Goal: Task Accomplishment & Management: Manage account settings

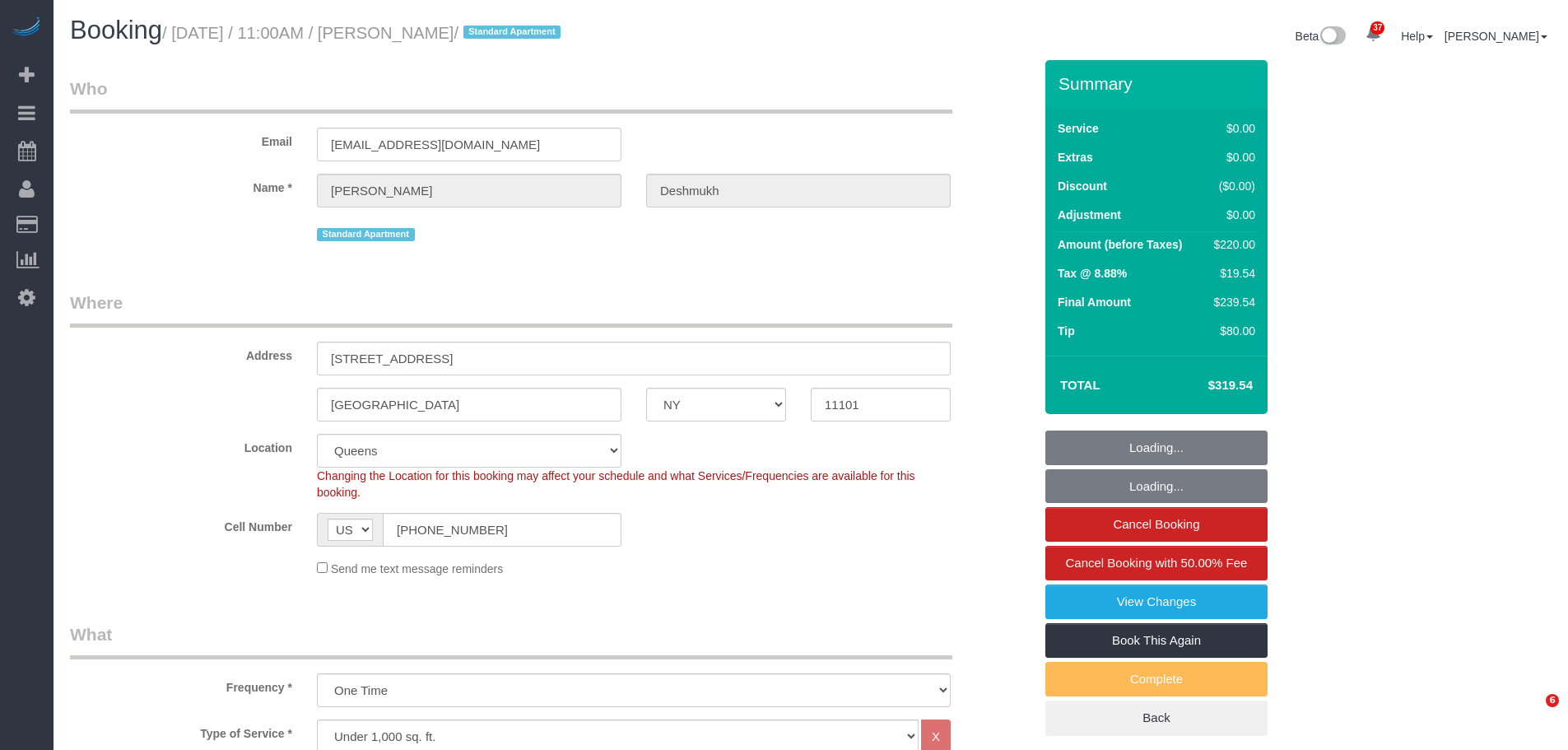
select select "NY"
select select "spot1"
select select "number:59"
select select "number:73"
select select "number:15"
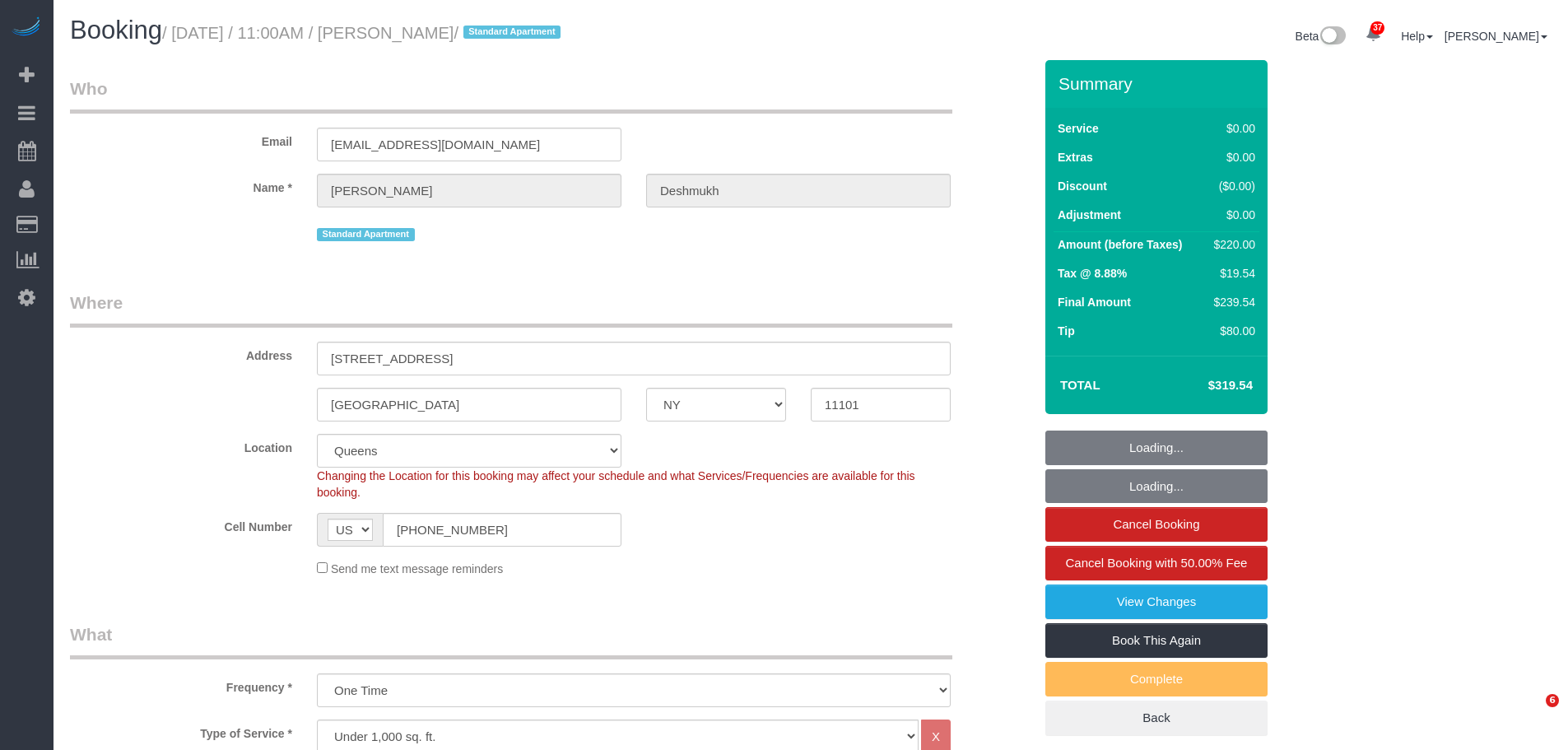
select select "number:6"
select select "2"
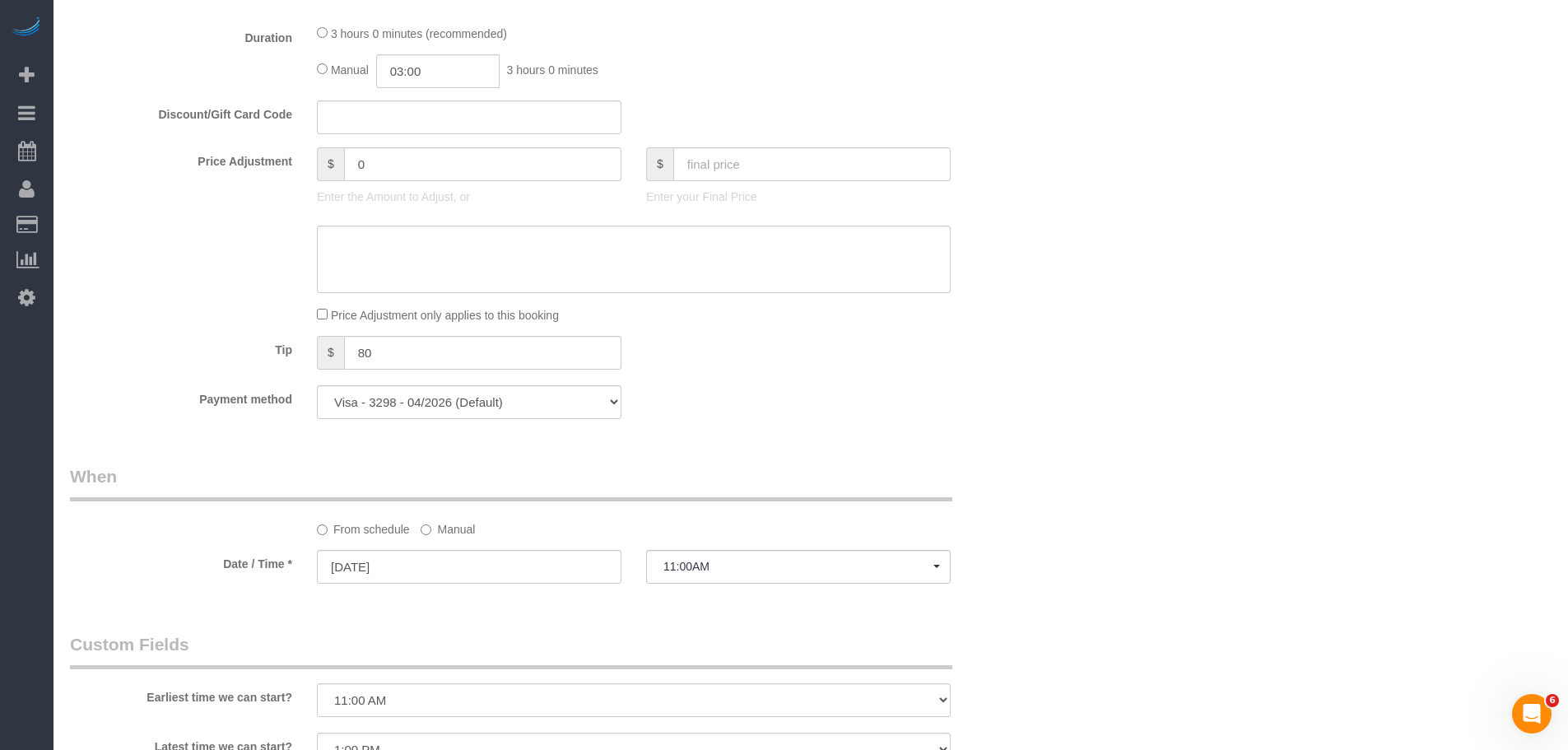
scroll to position [1400, 0]
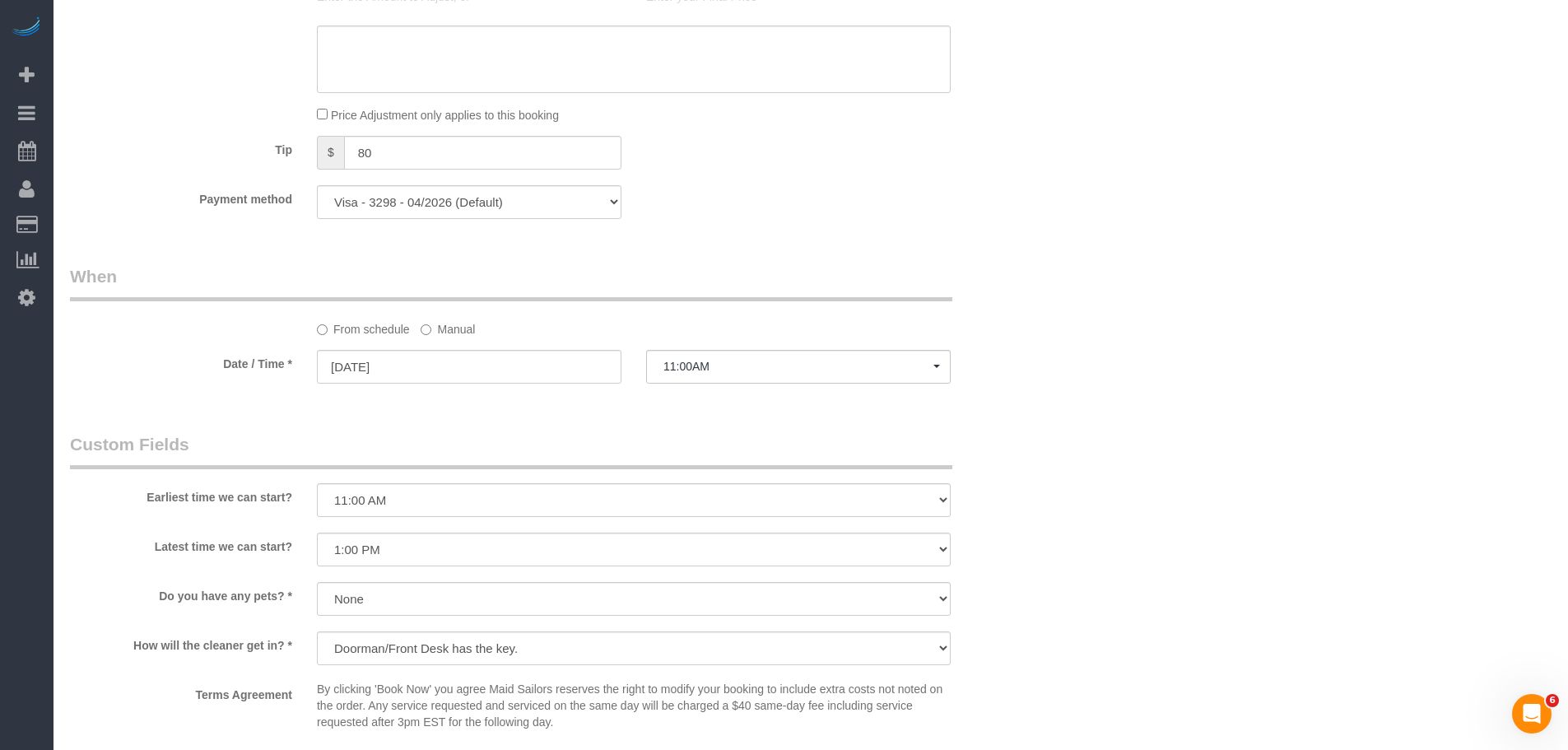
click at [961, 246] on div "Who Email mike012486@gmail.com Name * Michael Deshmukh Standard Apartment Where…" at bounding box center [551, 30] width 987 height 2739
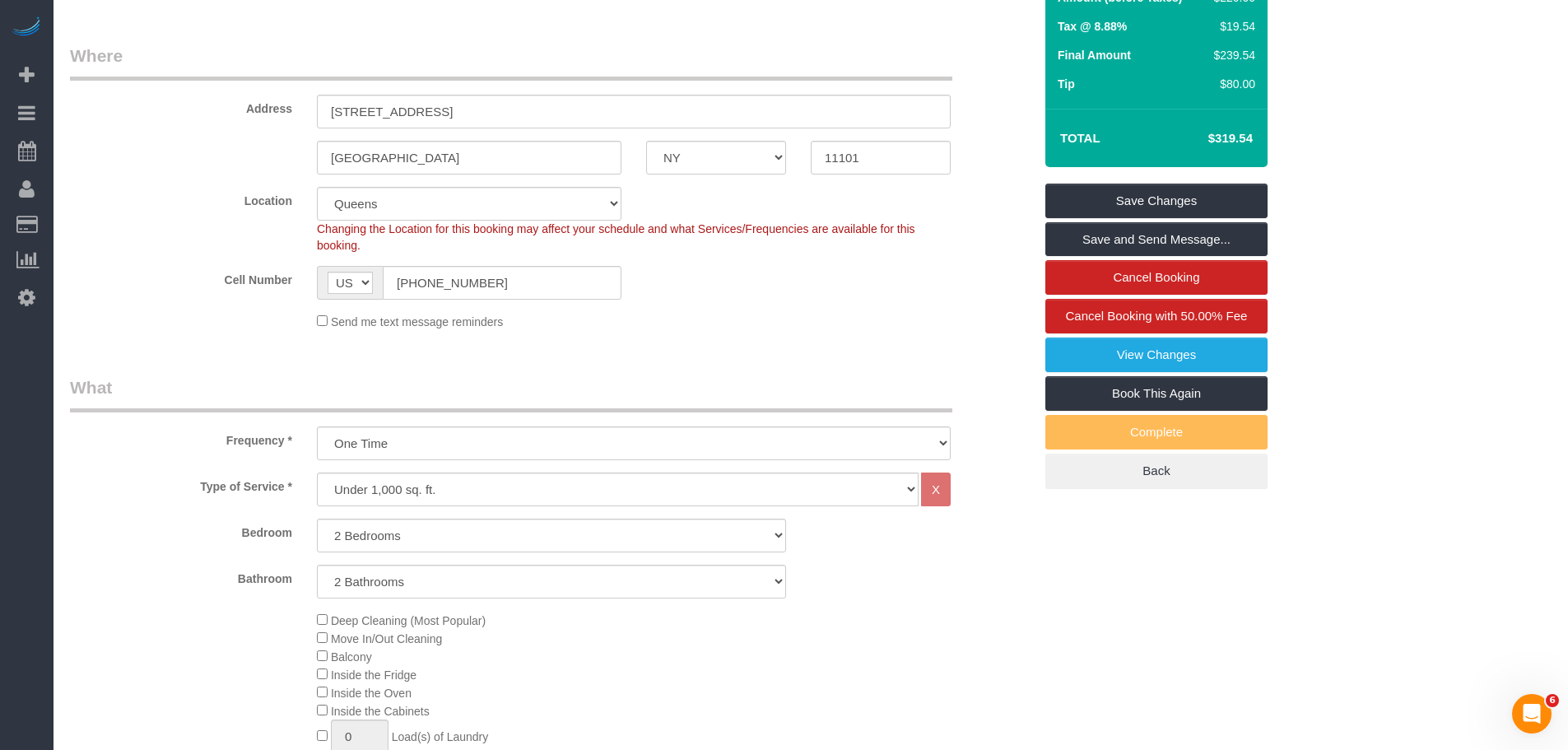
scroll to position [0, 0]
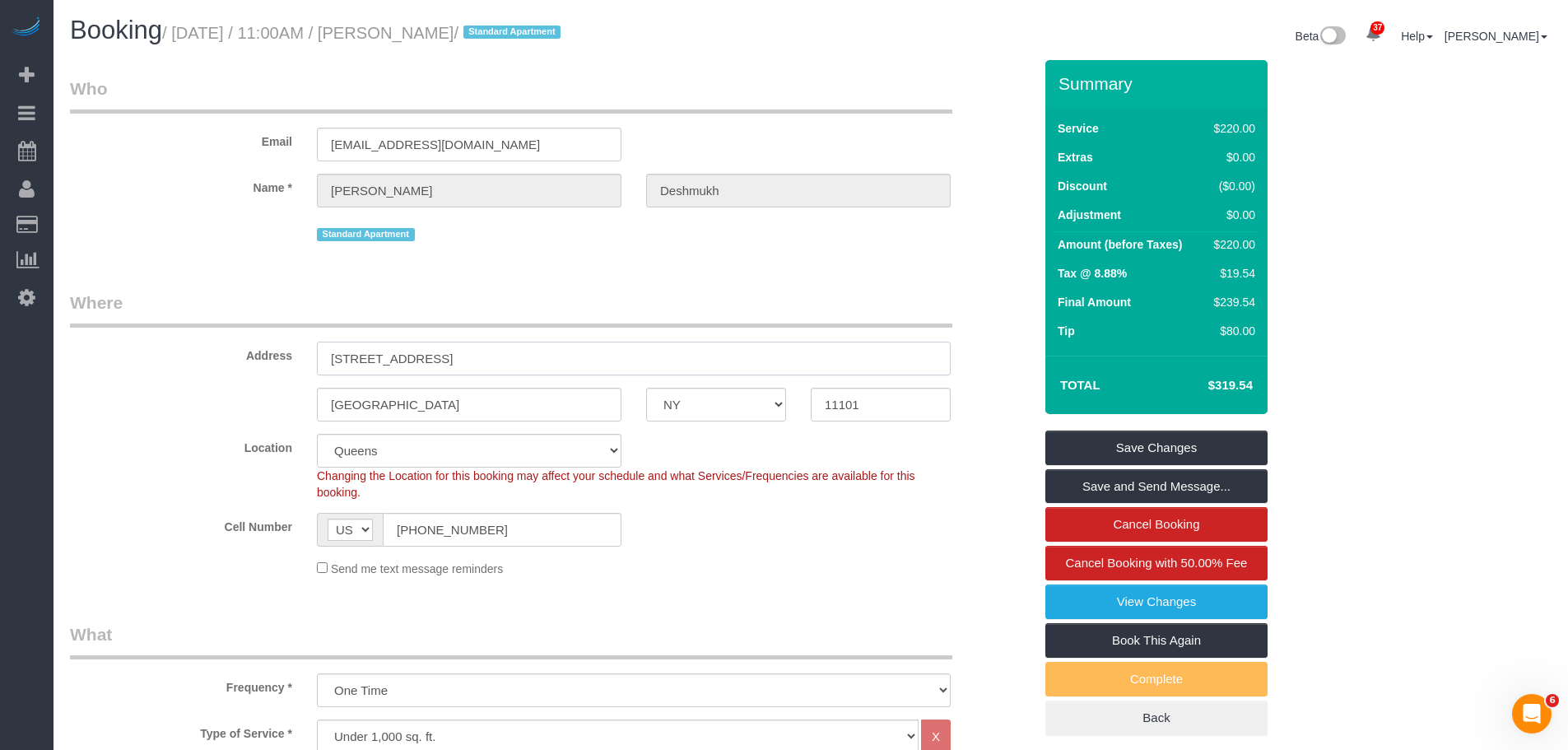
click at [859, 342] on input "3 Court Square, Unit 532" at bounding box center [633, 359] width 633 height 34
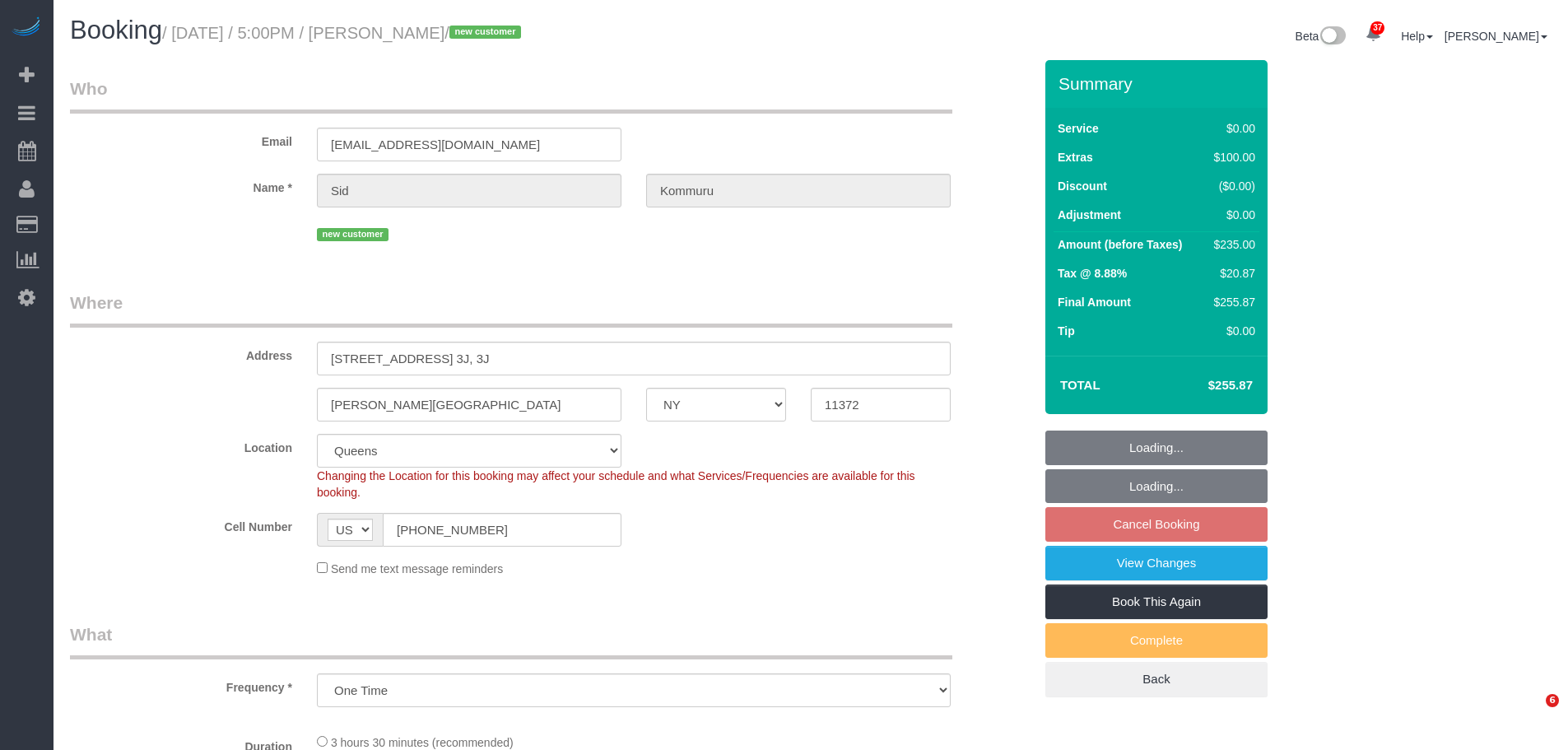
select select "NY"
select select "object:820"
select select "string:stripe-pm_1SG43K4VGloSiKo7MgYjdkEP"
select select "spot1"
select select "number:56"
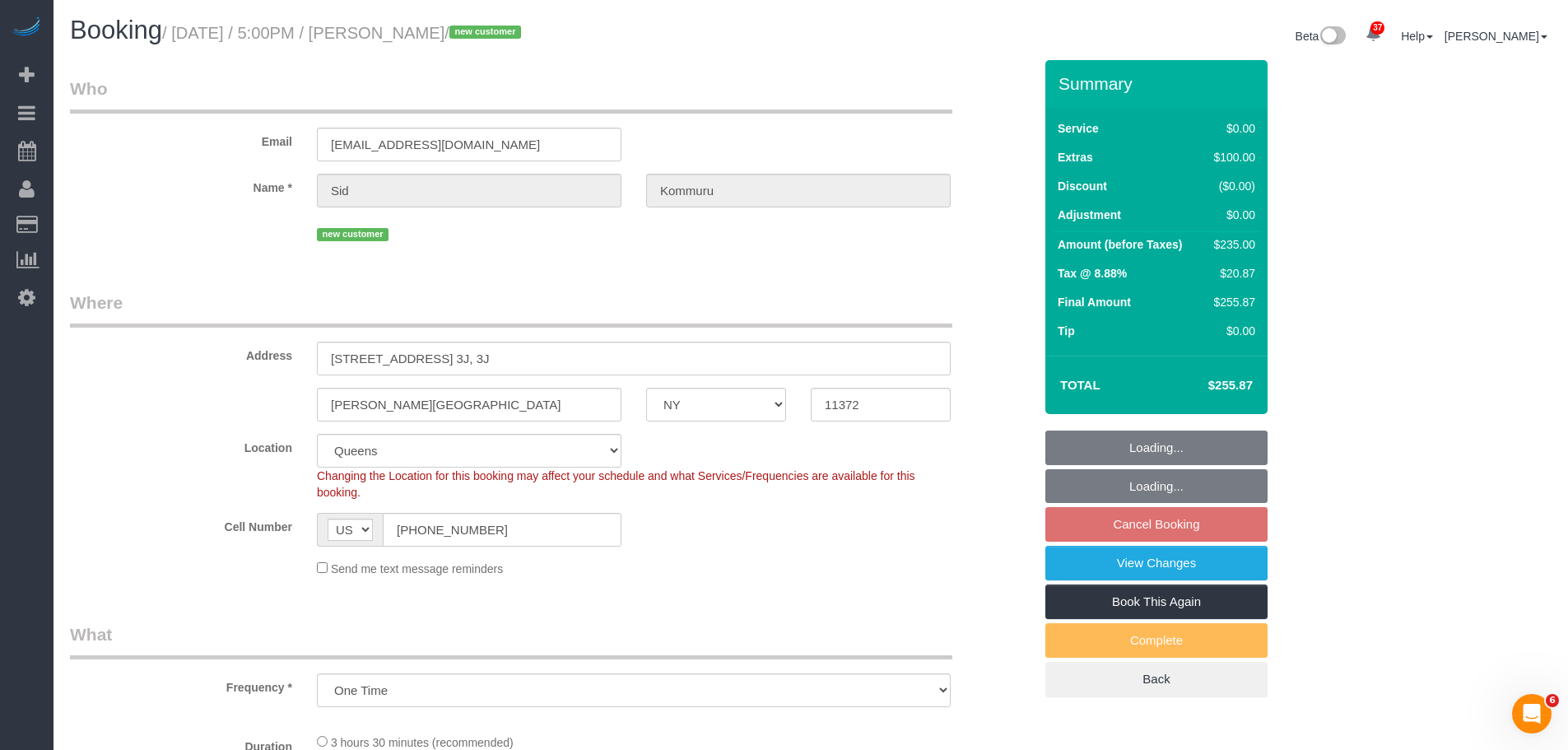
select select "number:73"
select select "number:15"
select select "number:5"
select select "1"
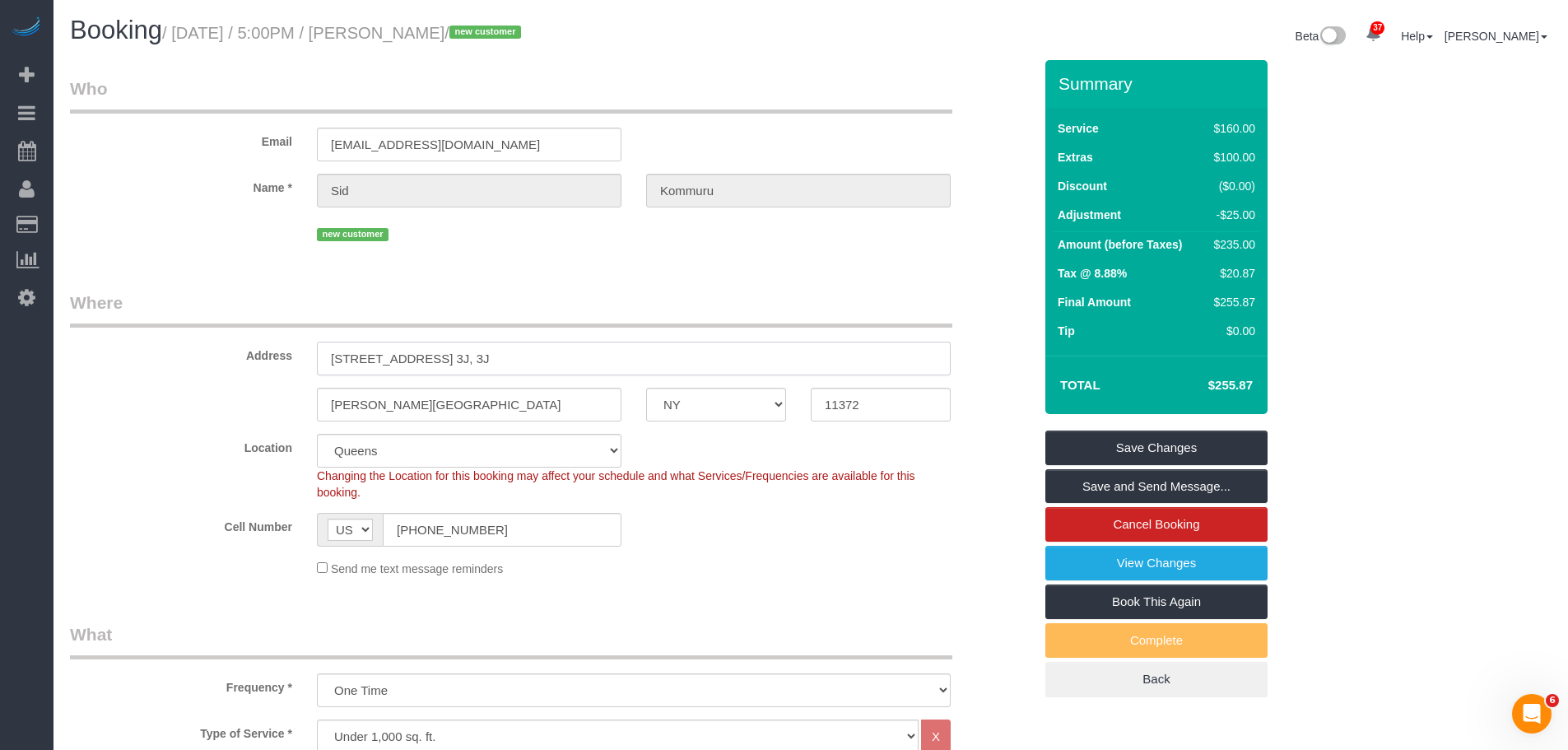
drag, startPoint x: 188, startPoint y: 362, endPoint x: 239, endPoint y: 362, distance: 51.0
click at [182, 362] on div "Address 3521 79th Street, Apt. 3J, 3J" at bounding box center [551, 333] width 987 height 85
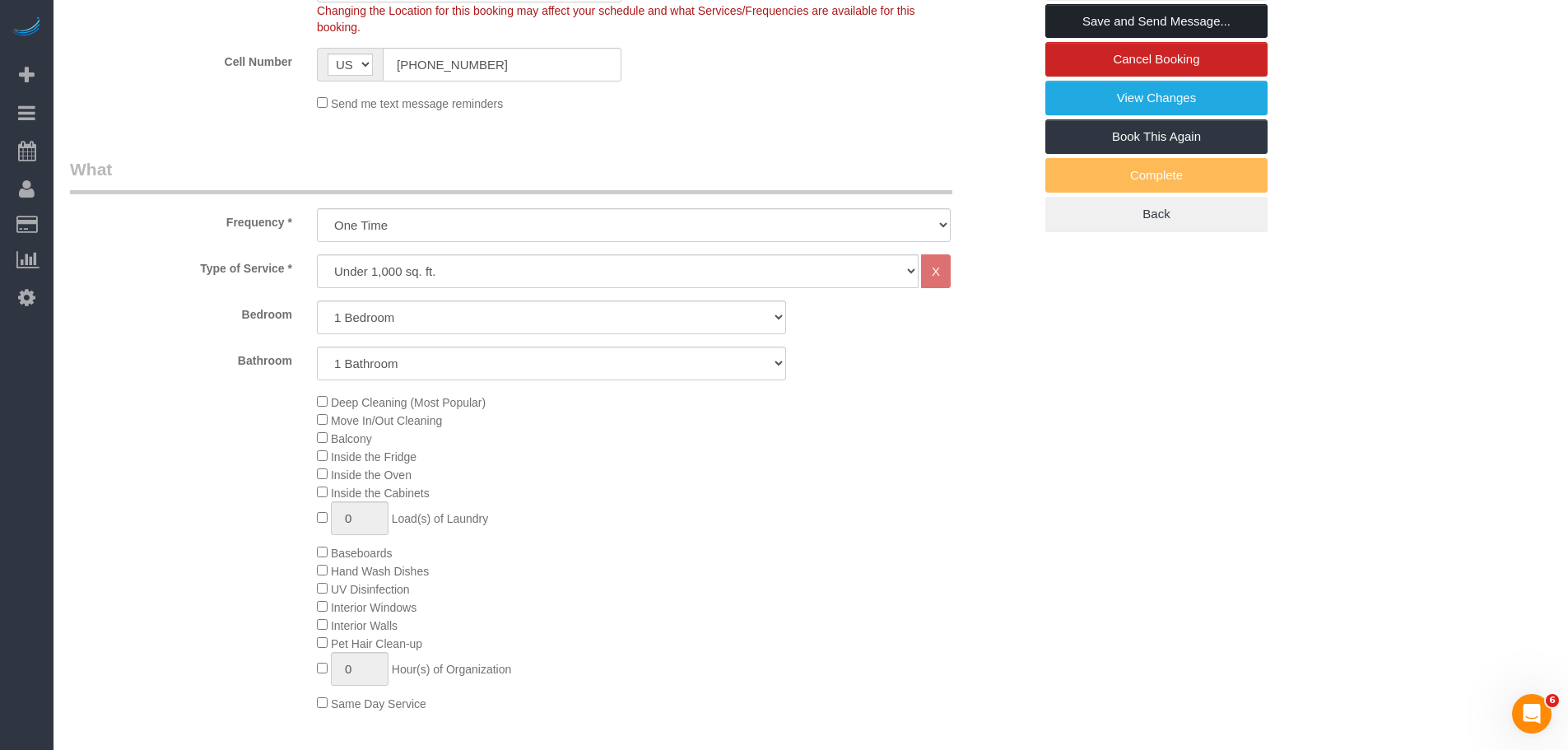
scroll to position [165, 0]
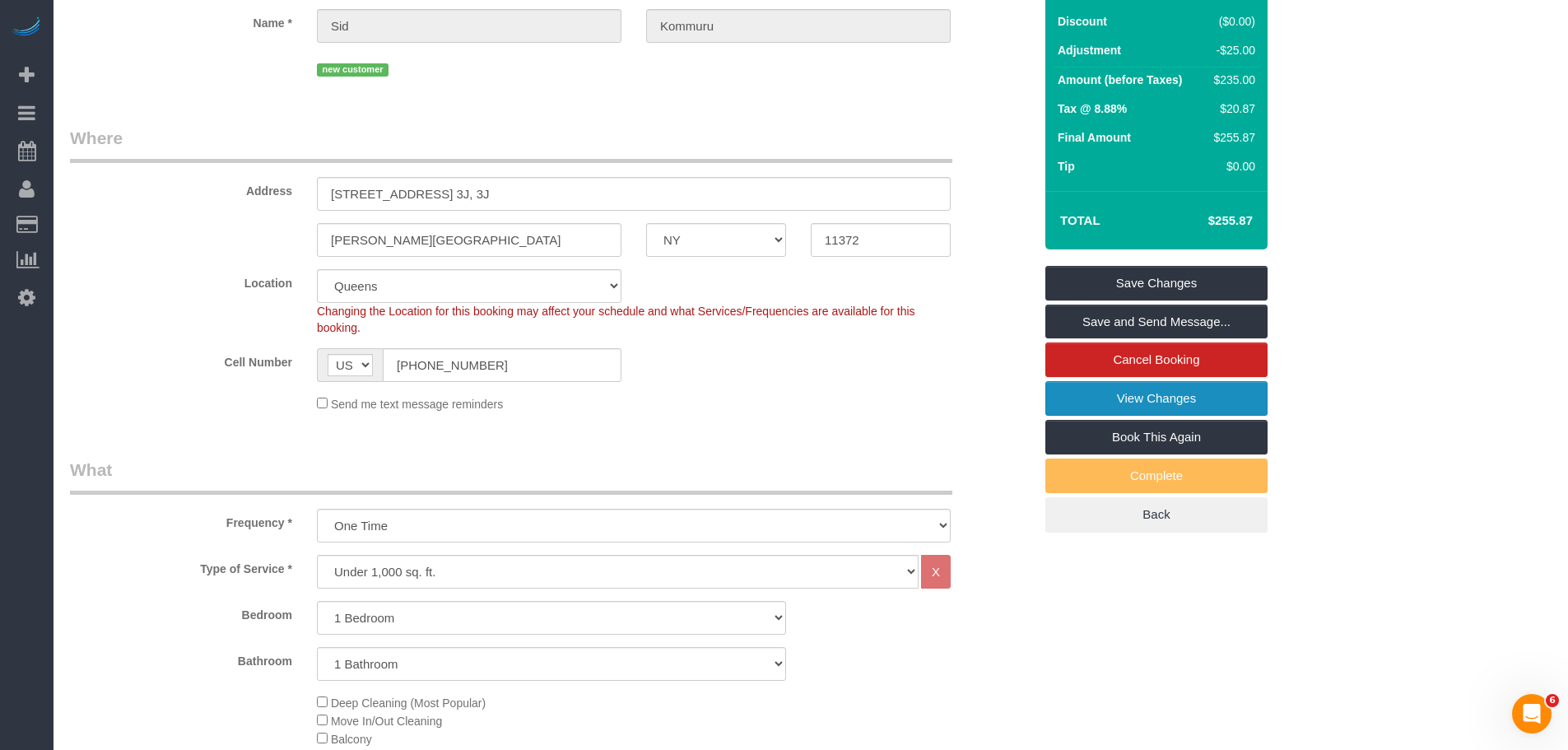
click at [1150, 396] on link "View Changes" at bounding box center [1156, 398] width 222 height 35
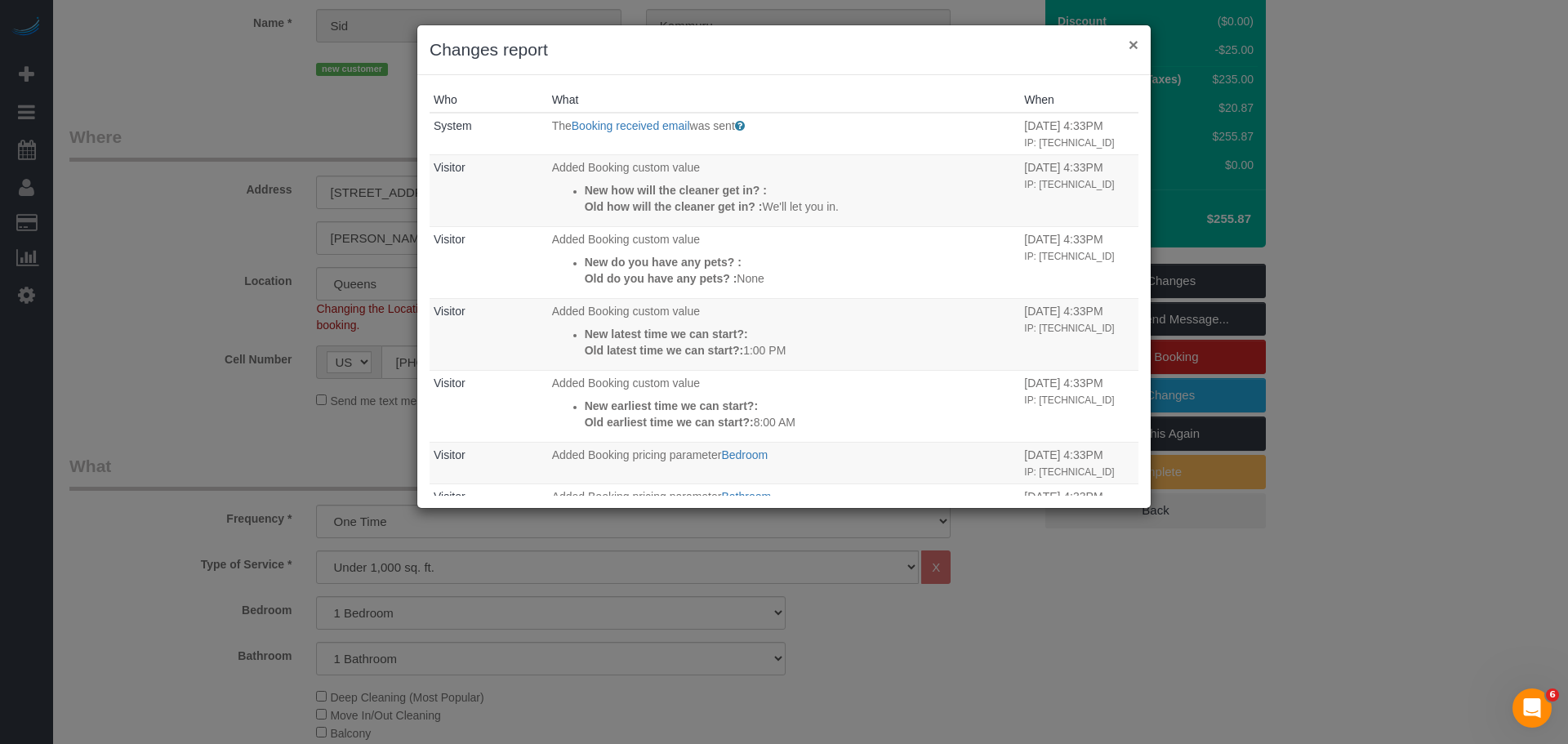
click at [1135, 44] on button "×" at bounding box center [1133, 44] width 10 height 17
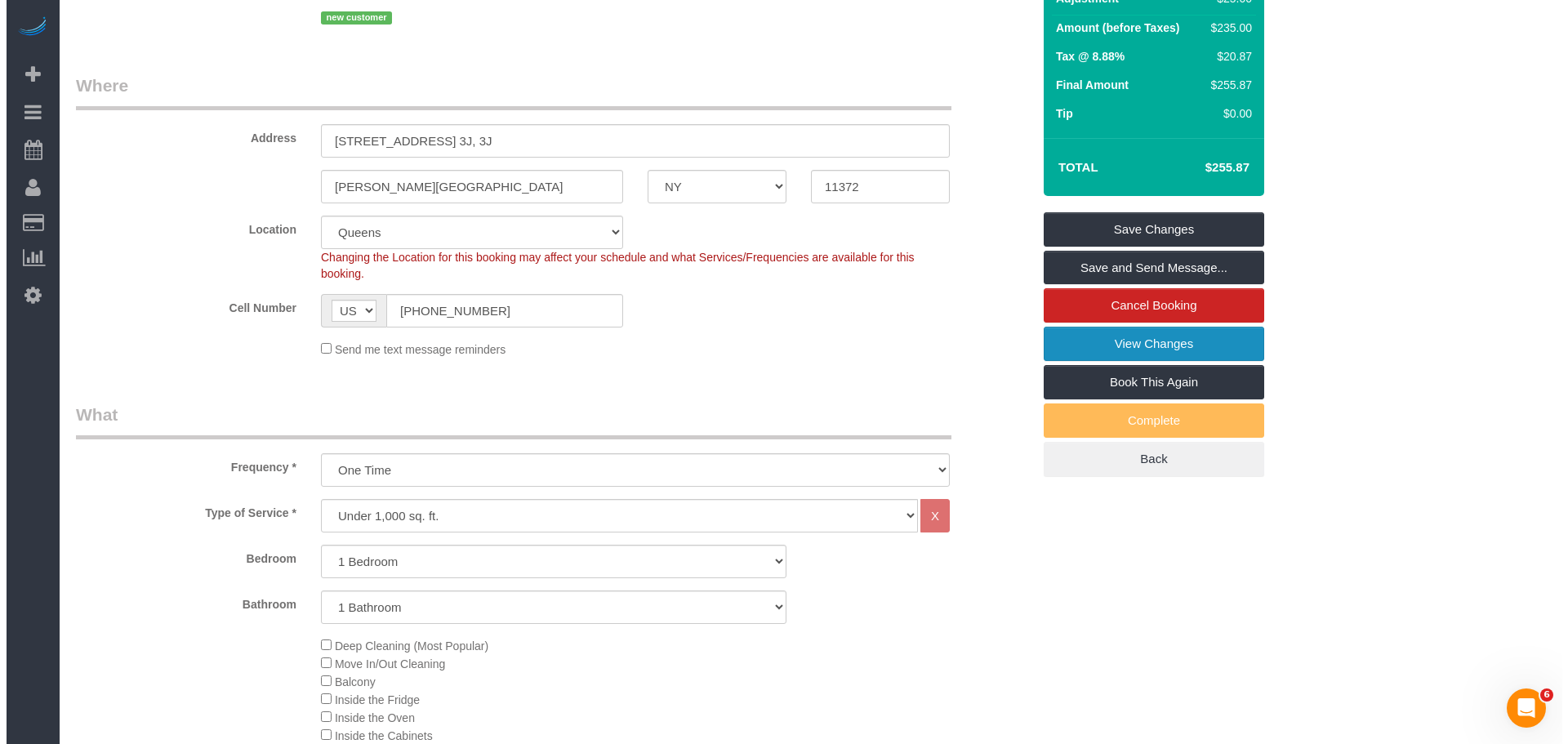
scroll to position [82, 0]
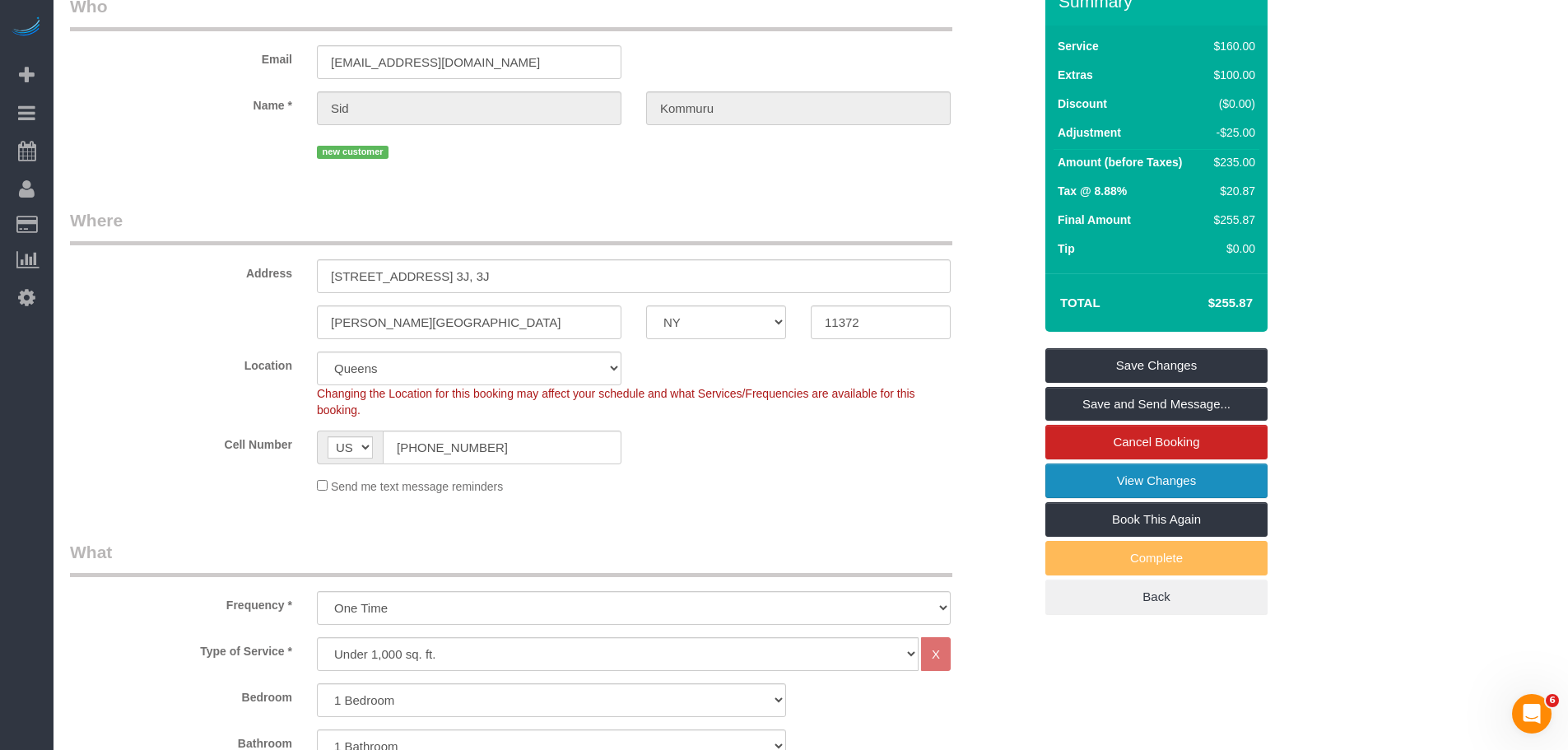
click at [1210, 474] on link "View Changes" at bounding box center [1156, 481] width 222 height 35
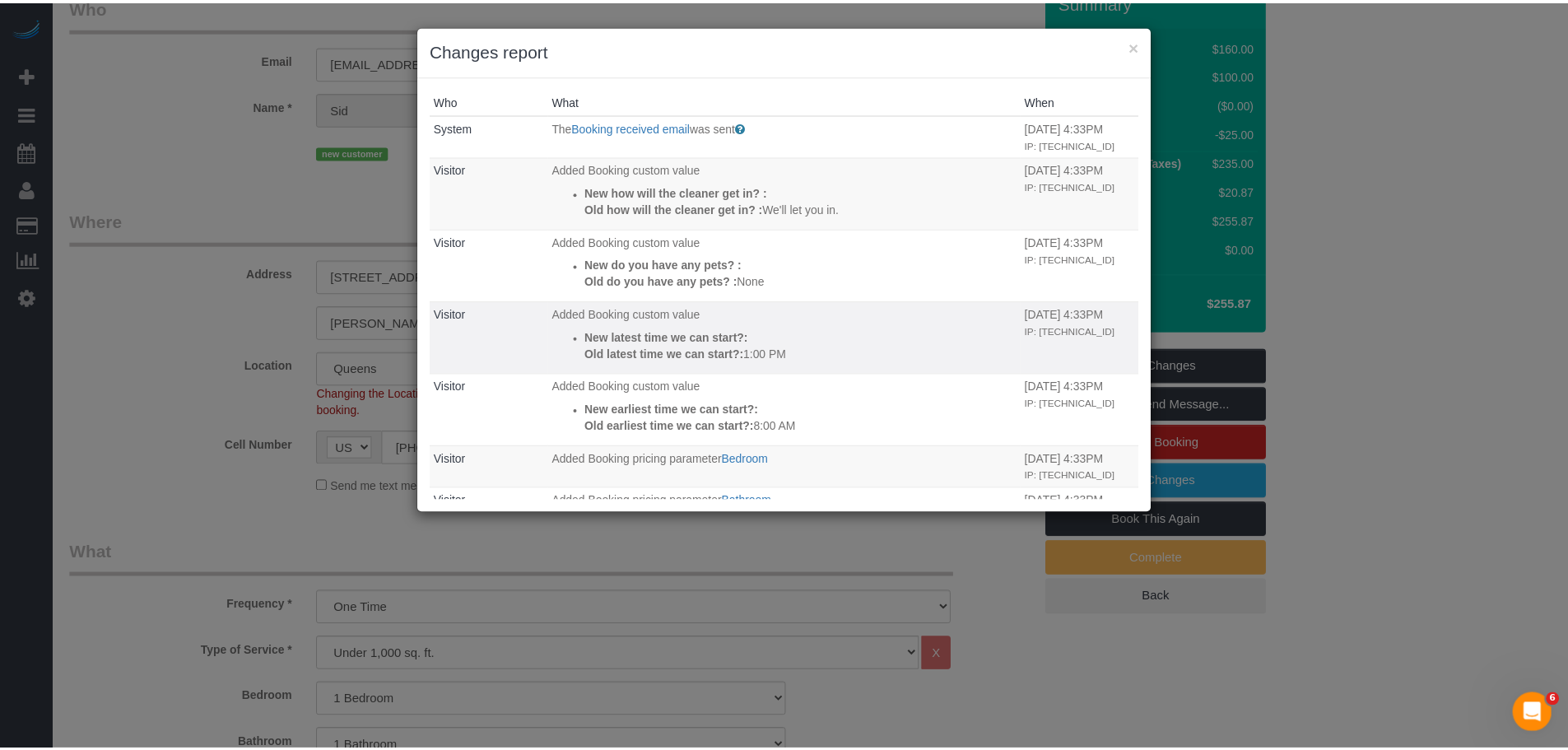
scroll to position [294, 0]
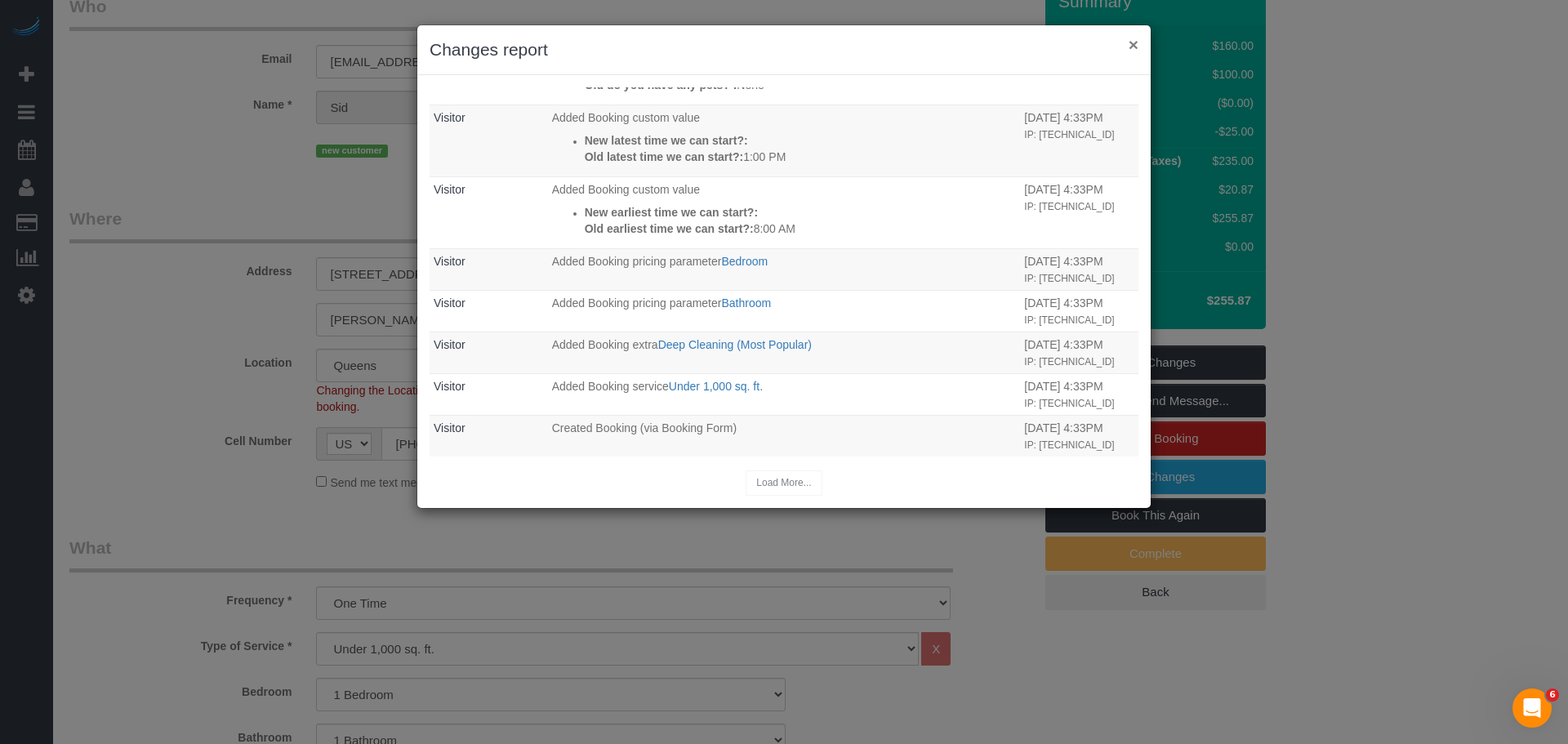
click at [1134, 42] on button "×" at bounding box center [1133, 44] width 10 height 17
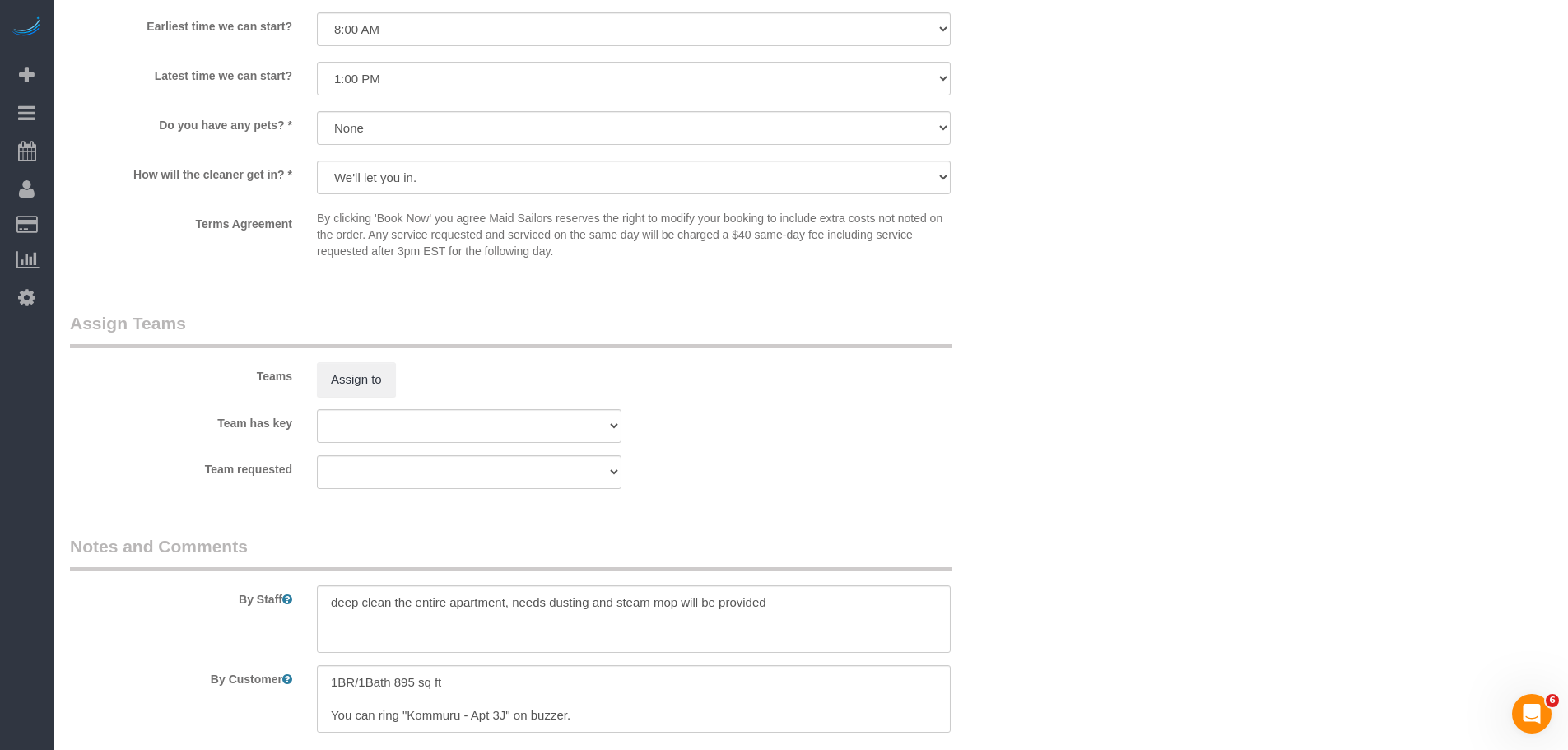
scroll to position [2098, 0]
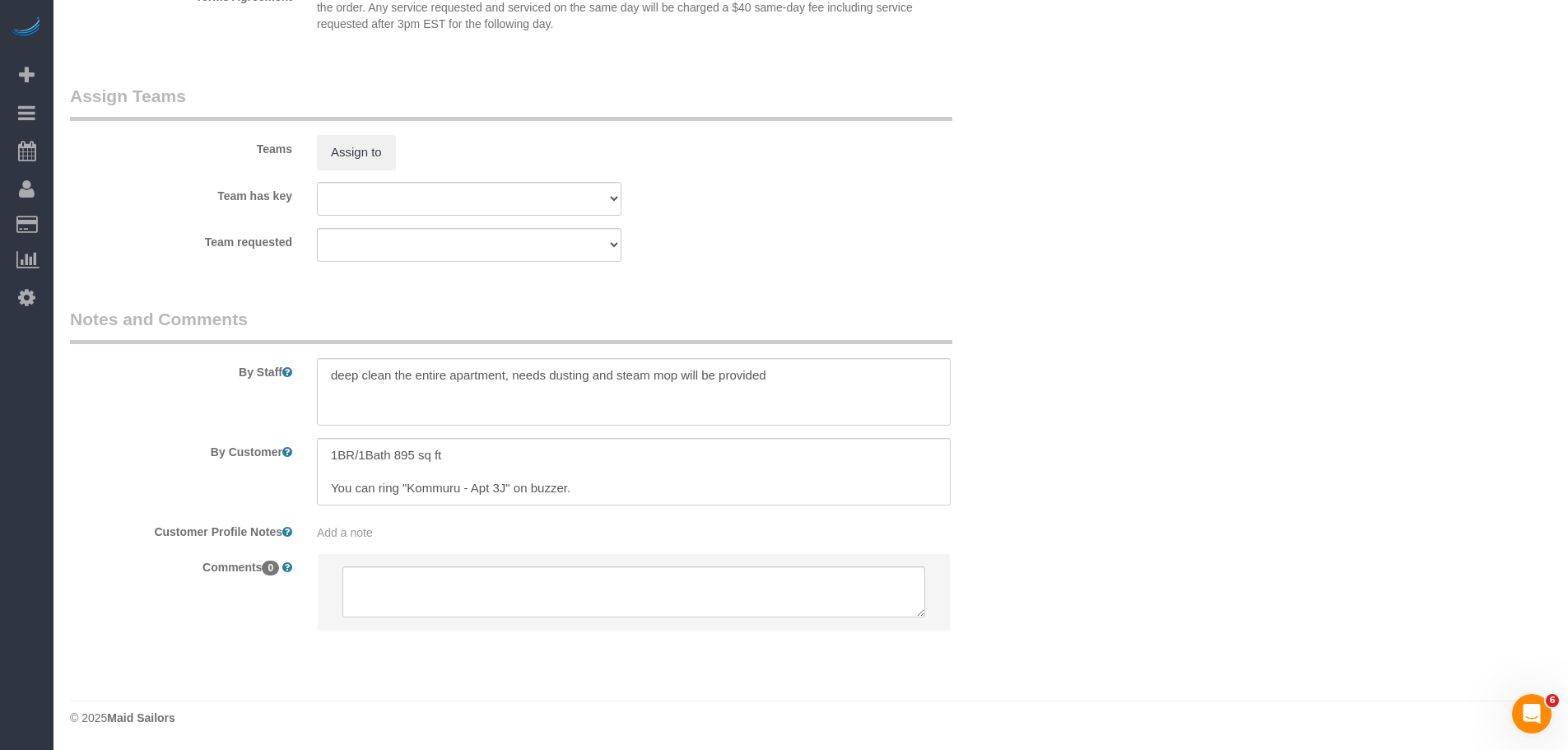
click at [900, 253] on div "Team requested 000- Donna Mercado 000 - Partnerships 000 - TEAM JOB 0 - Raymond…" at bounding box center [551, 245] width 987 height 34
drag, startPoint x: 387, startPoint y: 486, endPoint x: 447, endPoint y: 504, distance: 62.6
click at [447, 504] on textarea at bounding box center [633, 471] width 633 height 67
drag, startPoint x: 1137, startPoint y: 331, endPoint x: 1127, endPoint y: 365, distance: 35.4
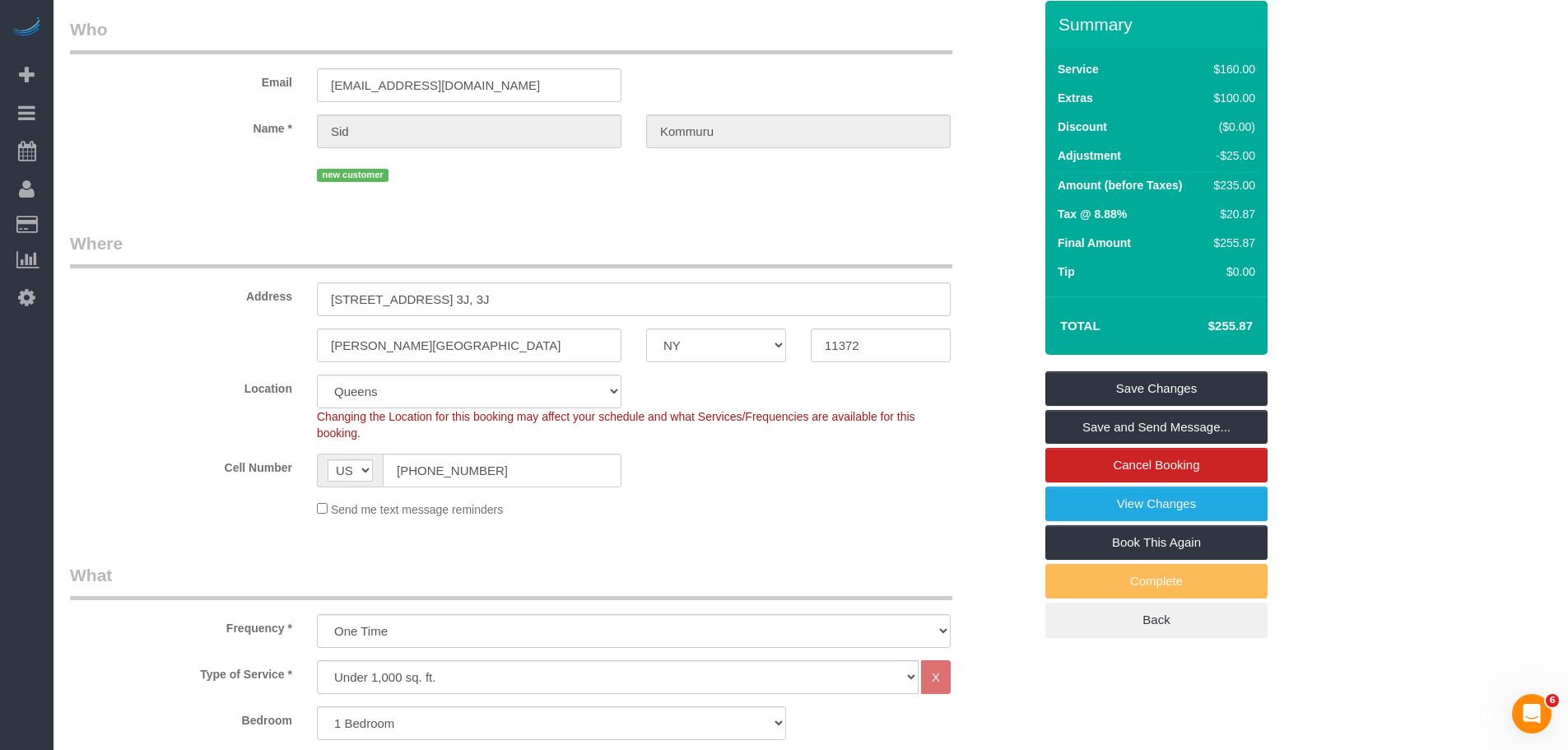
scroll to position [0, 0]
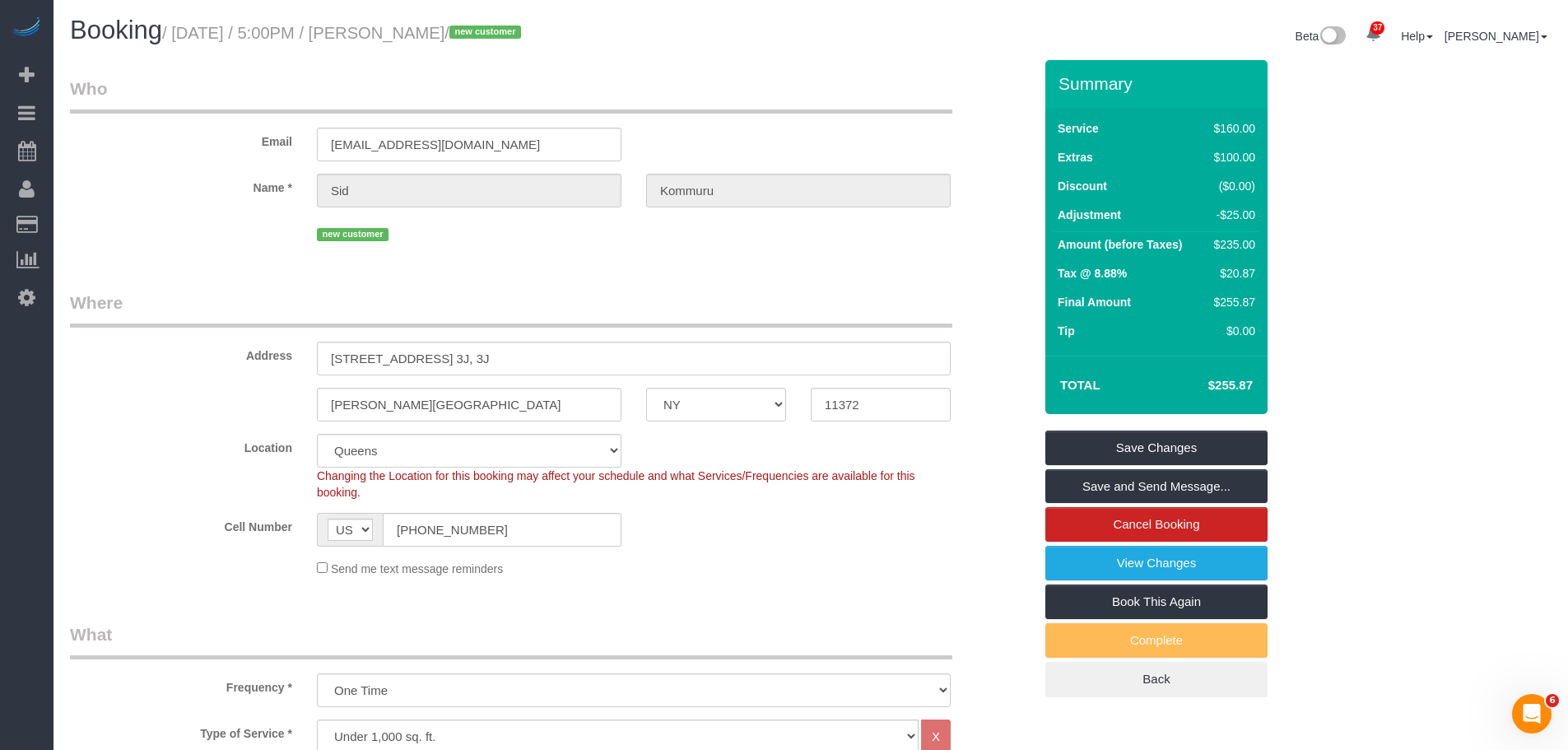
drag, startPoint x: 605, startPoint y: 352, endPoint x: 152, endPoint y: 345, distance: 453.1
click at [205, 355] on div "Address 3521 79th Street, Apt. 3J, 3J" at bounding box center [551, 333] width 987 height 85
drag, startPoint x: 641, startPoint y: 395, endPoint x: 1572, endPoint y: 280, distance: 938.1
click at [621, 395] on div "Jackson Heights AK AL AR AZ CA CO CT DC DE FL GA HI IA ID IL IN KS KY LA MA MD …" at bounding box center [551, 405] width 987 height 34
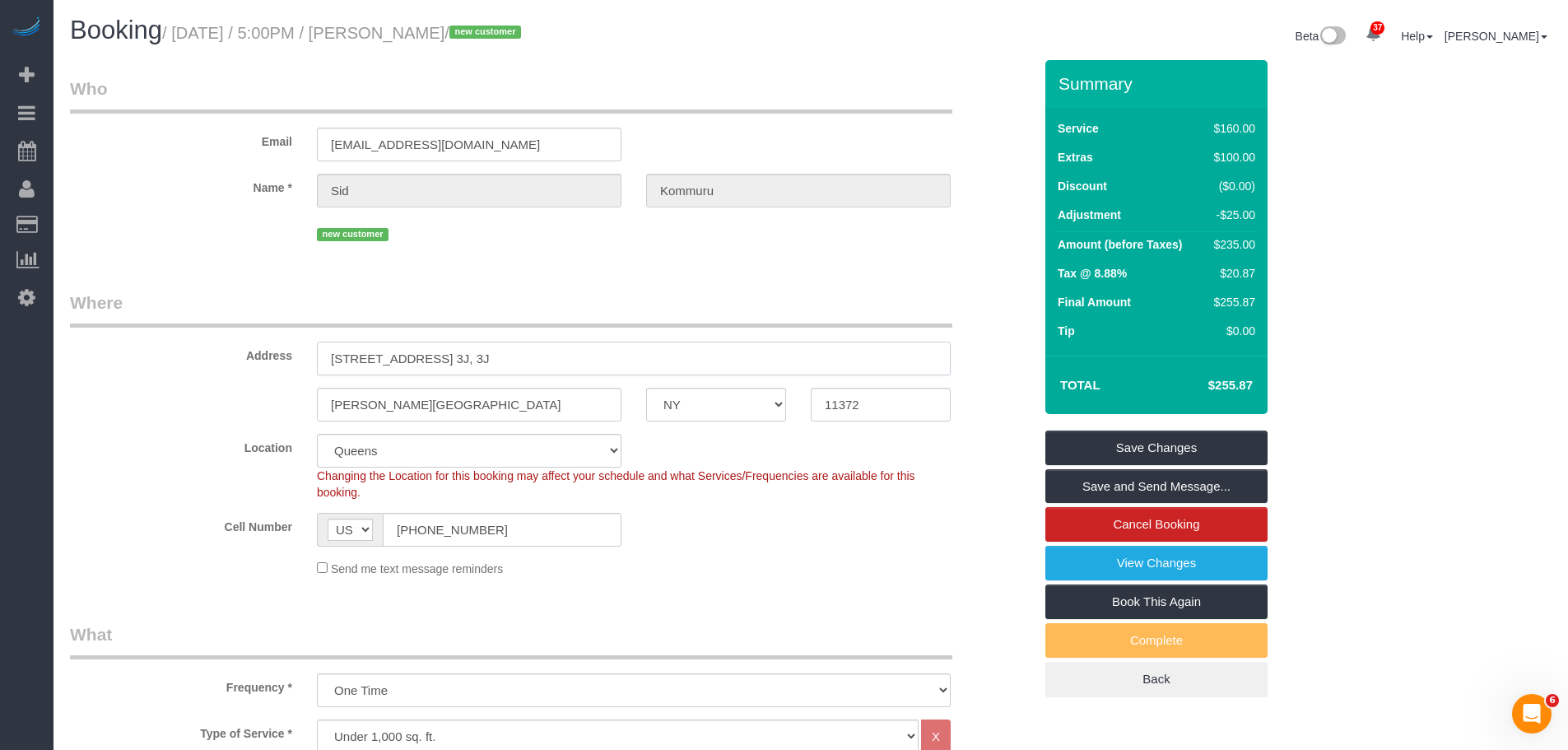
drag, startPoint x: 269, startPoint y: 365, endPoint x: 423, endPoint y: 332, distance: 157.5
click at [184, 365] on div "Address 3521 79th Street, Apt. 3J, 3J" at bounding box center [551, 333] width 987 height 85
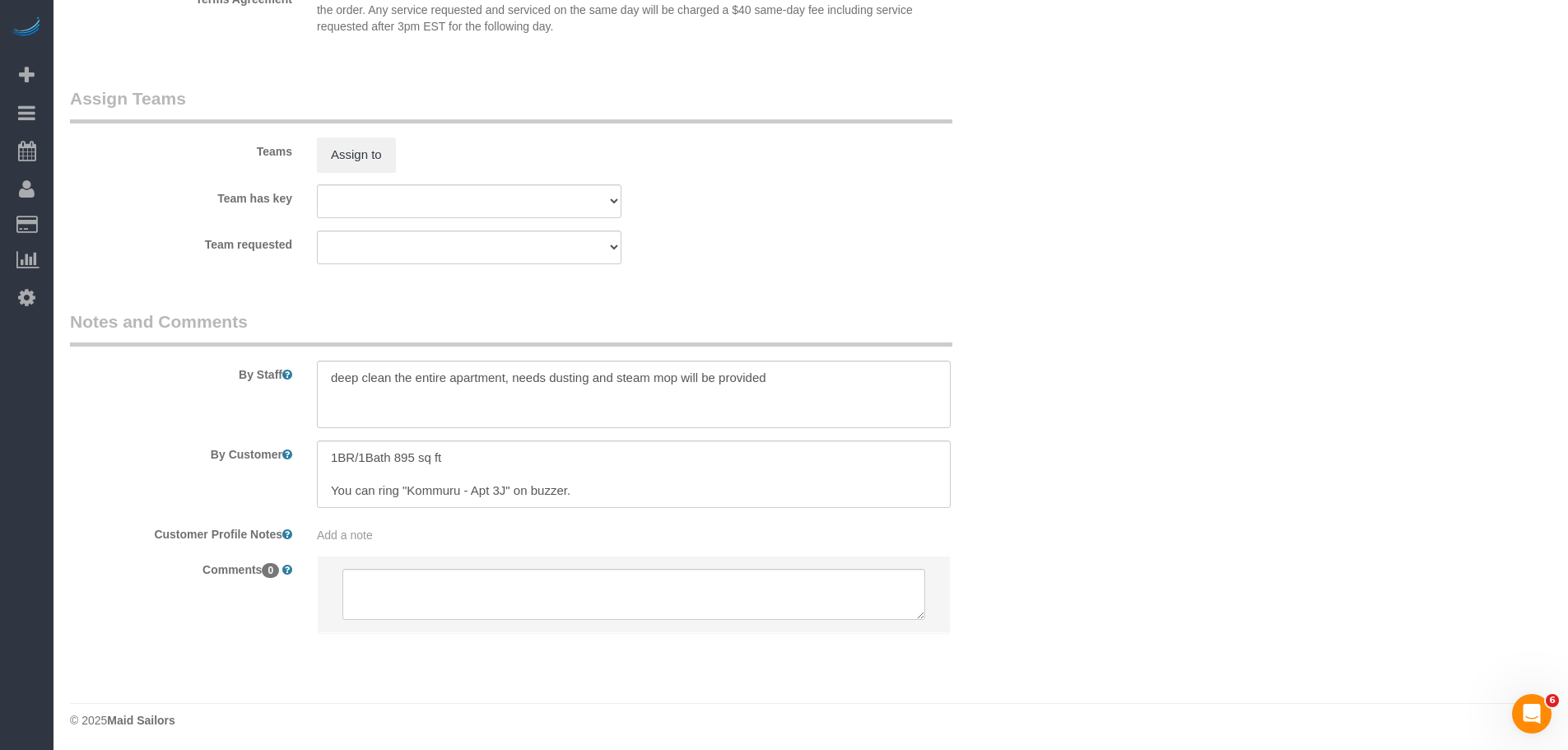
scroll to position [2098, 0]
drag, startPoint x: 589, startPoint y: 384, endPoint x: 701, endPoint y: 384, distance: 112.0
click at [701, 384] on textarea at bounding box center [633, 391] width 633 height 67
click at [952, 271] on fieldset "Assign Teams Teams Assign to Team has key 000- Donna Mercado 000 - Partnerships…" at bounding box center [551, 179] width 962 height 191
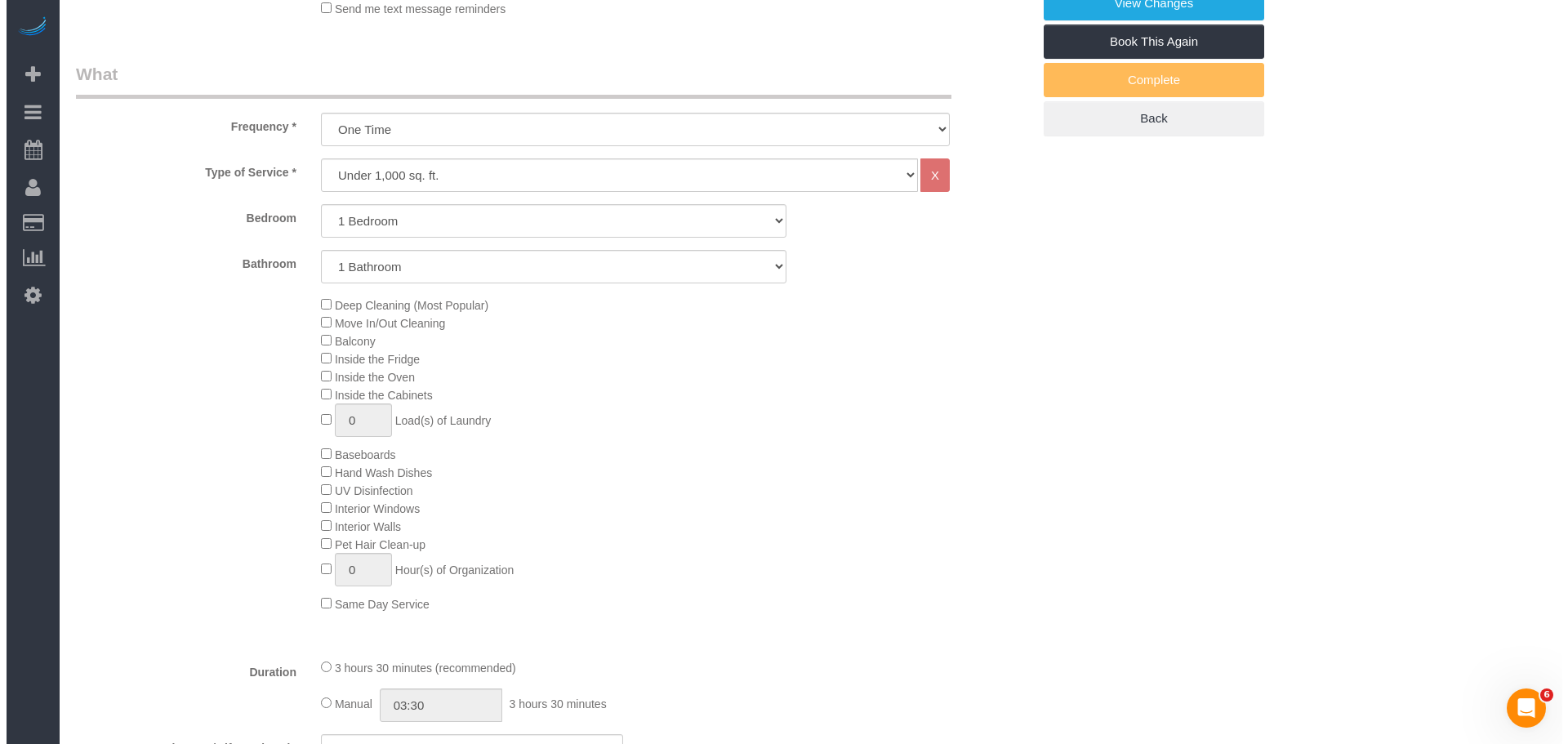
scroll to position [366, 0]
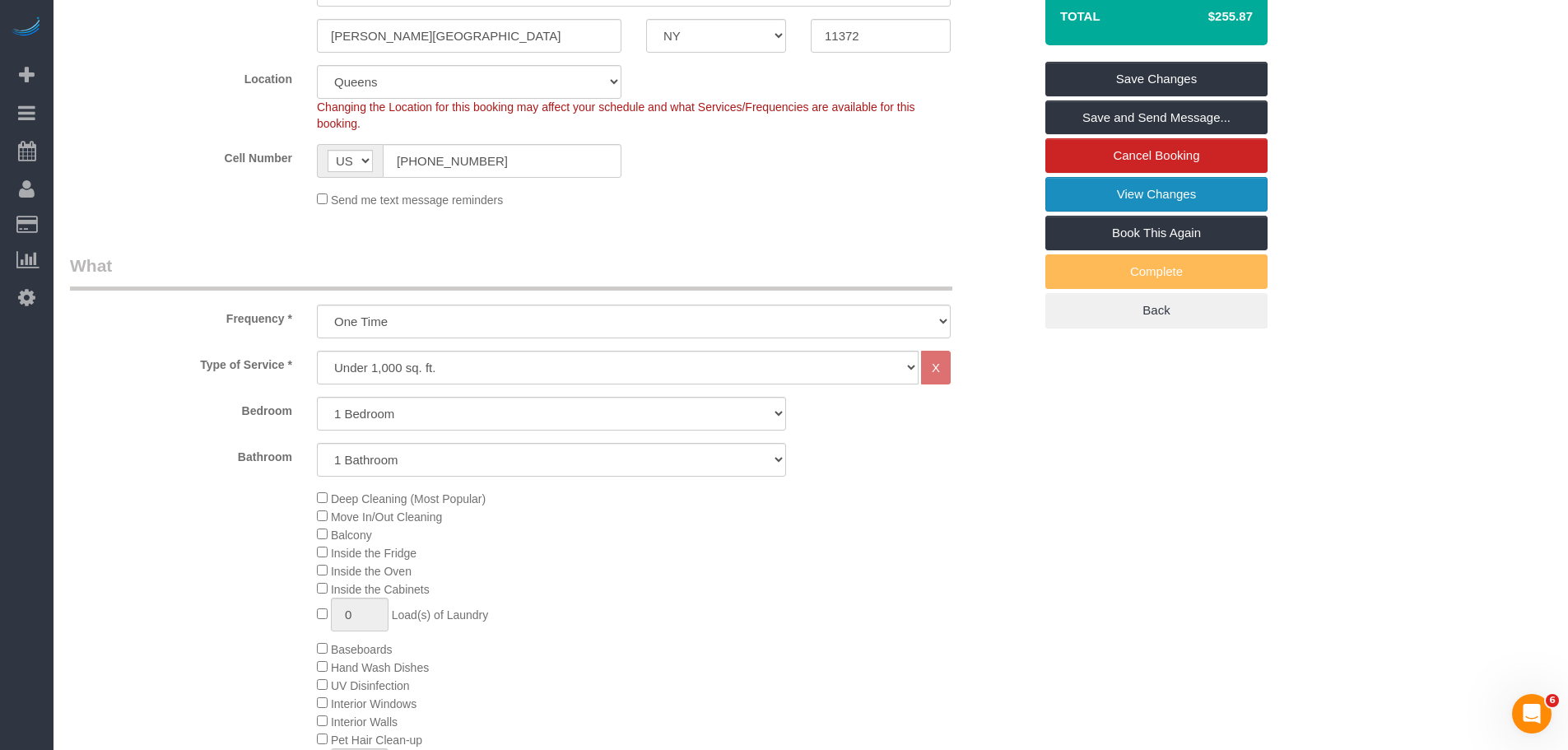
click at [1152, 185] on link "View Changes" at bounding box center [1156, 194] width 222 height 35
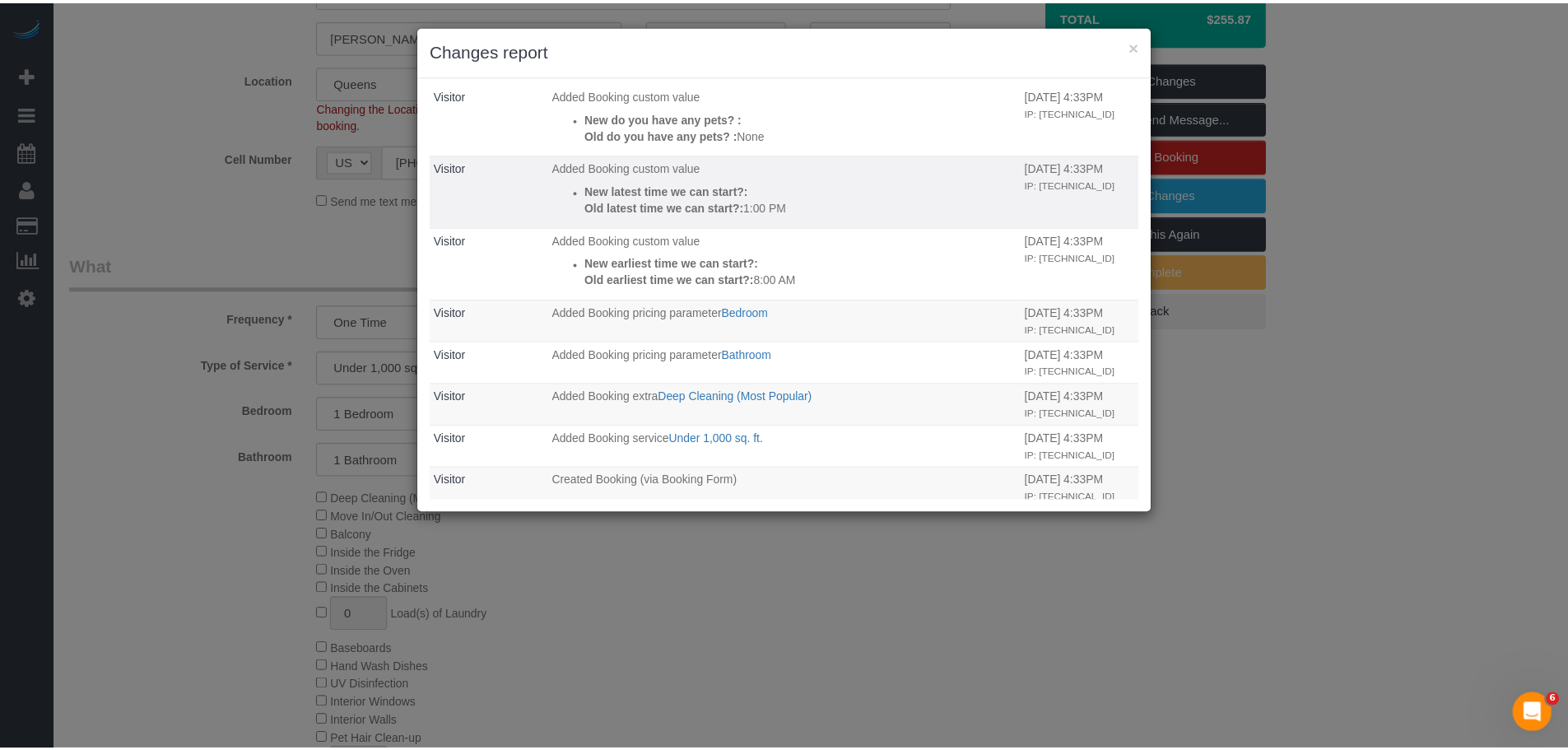
scroll to position [0, 0]
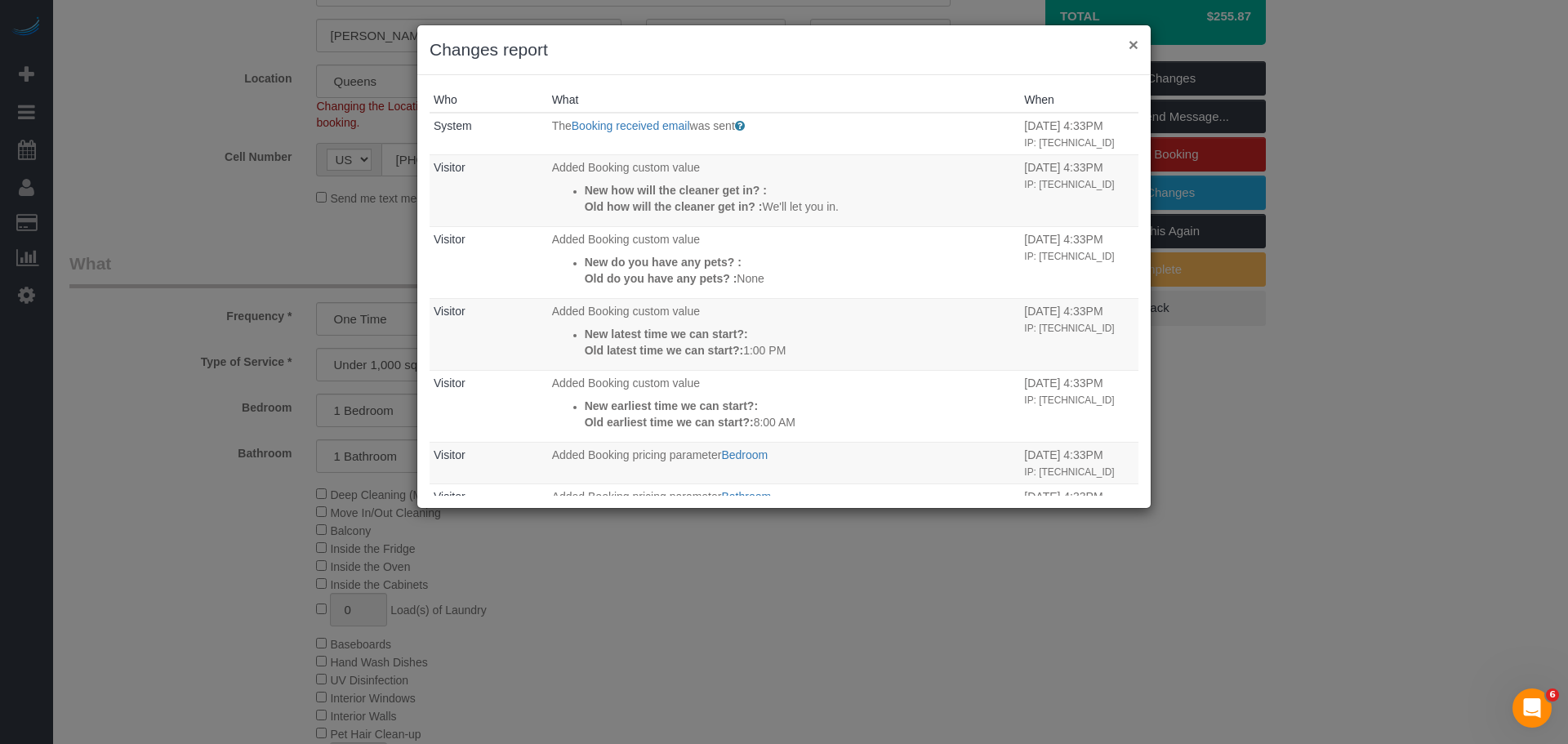
click at [1133, 51] on button "×" at bounding box center [1133, 44] width 10 height 17
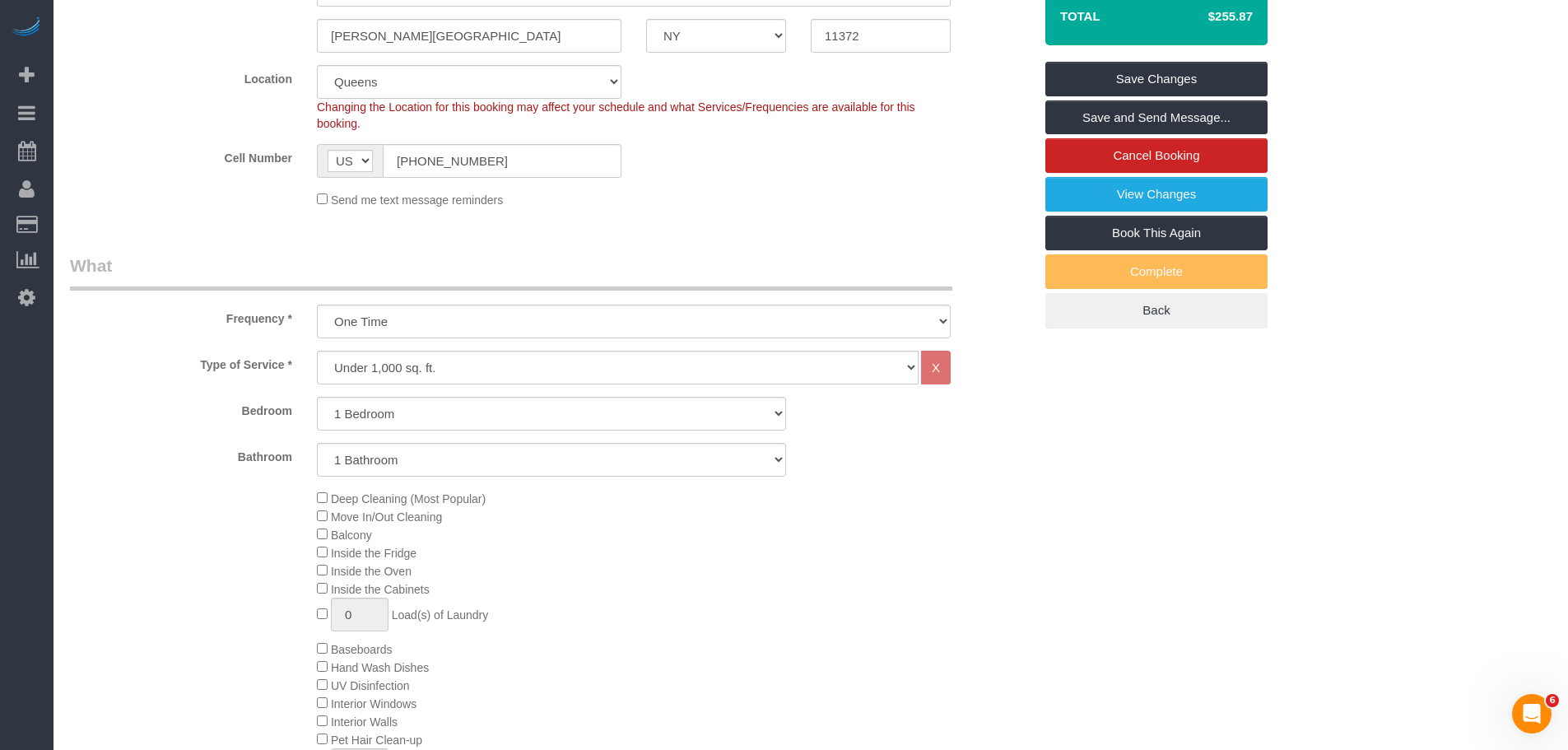
click at [699, 200] on div "Send me text message reminders" at bounding box center [633, 200] width 658 height 18
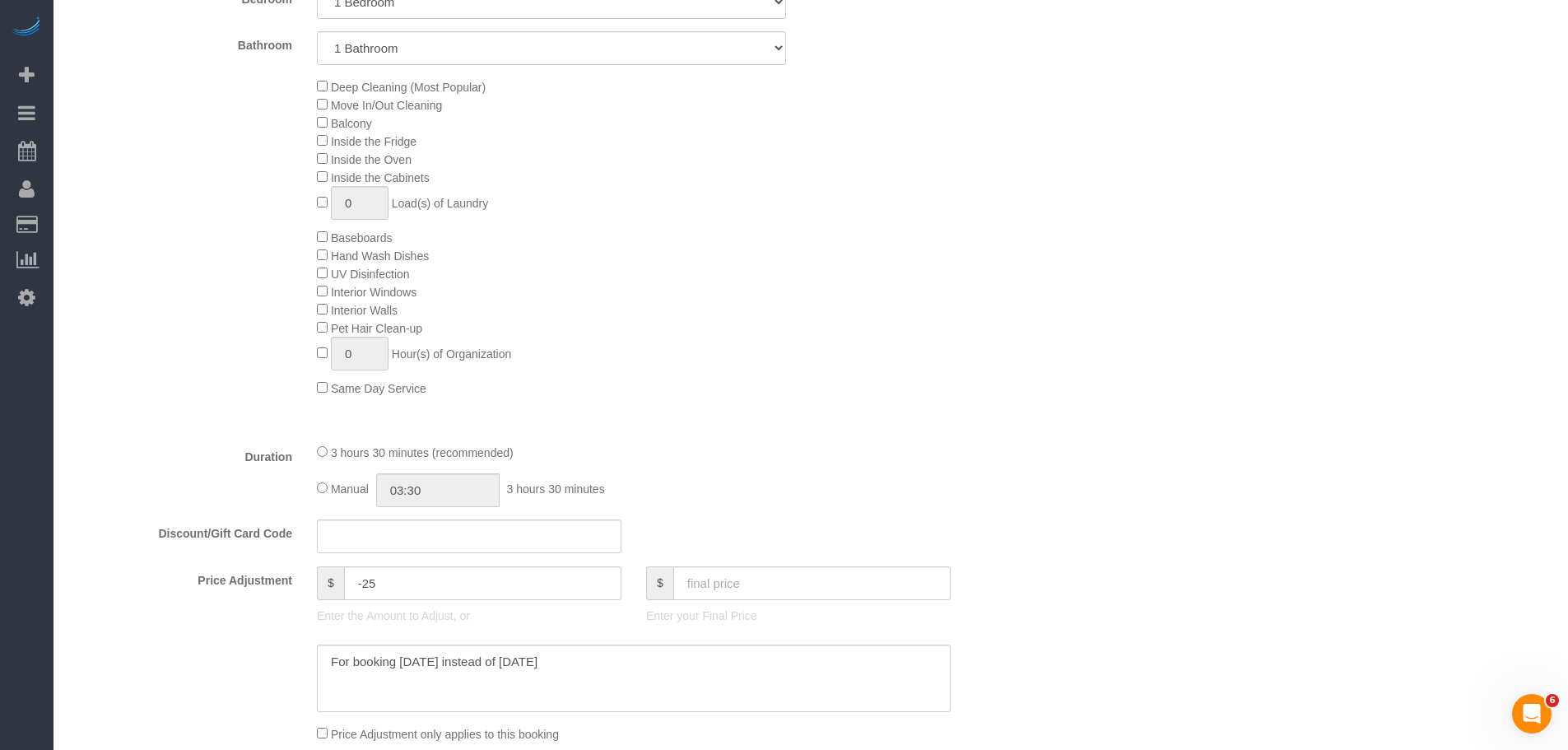
scroll to position [1192, 0]
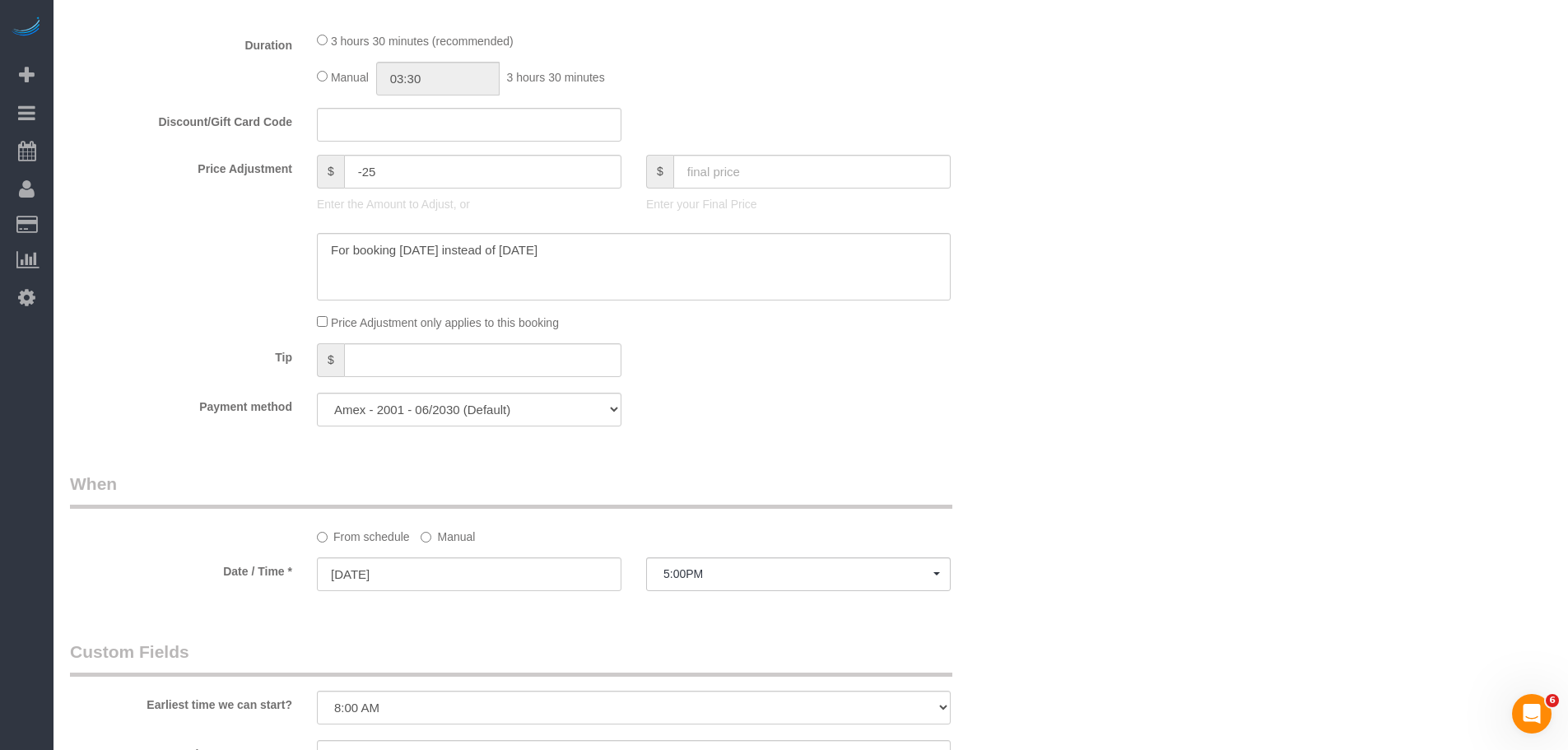
click at [965, 379] on div "Tip $" at bounding box center [551, 362] width 987 height 37
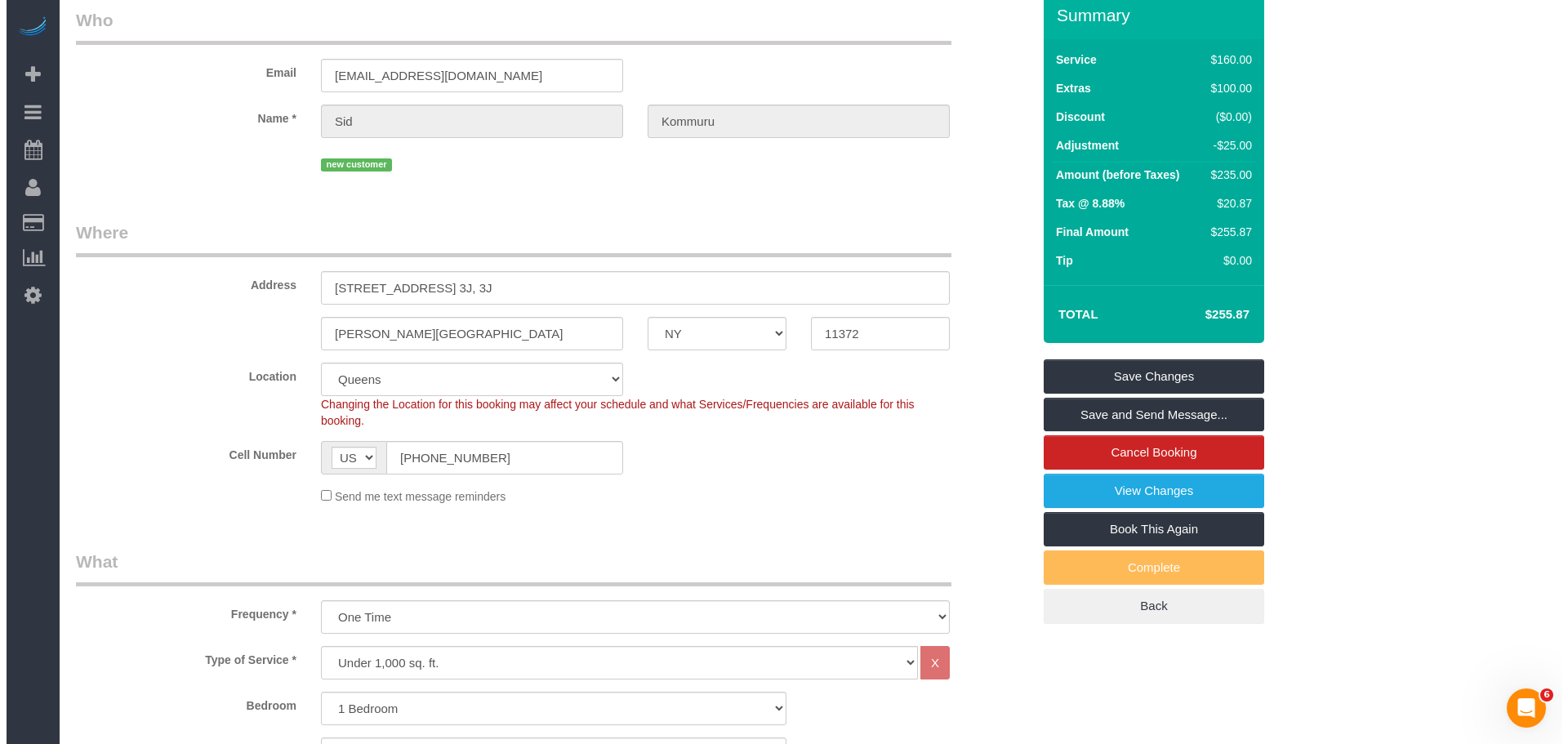
scroll to position [0, 0]
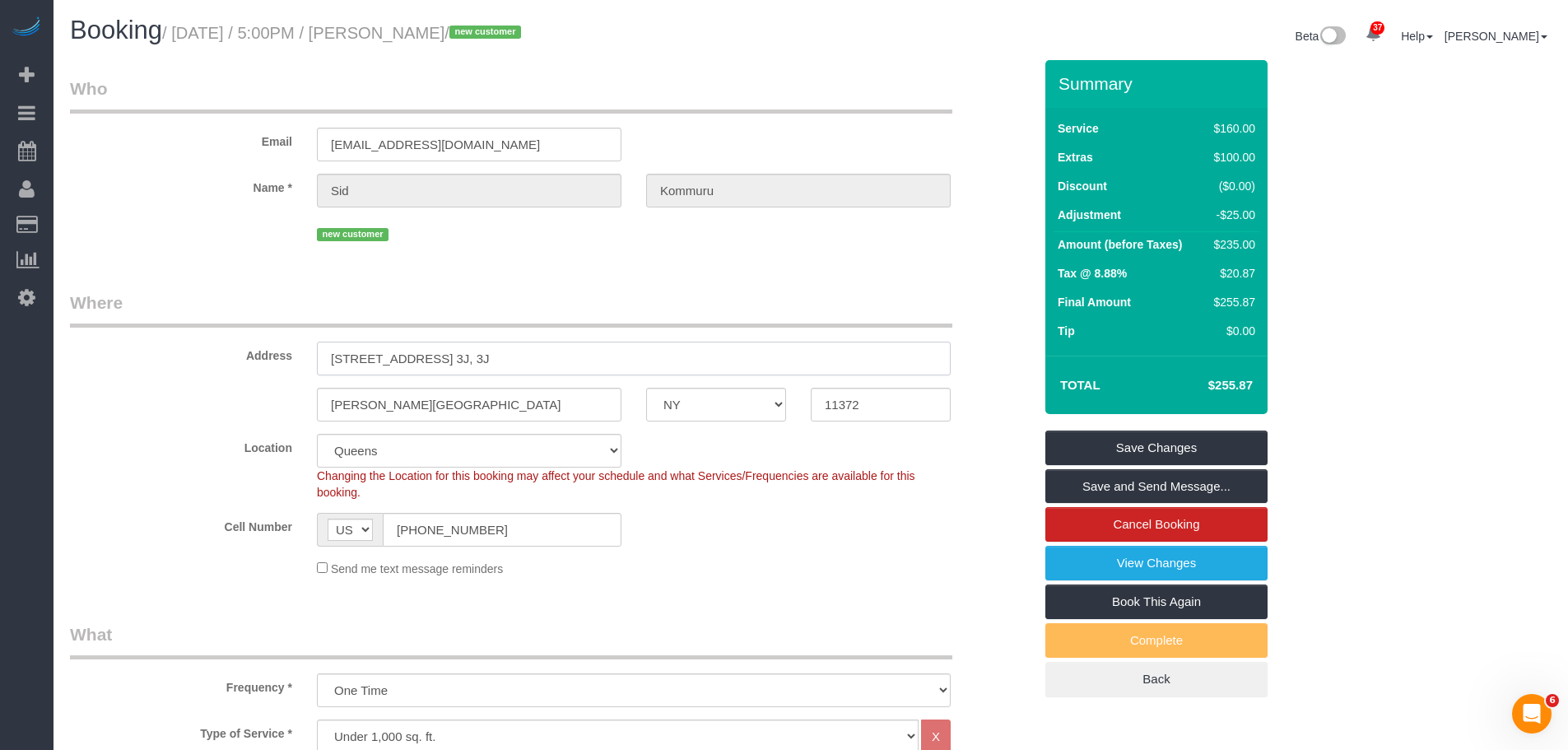
drag, startPoint x: 567, startPoint y: 363, endPoint x: 141, endPoint y: 388, distance: 426.7
click at [141, 388] on sui-booking-address "Address 3521 79th Street, Apt. 3J, 3J Jackson Heights AK AL AR AZ CA CO CT DC D…" at bounding box center [551, 356] width 962 height 131
click at [1203, 569] on link "View Changes" at bounding box center [1156, 563] width 222 height 35
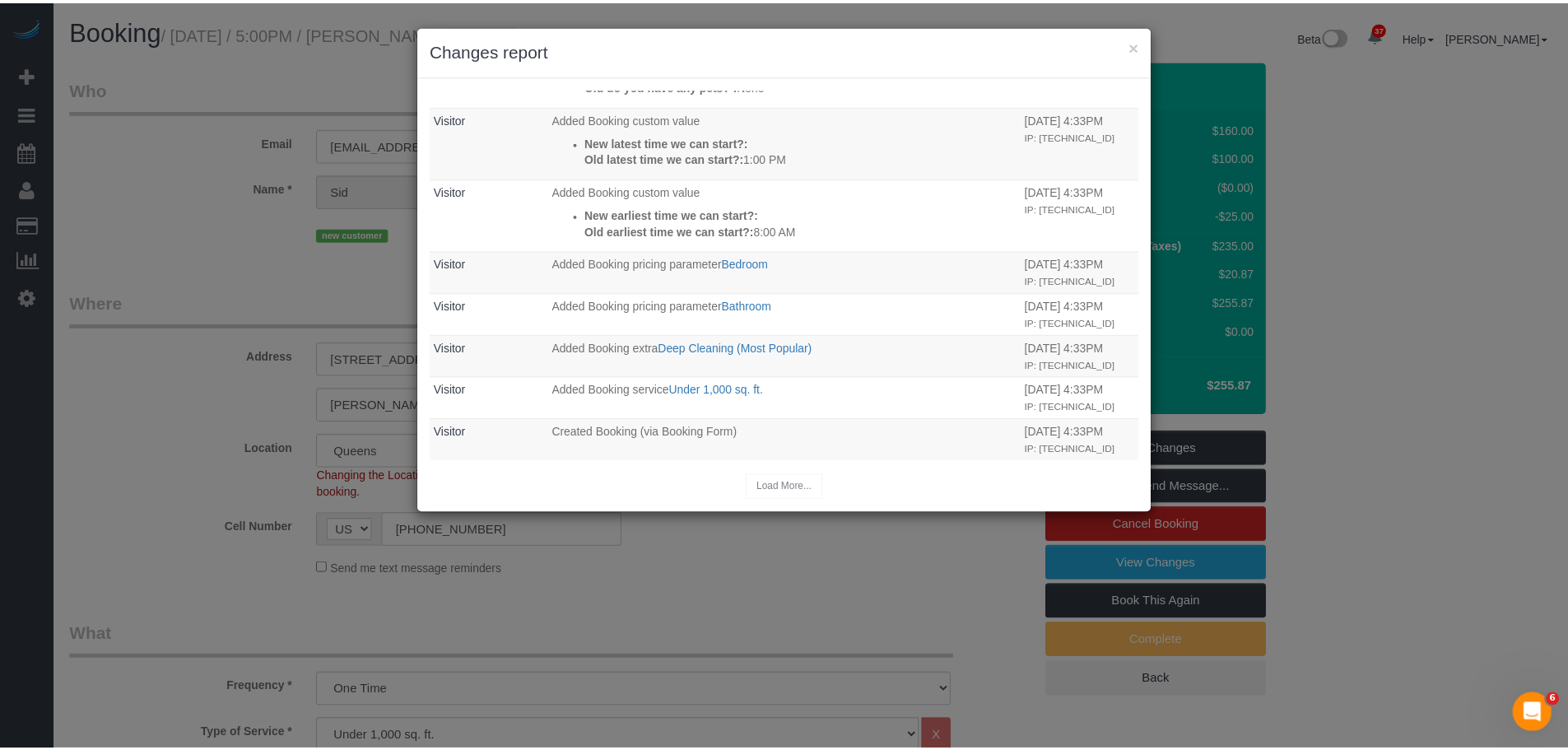
scroll to position [211, 0]
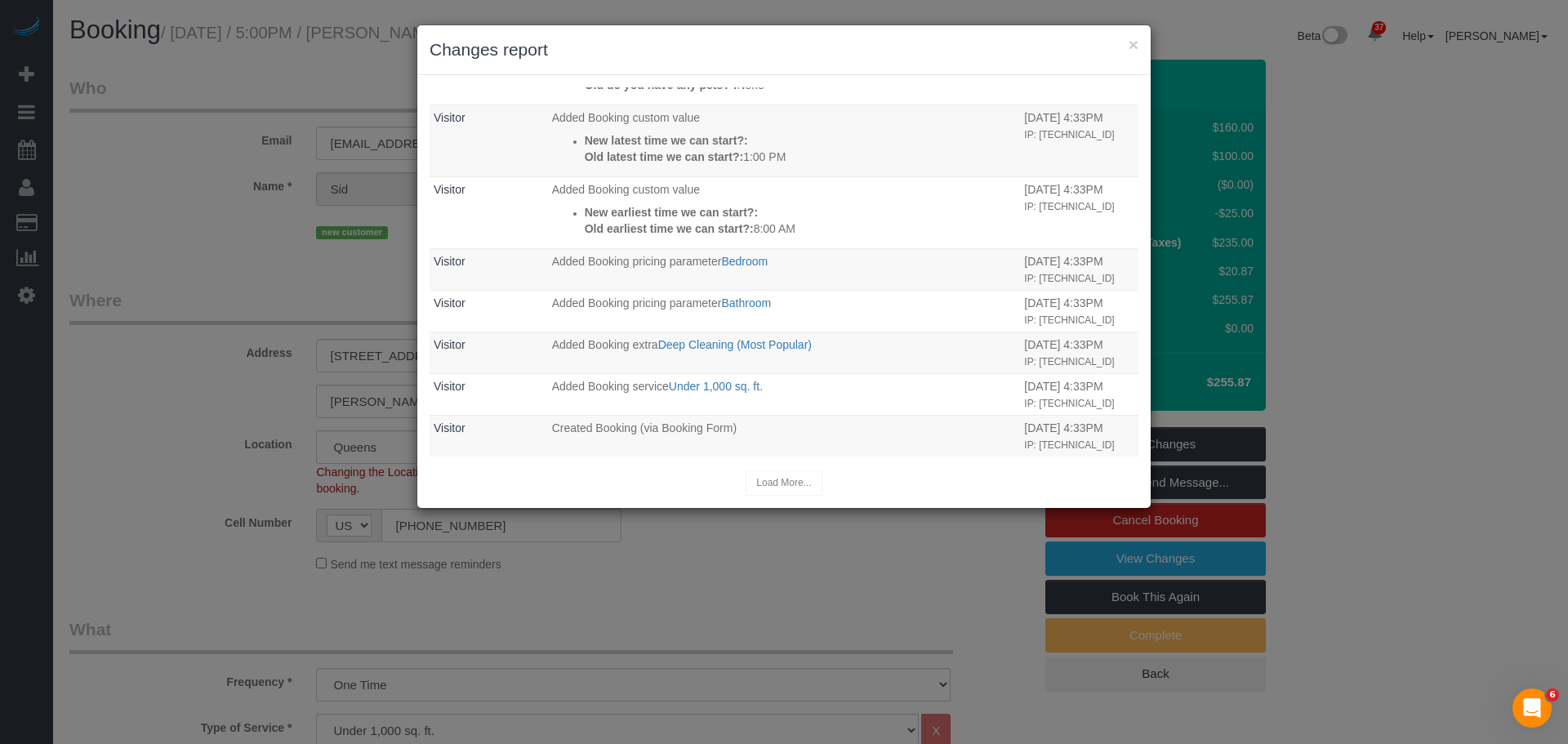
click at [1126, 47] on h3 "Changes report" at bounding box center [784, 50] width 709 height 25
click at [1130, 47] on button "×" at bounding box center [1133, 44] width 10 height 17
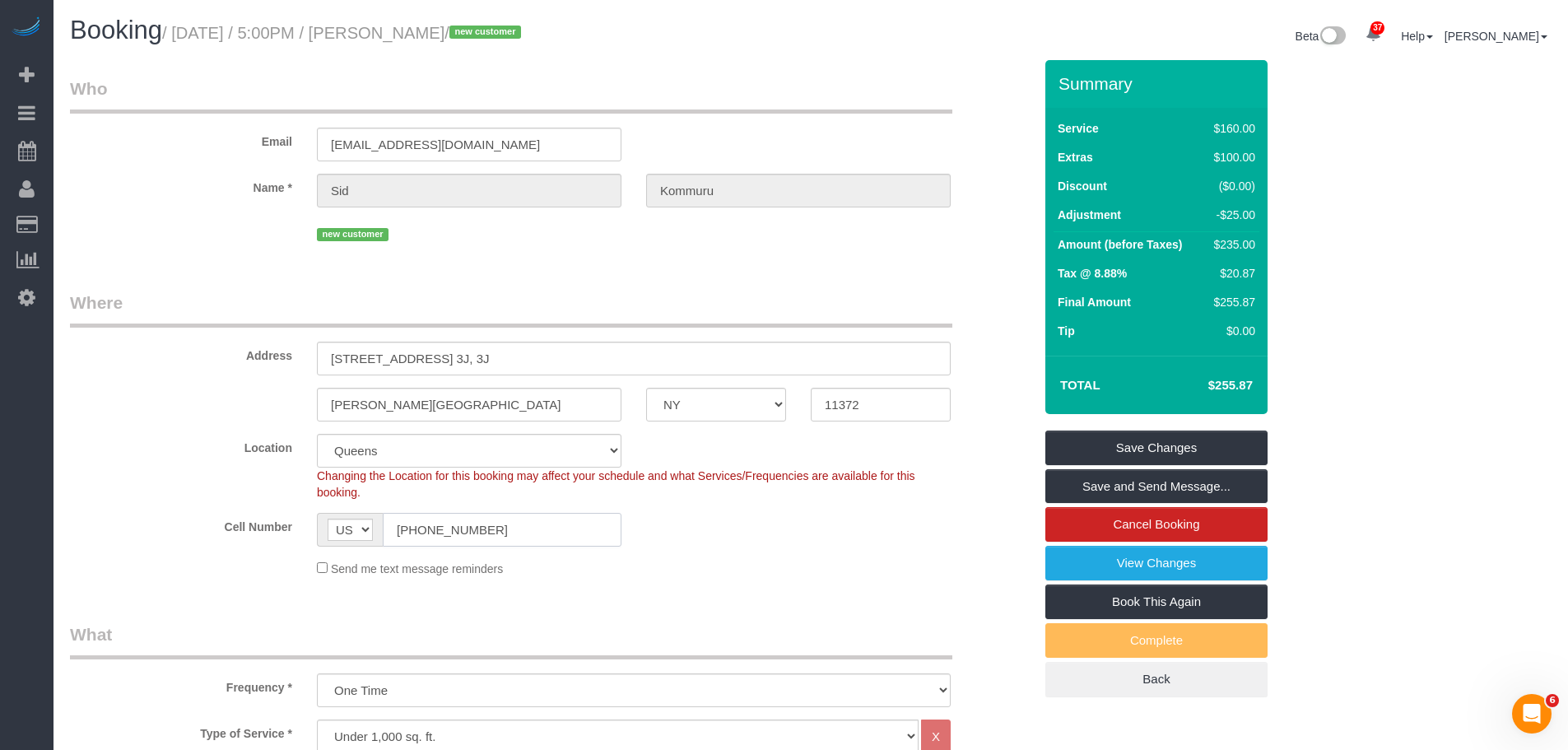
drag, startPoint x: 513, startPoint y: 533, endPoint x: 382, endPoint y: 539, distance: 131.1
click at [383, 539] on input "(860) 328-1382" at bounding box center [502, 530] width 239 height 34
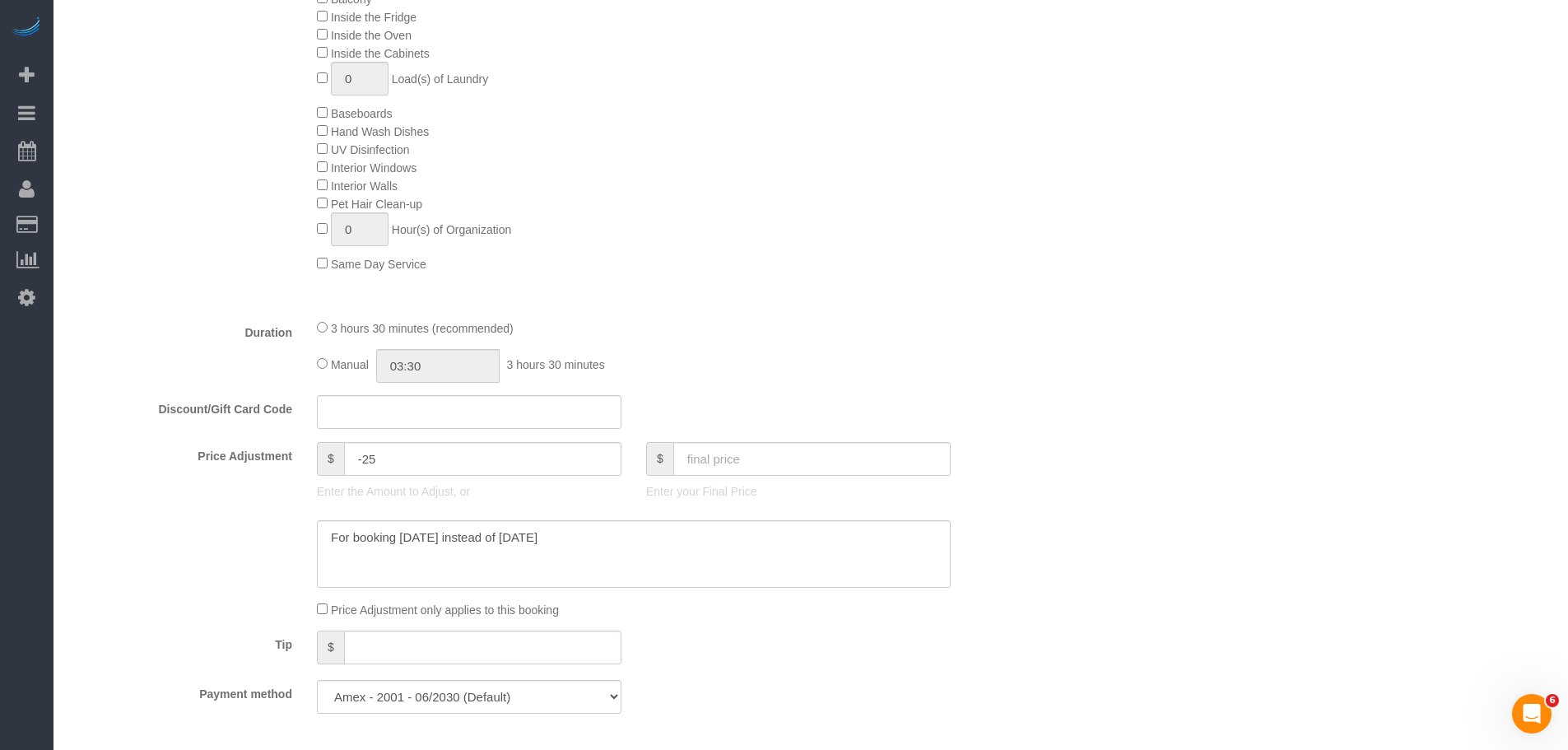
scroll to position [906, 0]
click at [1227, 468] on div "Who Email sidkomm@gmail.com Name * Sid Kommuru new customer Where Address 3521 …" at bounding box center [810, 519] width 1481 height 2731
click at [897, 280] on div "Type of Service * Under 1,000 sq. ft. 1,001 - 1,500 sq. ft. 1,500+ sq. ft. Cust…" at bounding box center [551, 59] width 962 height 490
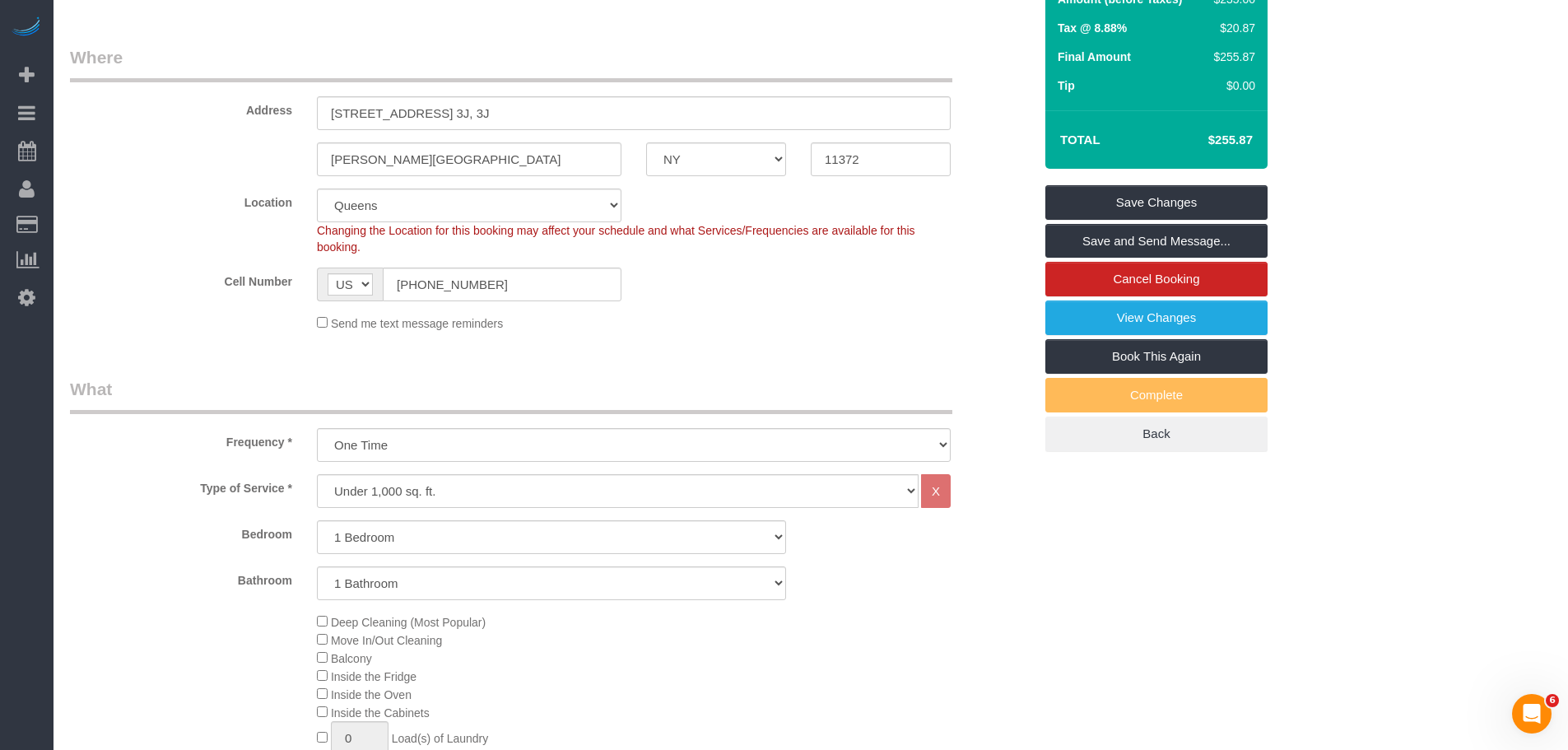
scroll to position [82, 0]
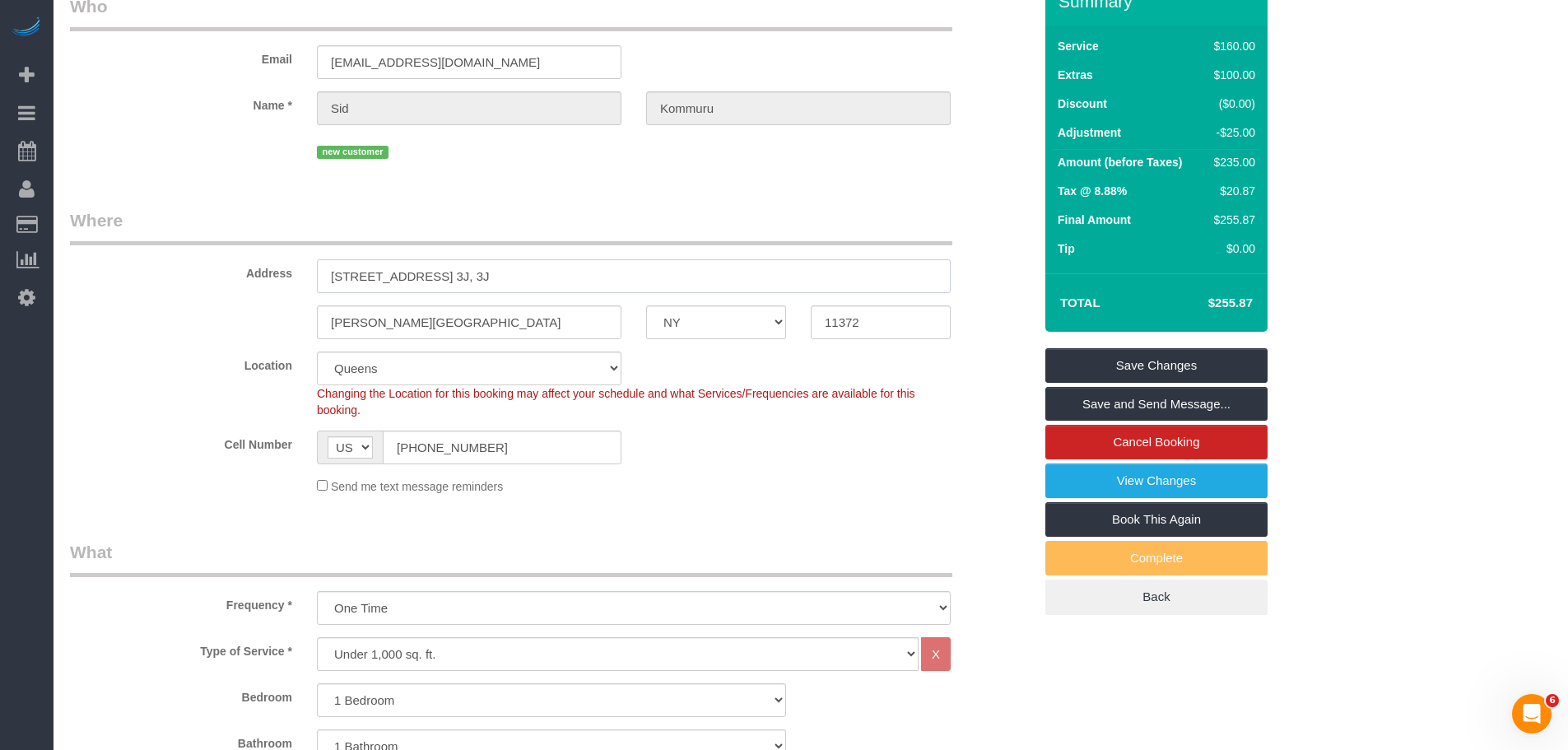
click at [804, 268] on input "3521 79th Street, Apt. 3J, 3J" at bounding box center [633, 277] width 633 height 34
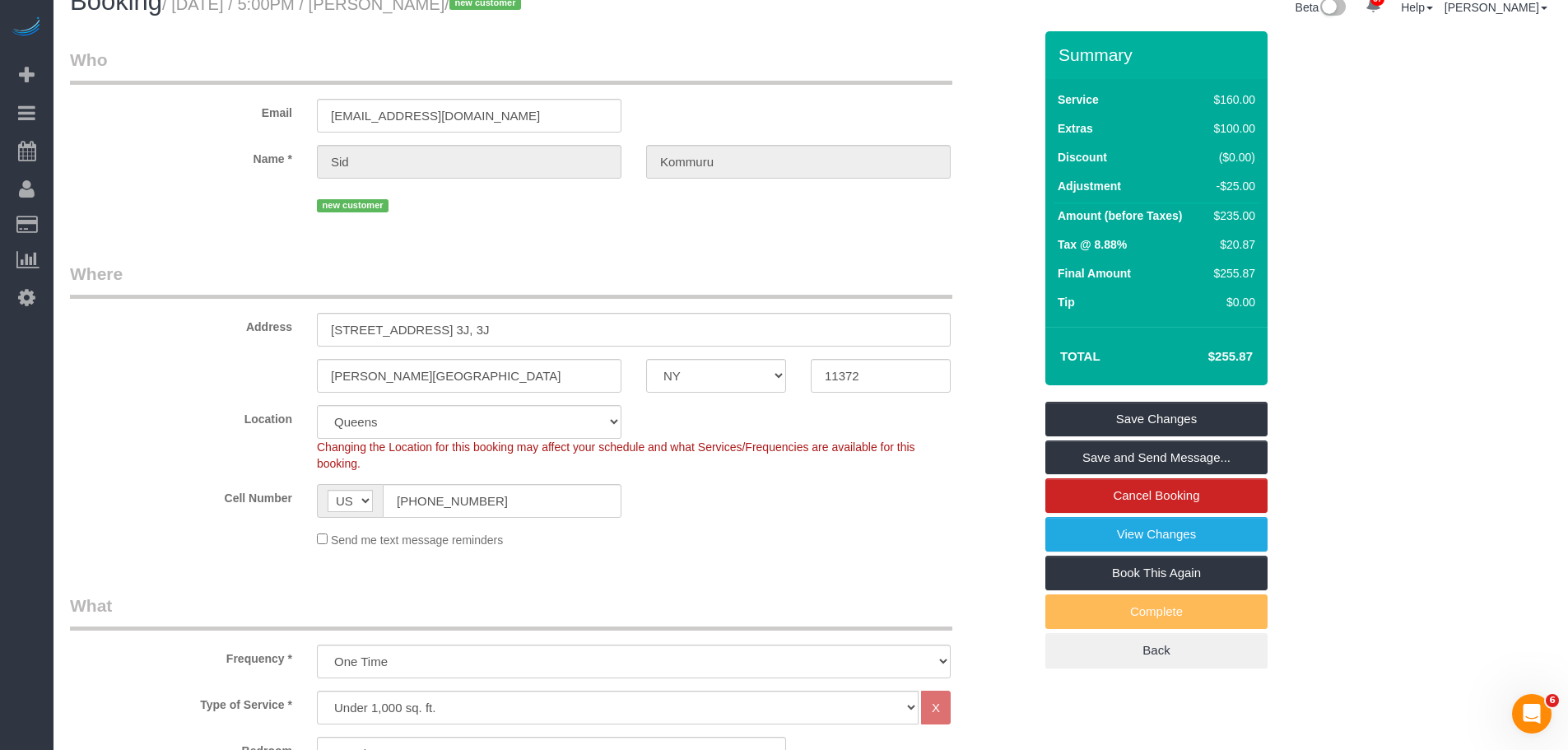
scroll to position [0, 0]
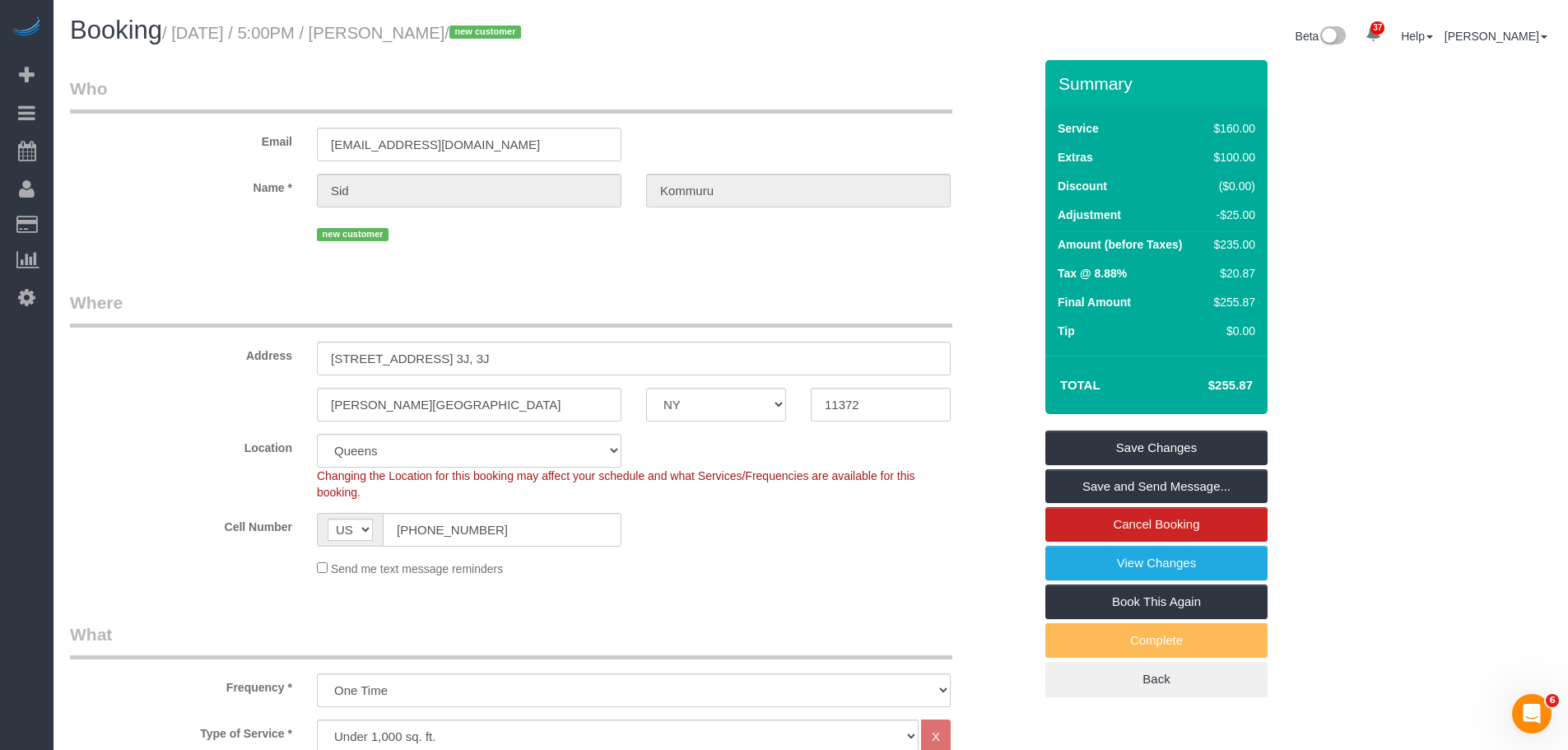
click at [972, 104] on div "Email sidkomm@gmail.com" at bounding box center [551, 119] width 987 height 85
click at [815, 95] on legend "Who" at bounding box center [511, 95] width 882 height 37
drag, startPoint x: 863, startPoint y: 594, endPoint x: 893, endPoint y: 594, distance: 30.0
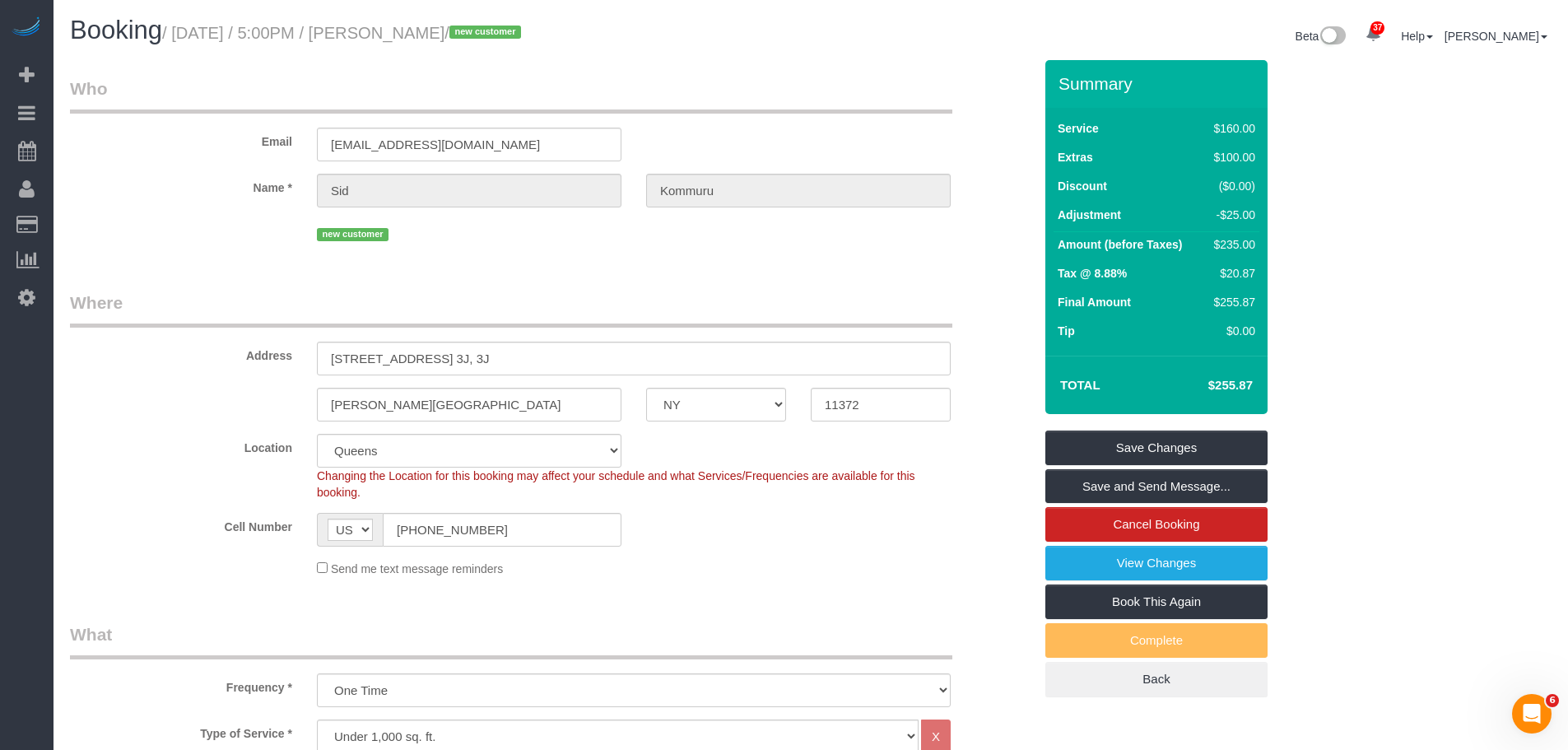
click at [792, 111] on legend "Who" at bounding box center [511, 95] width 882 height 37
drag, startPoint x: 681, startPoint y: 324, endPoint x: 716, endPoint y: 332, distance: 35.9
click at [681, 324] on legend "Where" at bounding box center [511, 309] width 882 height 37
click at [648, 294] on legend "Where" at bounding box center [511, 309] width 882 height 37
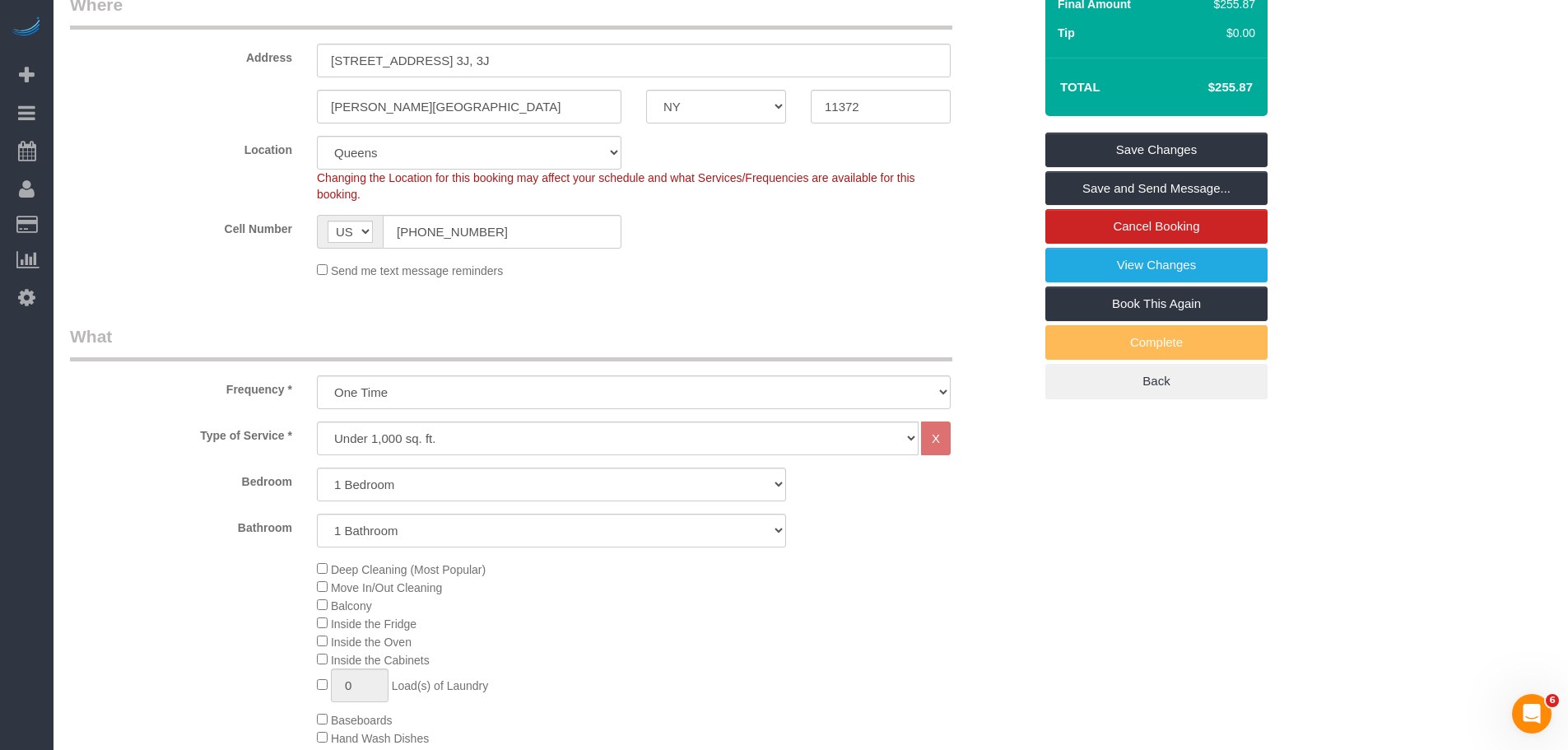
scroll to position [412, 0]
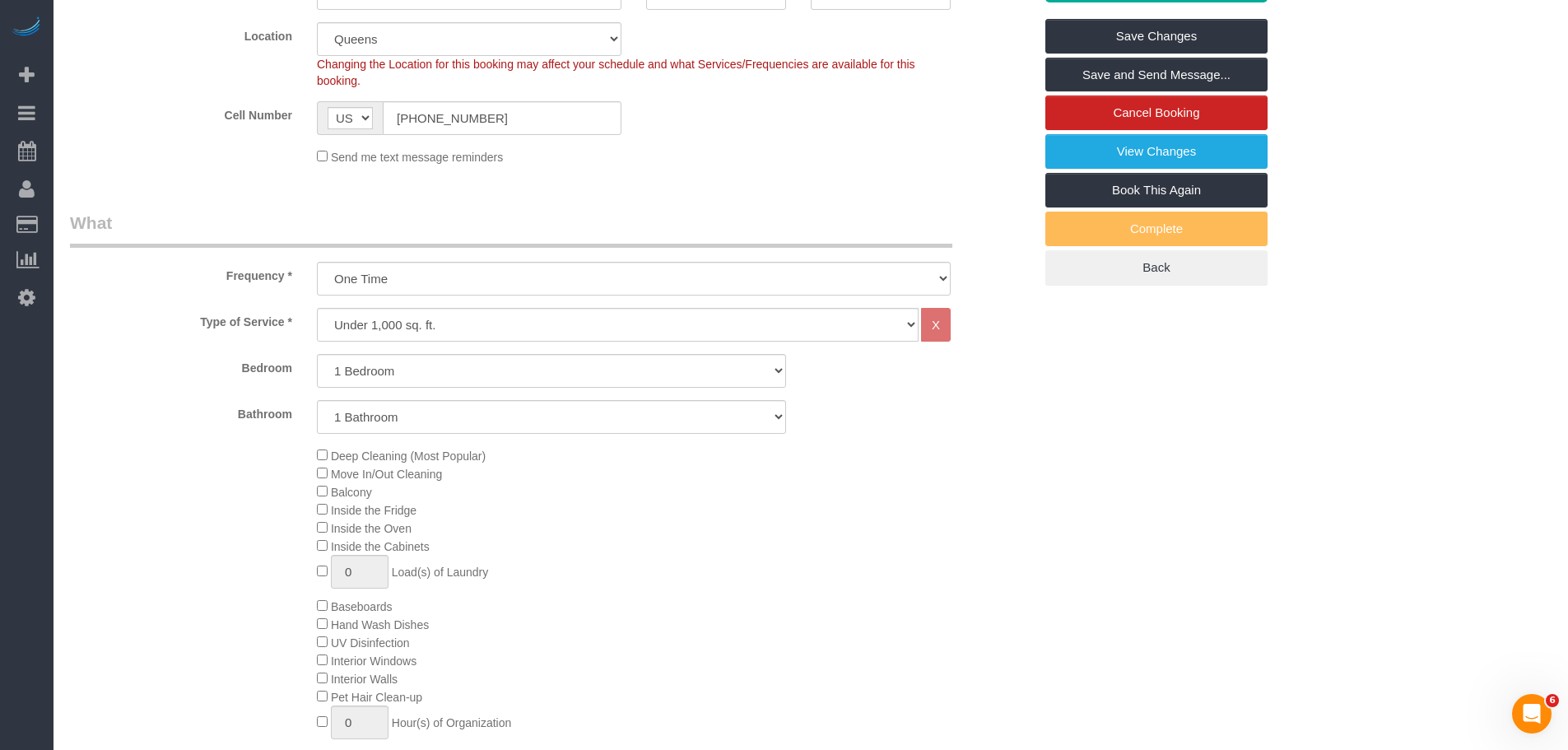
drag, startPoint x: 779, startPoint y: 242, endPoint x: 786, endPoint y: 257, distance: 16.6
click at [779, 242] on legend "What" at bounding box center [511, 229] width 882 height 37
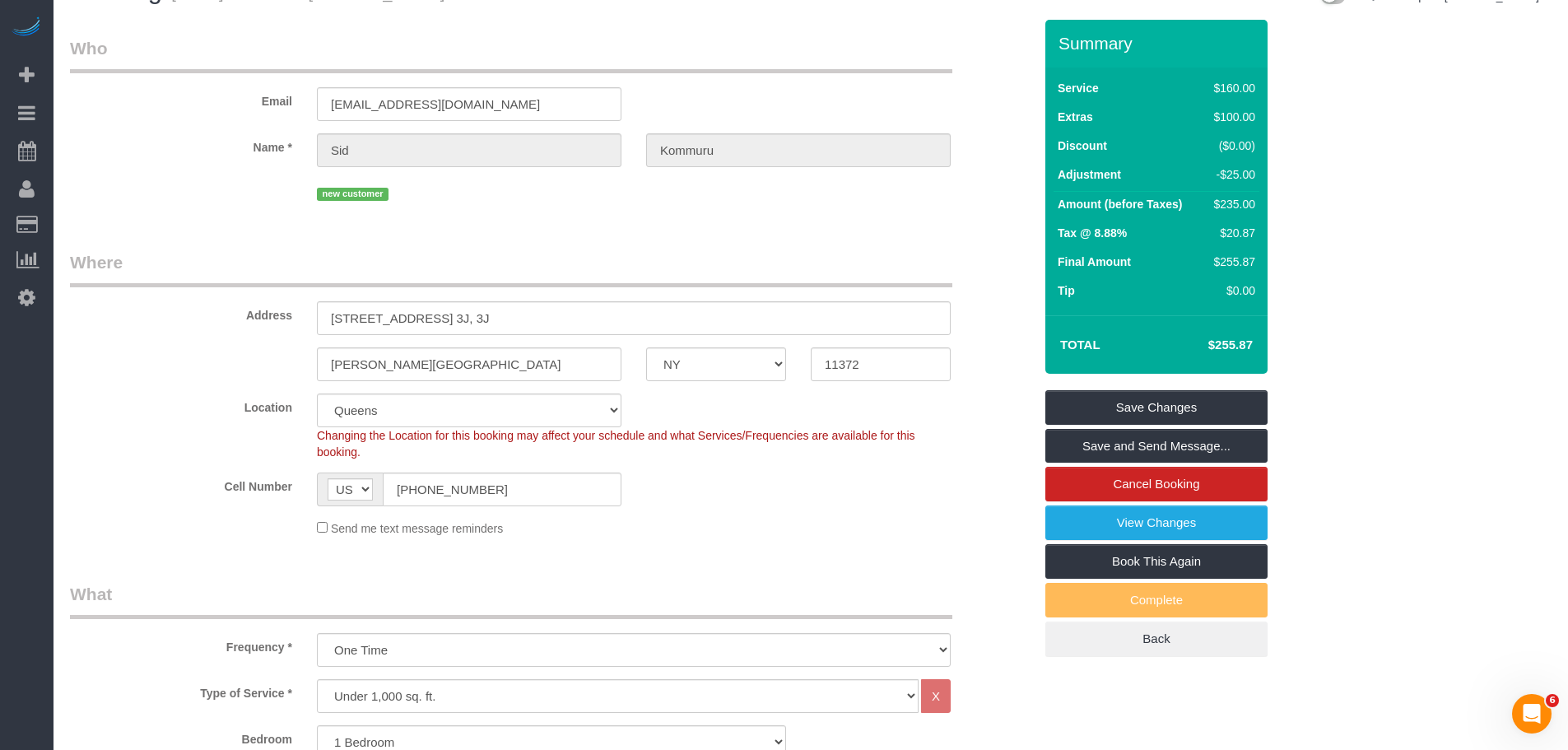
scroll to position [0, 0]
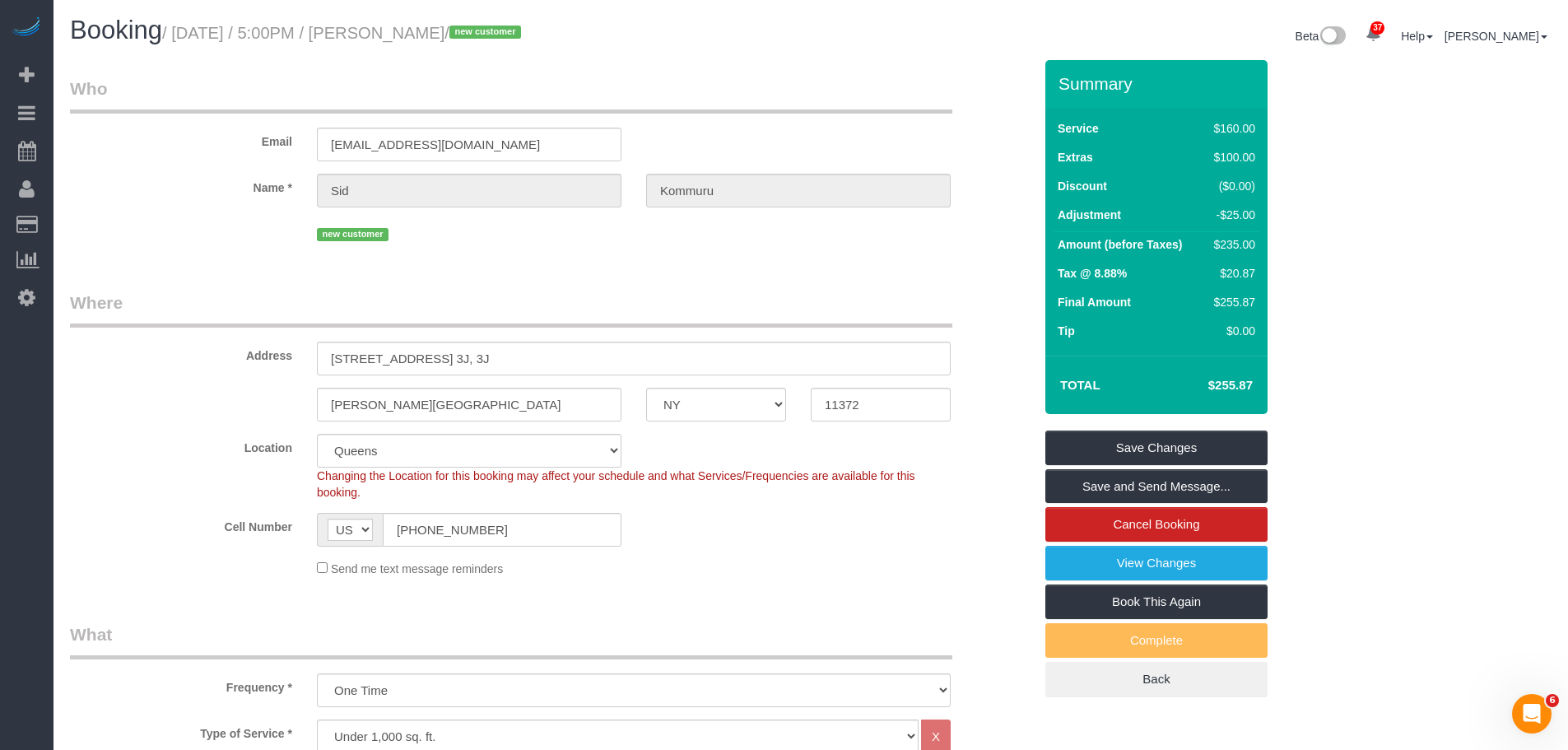
click at [400, 30] on small "/ October 09, 2025 / 5:00PM / Sid Kommuru / new customer" at bounding box center [343, 33] width 364 height 18
click at [452, 30] on small "/ October 09, 2025 / 5:00PM / Sid Kommuru / new customer" at bounding box center [343, 33] width 364 height 18
copy small "[PERSON_NAME]"
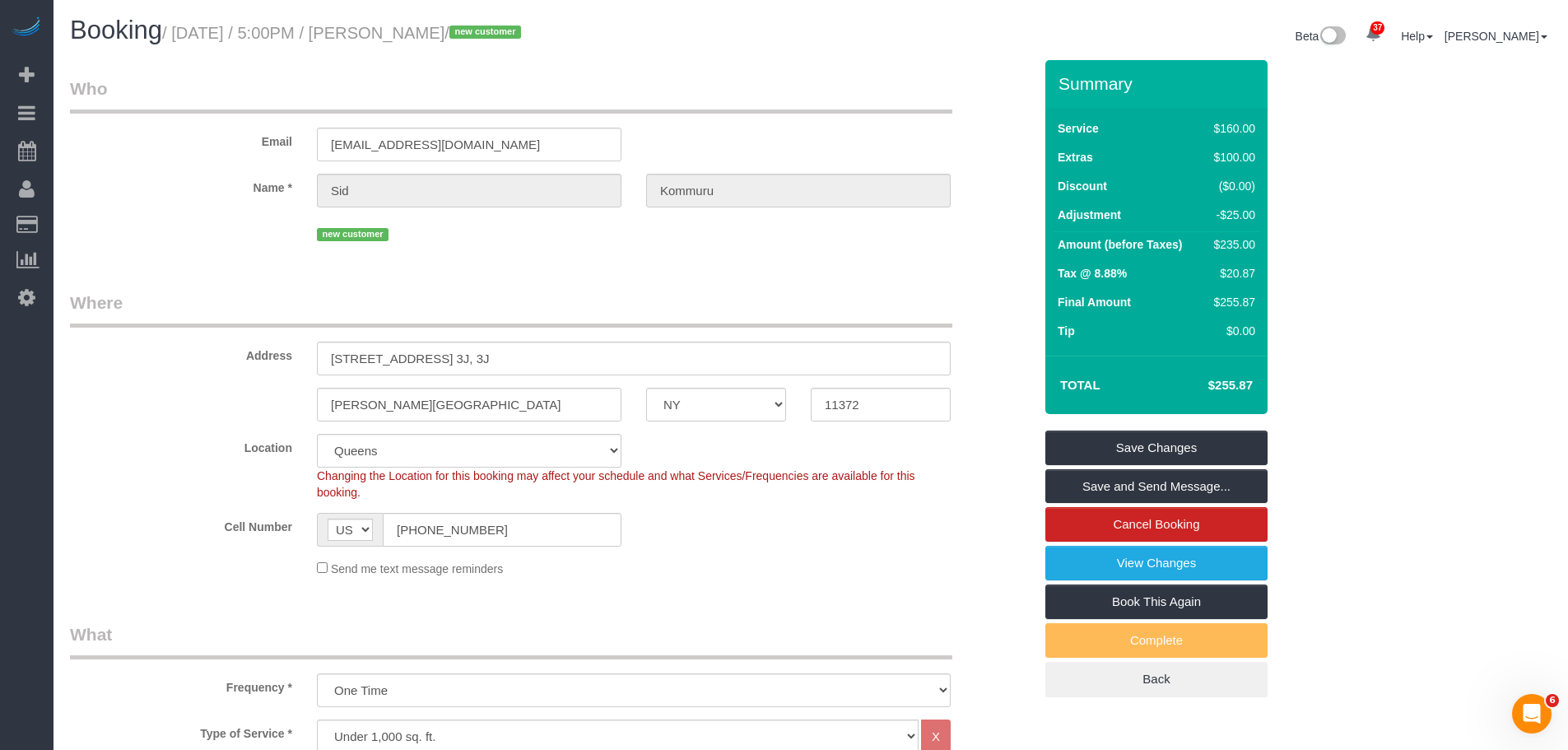
drag, startPoint x: 760, startPoint y: 107, endPoint x: 865, endPoint y: 240, distance: 169.5
click at [762, 107] on legend "Who" at bounding box center [511, 95] width 882 height 37
click at [747, 57] on div "Booking / October 09, 2025 / 5:00PM / Sid Kommuru / new customer Beta 37 Your N…" at bounding box center [810, 38] width 1506 height 44
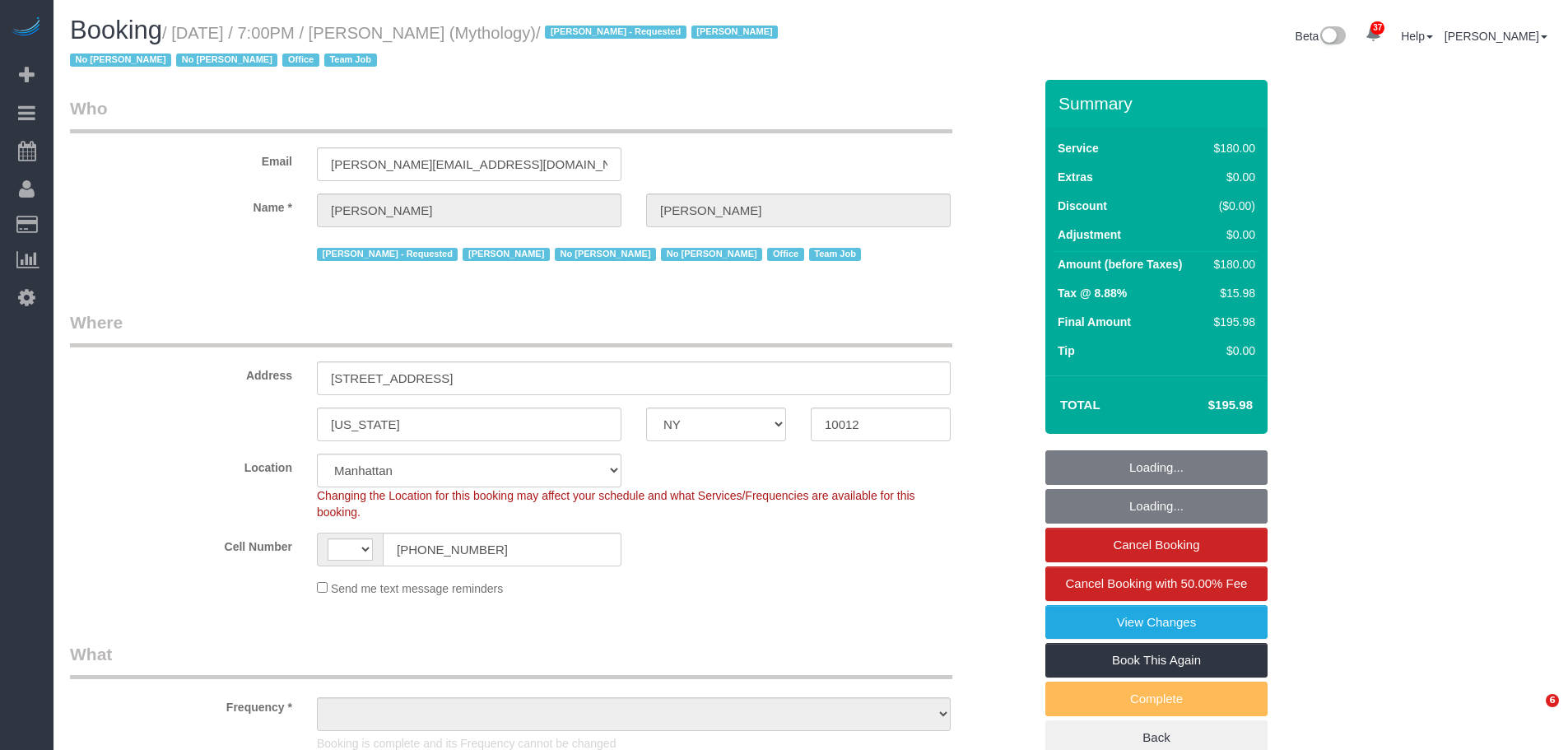
select select "NY"
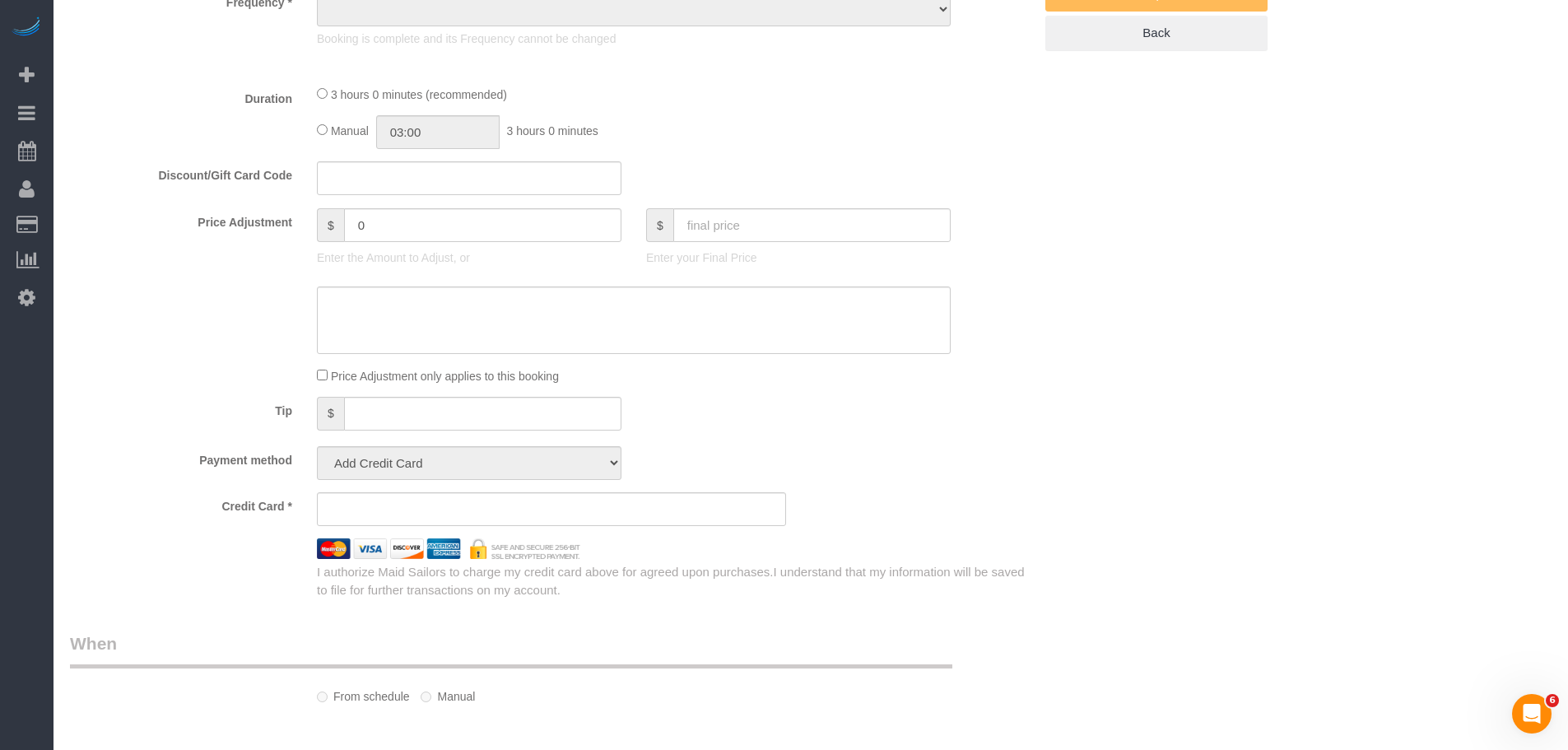
select select "string:US"
select select "object:610"
select select "string:stripe-card_1F0CXe4VGloSiKo7V7BiKmvB"
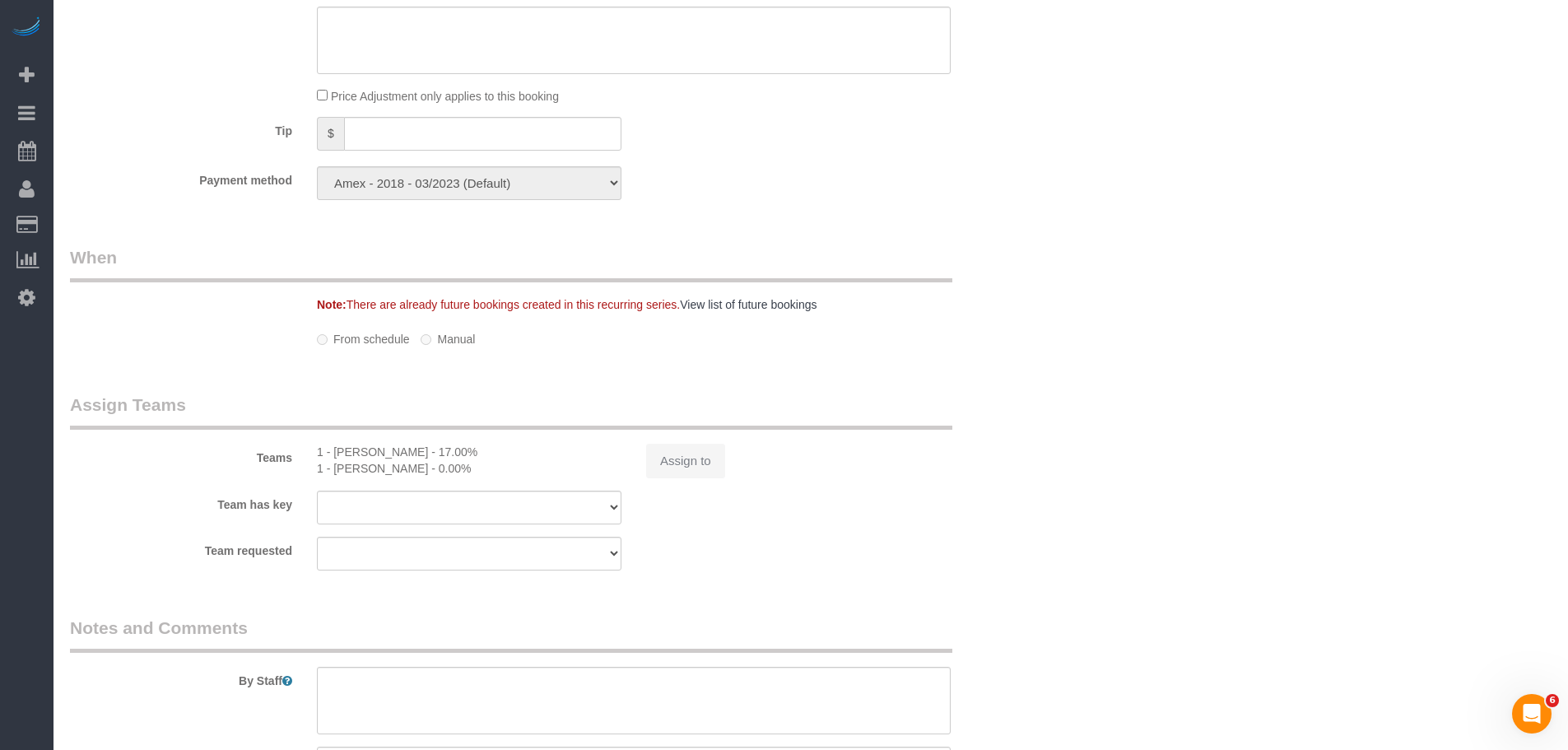
select select "object:861"
select select "180"
select select "spot1"
select select "number:89"
select select "number:90"
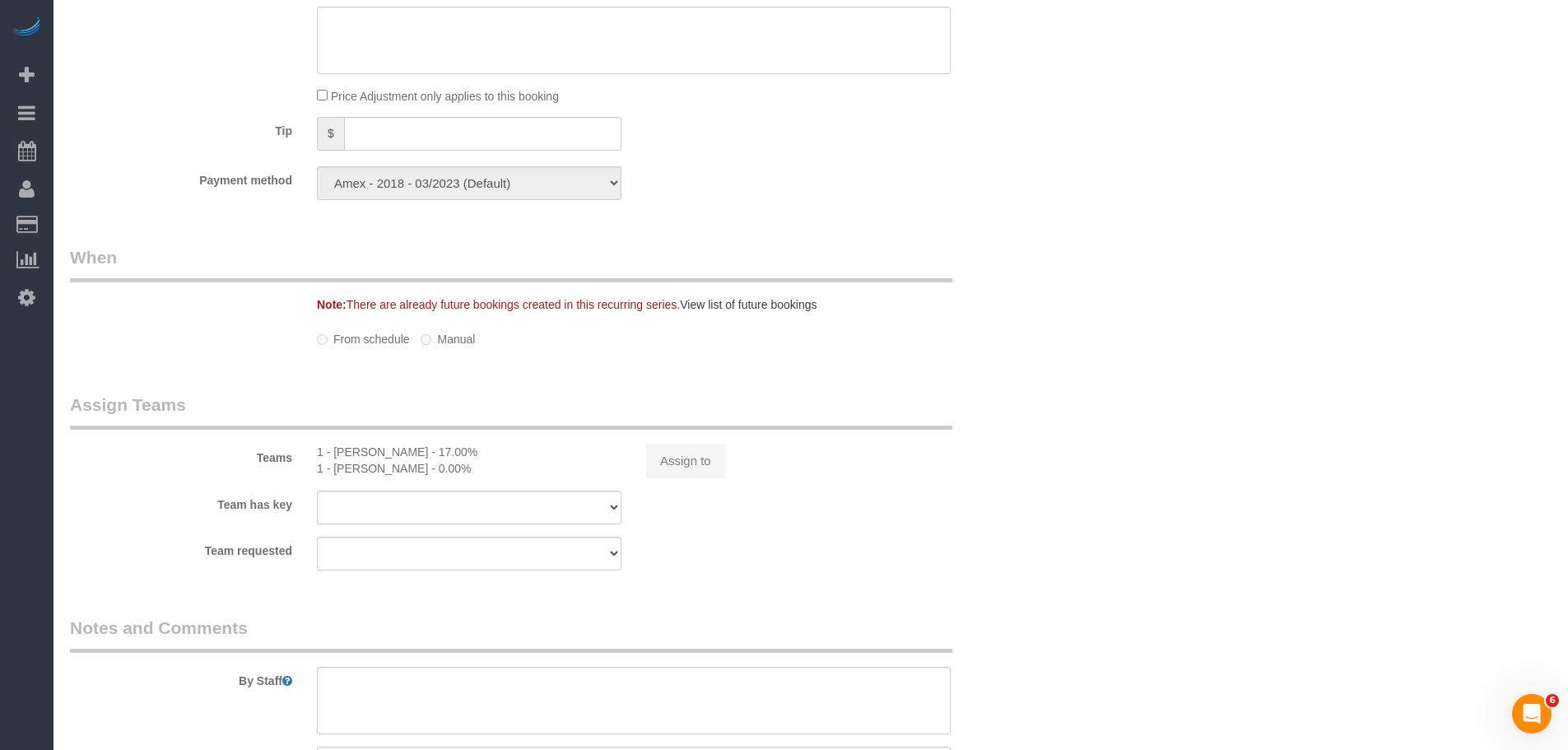
select select "number:15"
select select "number:7"
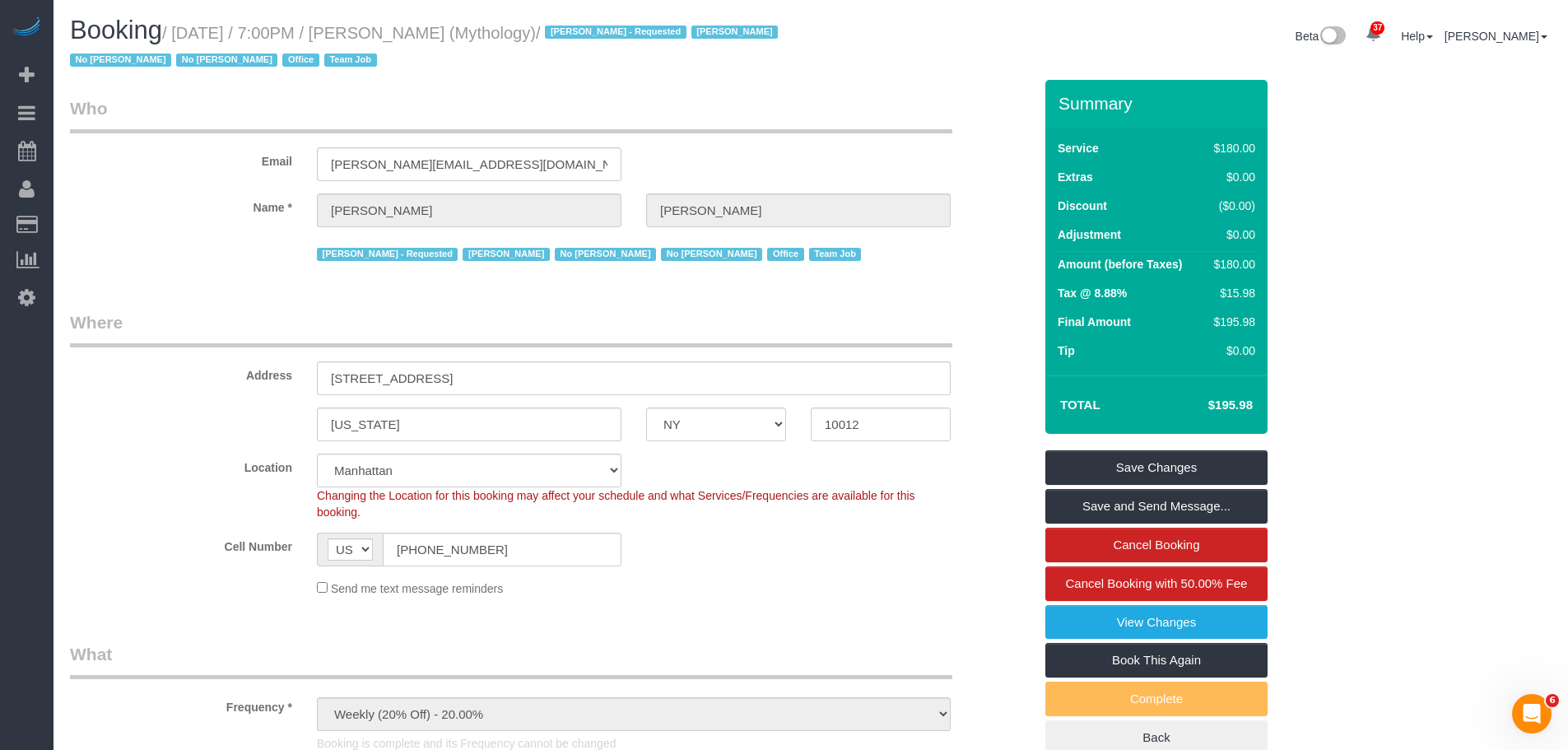
click at [834, 135] on div "Email elaine@mythology.com" at bounding box center [551, 139] width 987 height 85
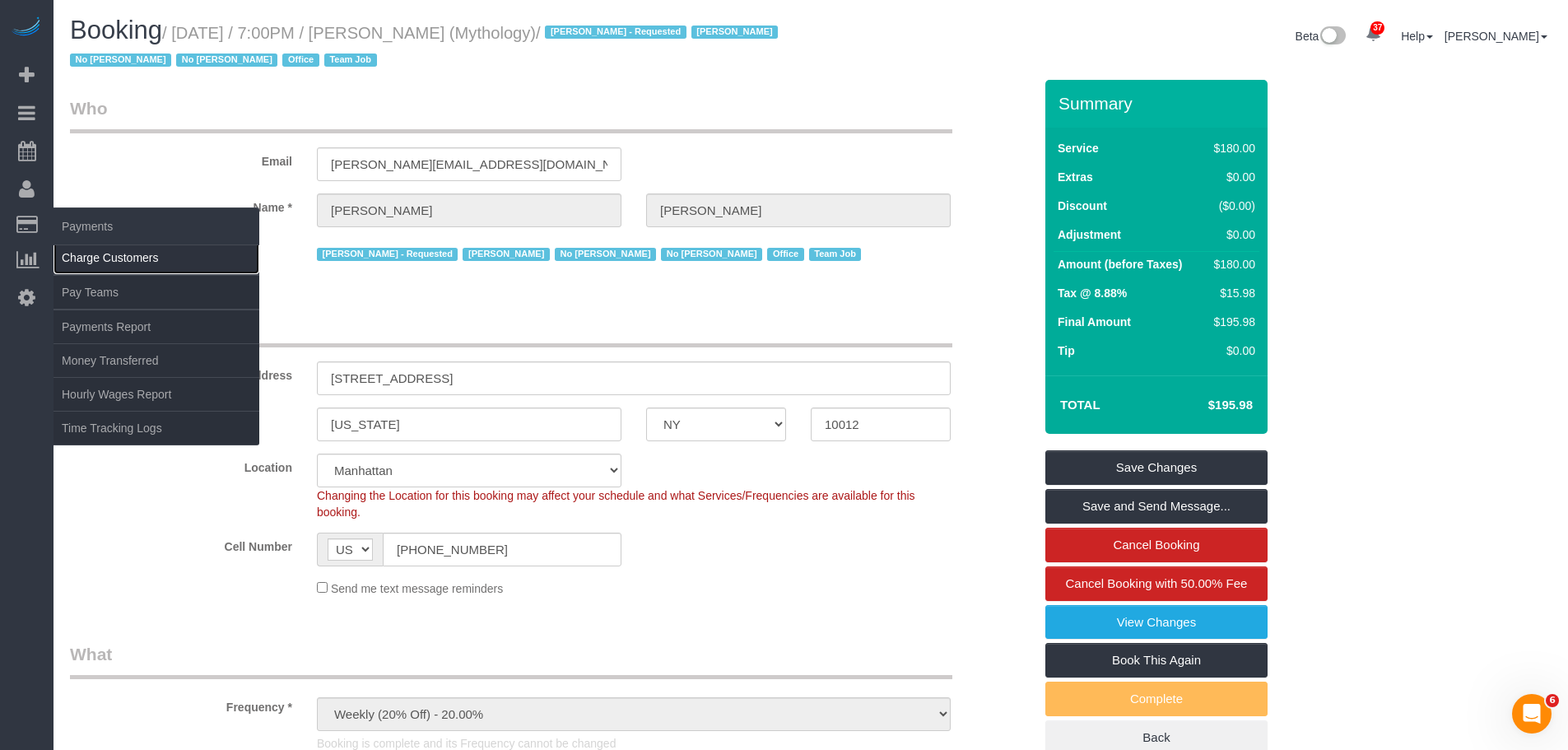
click at [82, 256] on link "Charge Customers" at bounding box center [157, 258] width 206 height 33
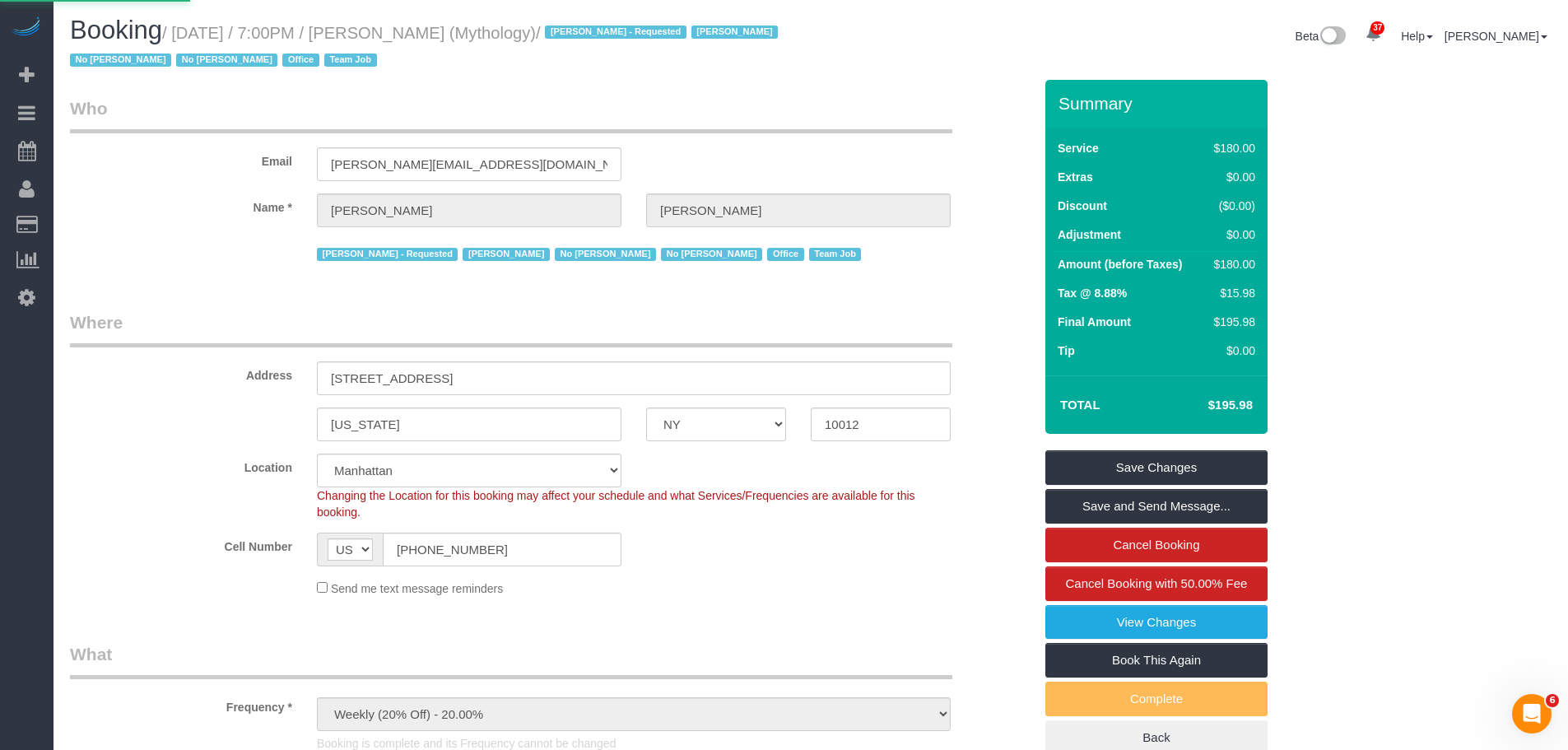
select select
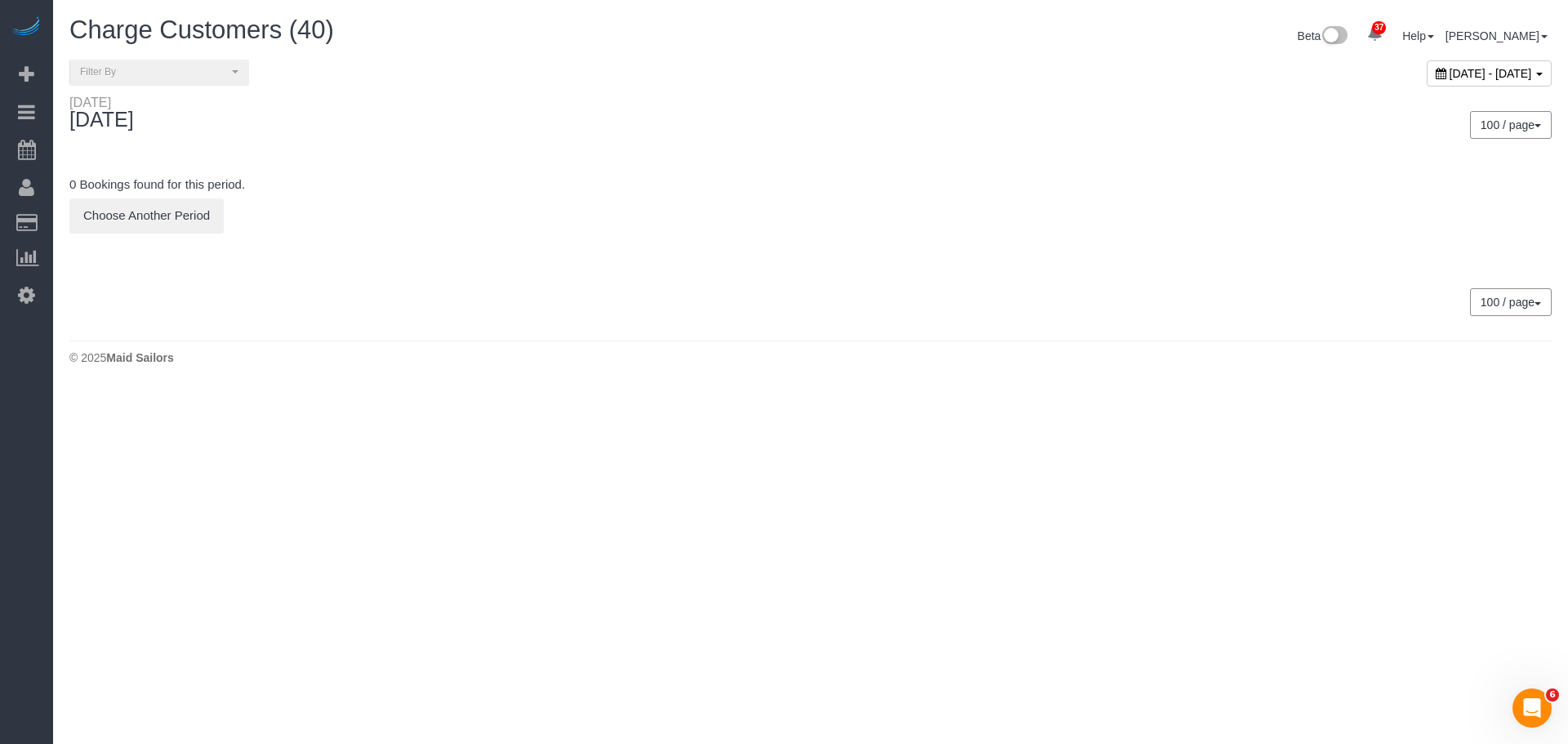
click at [1427, 63] on div "October 08, 2025 - October 08, 2025" at bounding box center [1489, 73] width 125 height 26
type input "**********"
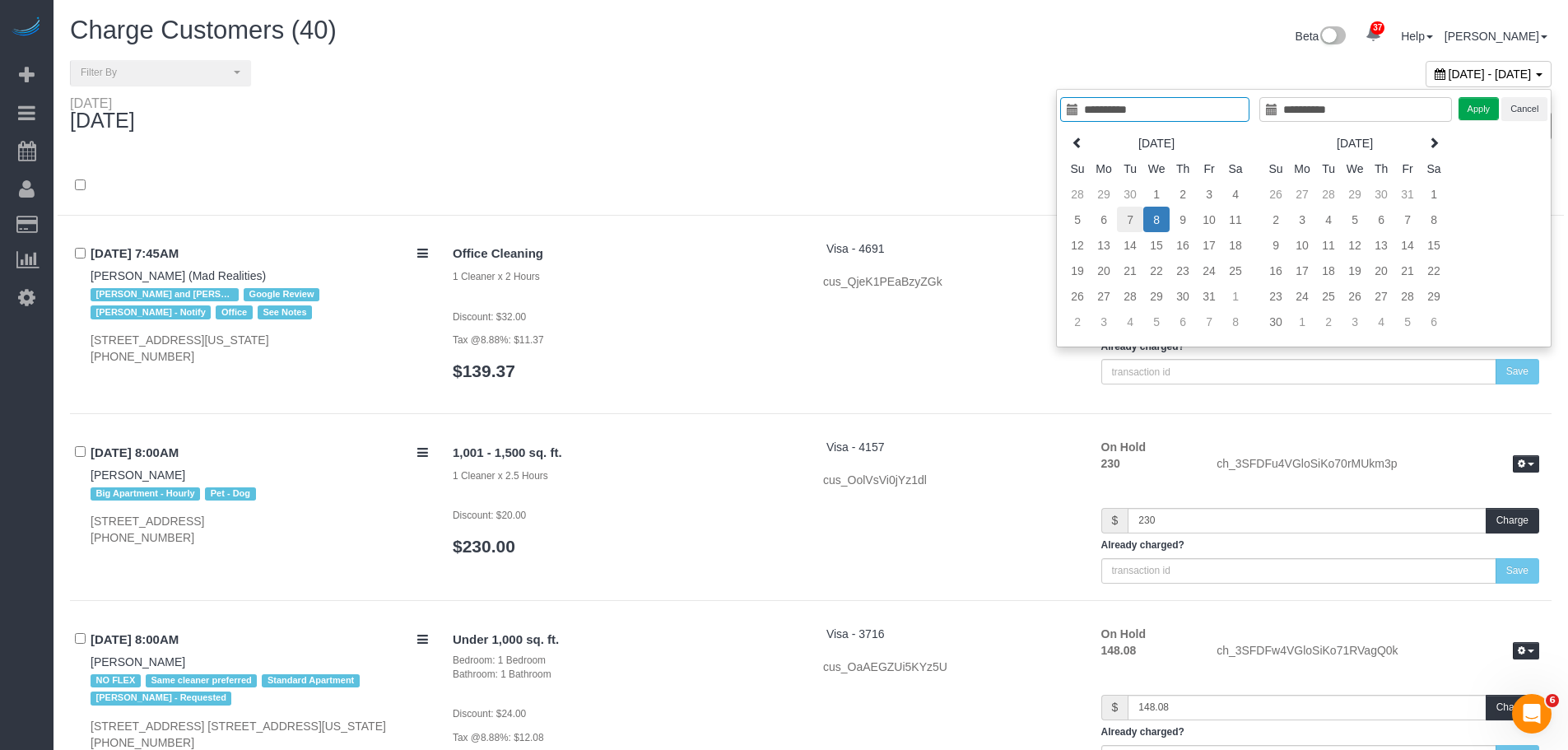
type input "**********"
click at [1132, 217] on td "7" at bounding box center [1129, 219] width 26 height 26
type input "**********"
click at [1132, 217] on td "7" at bounding box center [1129, 219] width 26 height 26
type input "**********"
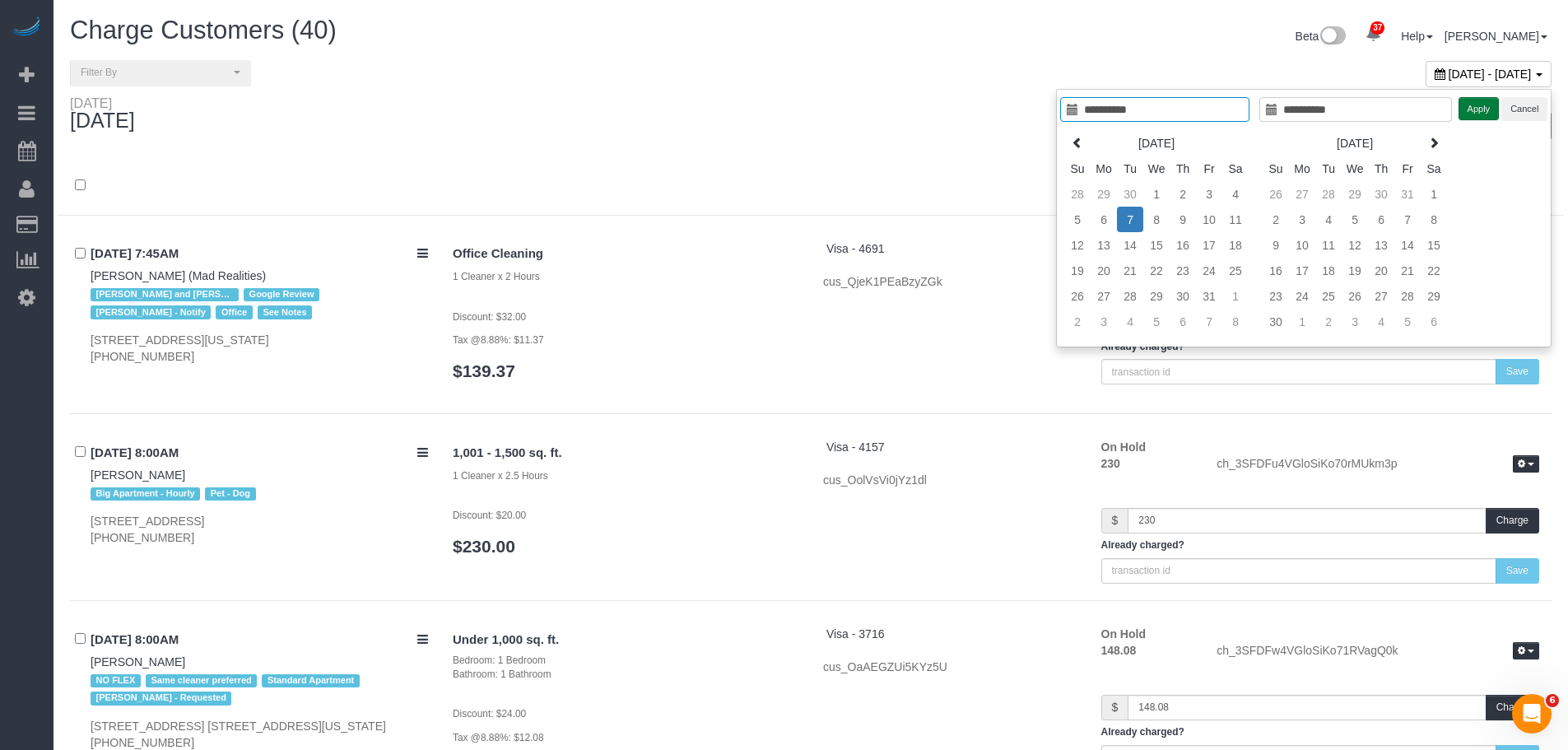
click at [1476, 111] on button "Apply" at bounding box center [1479, 109] width 41 height 24
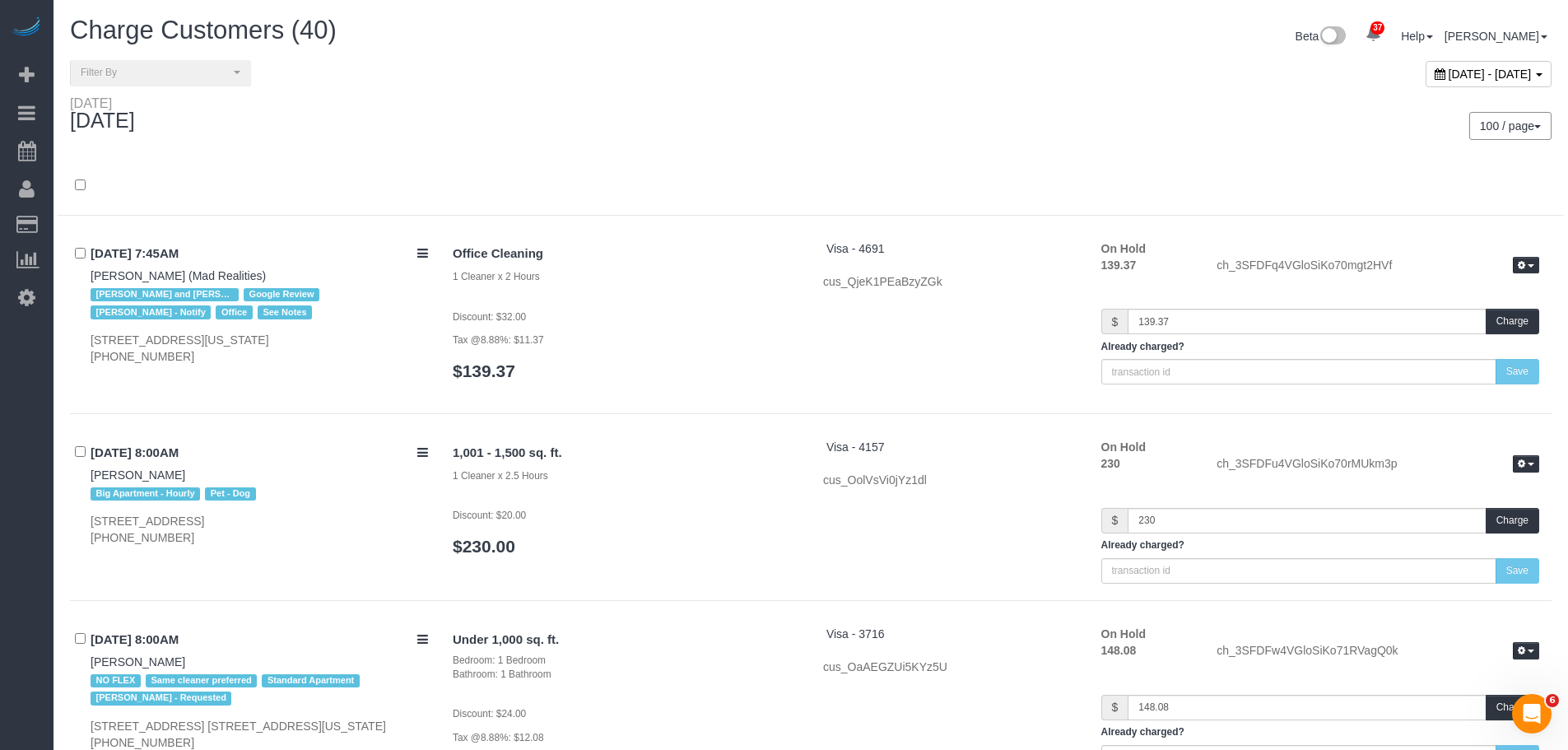
click at [631, 242] on div "Office Cleaning 1 Cleaner x 2 Hours Discount: $32.00 Tax @8.88%: $11.37 $139.37" at bounding box center [625, 320] width 370 height 158
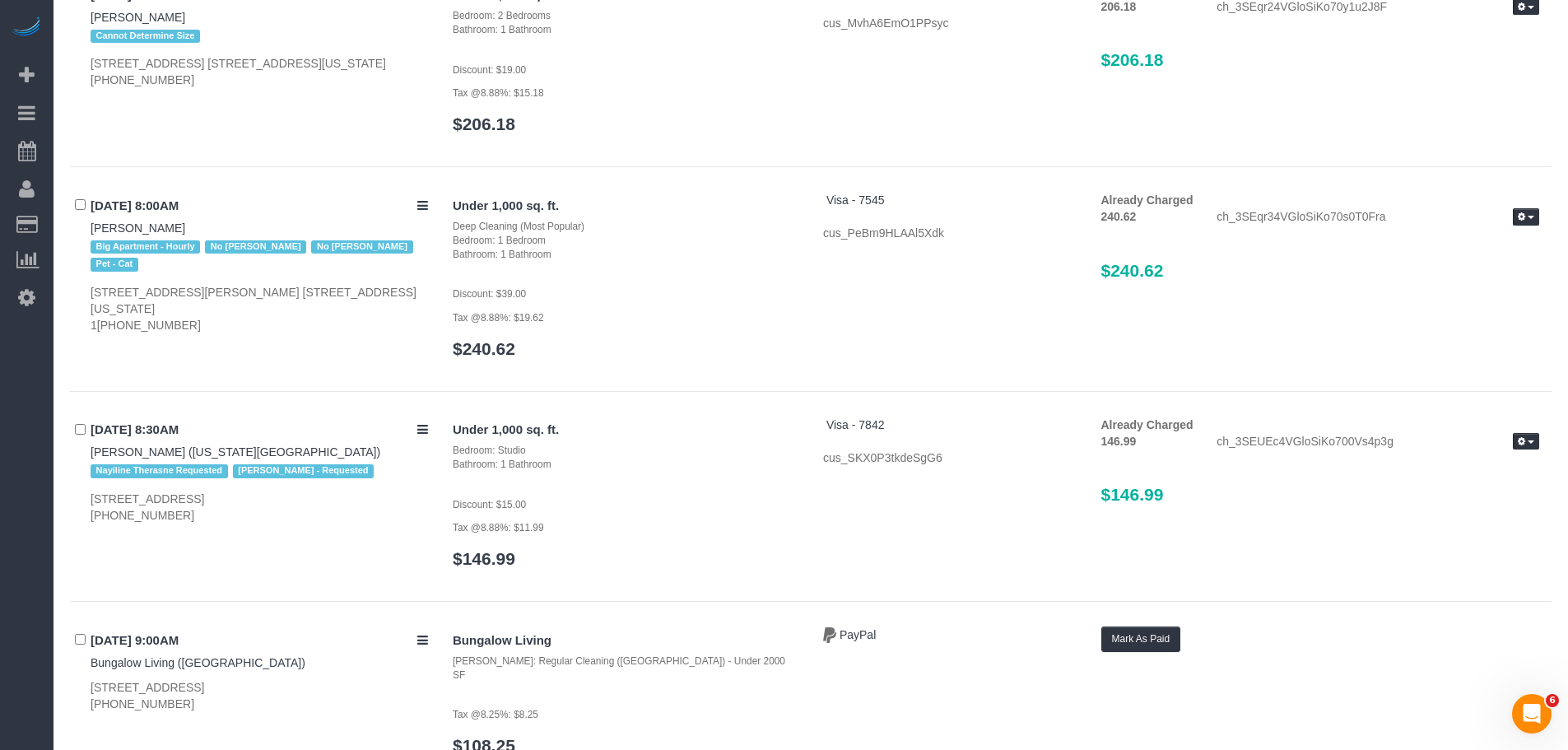
scroll to position [412, 0]
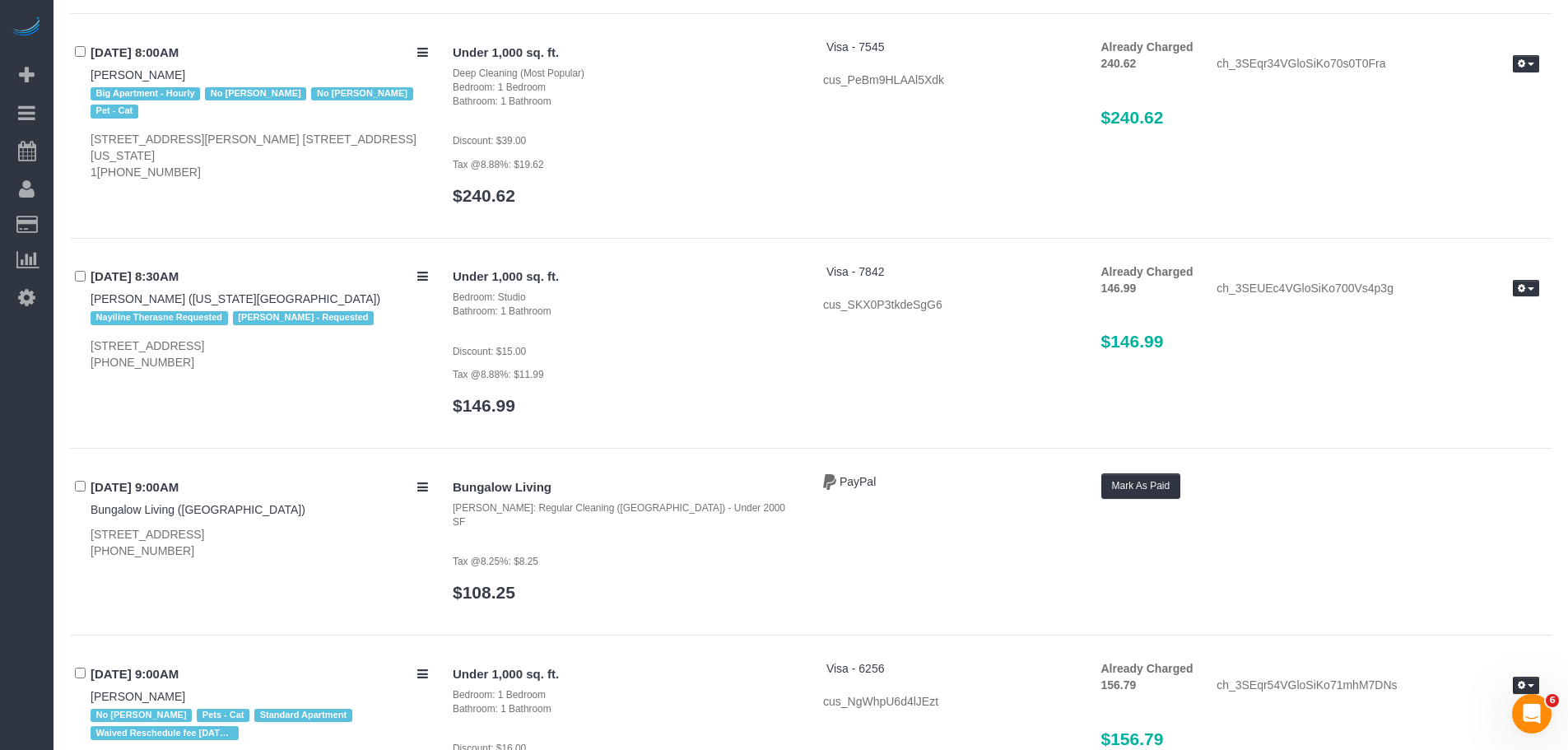
click at [712, 193] on h3 "$240.62" at bounding box center [625, 195] width 345 height 19
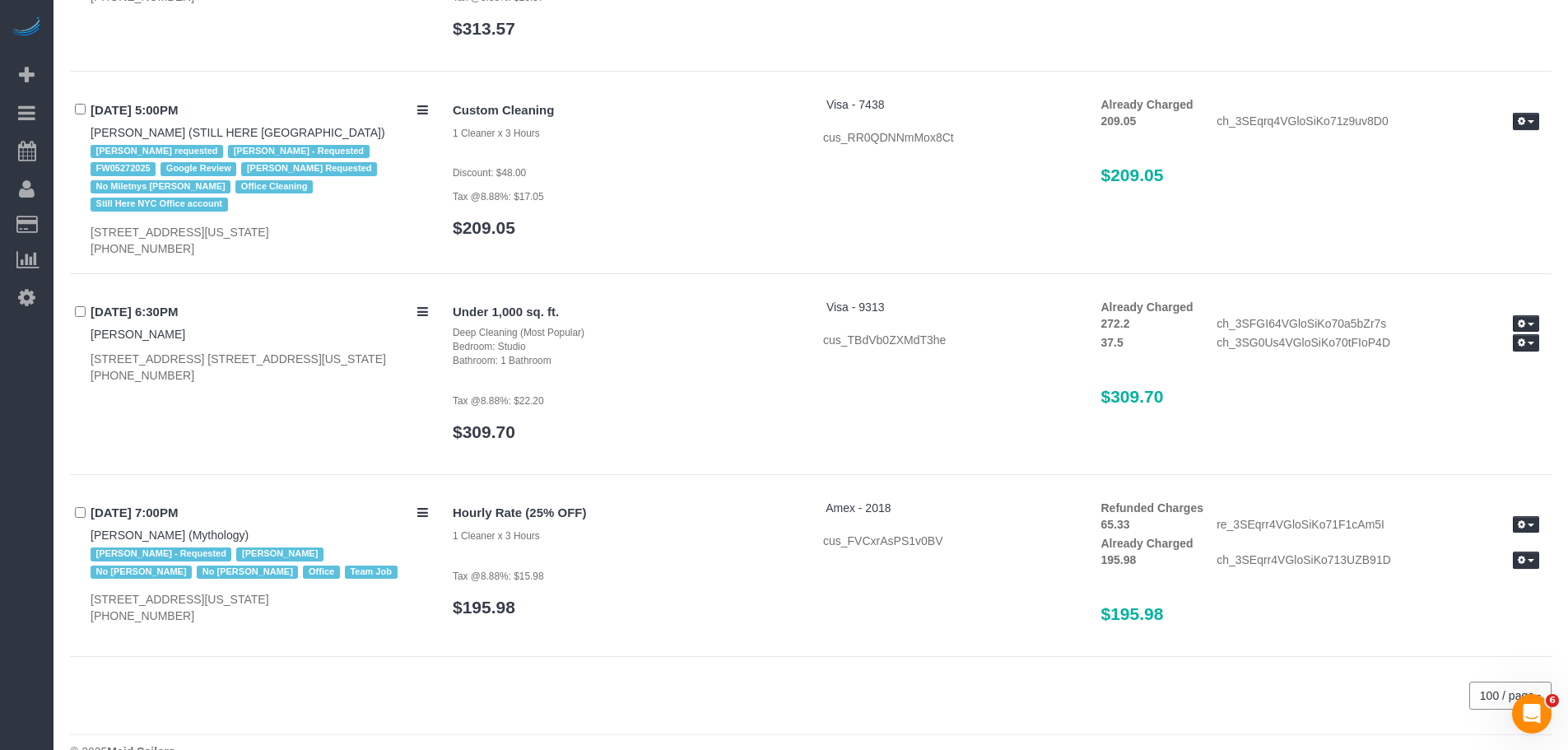
click at [859, 201] on div "Custom Cleaning 1 Cleaner x 3 Hours Discount: $48.00 Tax @8.88%: $17.05 $209.05…" at bounding box center [996, 175] width 1111 height 158
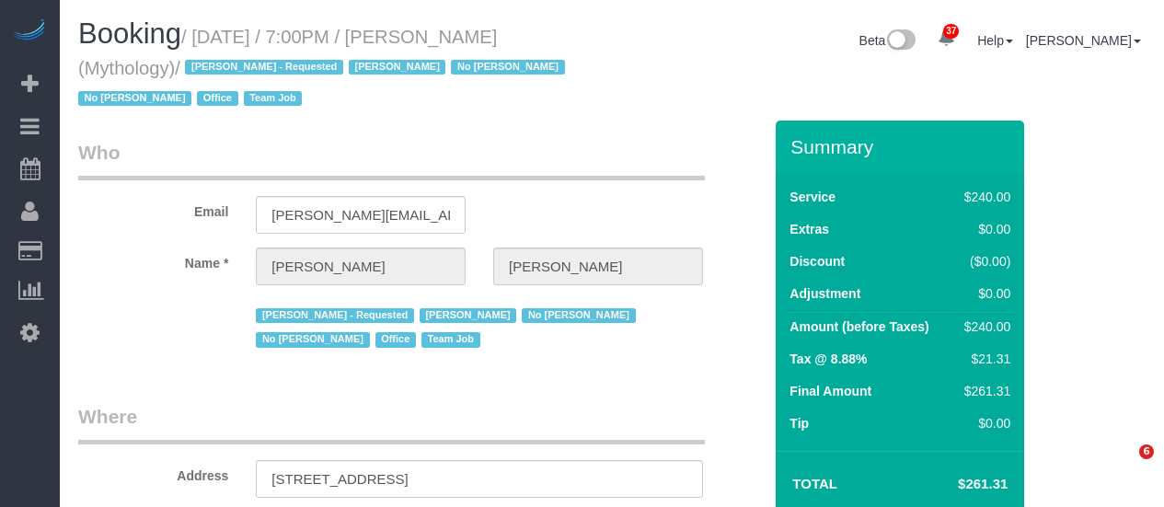
select select "NY"
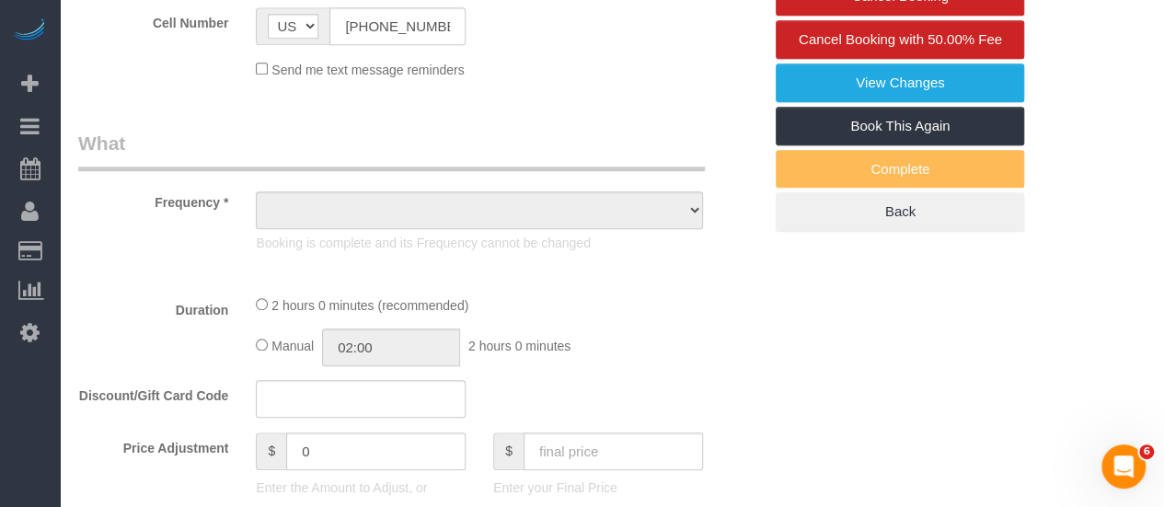
select select "object:1002"
select select "string:stripe-card_1F0CXe4VGloSiKo7V7BiKmvB"
select select "spot1"
select select "number:89"
select select "number:90"
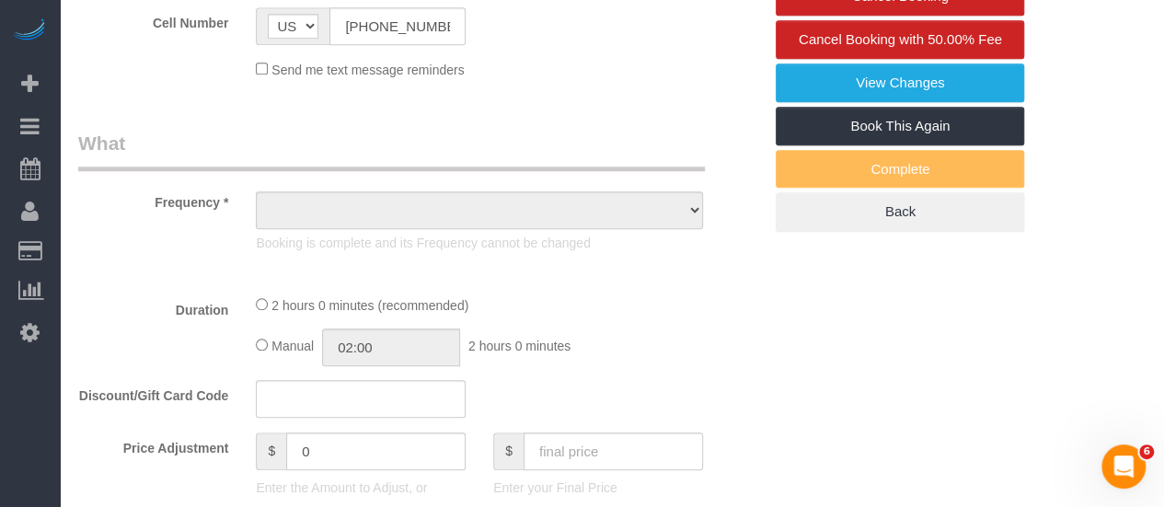
select select "number:15"
select select "number:7"
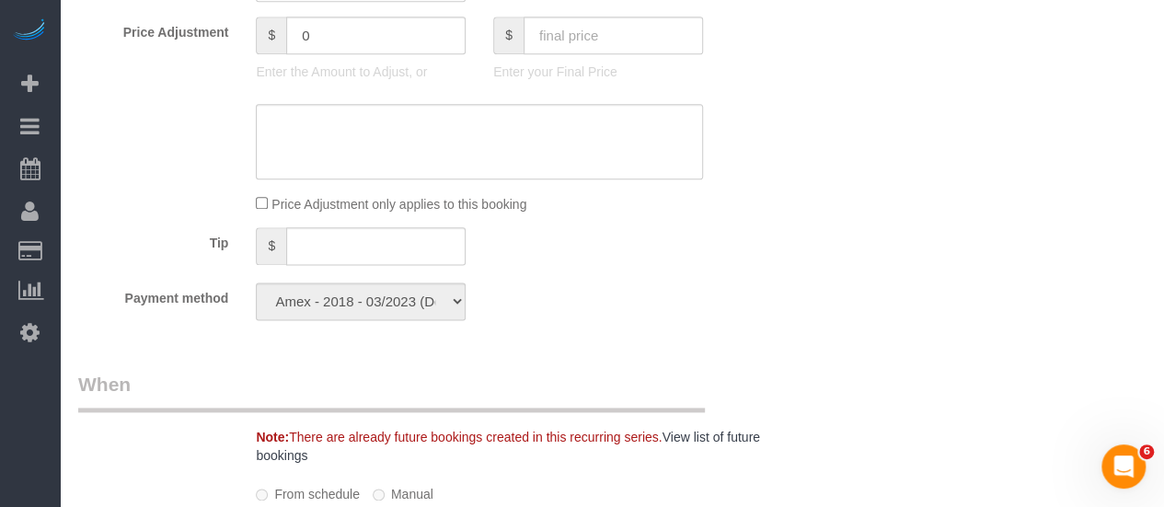
select select "2"
select select "120"
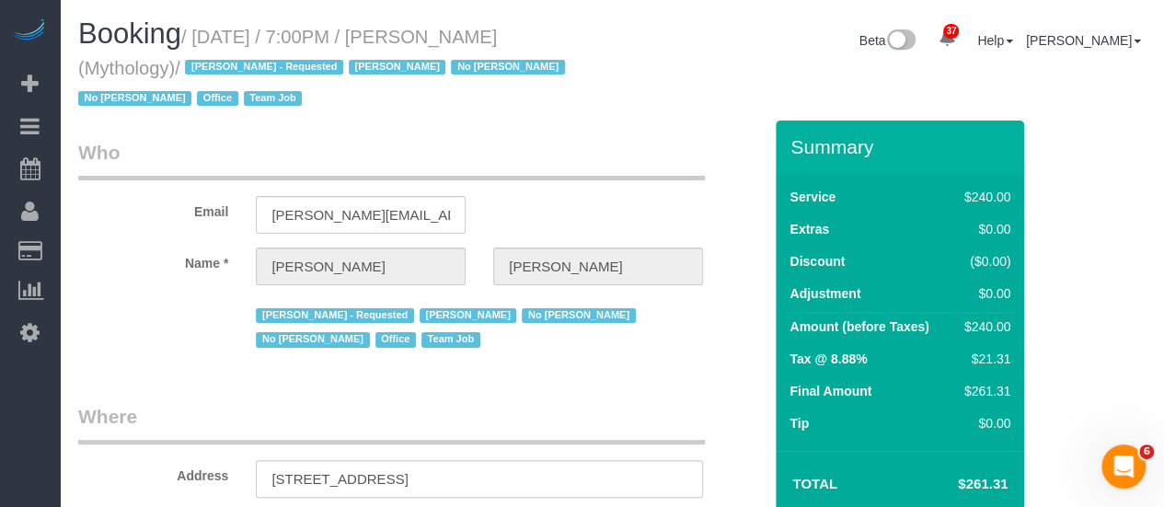
click at [629, 140] on legend "Who" at bounding box center [391, 159] width 627 height 41
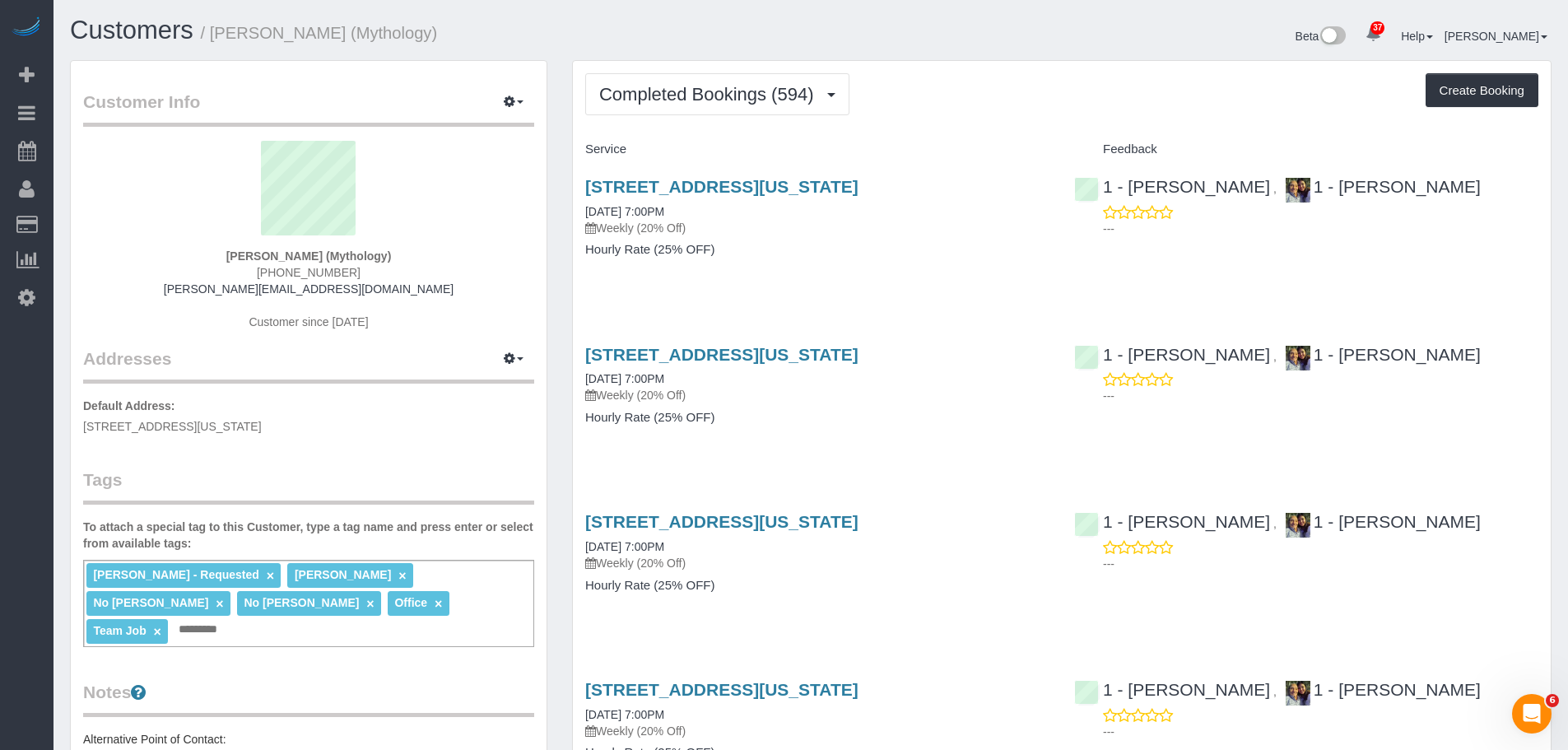
click at [1035, 278] on div "[STREET_ADDRESS][US_STATE] [DATE] 7:00PM Weekly (20% Off) Hourly Rate (25% OFF)" at bounding box center [817, 226] width 488 height 127
click at [936, 140] on div "Service" at bounding box center [817, 149] width 488 height 28
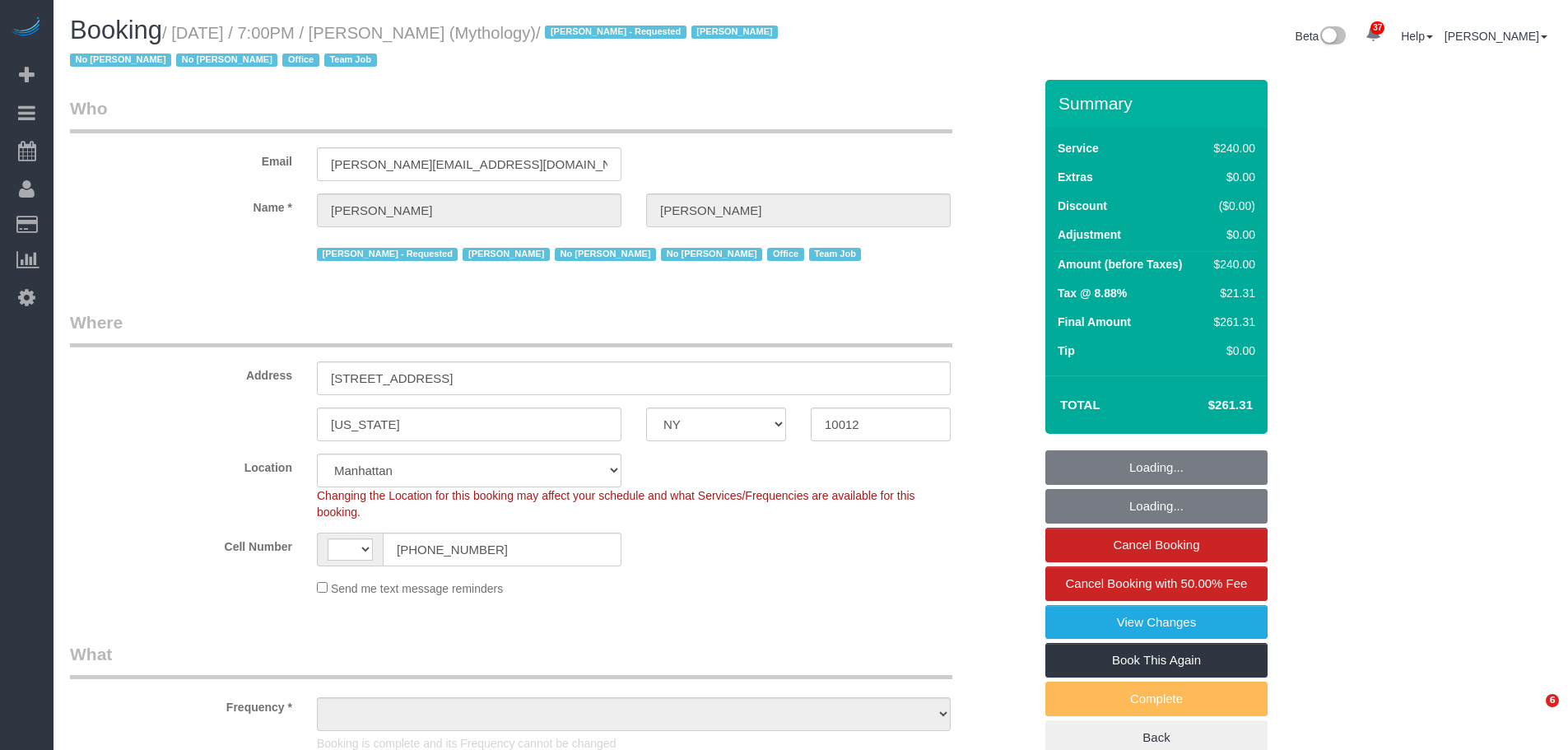
select select "NY"
select select "object:603"
select select "number:89"
select select "number:90"
select select "number:15"
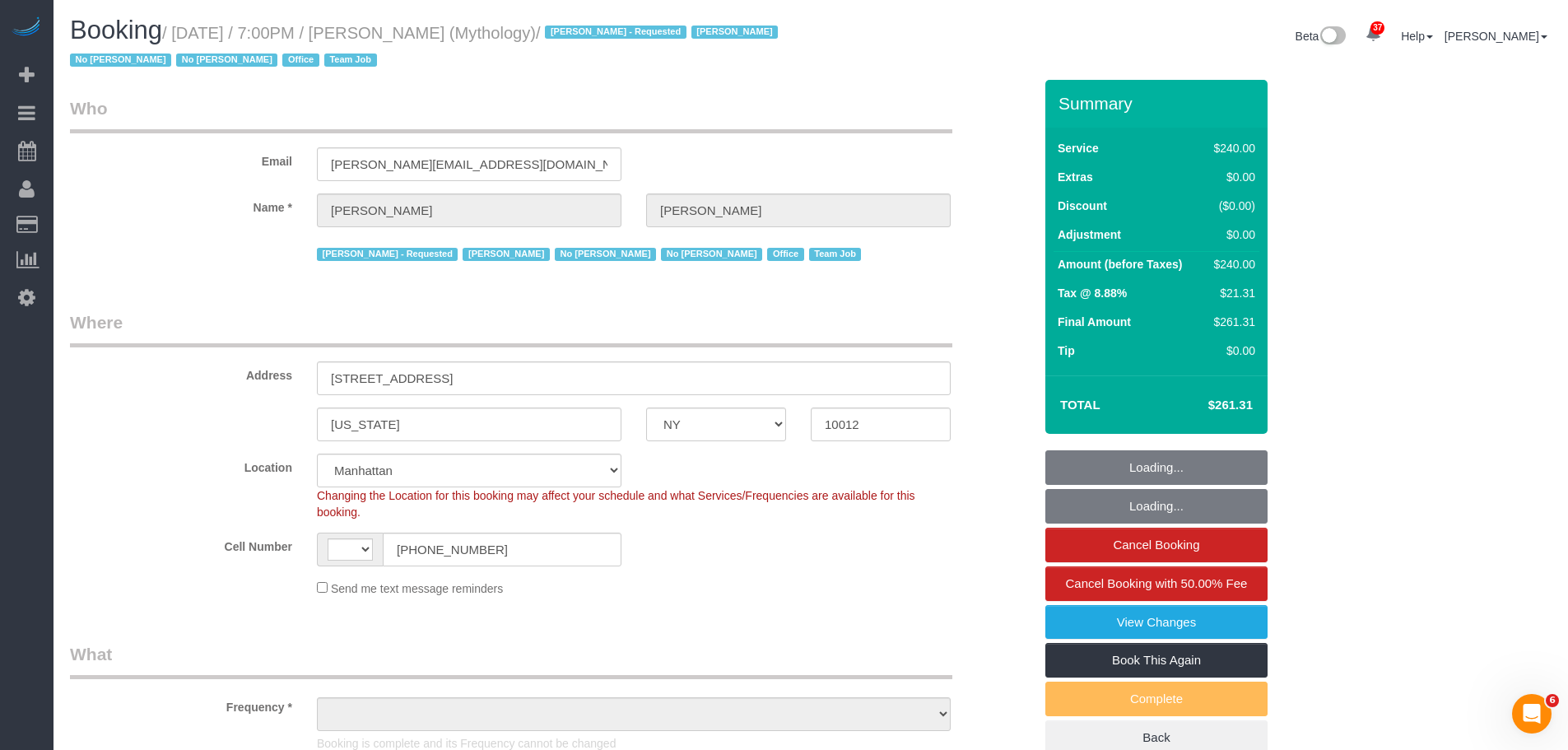
select select "number:7"
select select "string:US"
select select "string:stripe-card_1F0CXe4VGloSiKo7V7BiKmvB"
select select "spot1"
select select "object:1009"
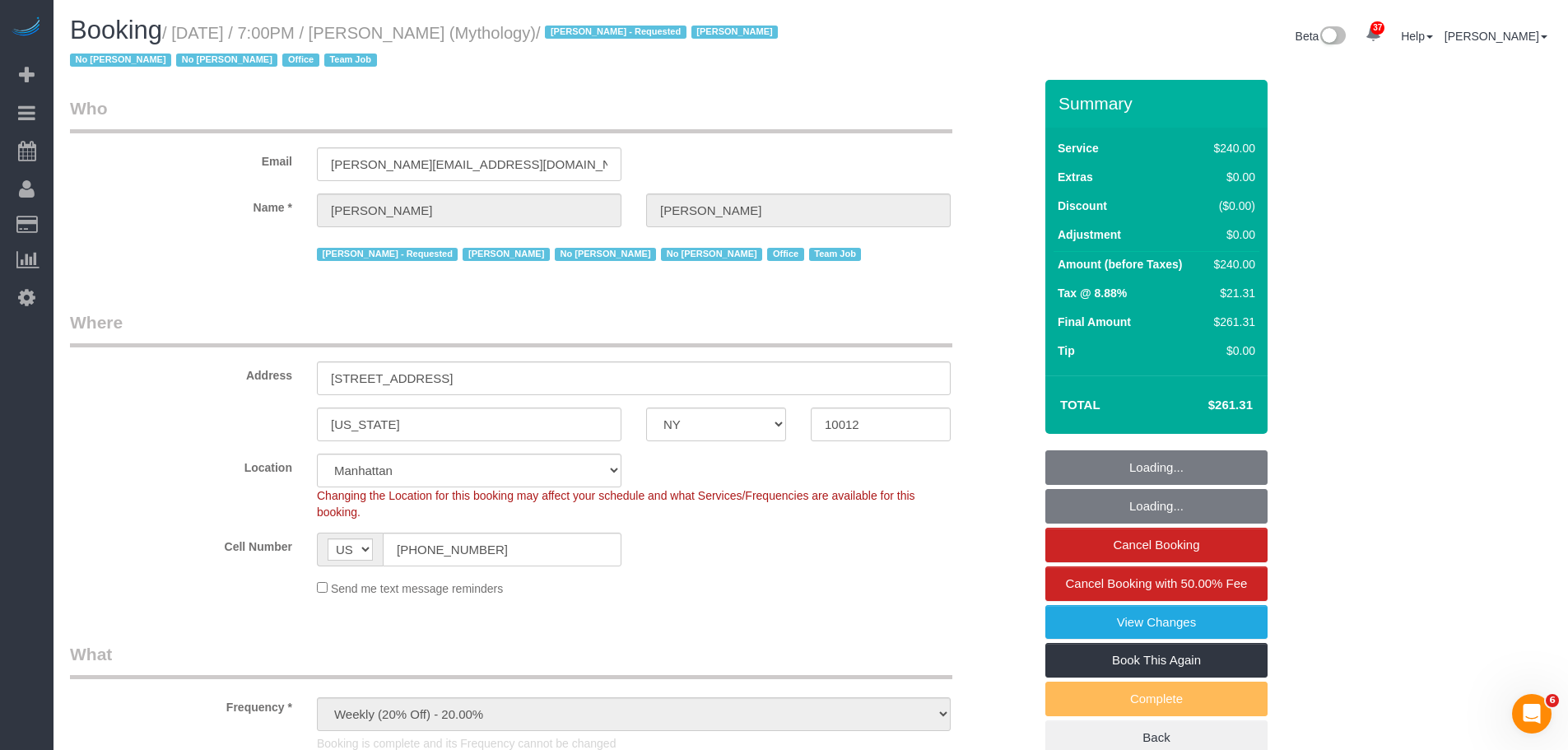
select select "2"
select select "120"
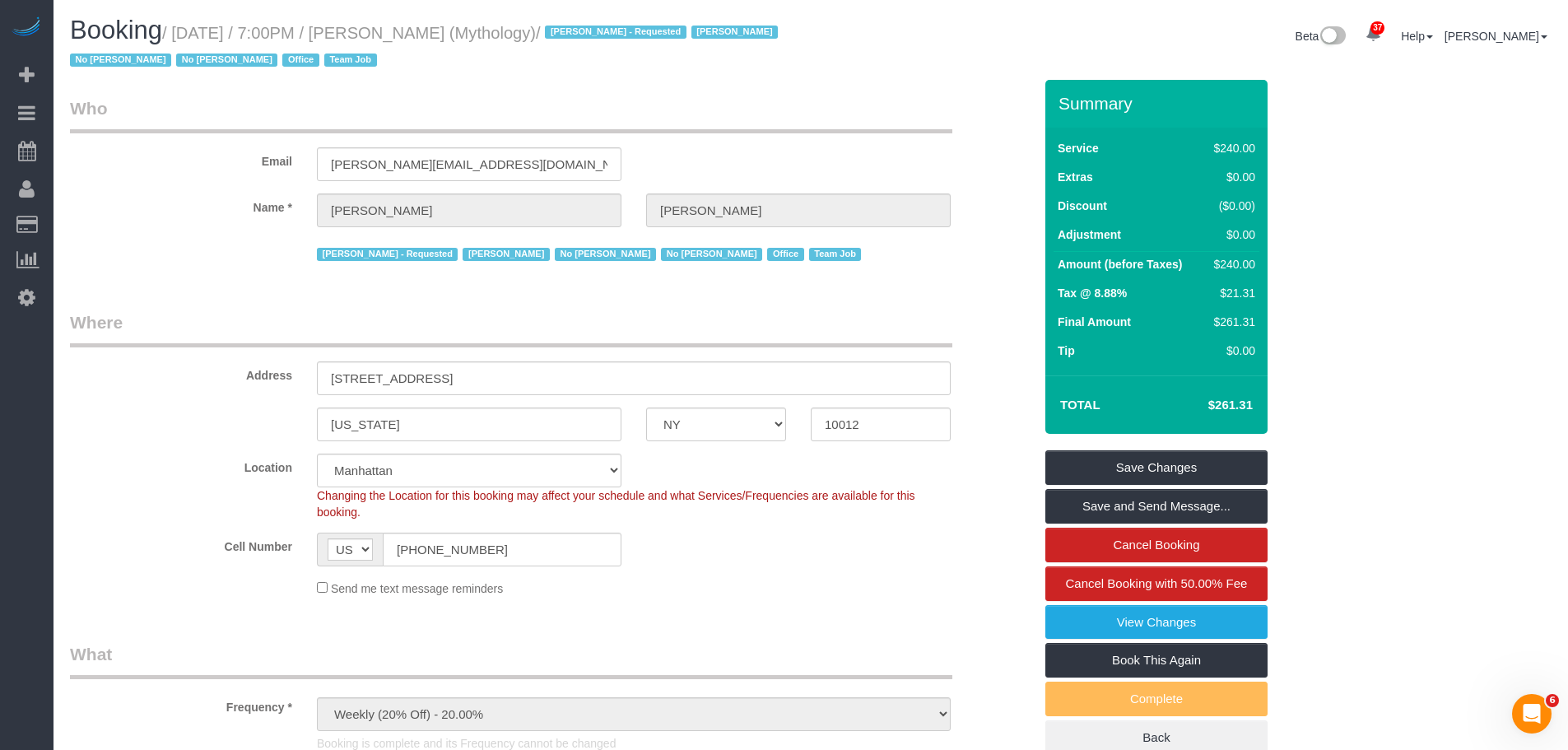
click at [911, 104] on legend "Who" at bounding box center [511, 115] width 882 height 37
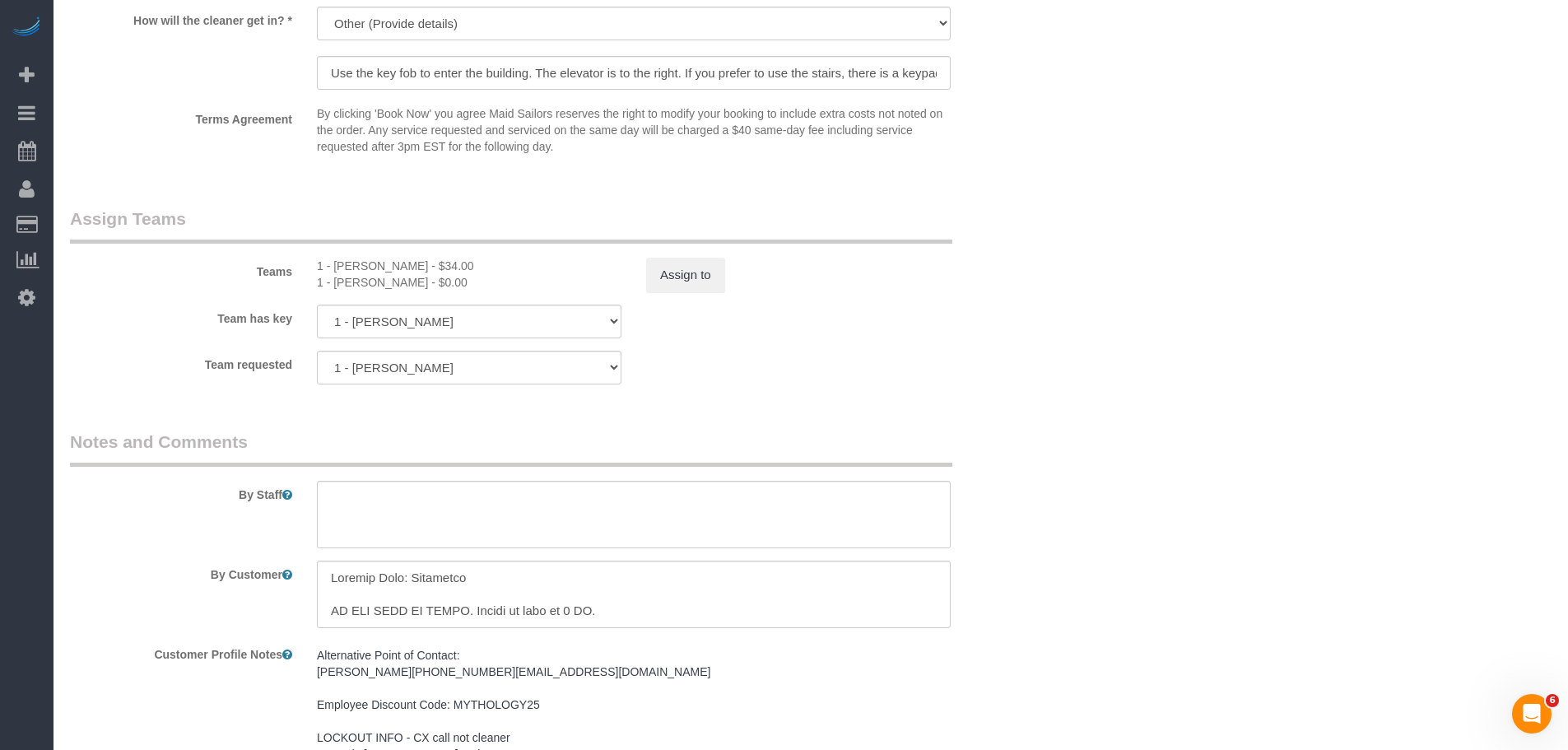
scroll to position [1729, 0]
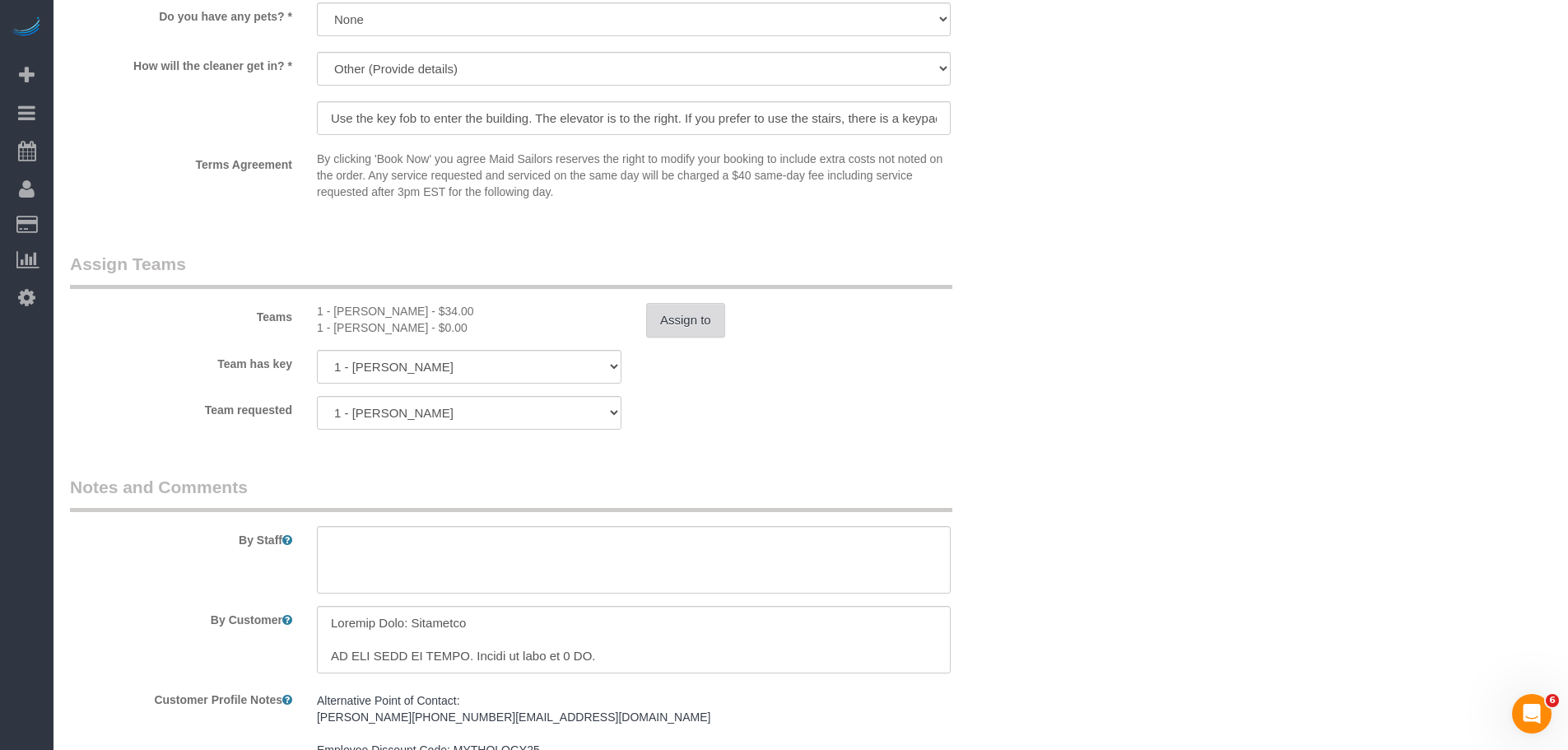
click at [692, 320] on button "Assign to" at bounding box center [685, 320] width 79 height 35
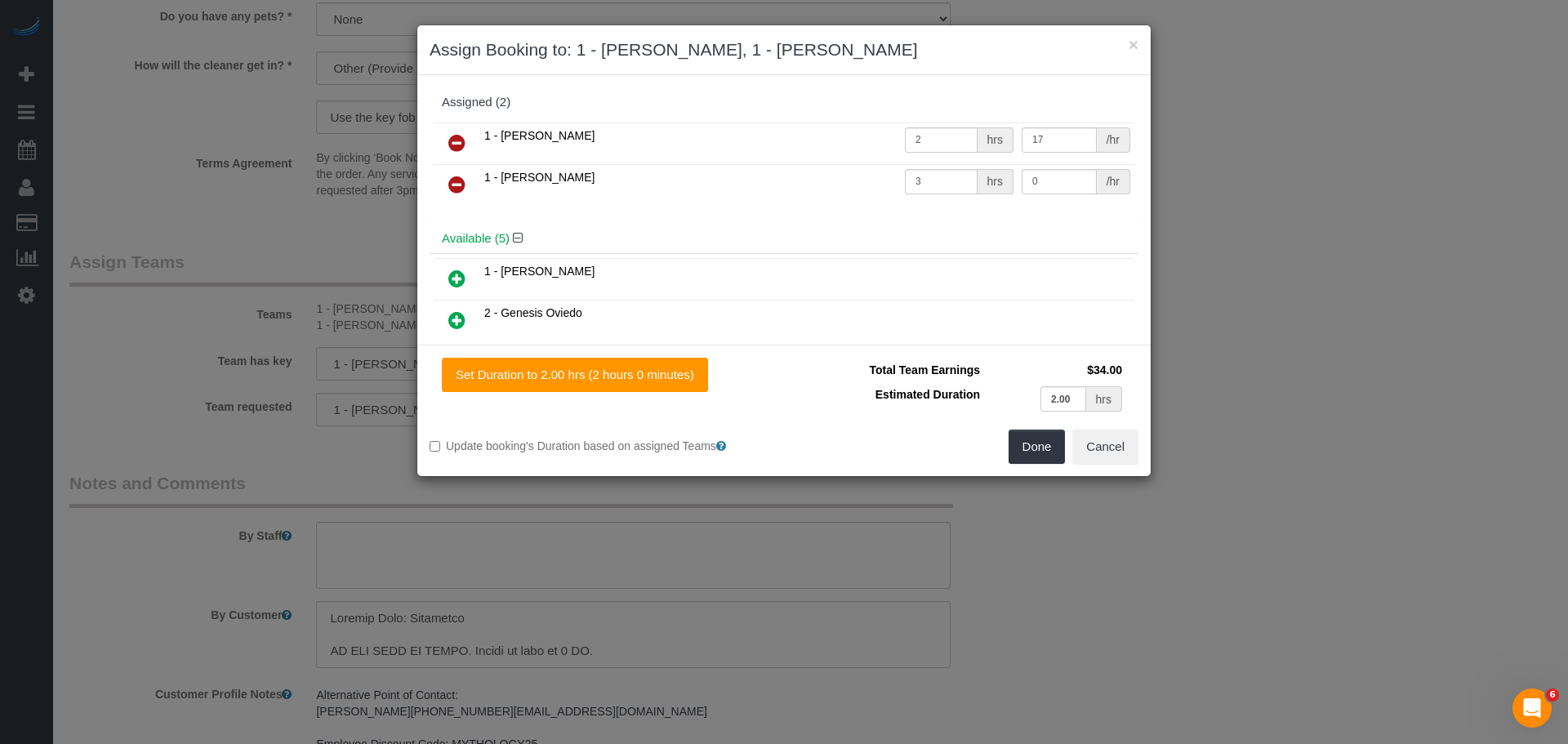
click at [801, 202] on td "1 - Xiomara Inga" at bounding box center [691, 185] width 421 height 42
click at [1128, 47] on button "×" at bounding box center [1133, 44] width 10 height 17
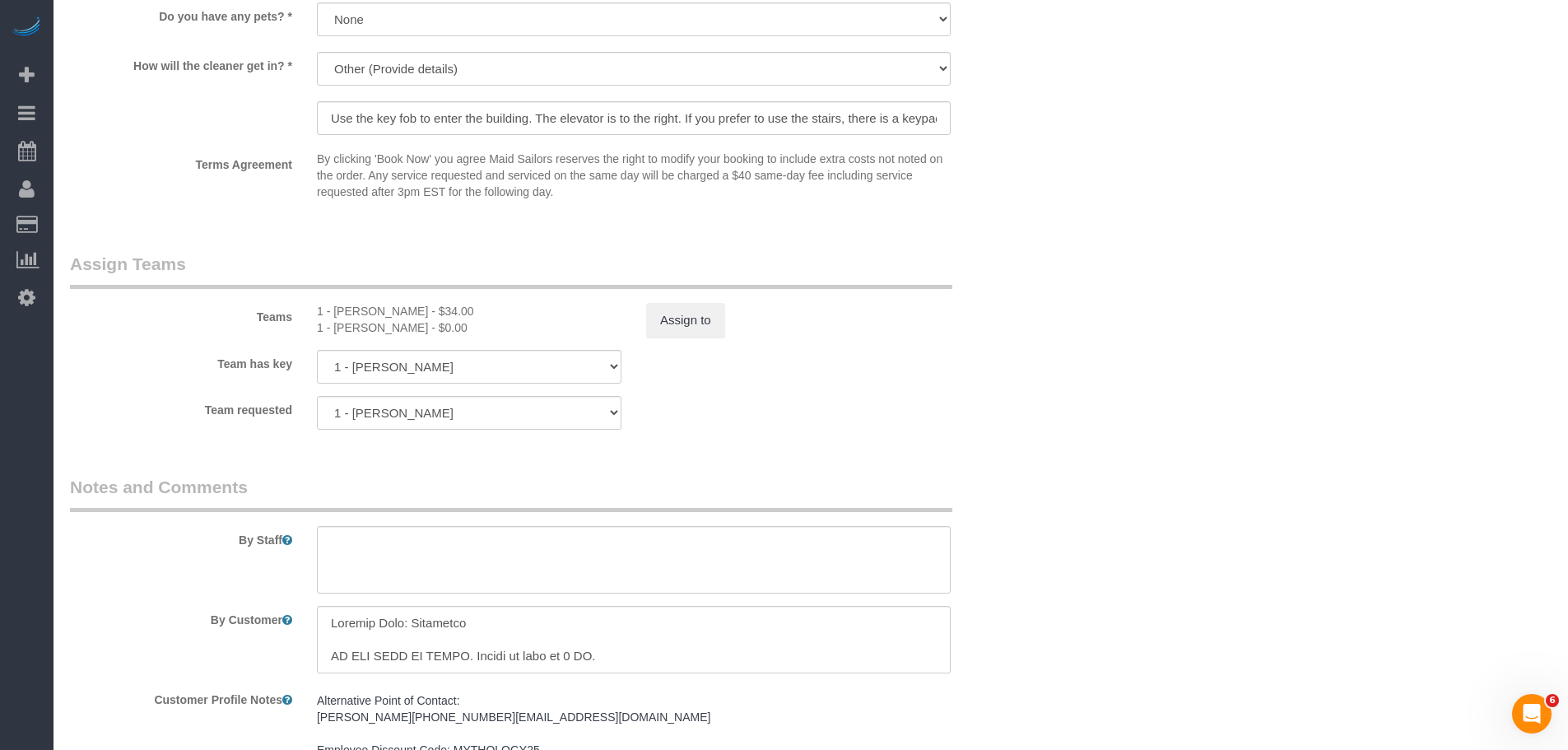
click at [1240, 315] on div "× Assign Booking to: 1 - Kariluz Romero, 1 - Xiomara Inga Assigned (2) 1 - Kari…" at bounding box center [784, 375] width 1568 height 750
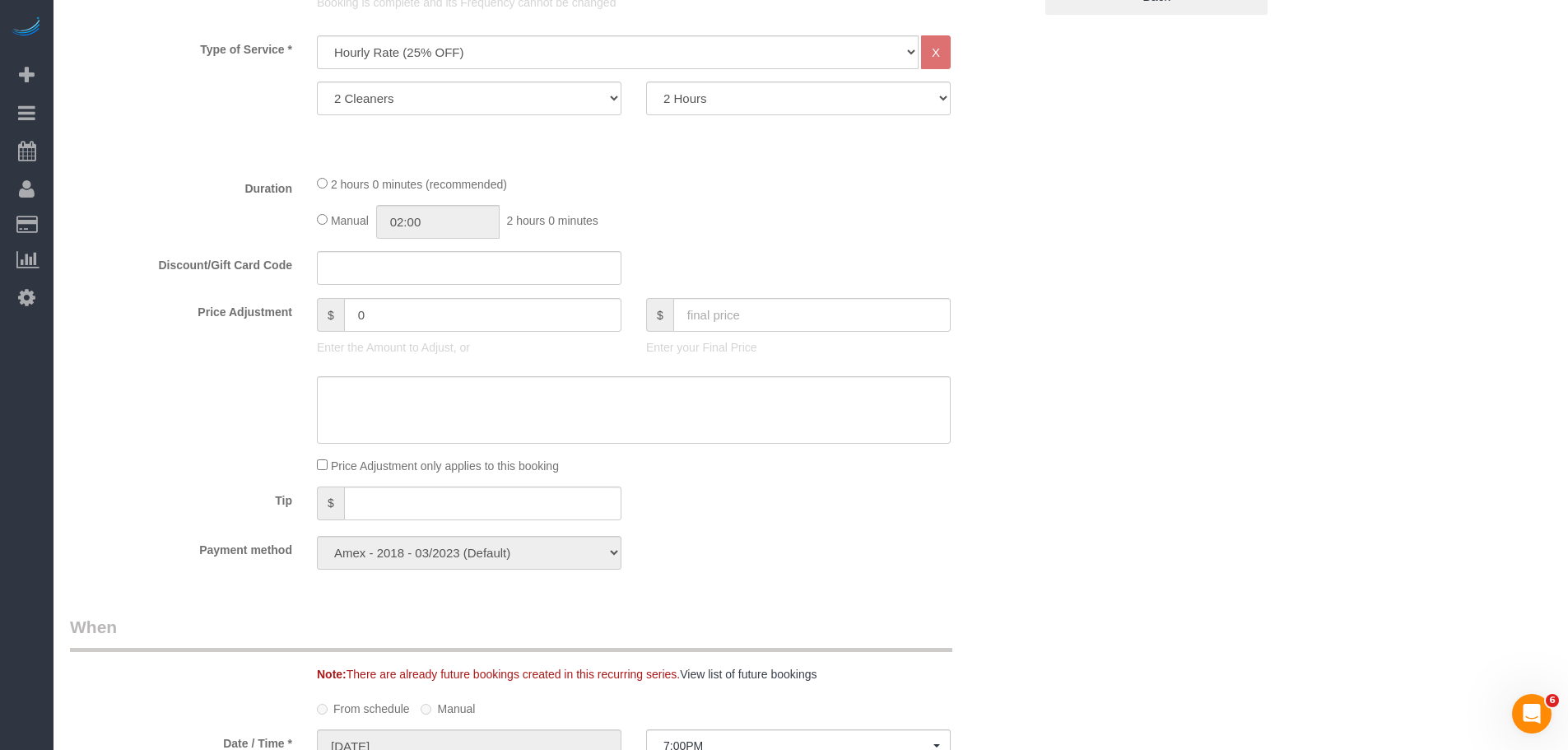
scroll to position [165, 0]
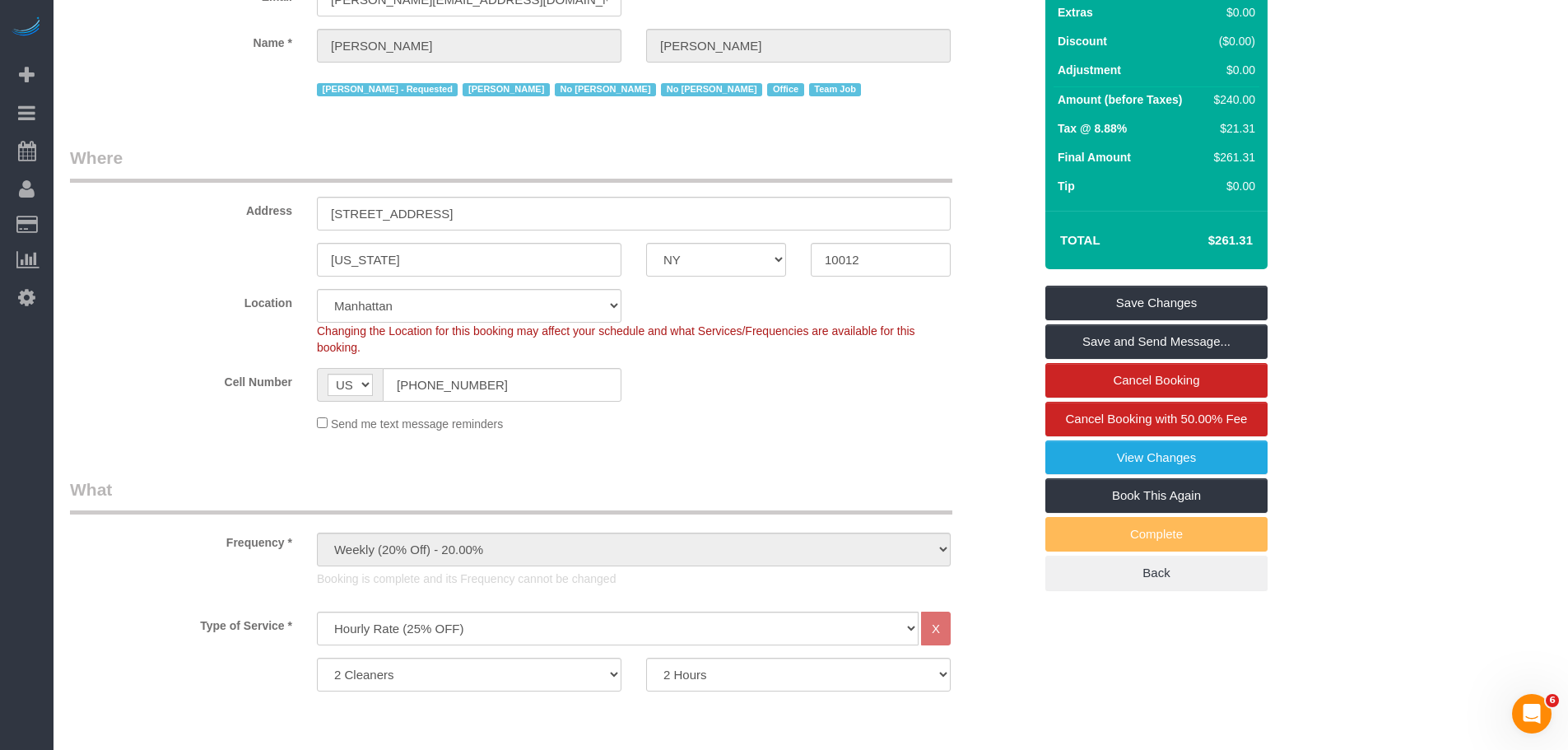
click at [768, 149] on legend "Where" at bounding box center [511, 164] width 882 height 37
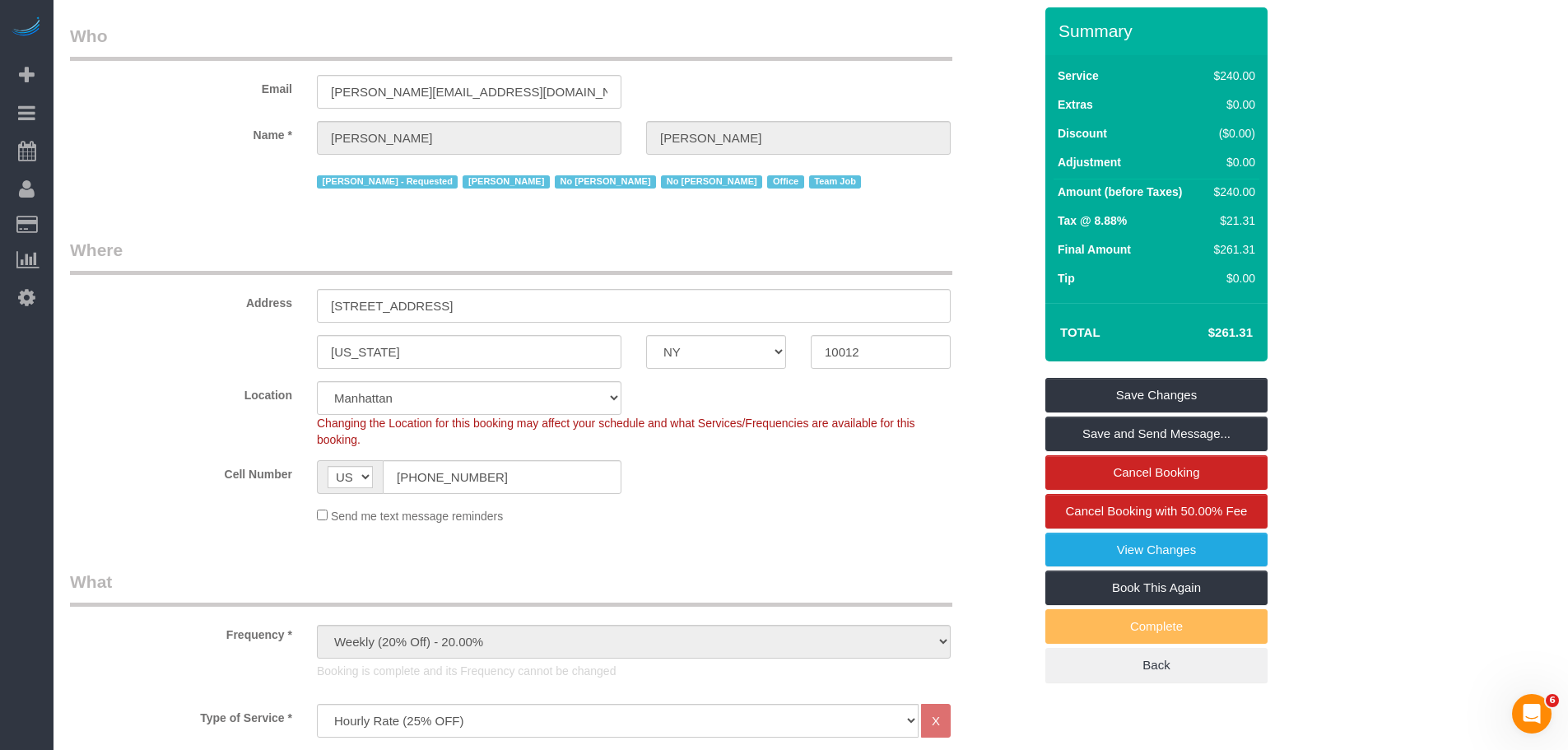
scroll to position [0, 0]
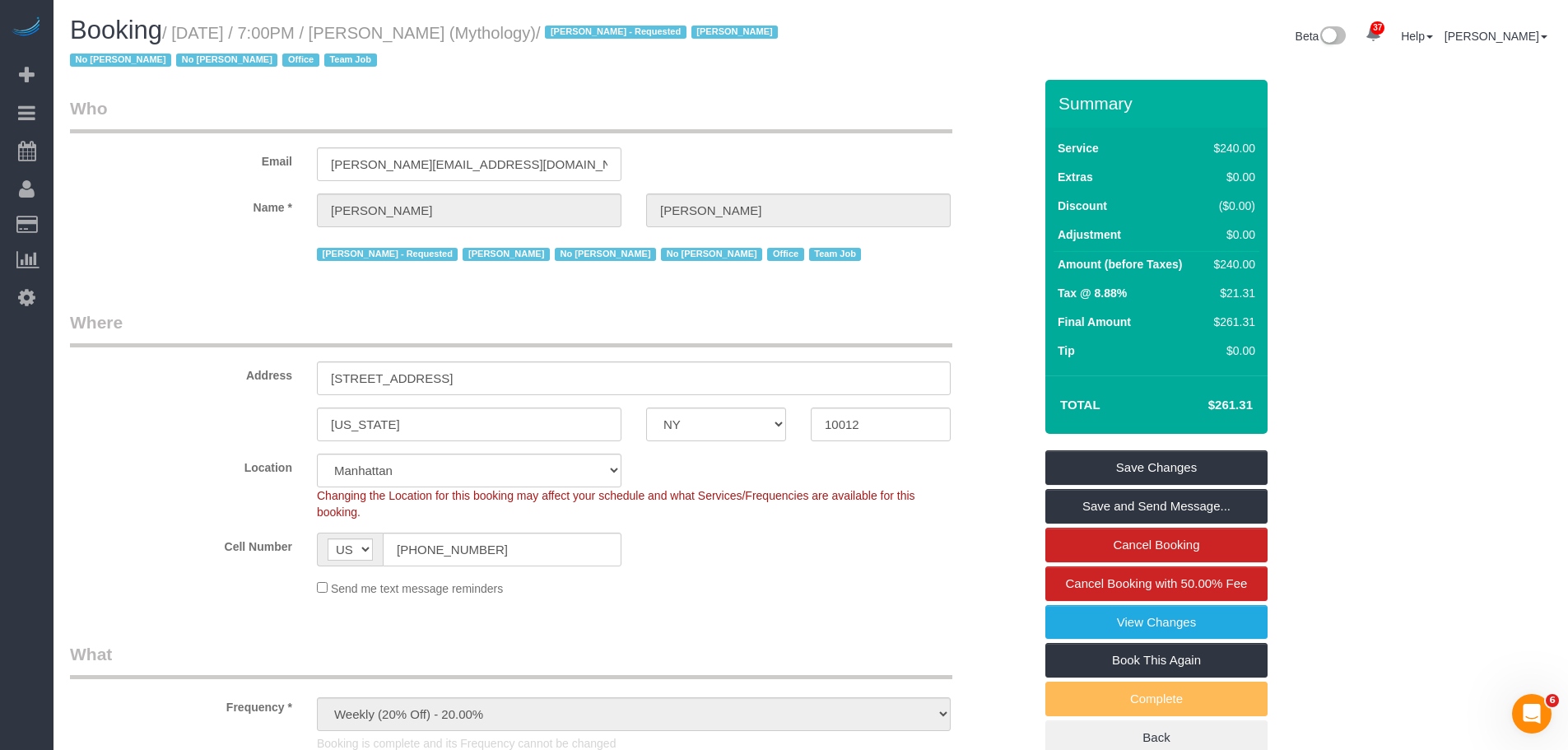
click at [636, 118] on legend "Who" at bounding box center [511, 115] width 882 height 37
drag, startPoint x: 136, startPoint y: 430, endPoint x: 1141, endPoint y: 252, distance: 1020.6
click at [136, 430] on link "Time Tracking Logs" at bounding box center [157, 428] width 206 height 33
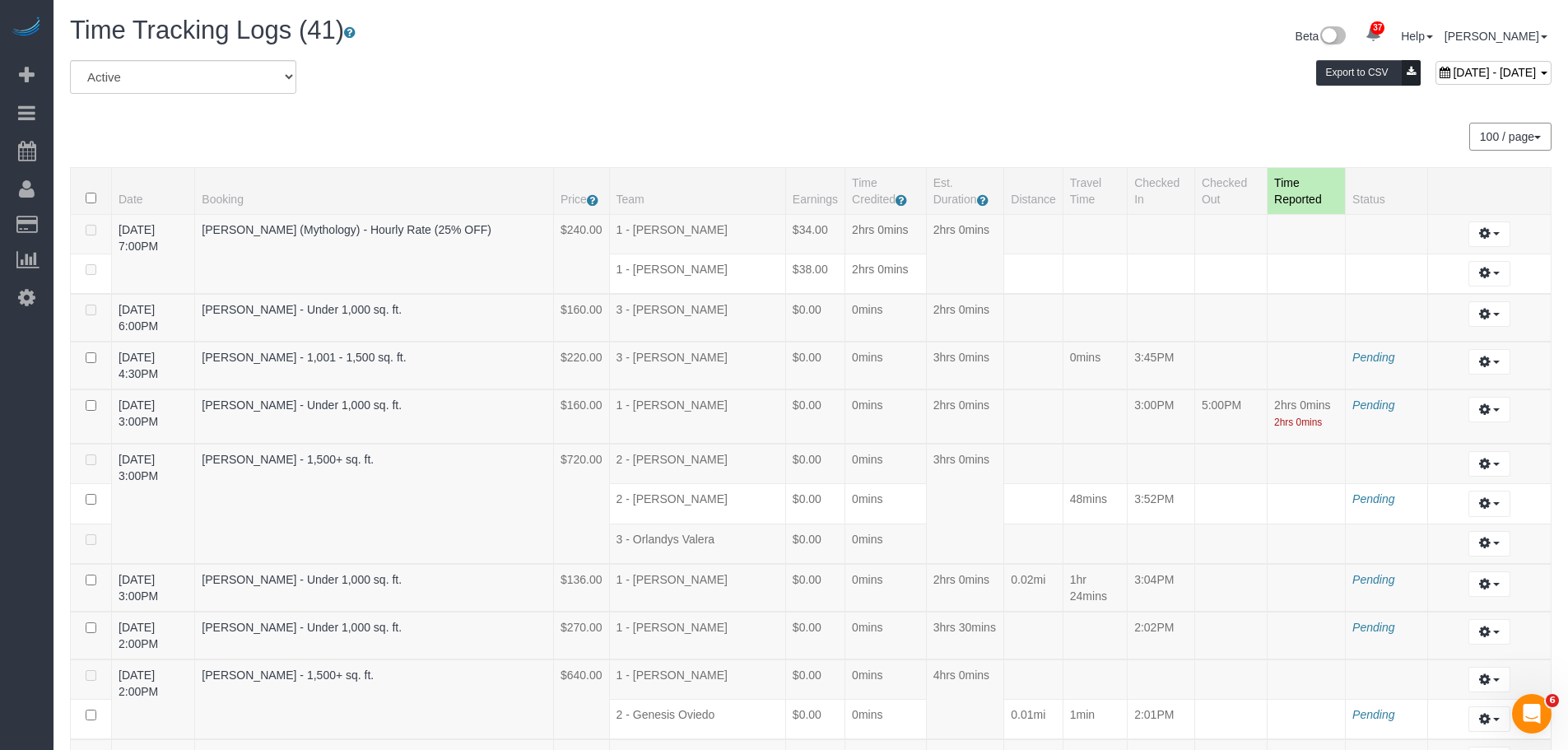
click at [879, 35] on div "Beta 37 Your Notifications You have 0 alerts × You have 1 to charge for 10/08/2…" at bounding box center [1187, 38] width 753 height 44
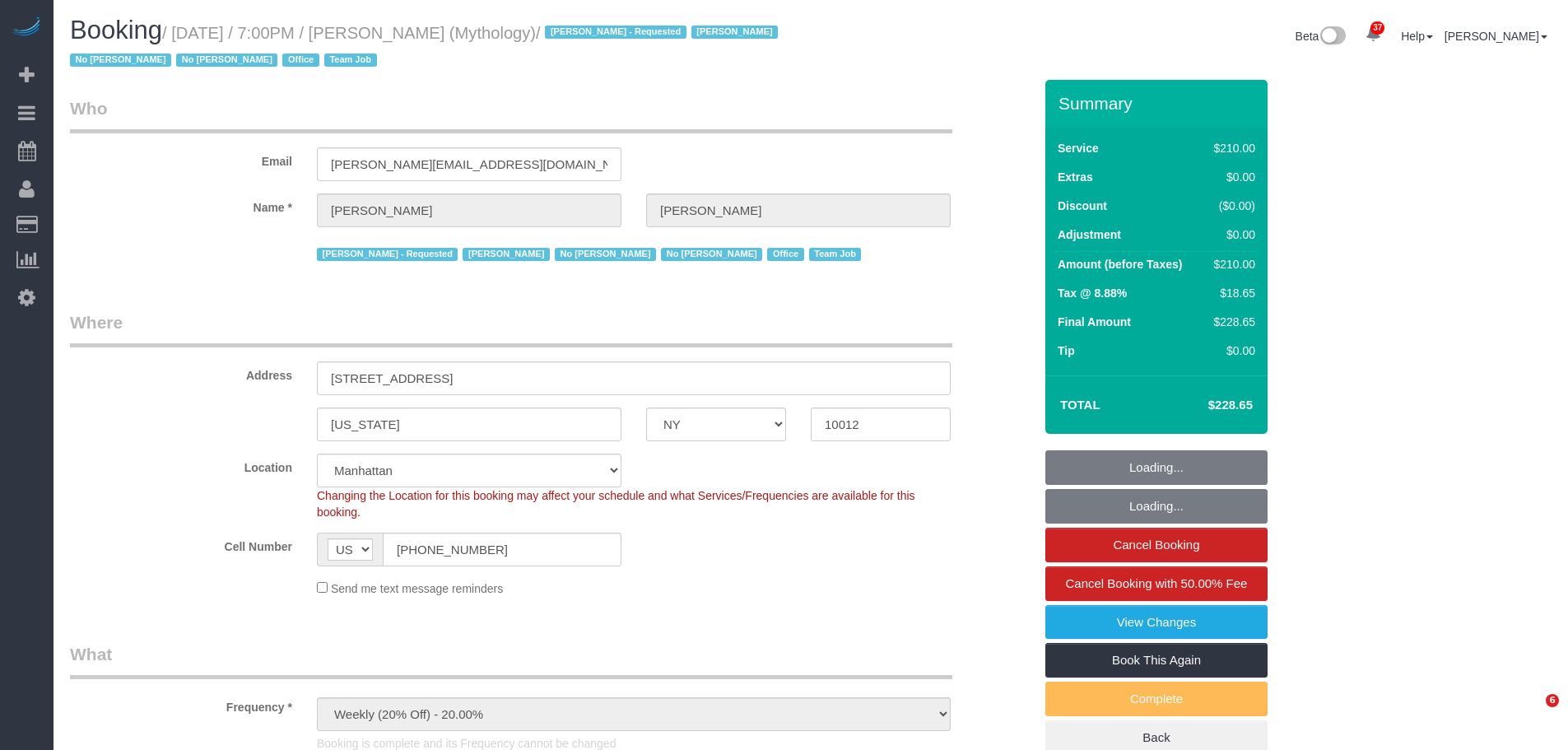
select select "NY"
select select "210"
select select "spot1"
select select "number:89"
select select "number:90"
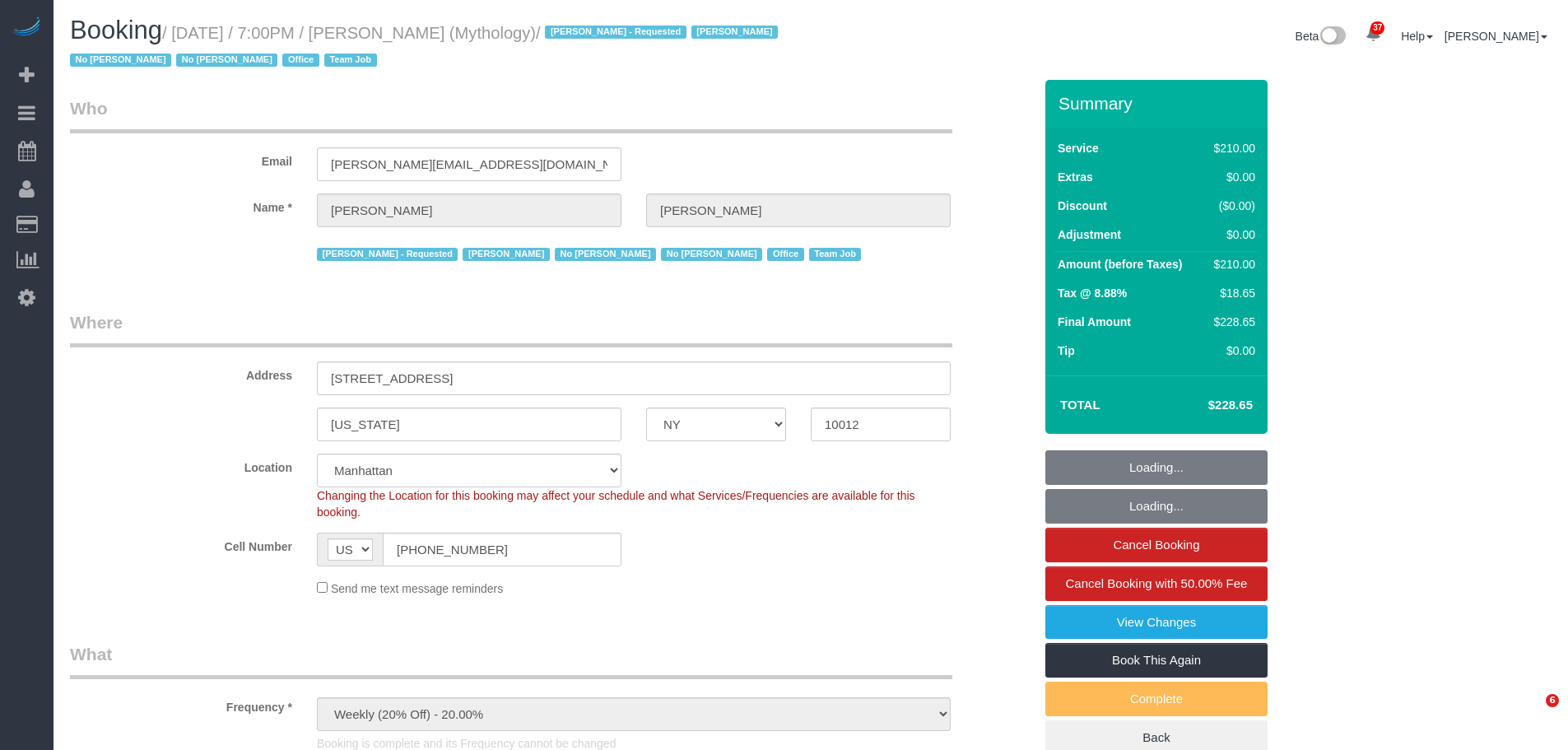
select select "number:15"
select select "number:7"
select select "NY"
select select "210"
select select "number:89"
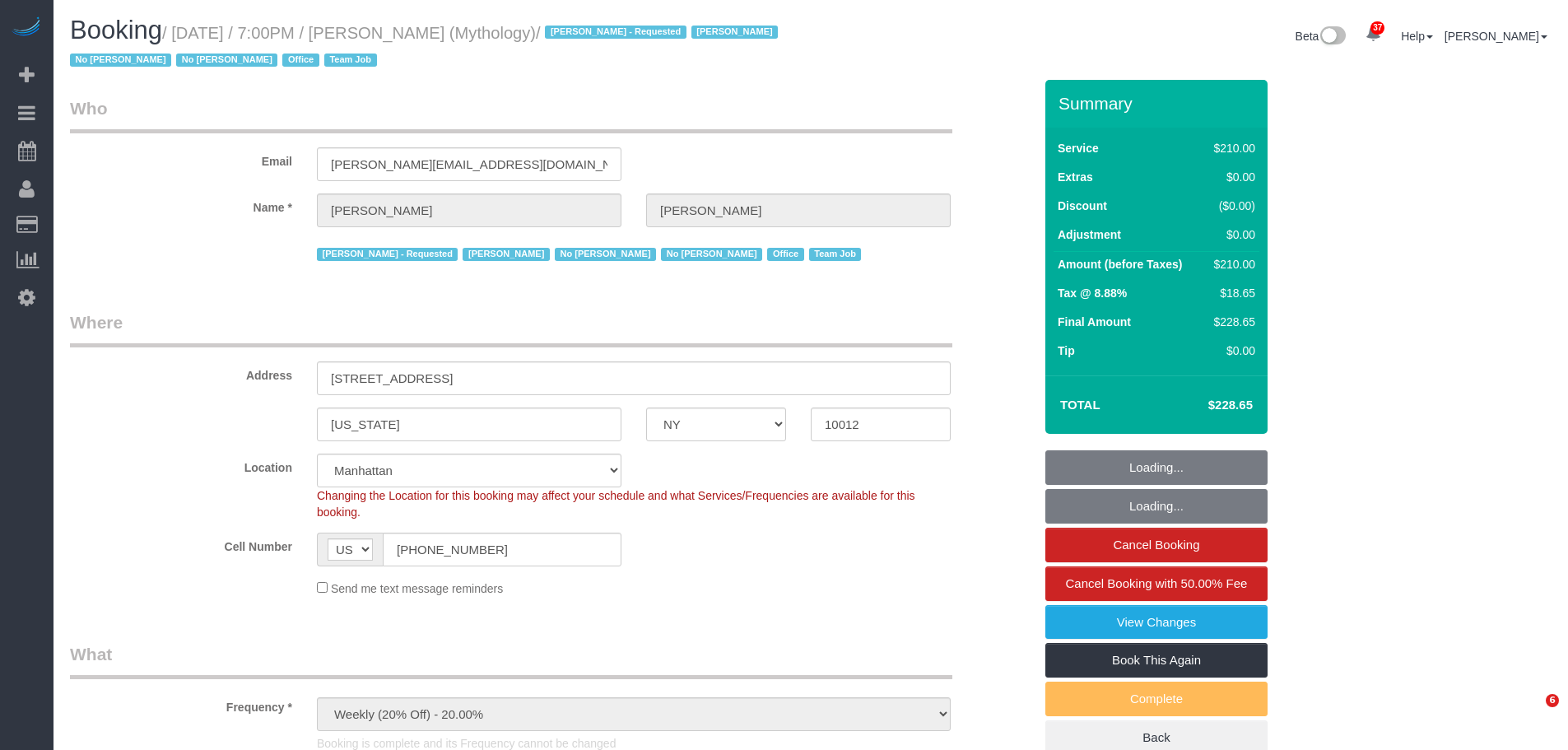
select select "number:90"
select select "number:15"
select select "number:7"
select select "spot6"
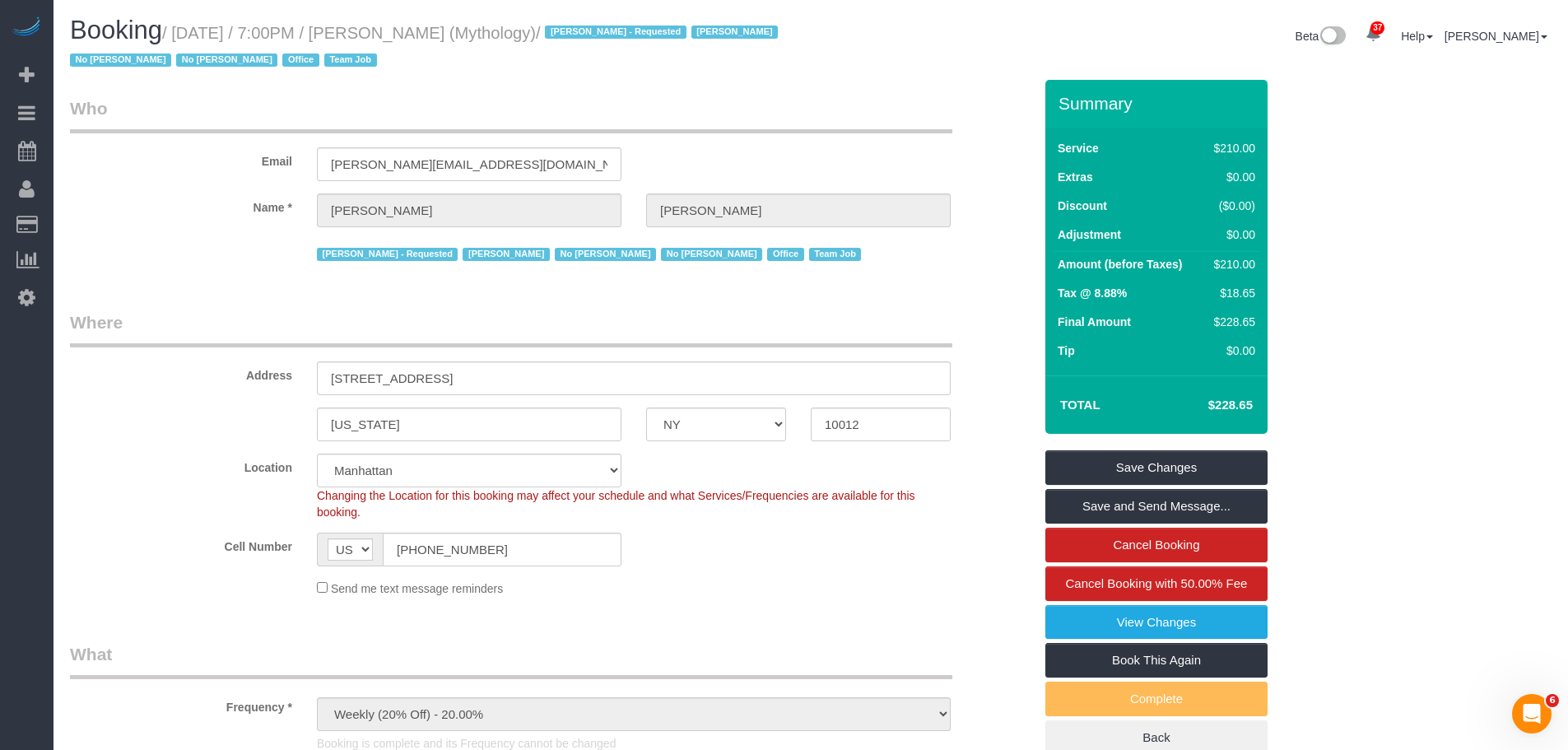
click at [975, 108] on div "Email [PERSON_NAME][EMAIL_ADDRESS][DOMAIN_NAME]" at bounding box center [551, 139] width 987 height 85
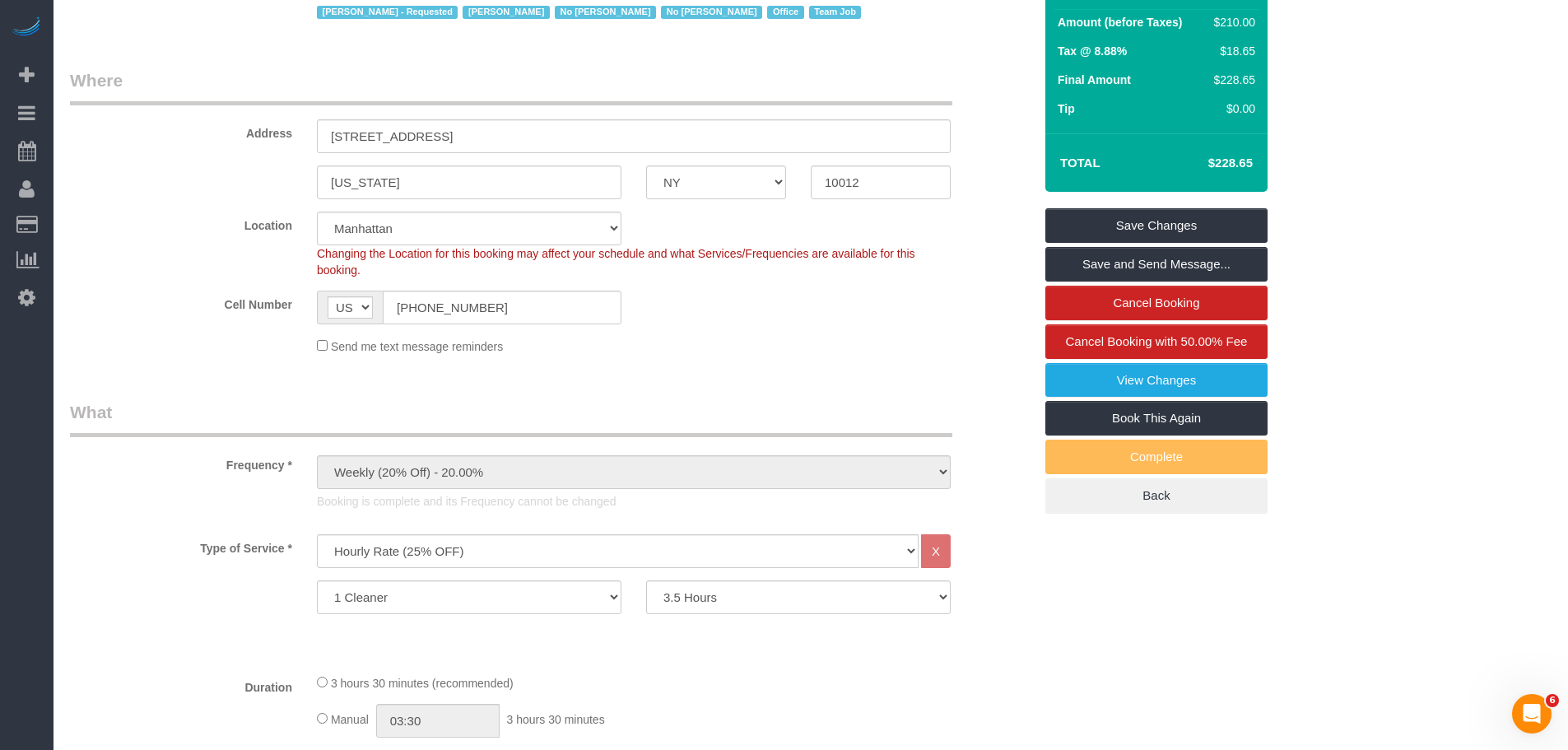
scroll to position [82, 0]
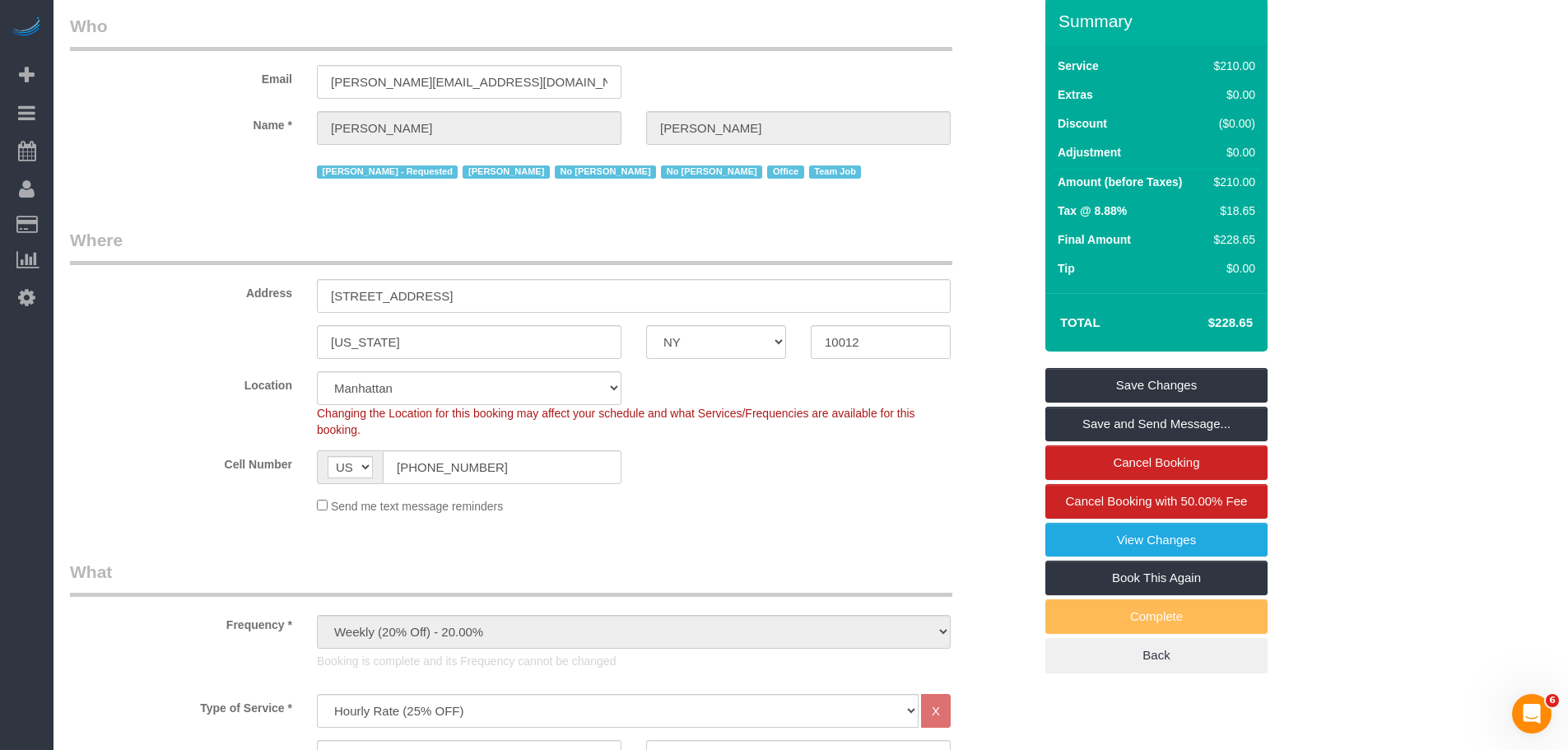
click at [894, 247] on legend "Where" at bounding box center [511, 246] width 882 height 37
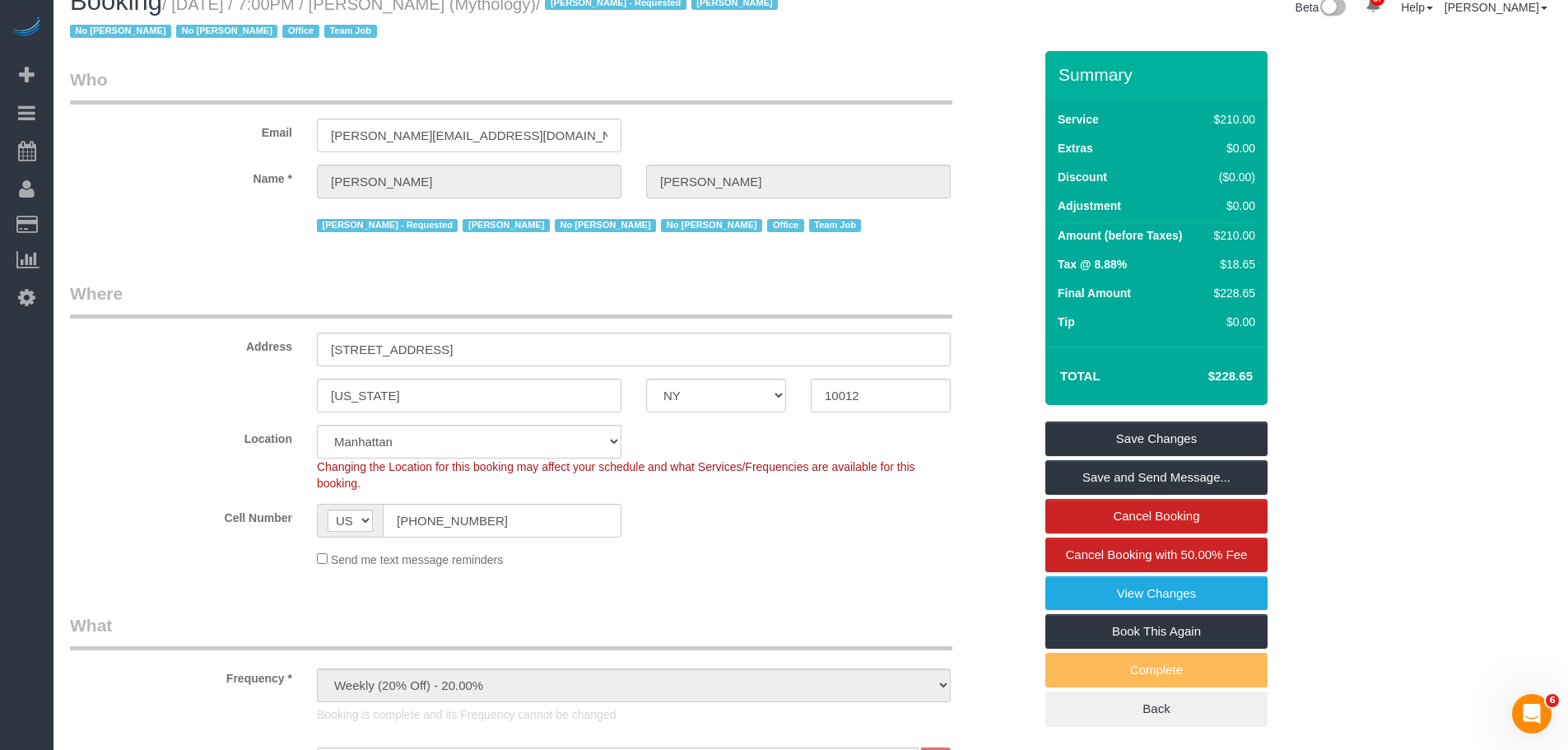
scroll to position [0, 0]
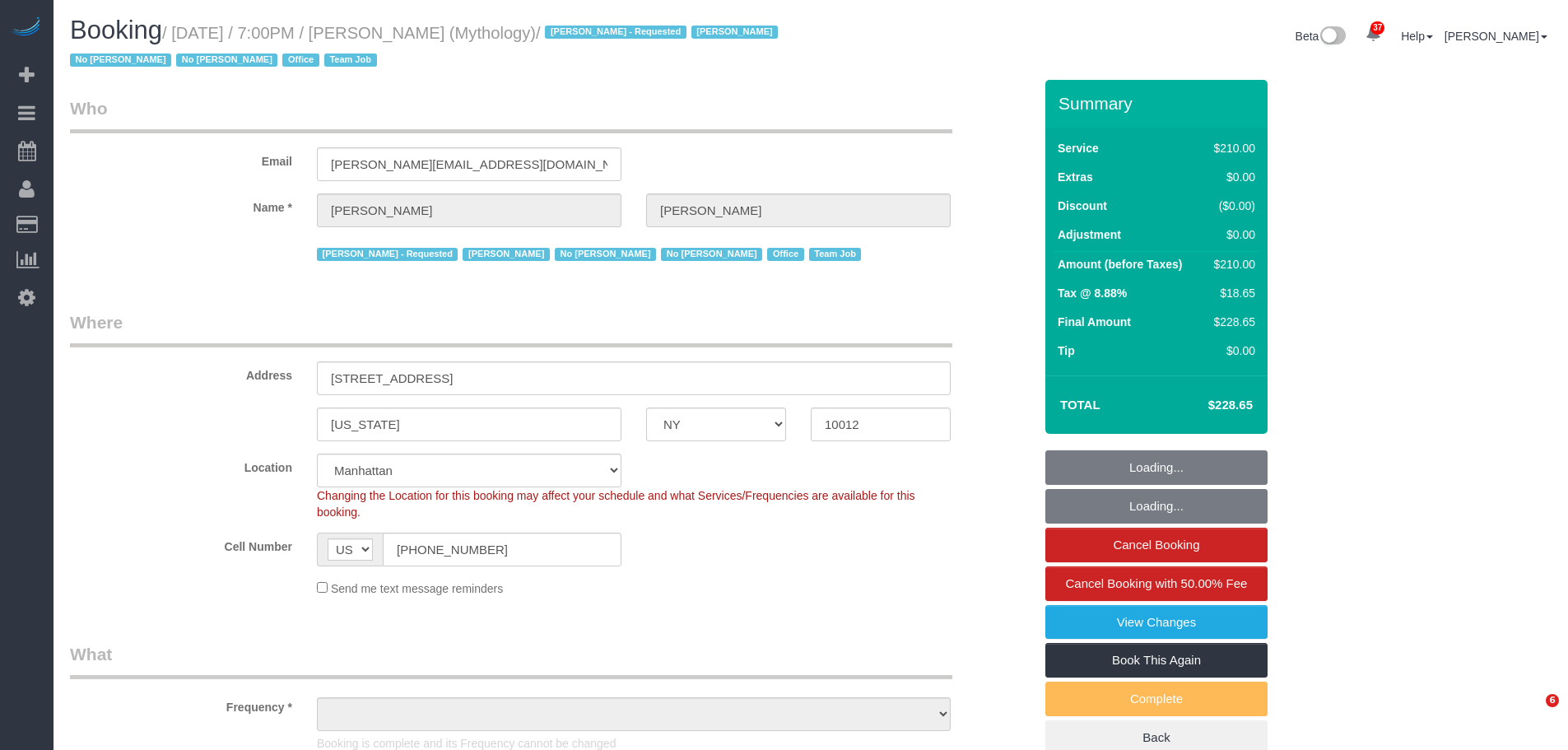
select select "NY"
select select "number:89"
select select "number:90"
select select "number:15"
select select "number:7"
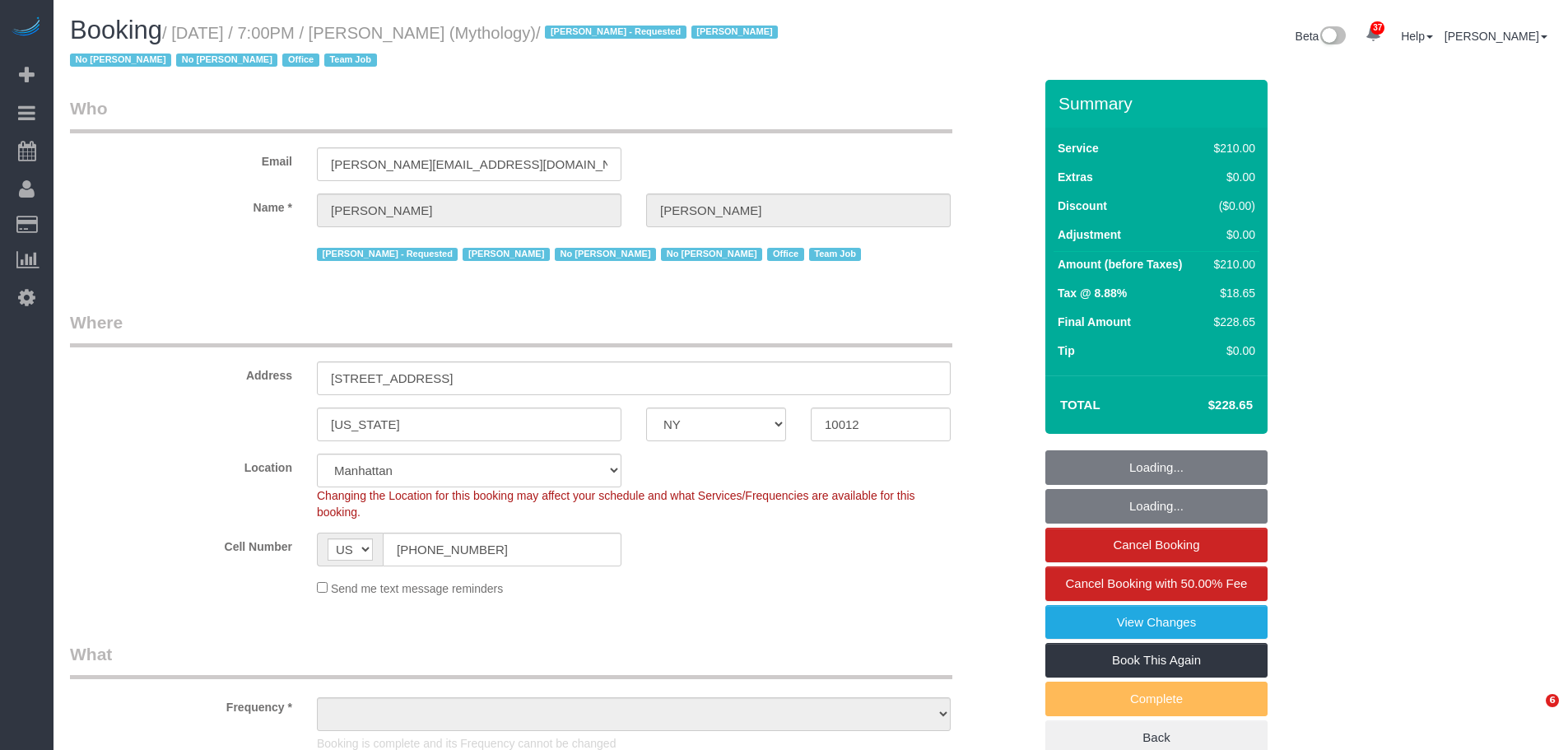
select select "210"
select select "object:1757"
select select "spot1"
select select "object:1761"
select select "NY"
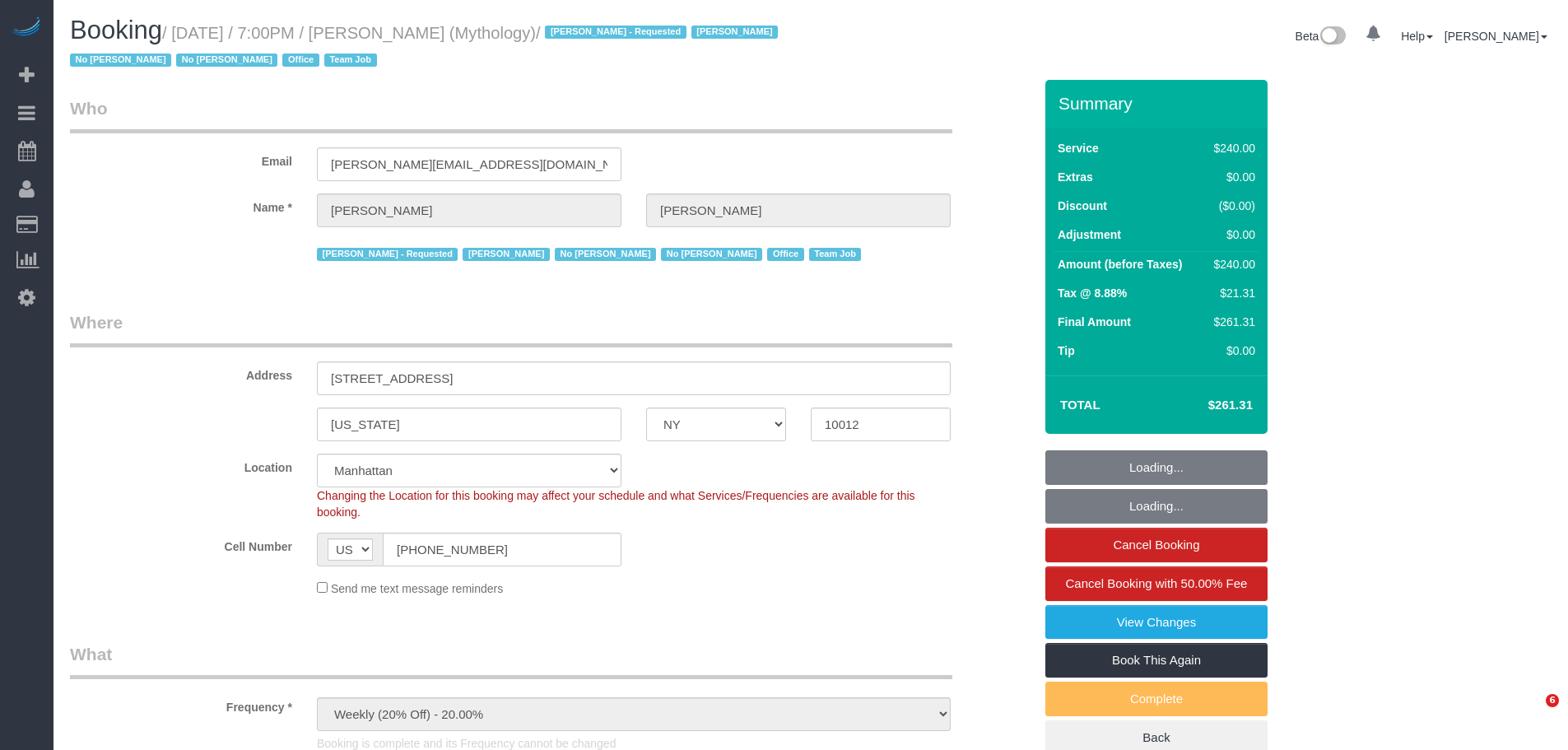
select select "spot1"
select select "2"
select select "120"
select select "object:1616"
select select "number:89"
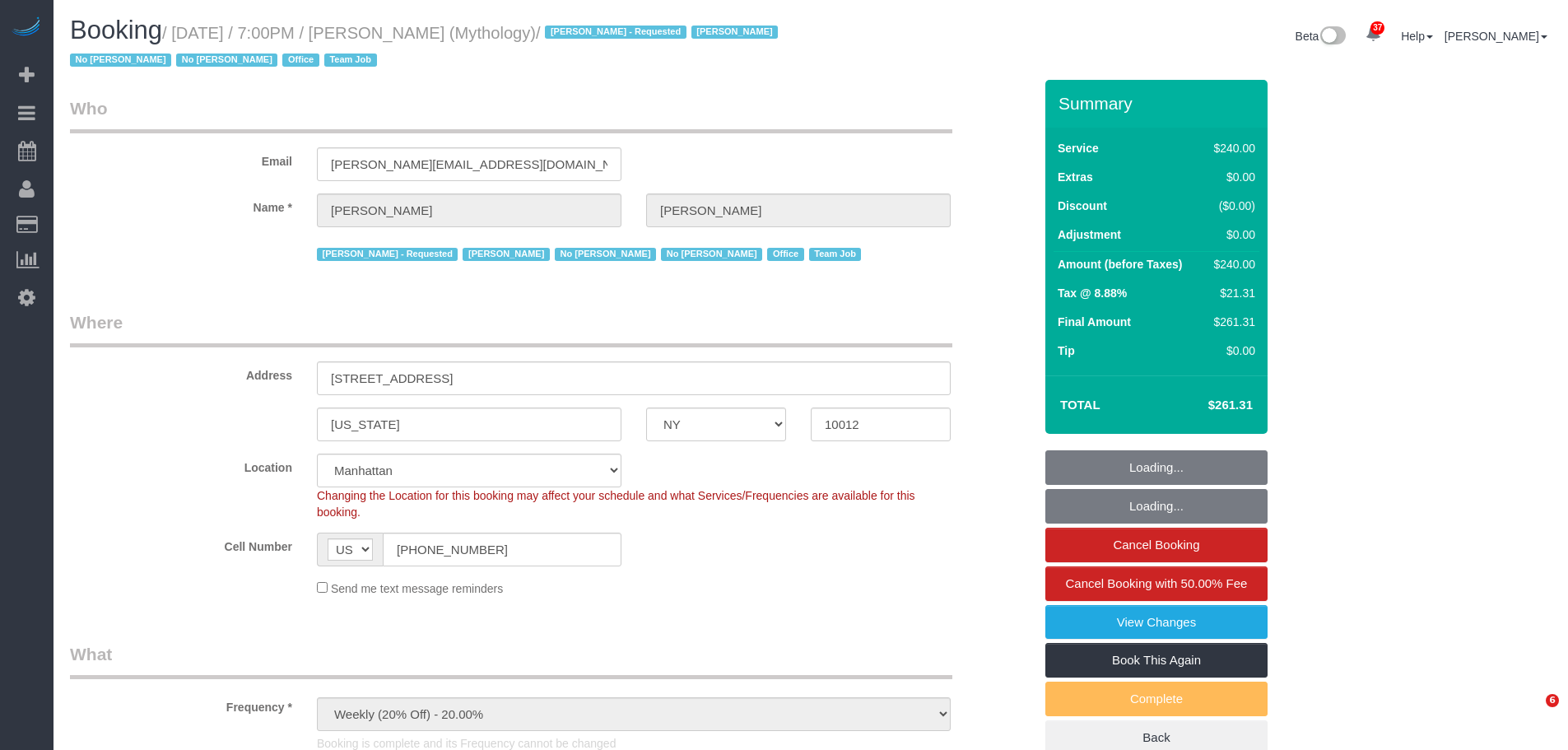
select select "number:90"
select select "number:15"
select select "number:7"
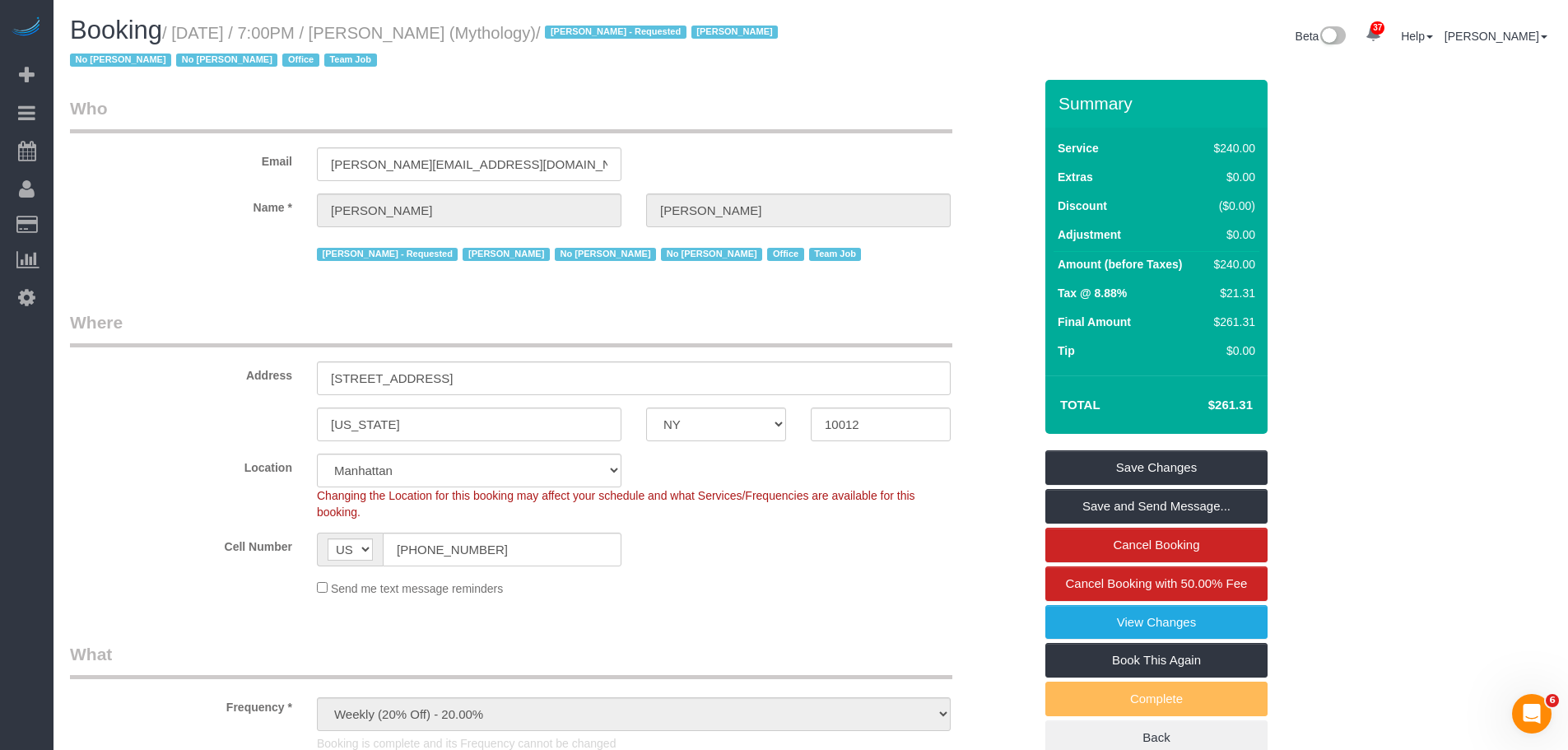
click at [995, 108] on div "Email elaine@mythology.com" at bounding box center [551, 139] width 987 height 85
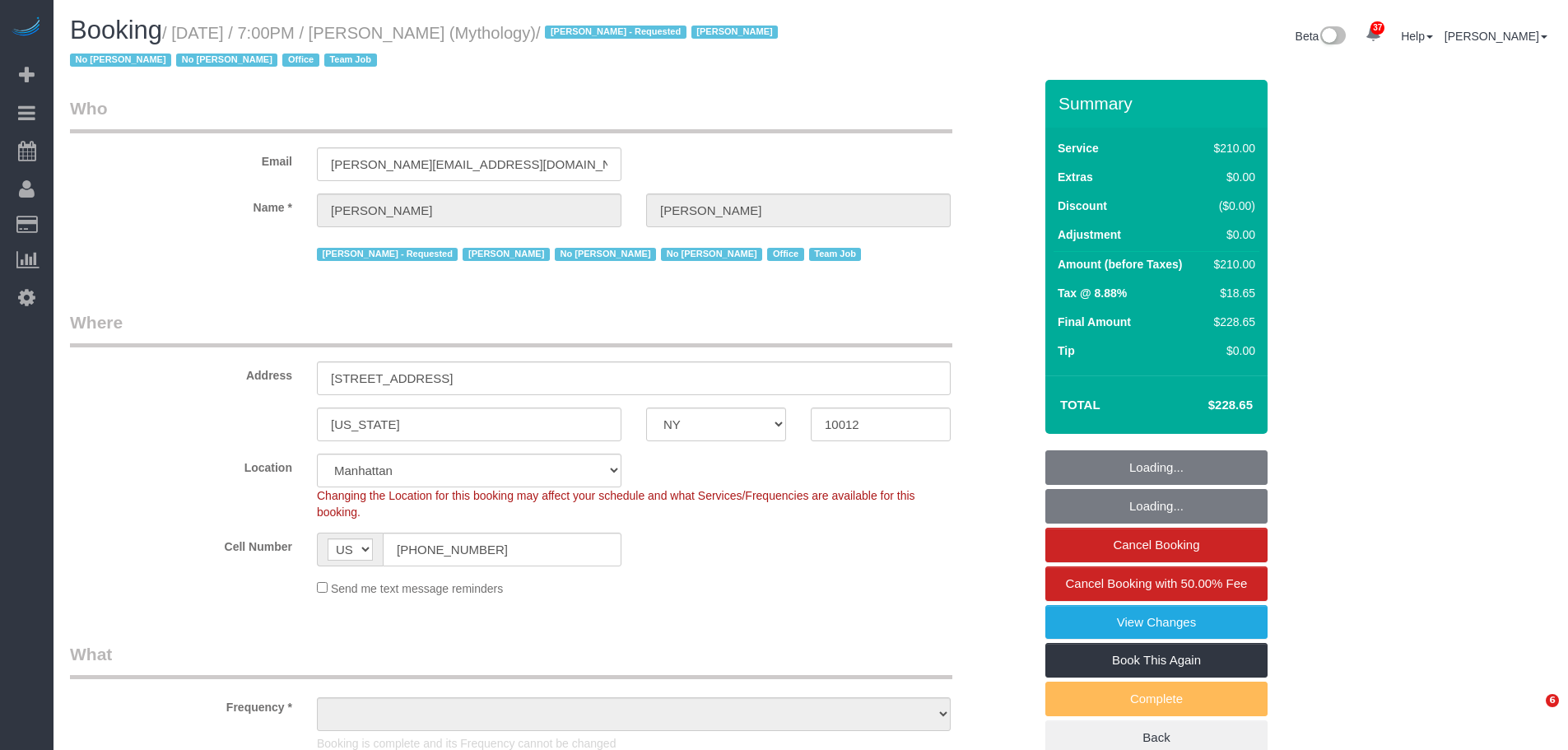
select select "NY"
select select "number:89"
select select "number:90"
select select "number:15"
select select "number:7"
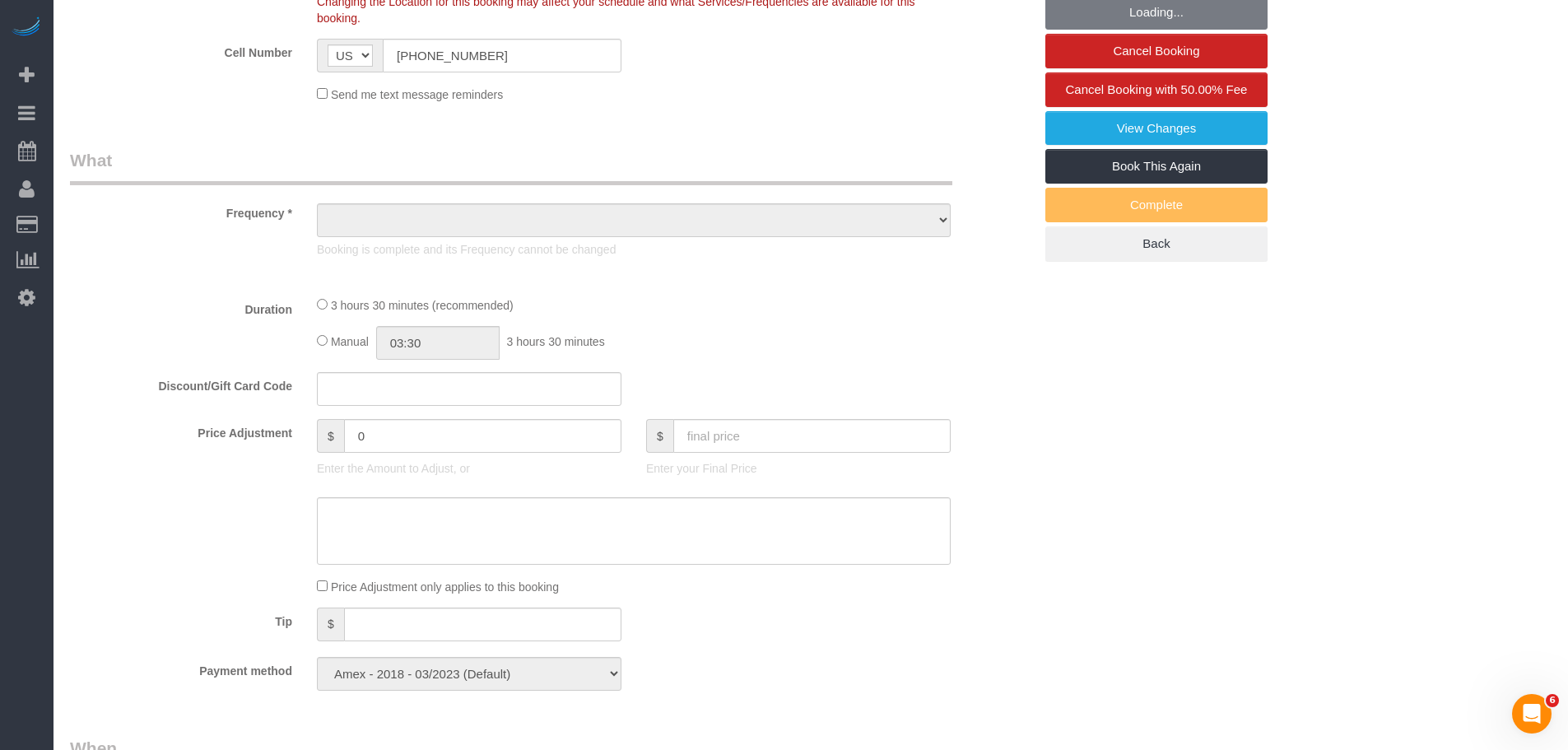
select select "spot1"
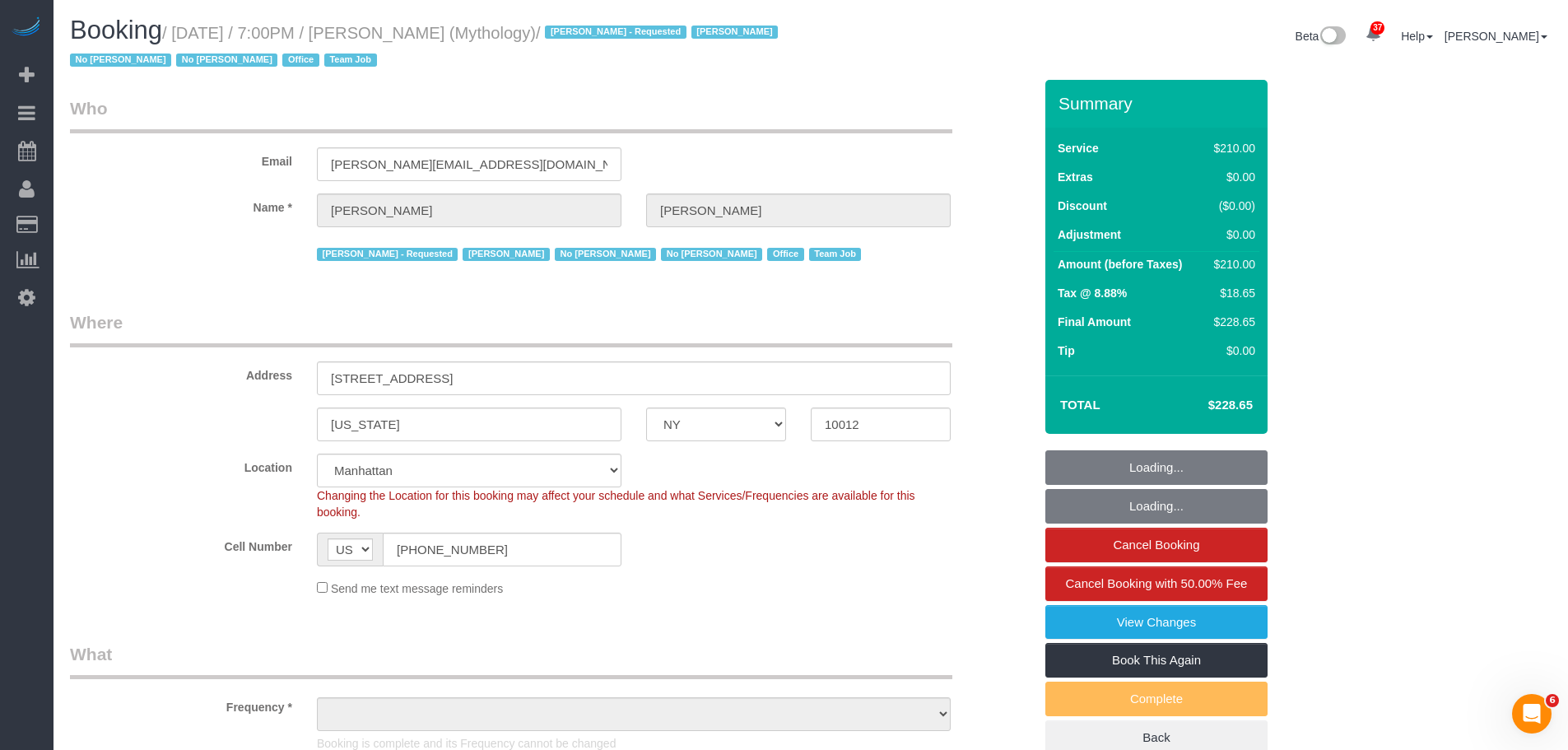
drag, startPoint x: 633, startPoint y: 125, endPoint x: 436, endPoint y: 91, distance: 199.9
click at [633, 124] on legend "Who" at bounding box center [511, 115] width 882 height 37
select select "object:1445"
select select "210"
select select "object:2181"
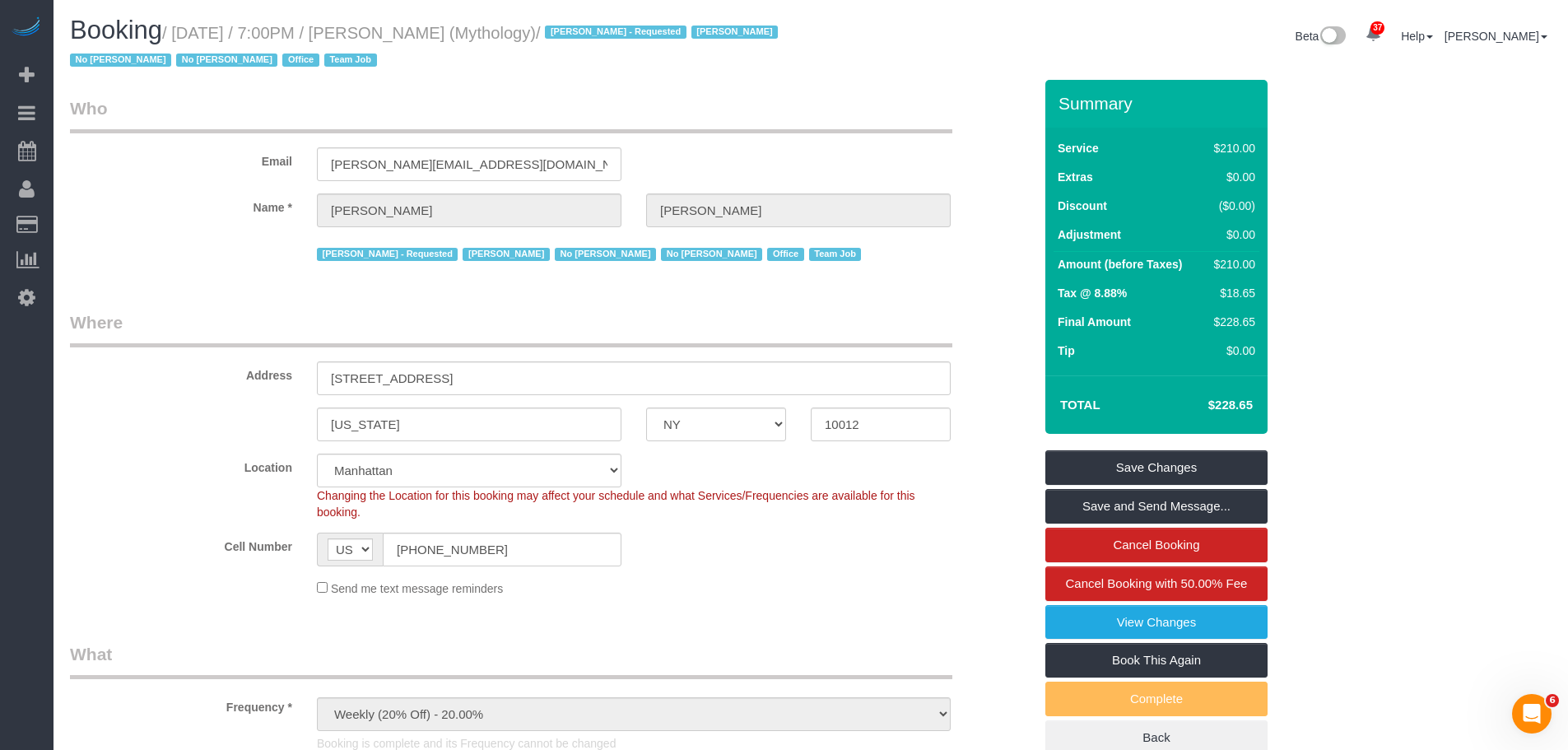
click at [840, 99] on legend "Who" at bounding box center [511, 115] width 882 height 37
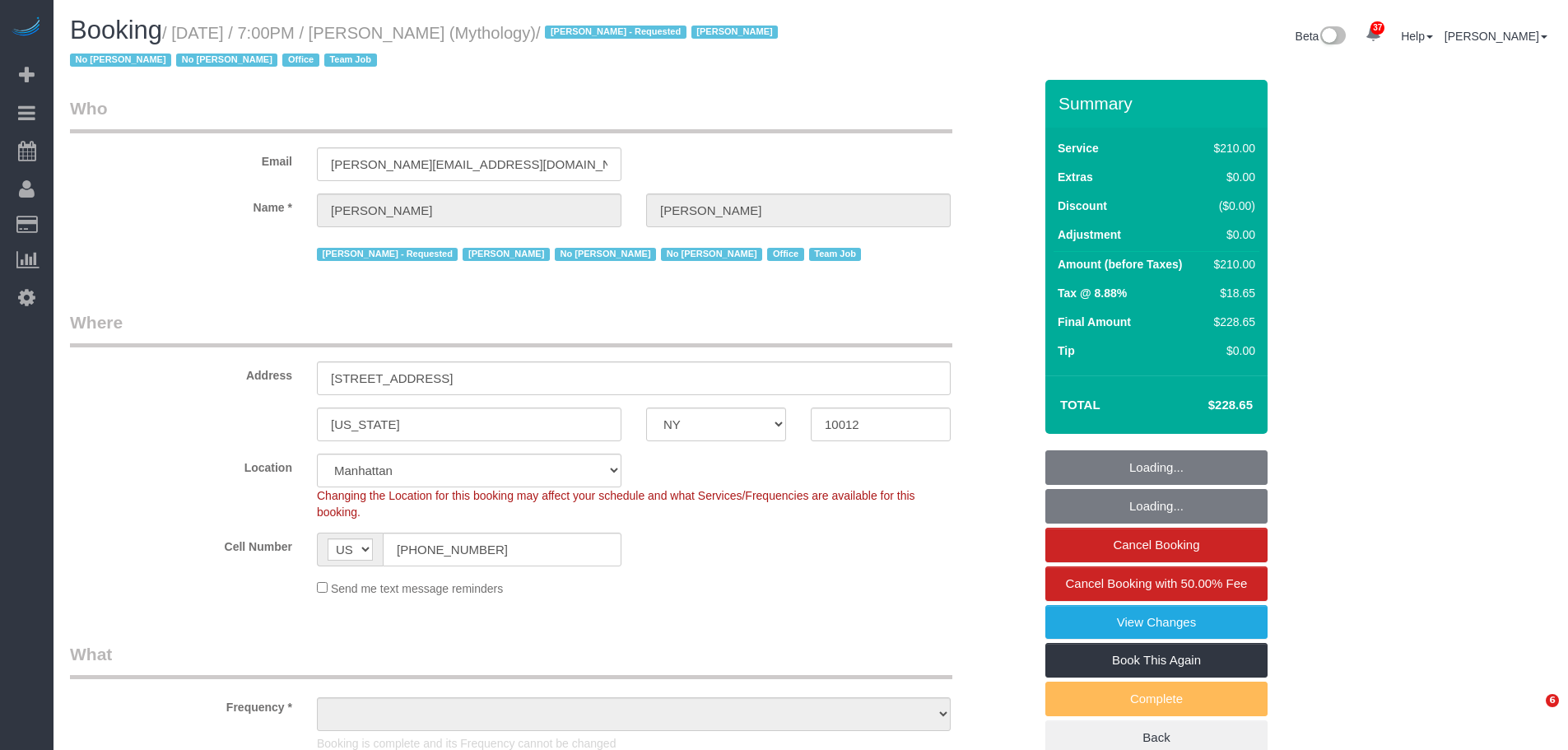
select select "NY"
select select "number:89"
select select "number:90"
select select "number:15"
select select "number:7"
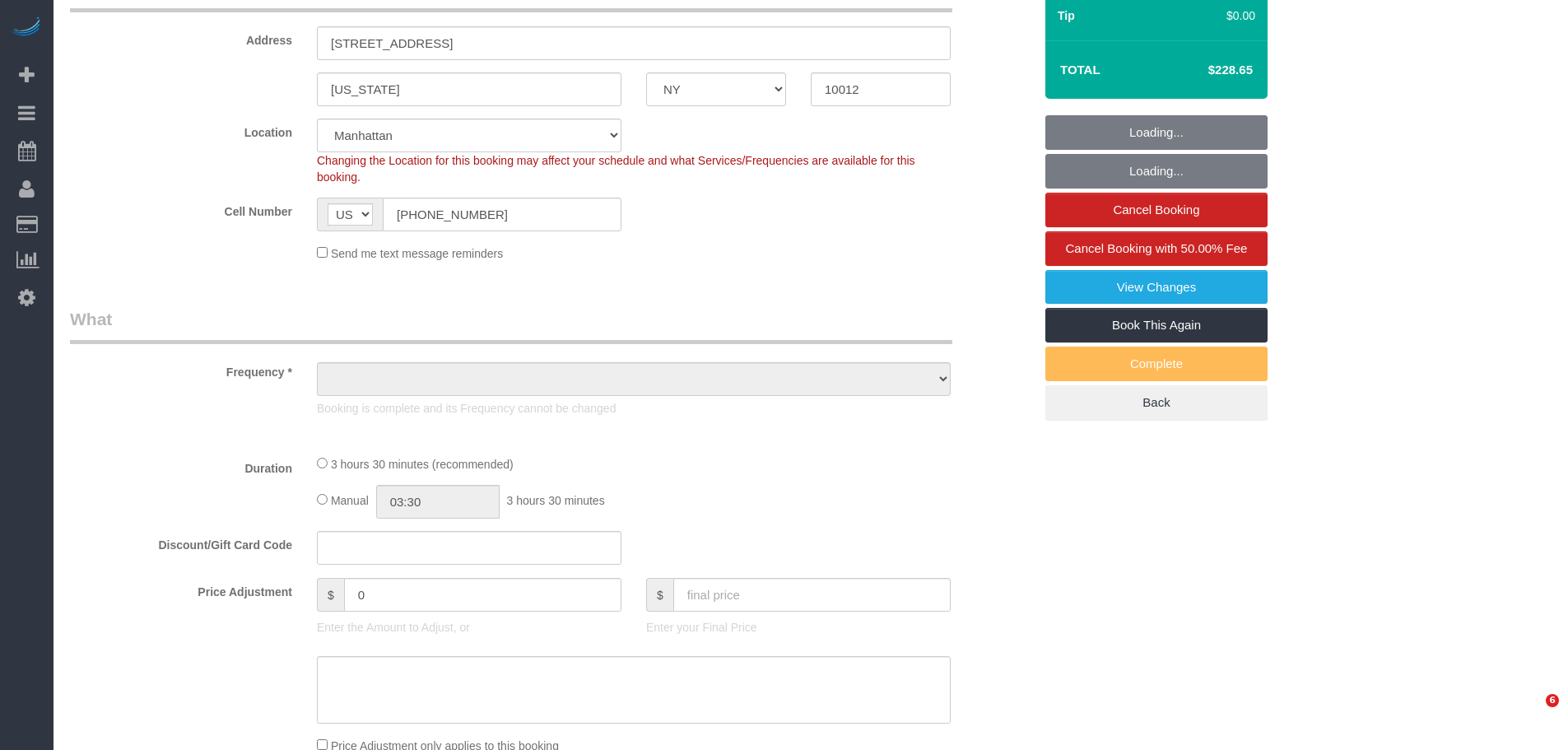
select select "string:stripe-card_1F0CXe4VGloSiKo7V7BiKmvB"
select select "210"
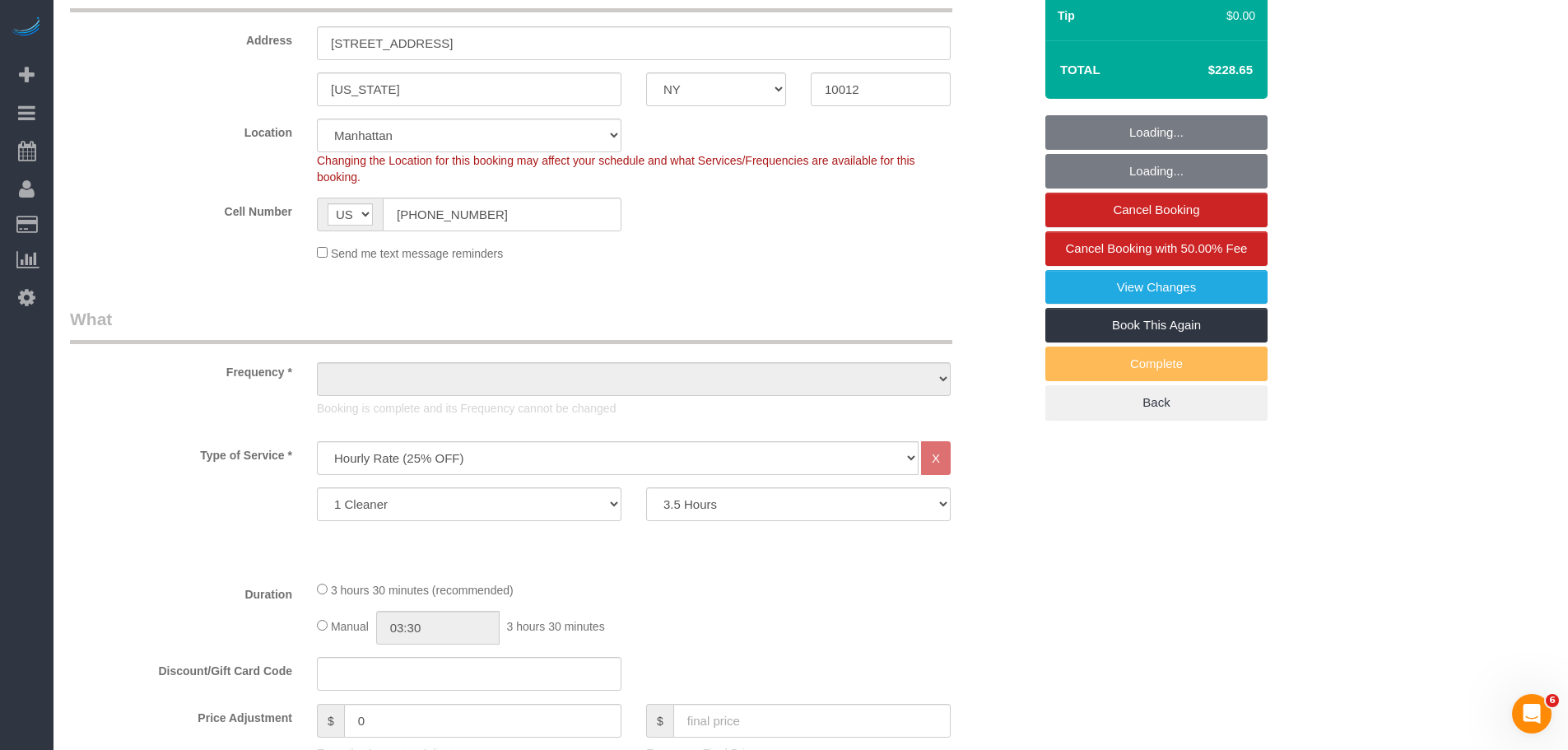
scroll to position [494, 0]
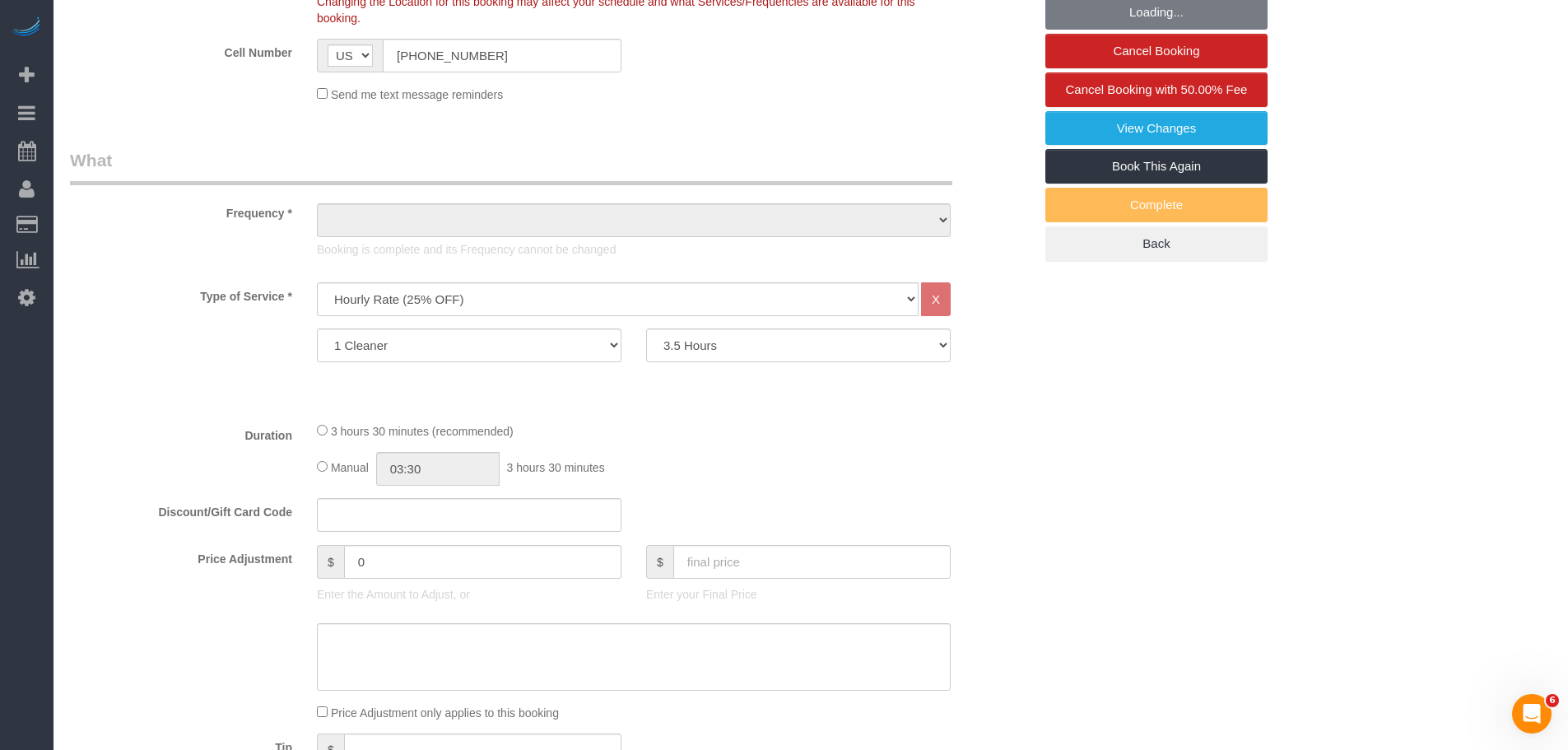
select select "spot1"
select select "object:1764"
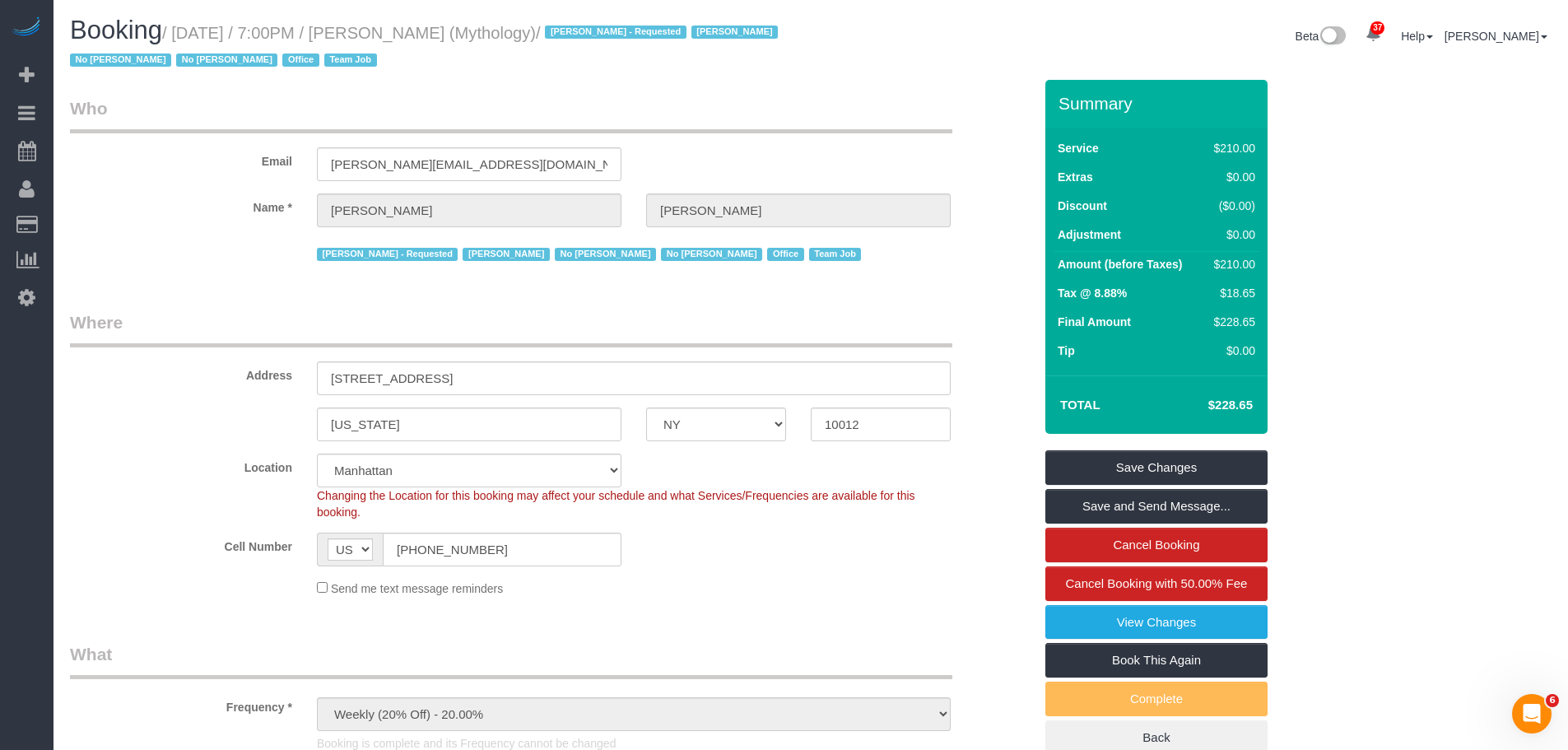
click at [685, 137] on div "Email [PERSON_NAME][EMAIL_ADDRESS][DOMAIN_NAME]" at bounding box center [551, 139] width 987 height 85
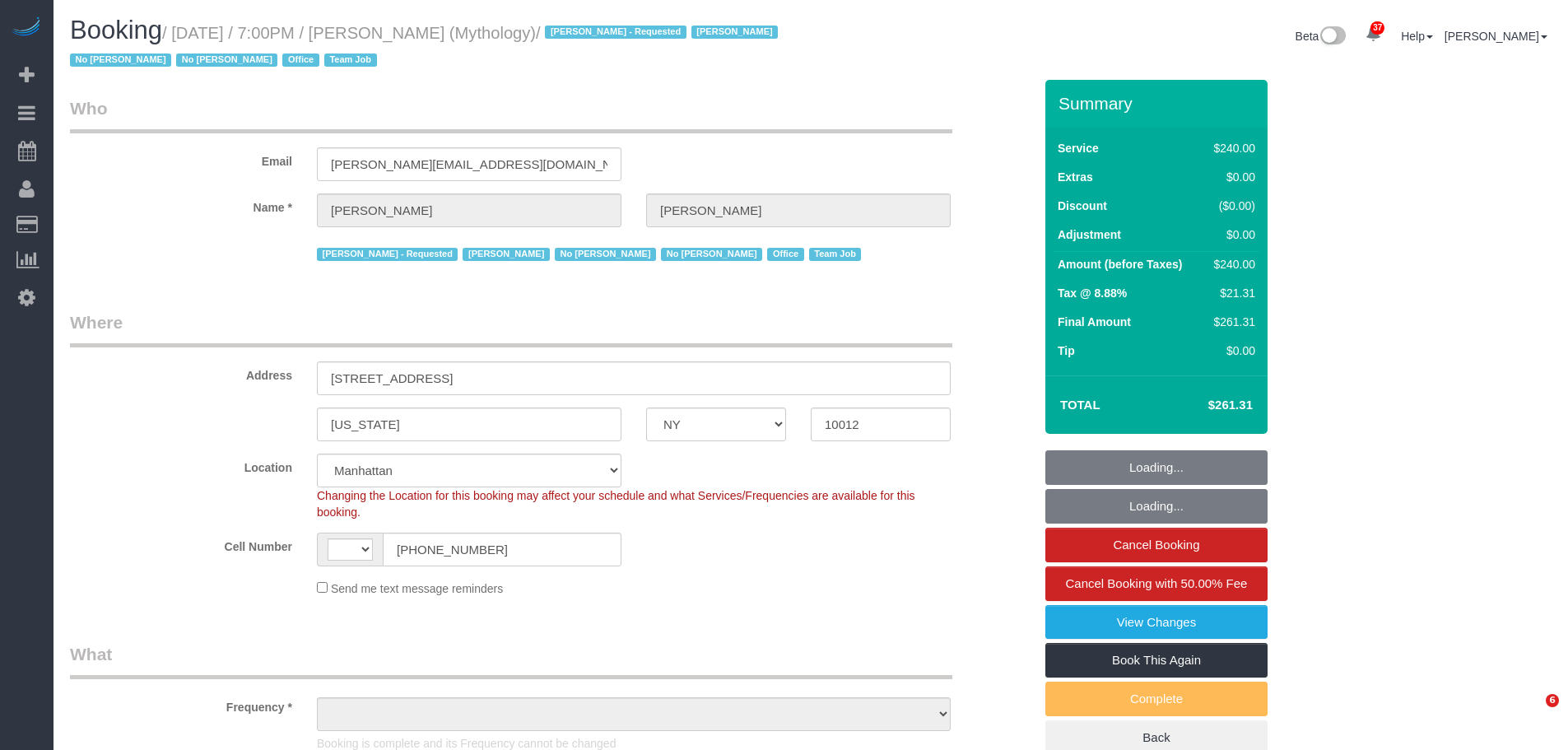
select select "NY"
select select "string:stripe-card_1F0CXe4VGloSiKo7V7BiKmvB"
select select "string:[GEOGRAPHIC_DATA]"
select select "object:854"
select select "number:89"
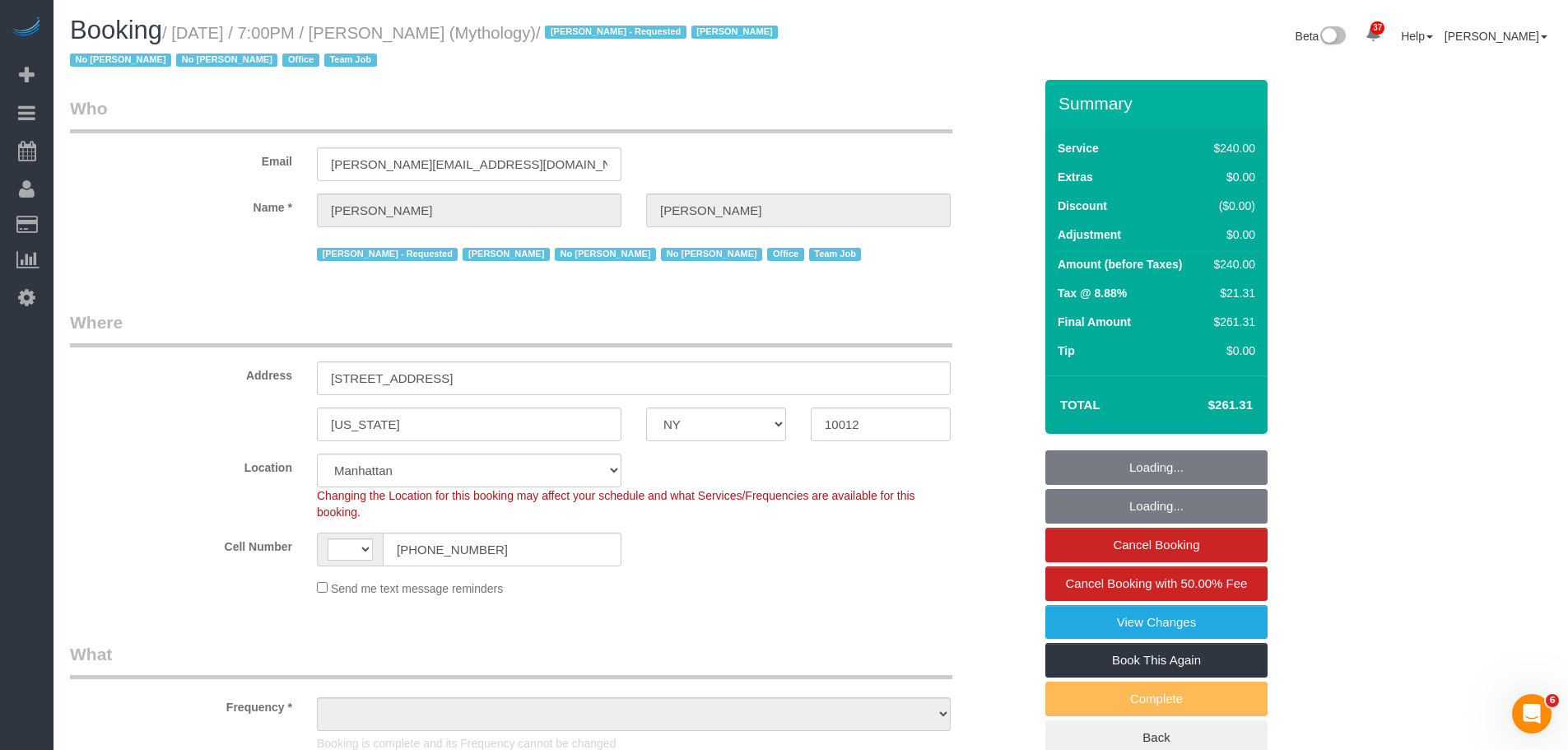
select select "number:90"
select select "number:15"
select select "number:7"
select select "2"
select select "120"
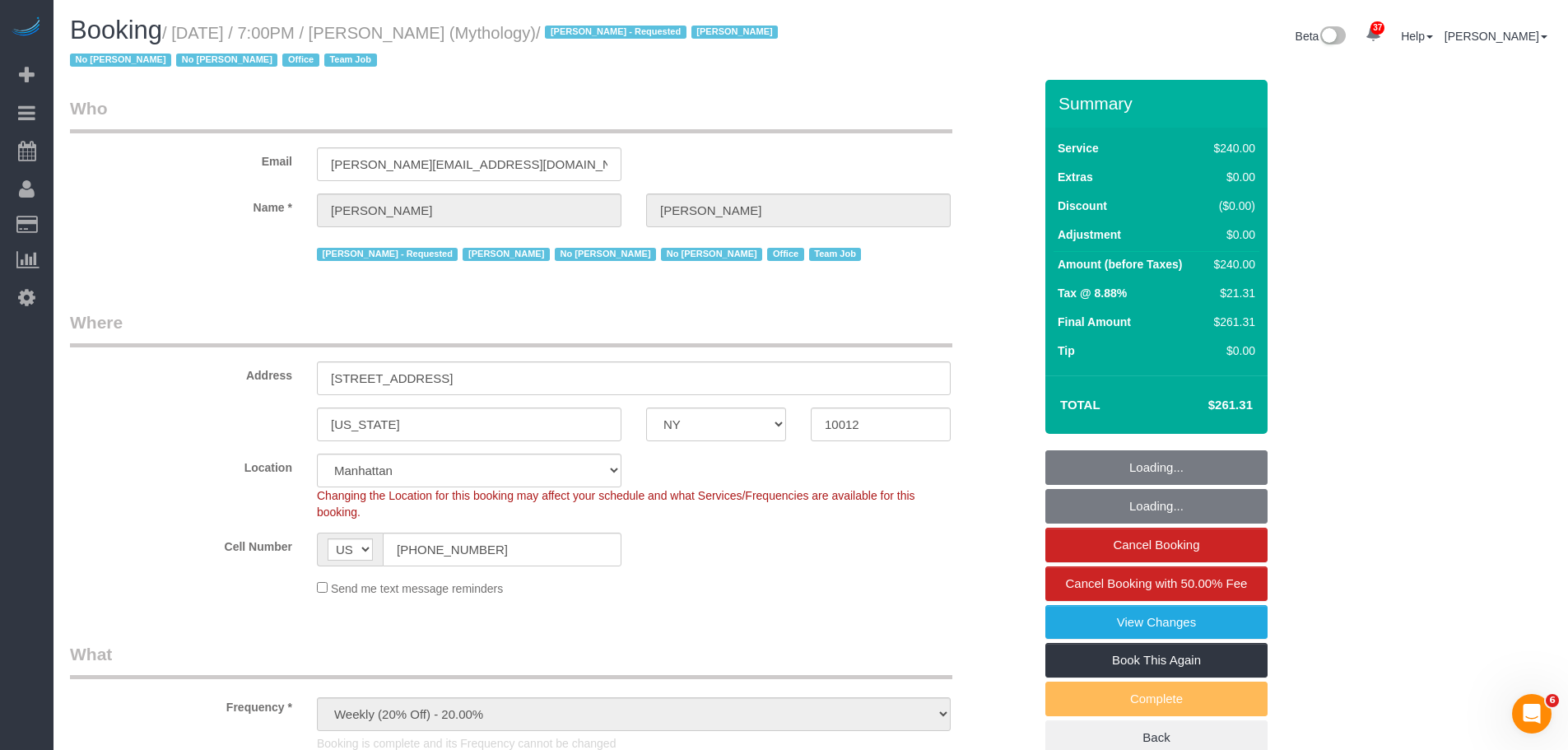
select select "object:1761"
select select "spot1"
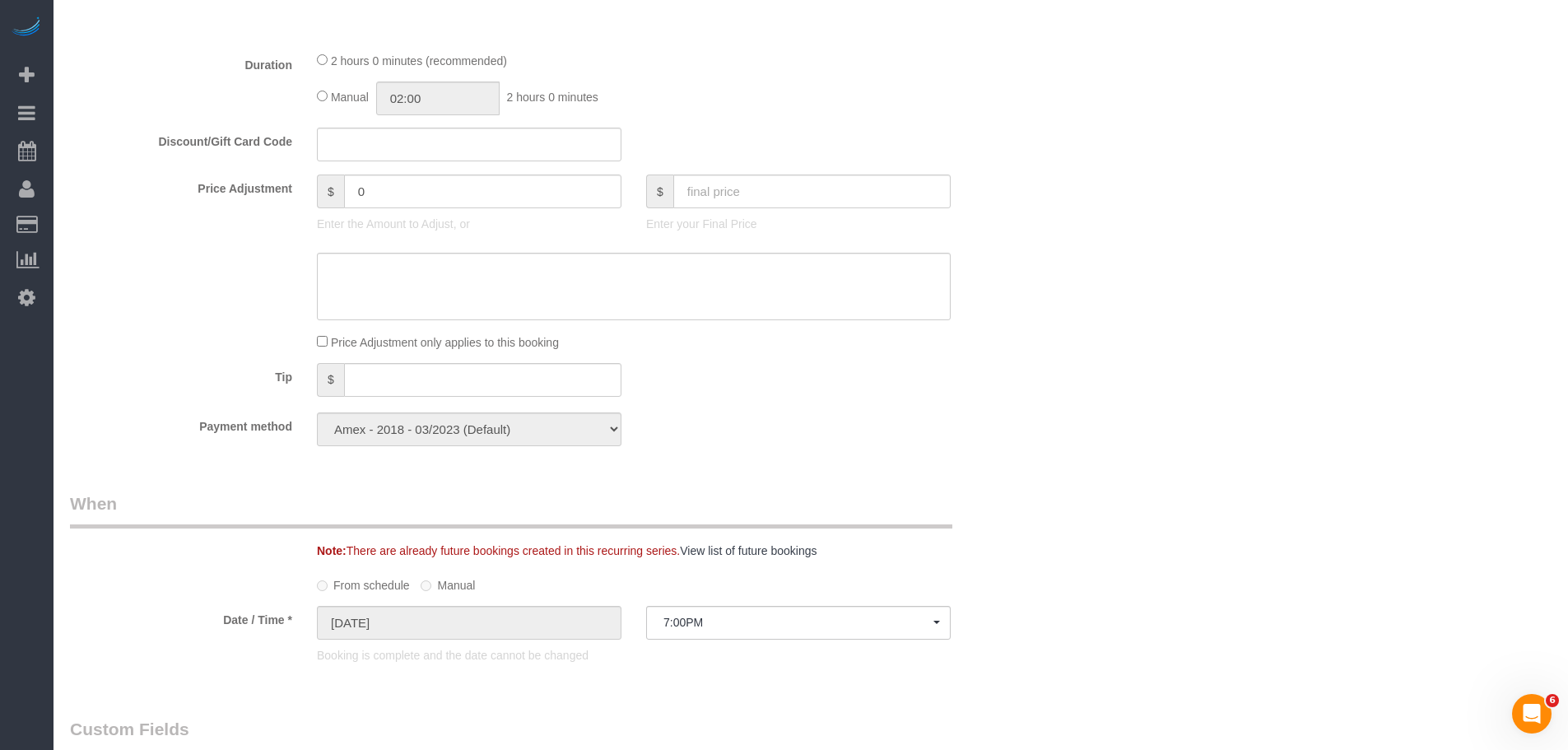
scroll to position [823, 0]
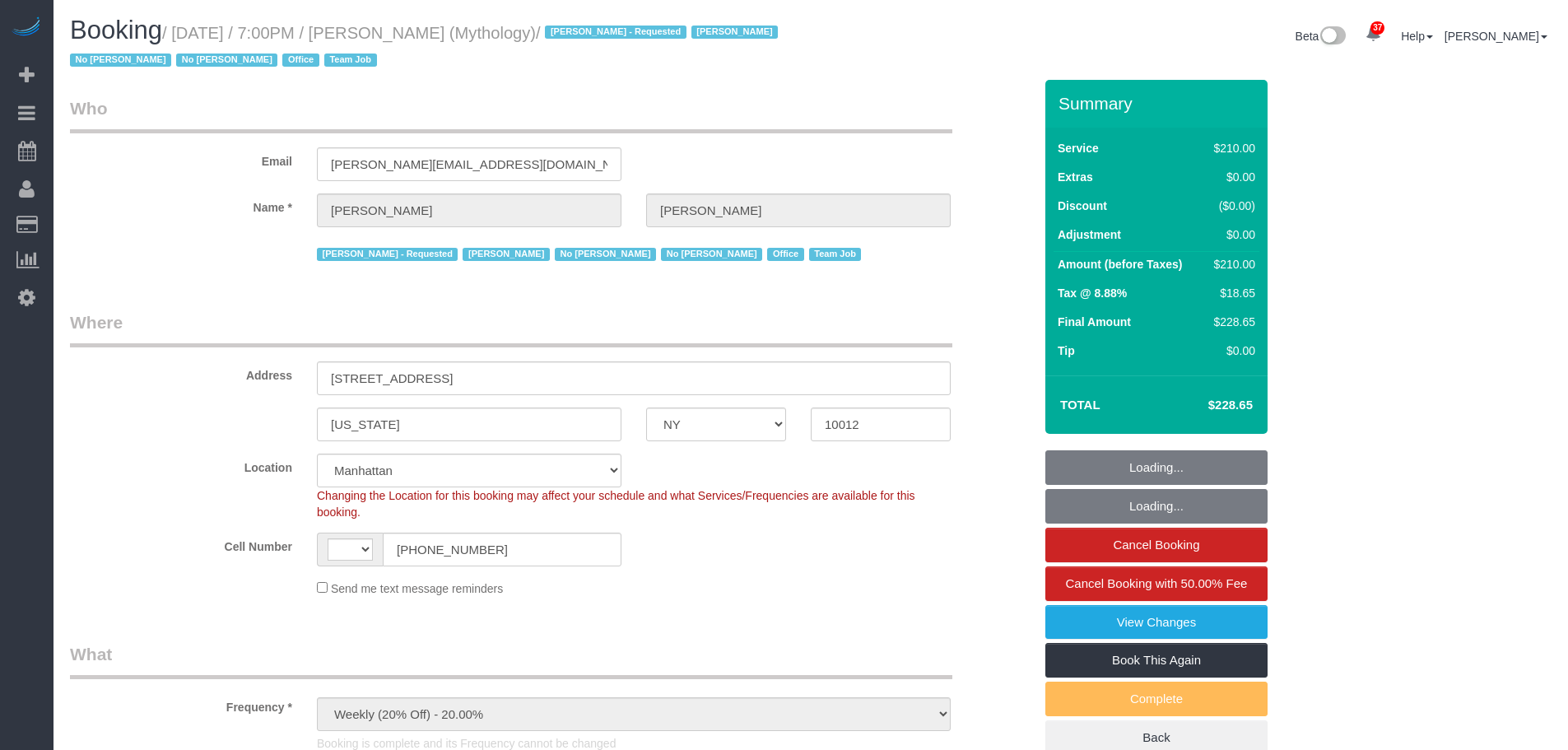
select select "NY"
select select "string:[GEOGRAPHIC_DATA]"
select select "210"
select select "object:1171"
select select "number:89"
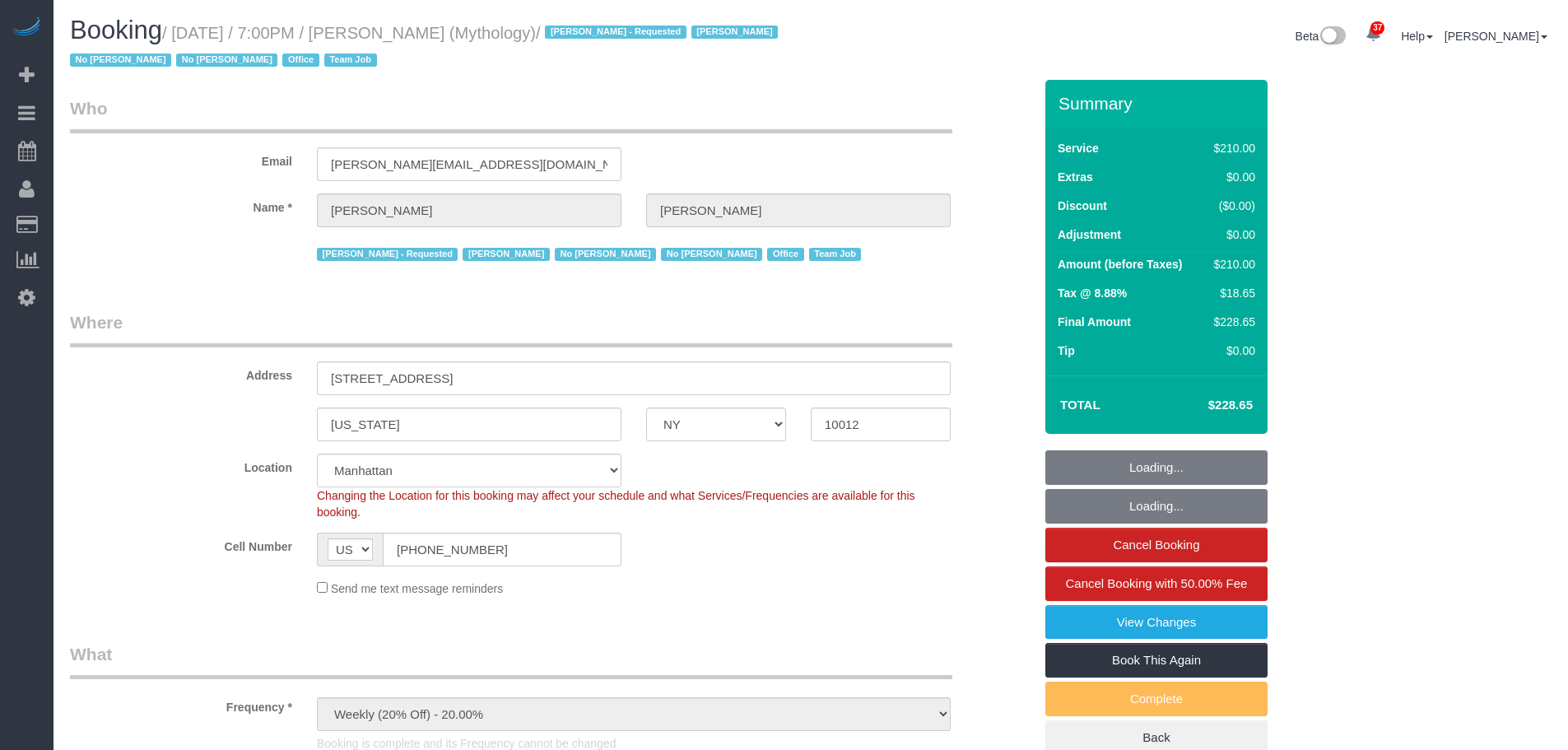
select select "number:90"
select select "number:15"
select select "number:7"
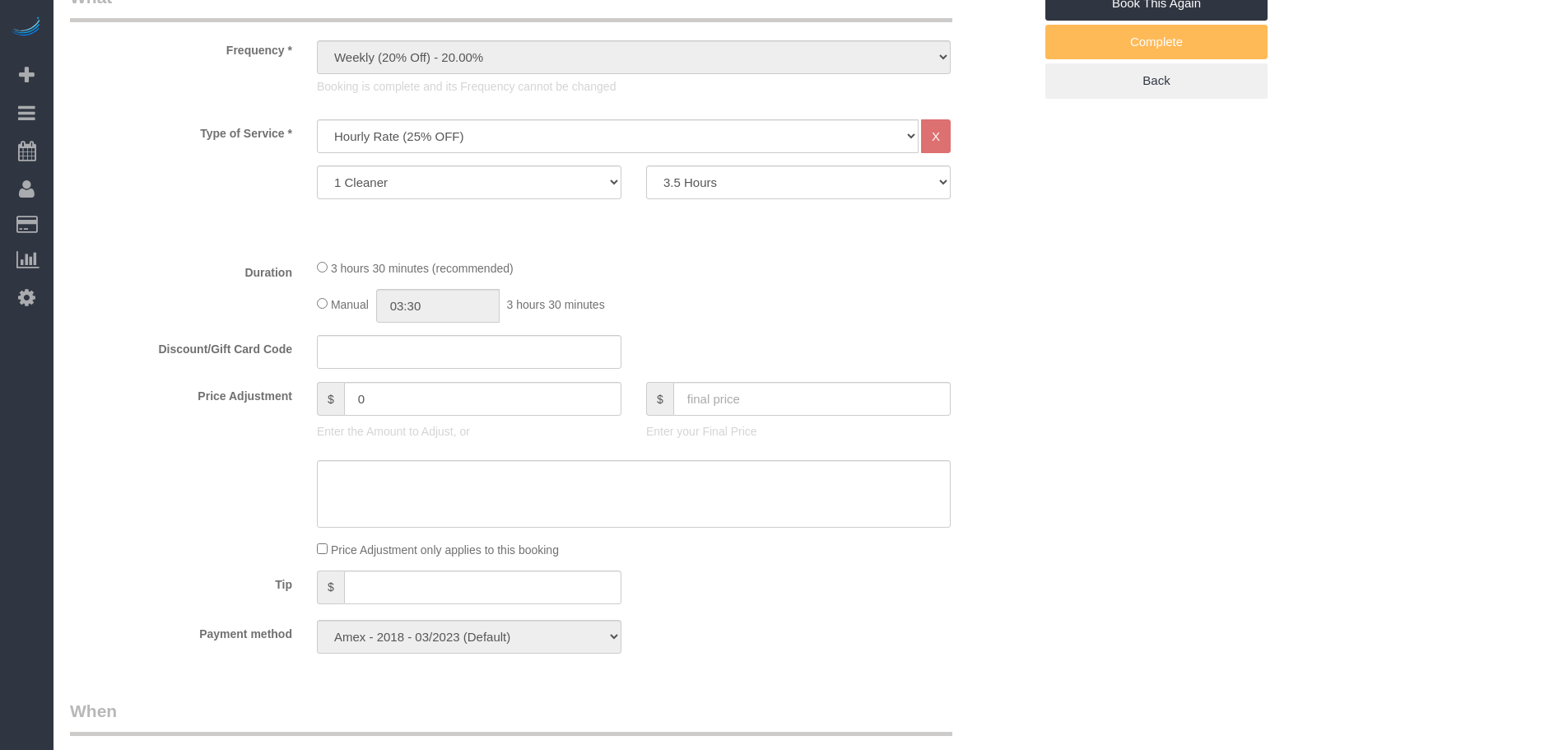
select select "spot1"
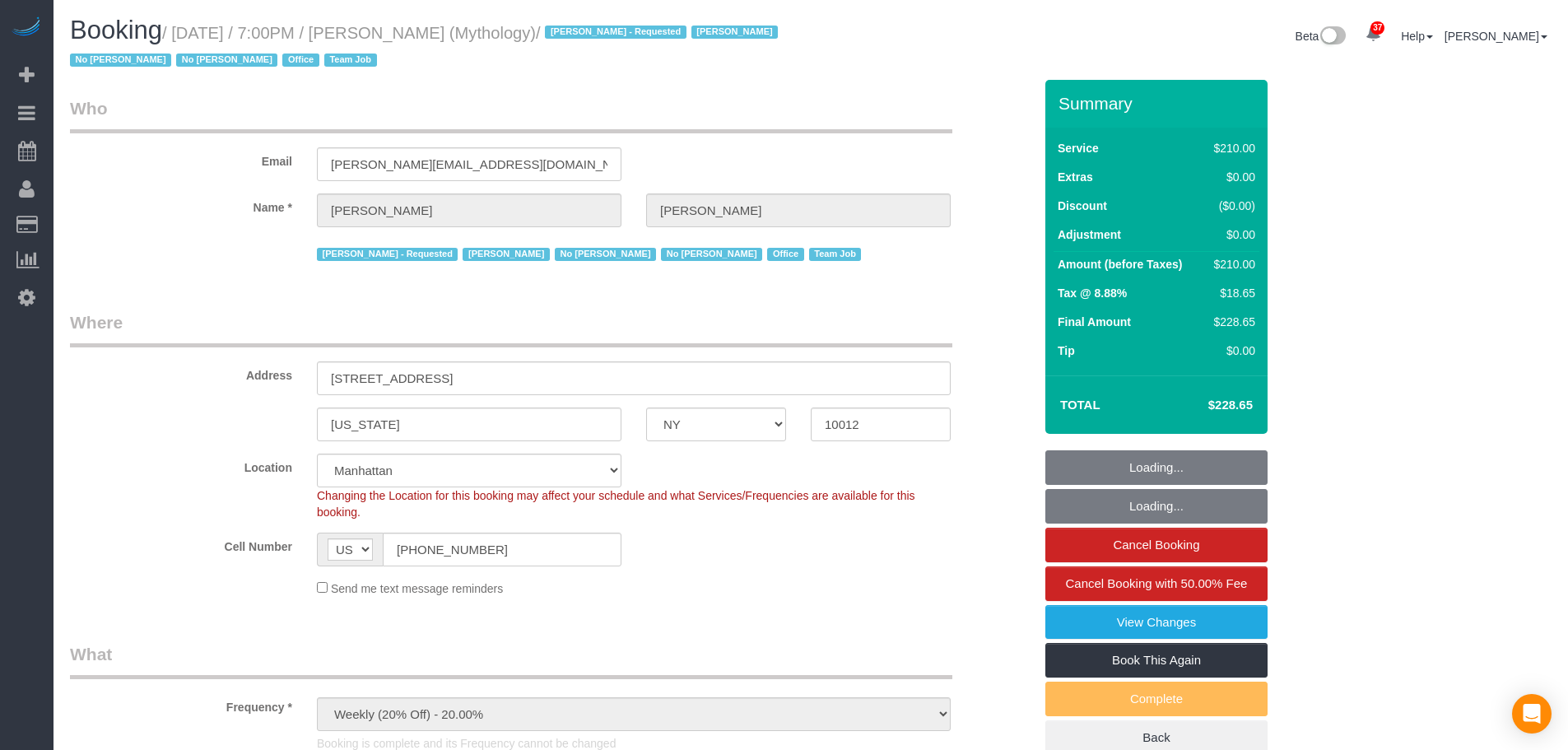
select select "NY"
select select "210"
select select "spot1"
select select "number:89"
select select "number:90"
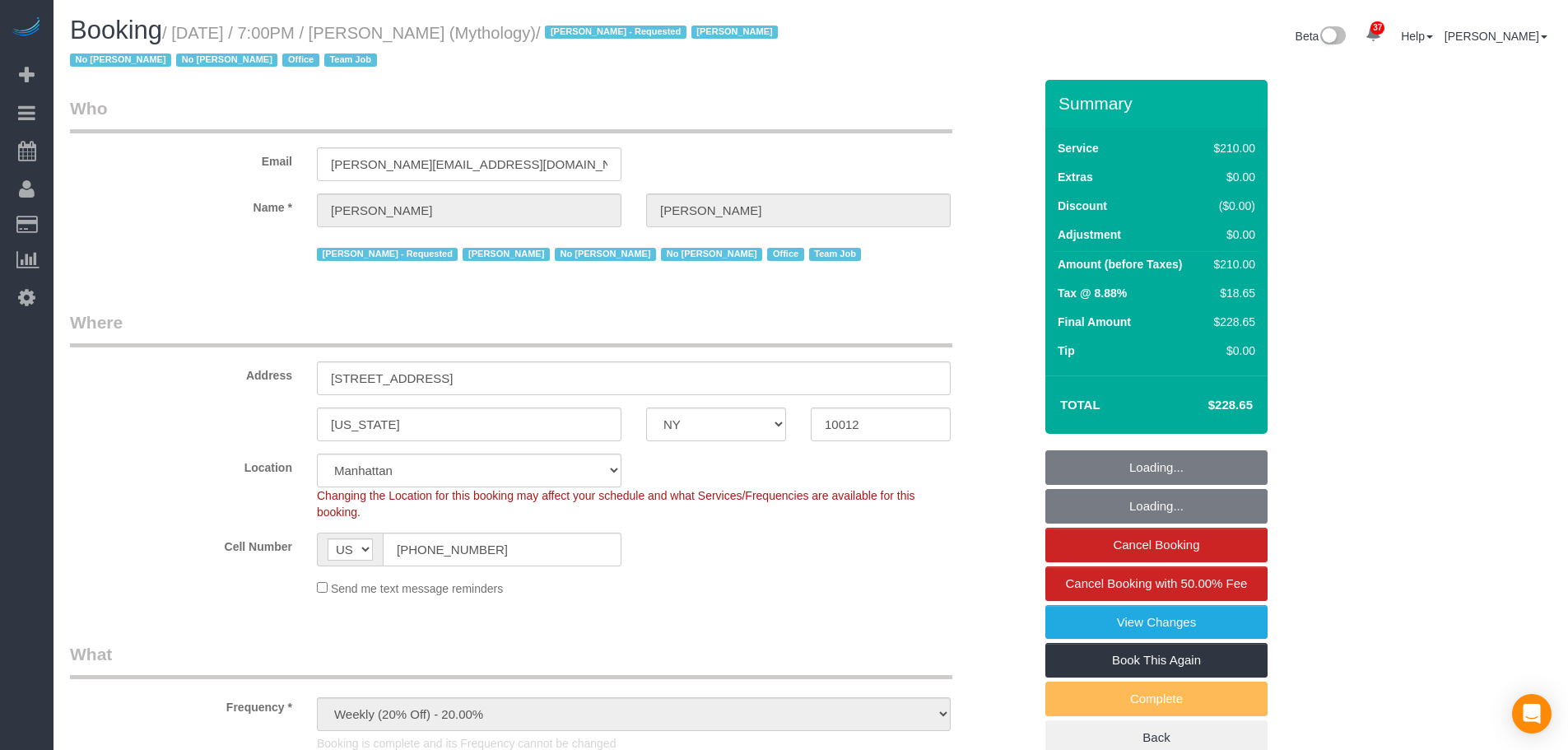
select select "number:15"
select select "number:7"
select select "NY"
select select "210"
select select "spot1"
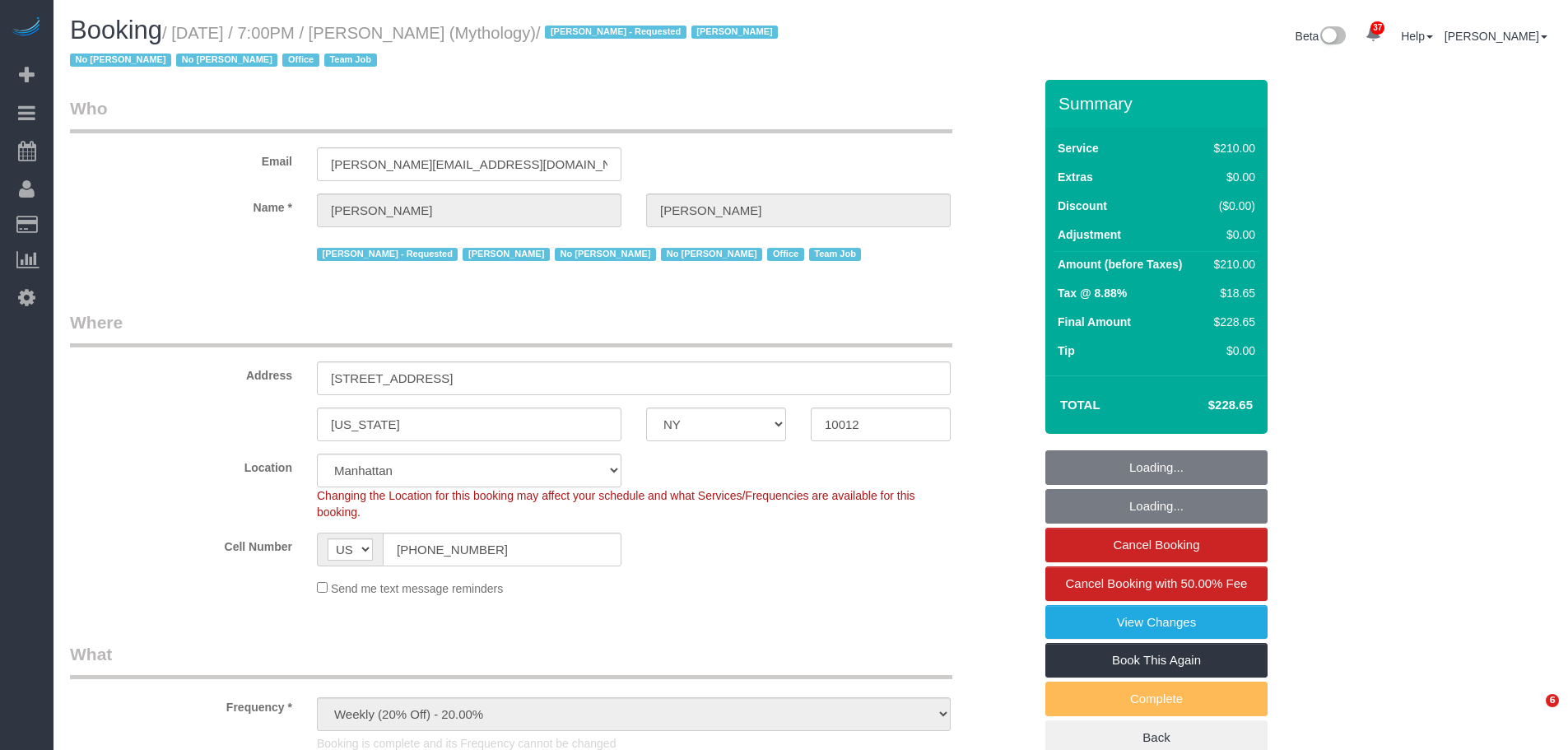
select select "number:89"
select select "number:90"
select select "number:15"
select select "number:7"
select select "NY"
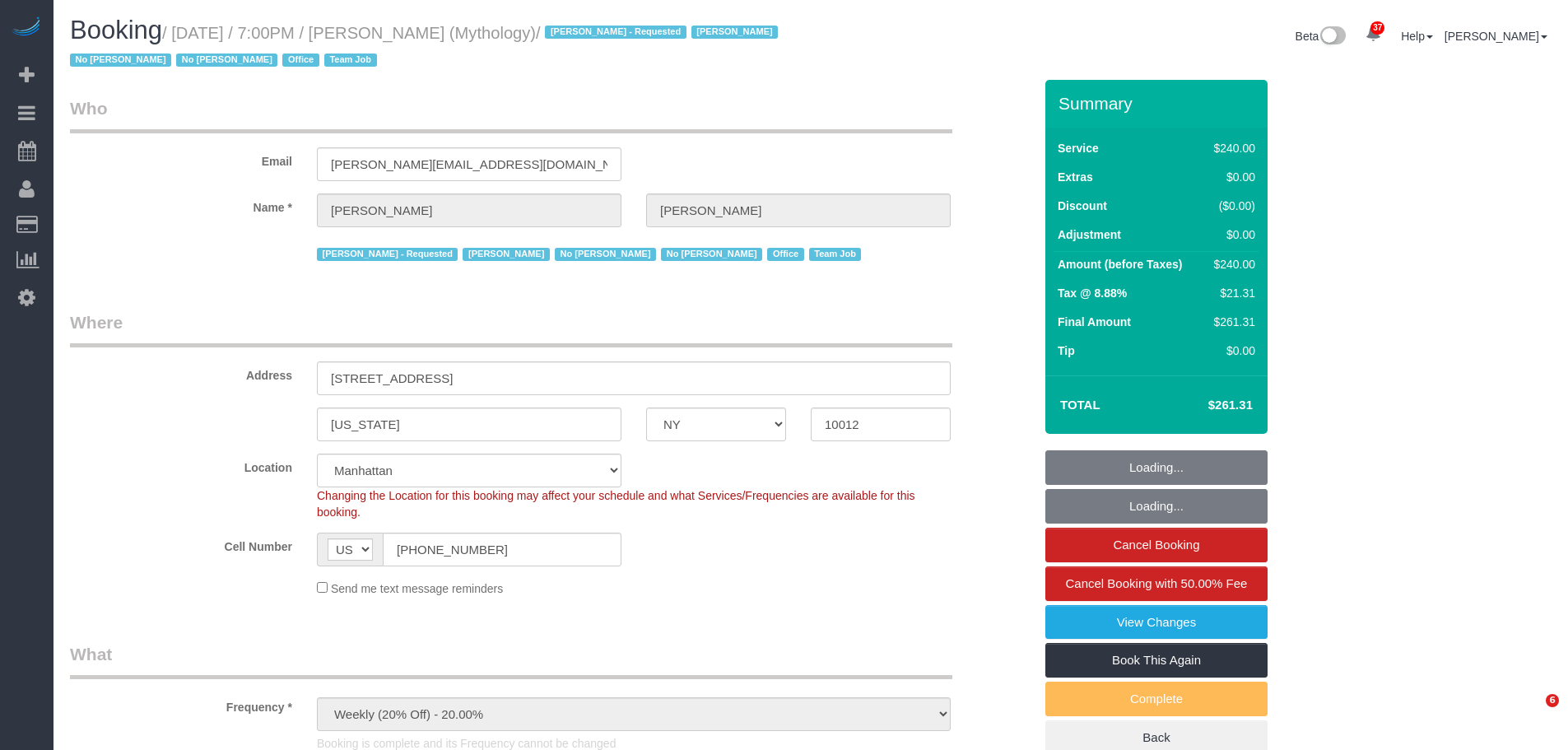
select select "2"
select select "120"
select select "number:89"
select select "number:90"
select select "number:15"
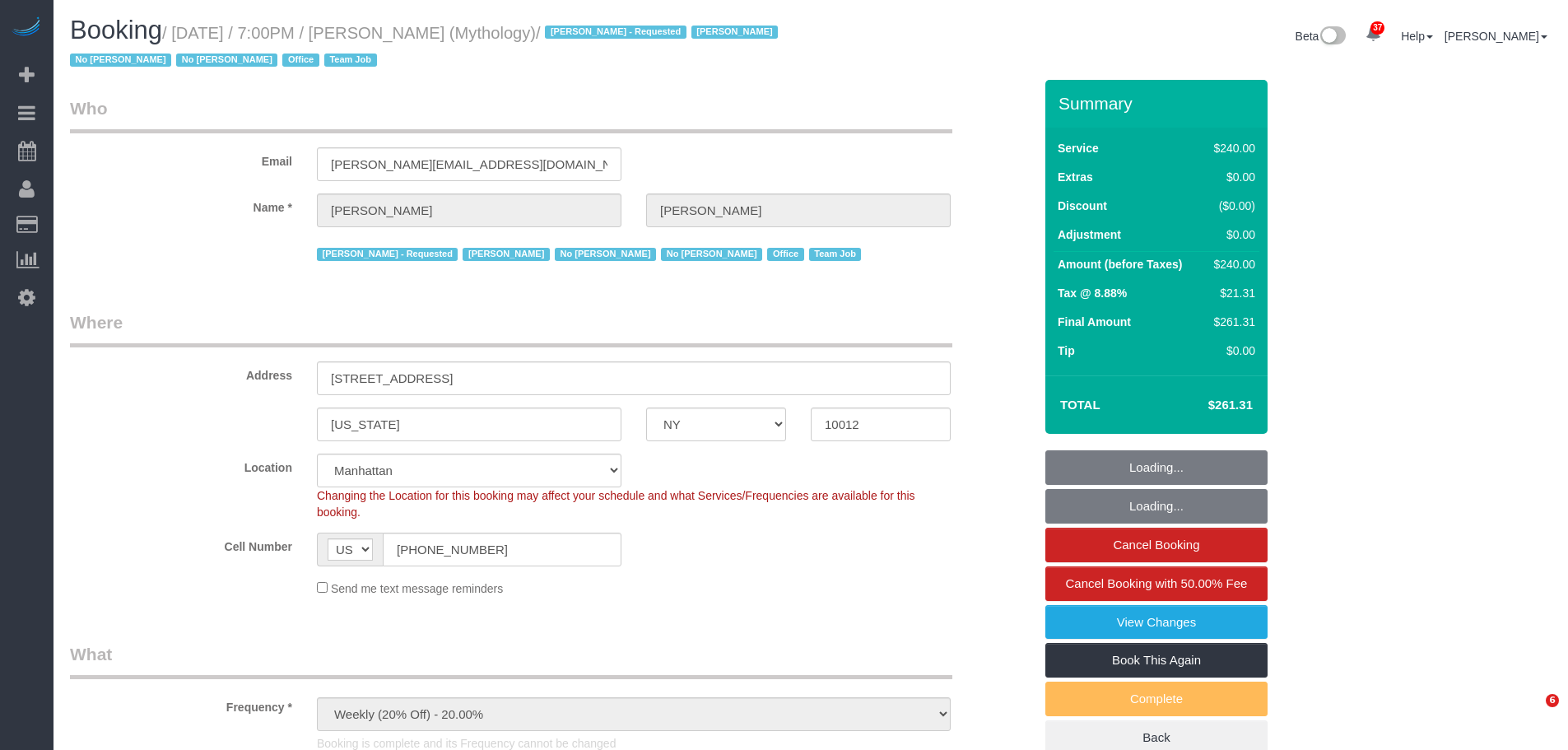
select select "number:7"
select select "spot6"
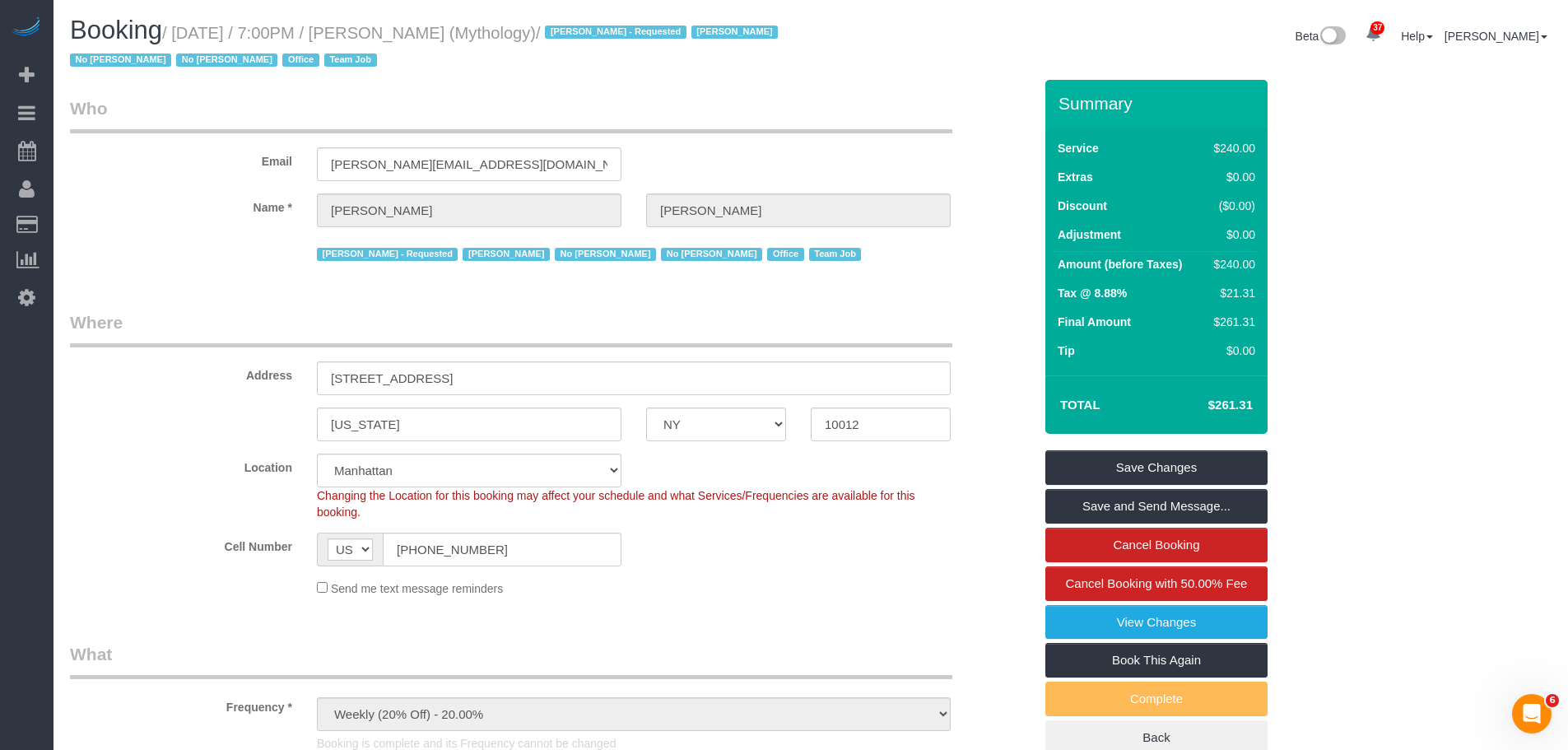
click at [802, 136] on div "Email elaine@mythology.com" at bounding box center [551, 139] width 987 height 85
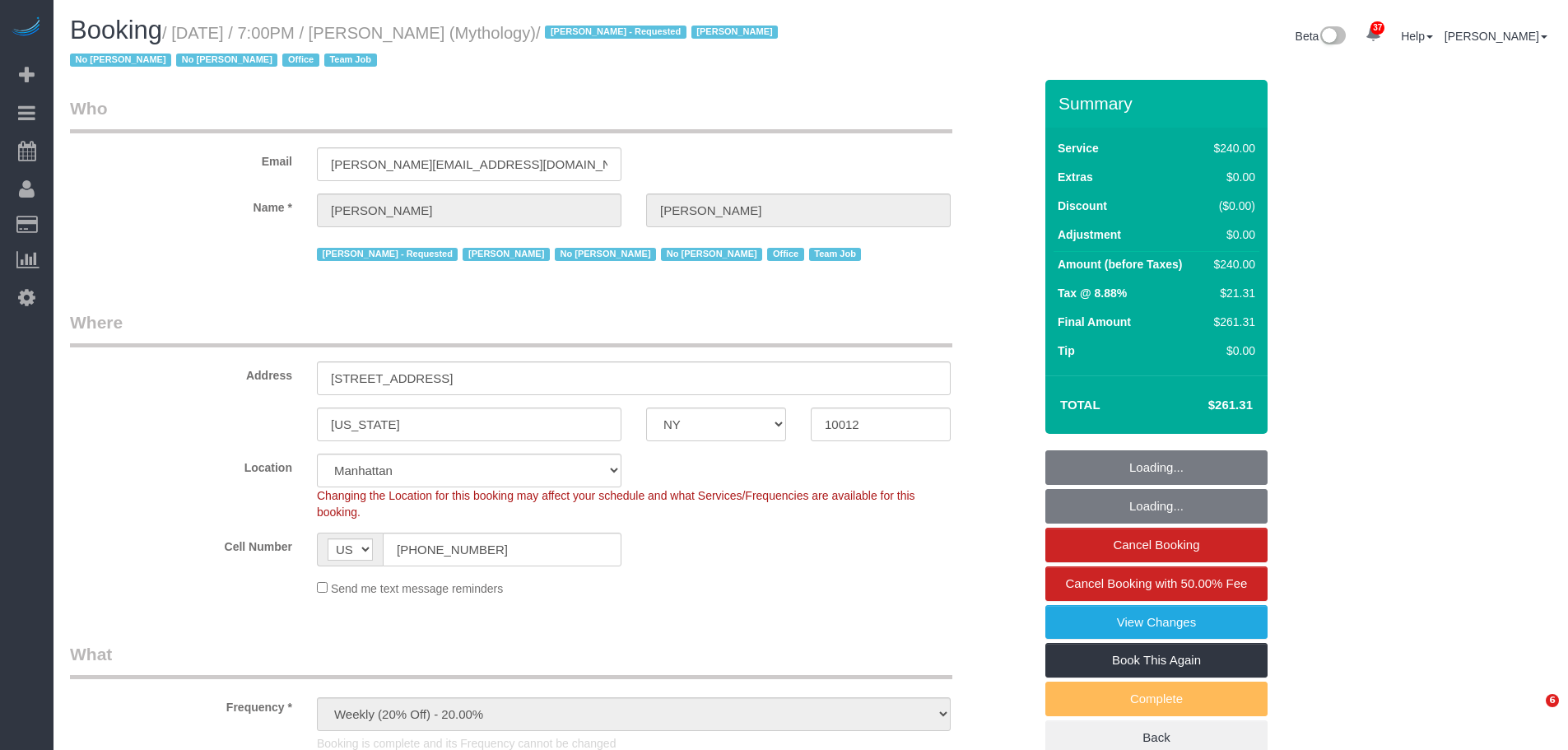
select select "NY"
select select "number:89"
select select "number:90"
select select "number:15"
select select "number:7"
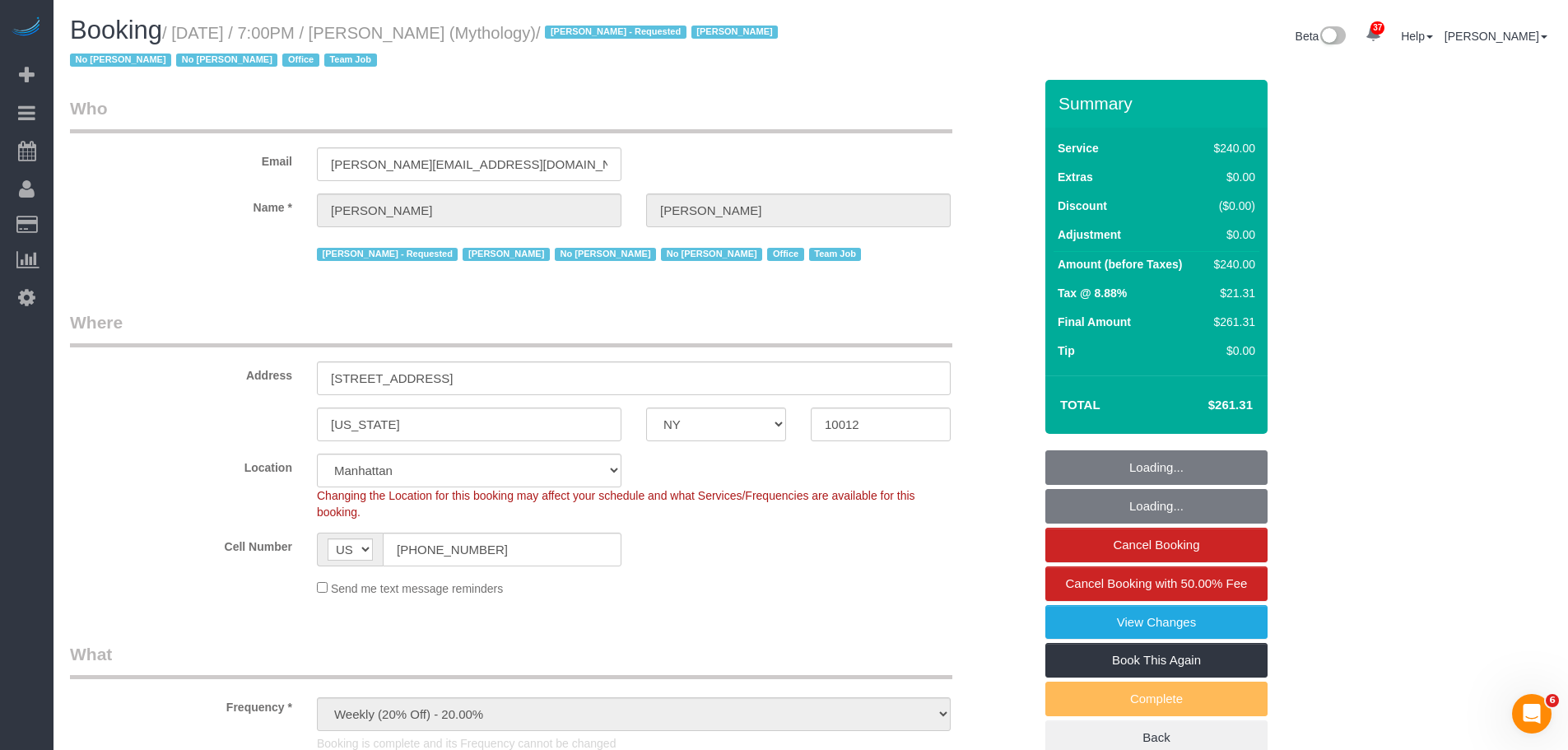
select select "string:stripe-card_1F0CXe4VGloSiKo7V7BiKmvB"
select select "2"
select select "120"
select select "object:1320"
select select "spot1"
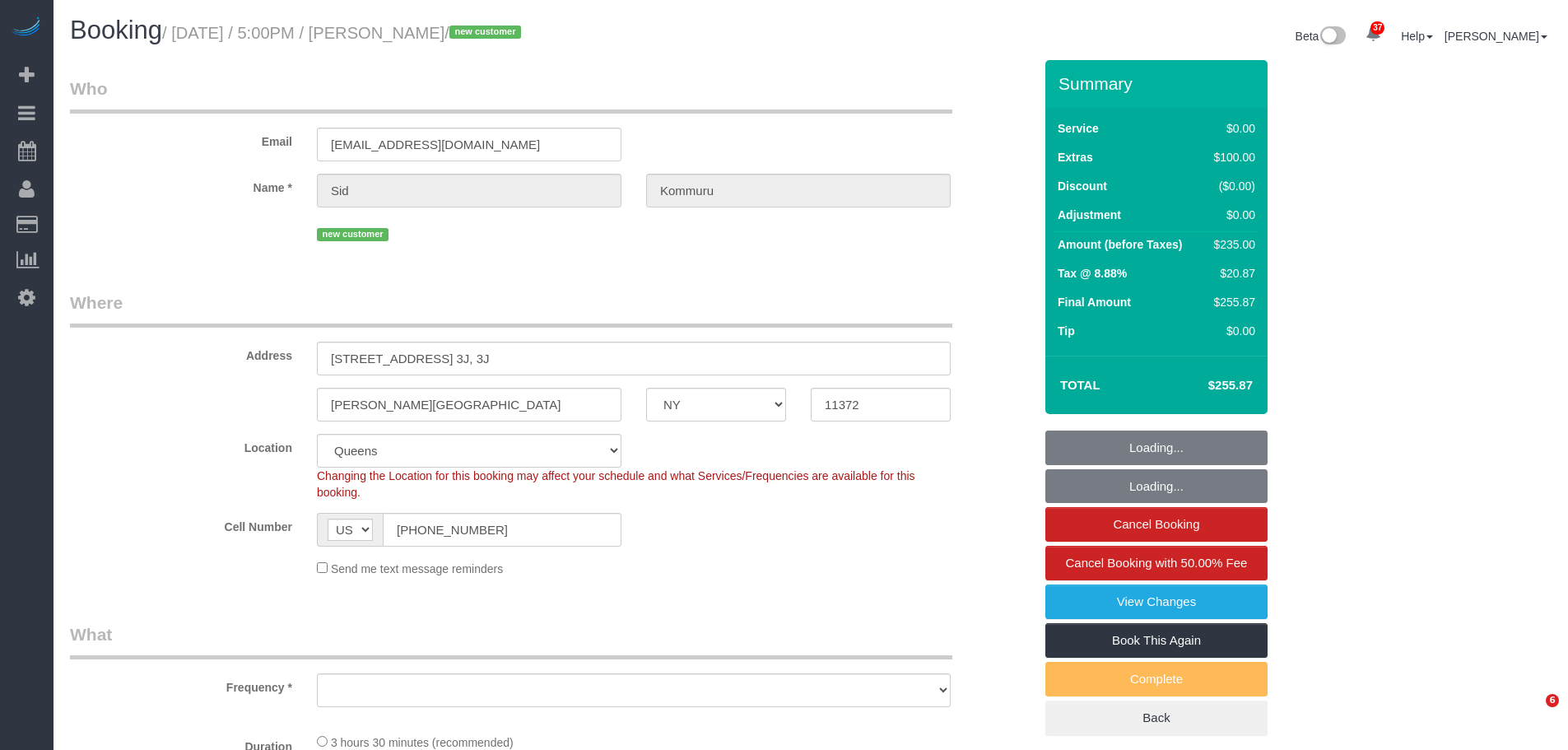
select select "NY"
select select "spot1"
click at [170, 365] on div "Address 3521 79th Street, Apt. 3J, 3J" at bounding box center [551, 333] width 987 height 85
select select "string:stripe-pm_1SG43K4VGloSiKo7MgYjdkEP"
select select "number:56"
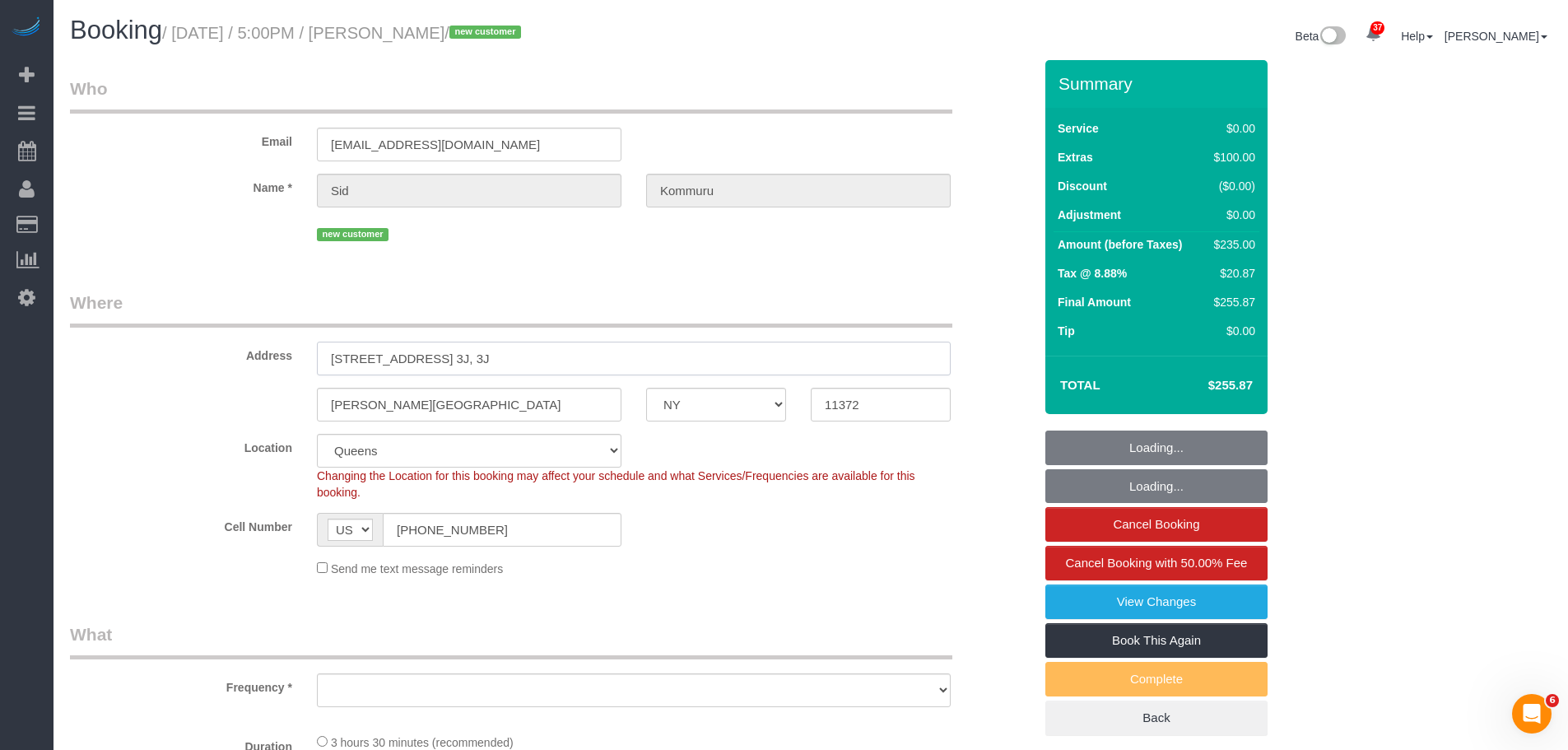
select select "number:73"
select select "number:15"
select select "number:5"
select select "object:965"
select select
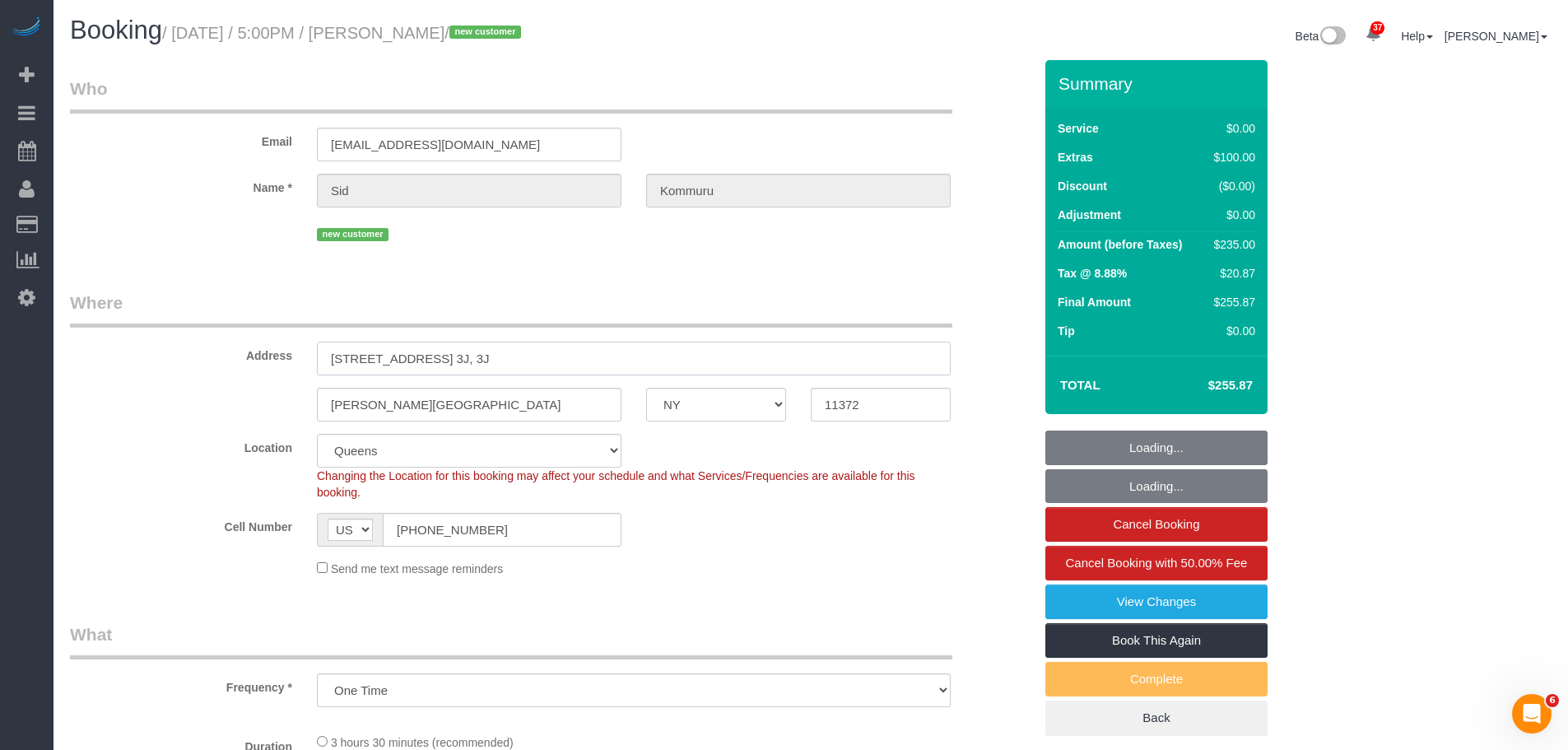
select select "1"
select select "object:1454"
select select "spot47"
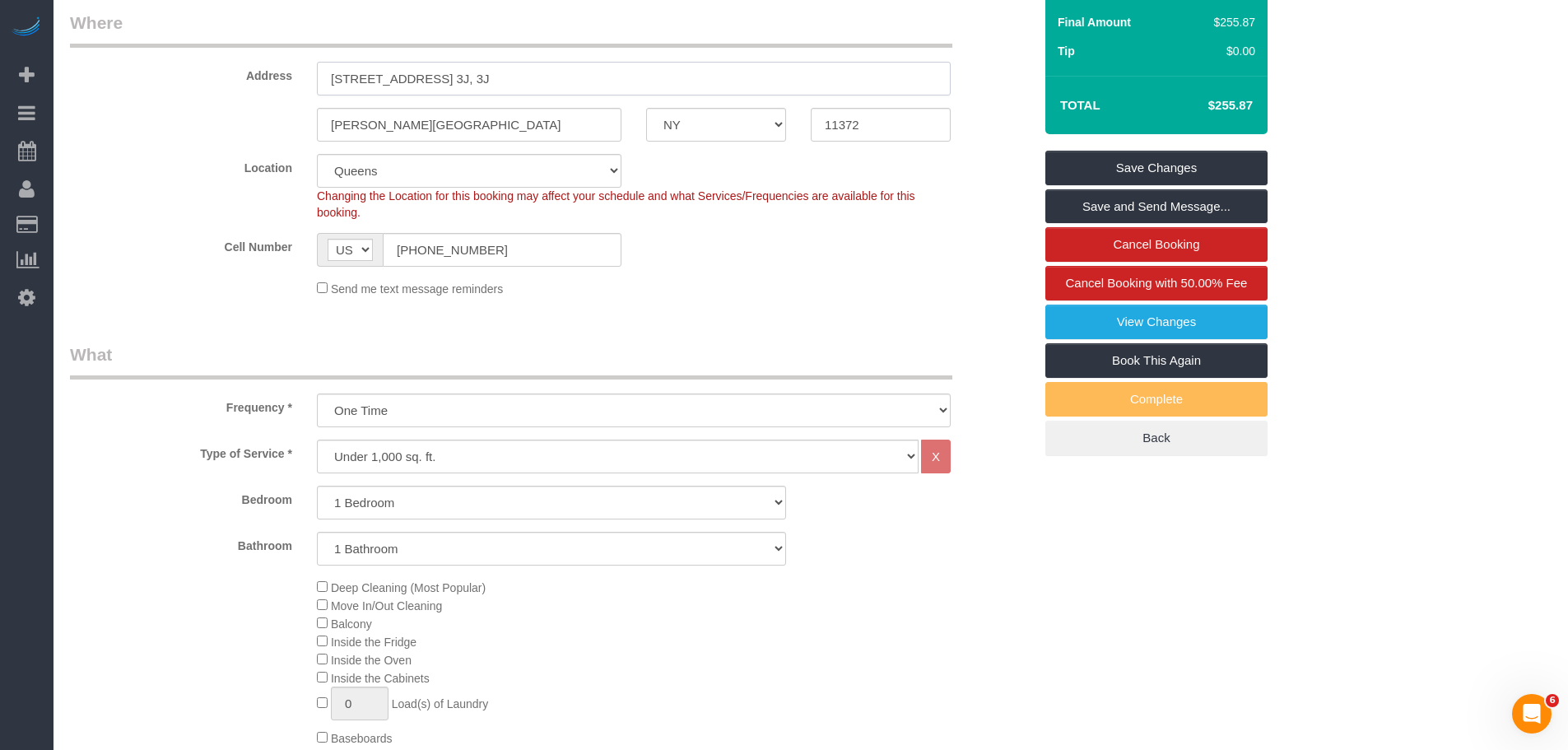
scroll to position [247, 0]
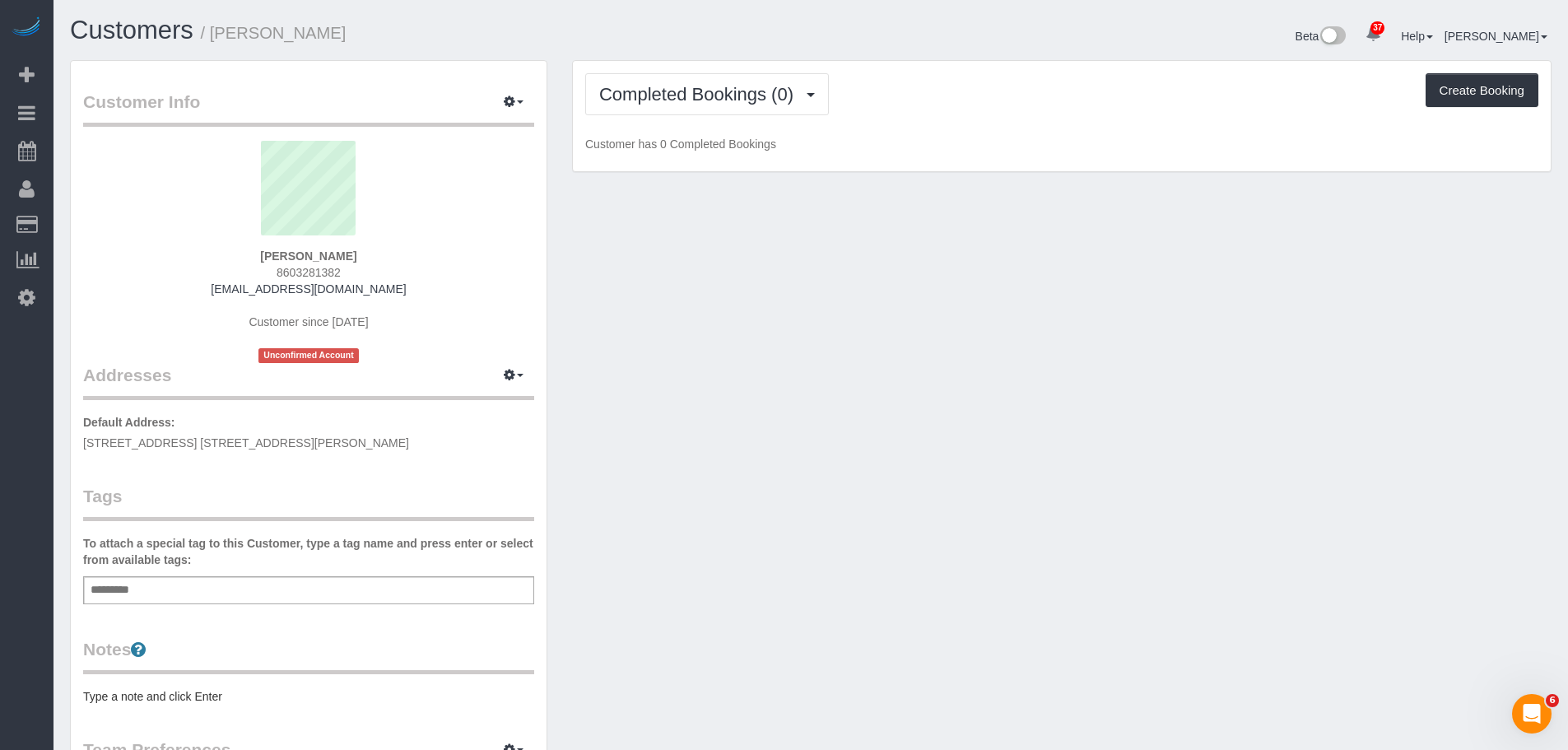
click at [719, 287] on div "Customer Info Edit Contact Info Send Message Email Preferences Special Sales Ta…" at bounding box center [810, 611] width 1506 height 1104
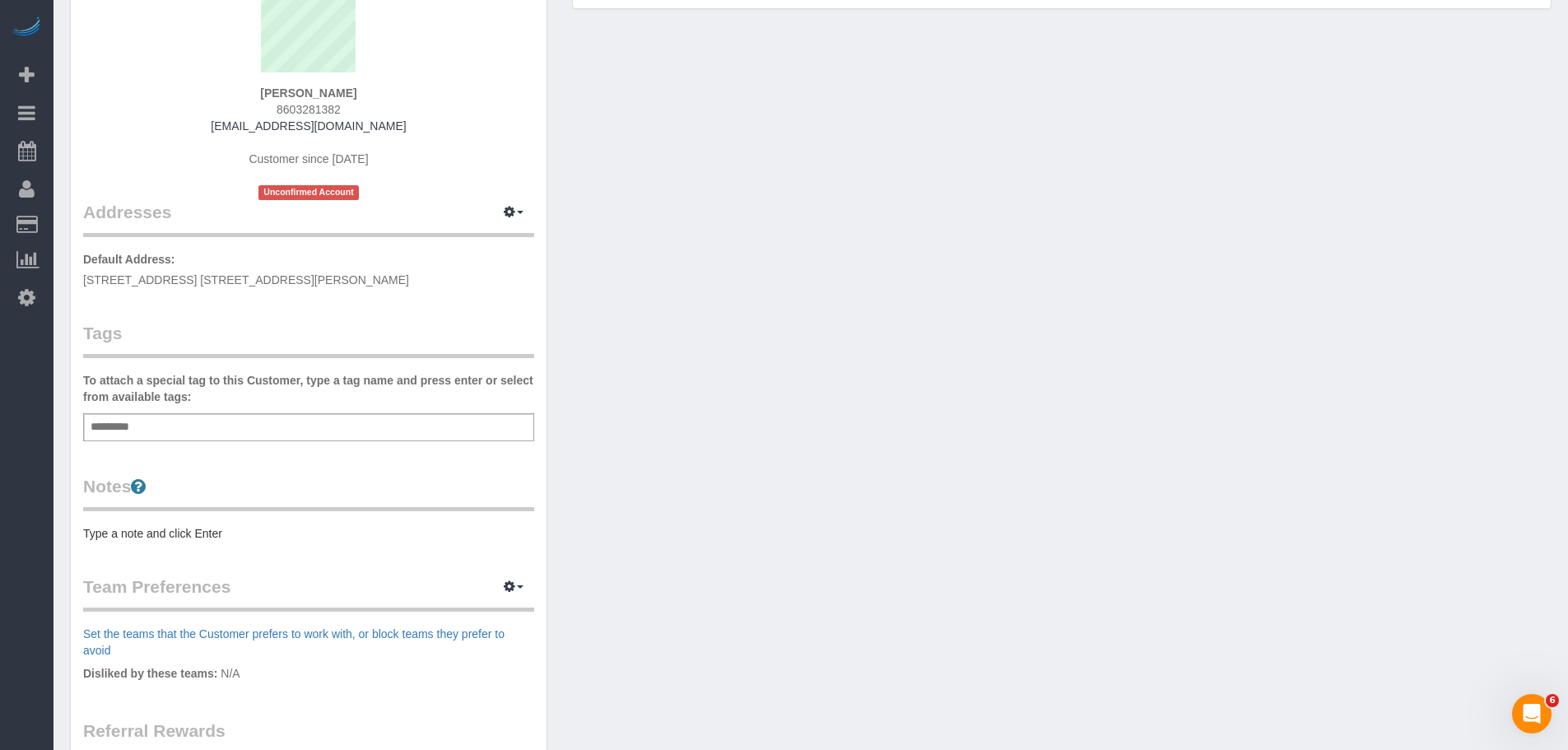
scroll to position [165, 0]
click at [511, 200] on button "button" at bounding box center [513, 211] width 41 height 26
click at [503, 243] on button "Manage Addresses" at bounding box center [466, 243] width 133 height 23
select select "NY"
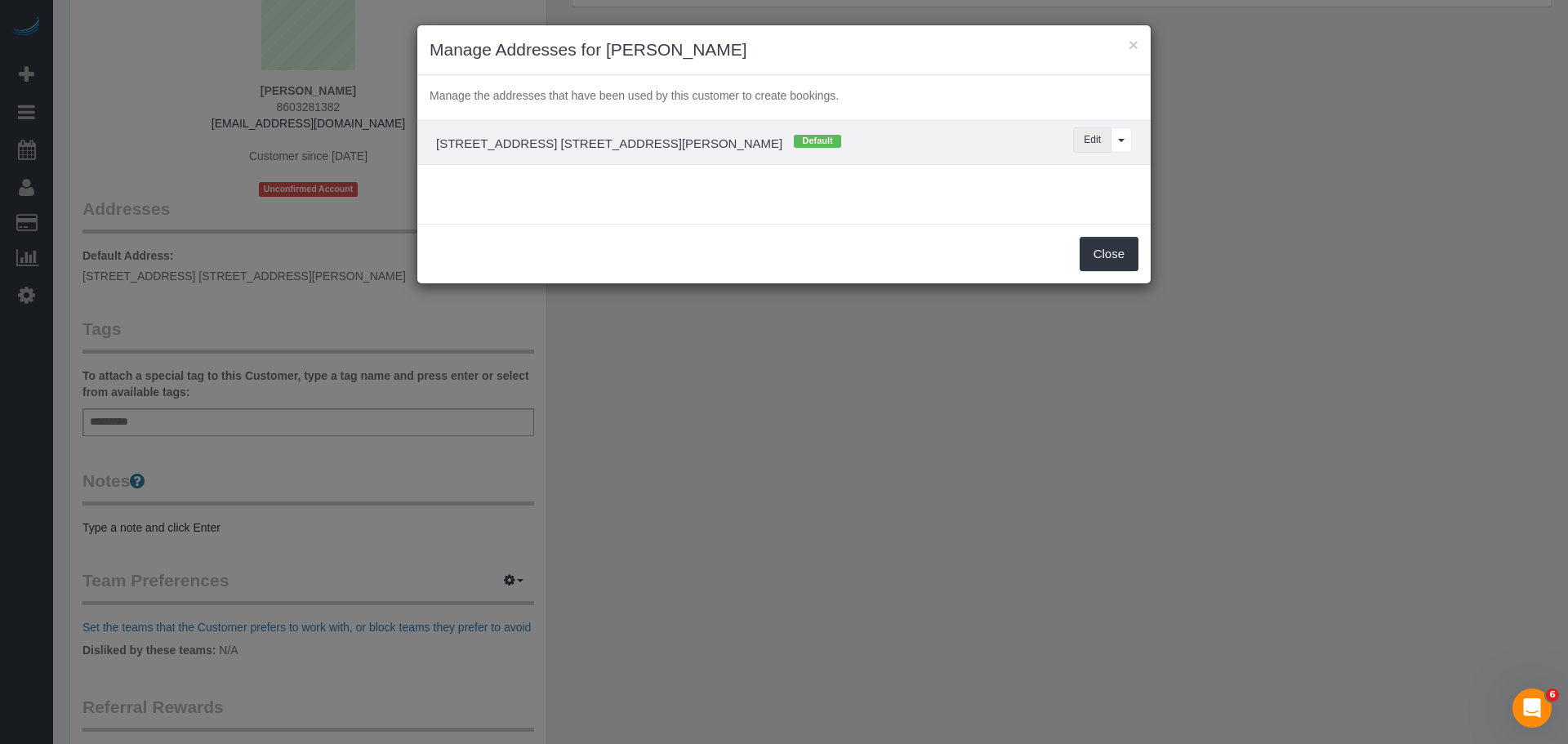
click at [1090, 138] on button "Edit" at bounding box center [1092, 140] width 38 height 26
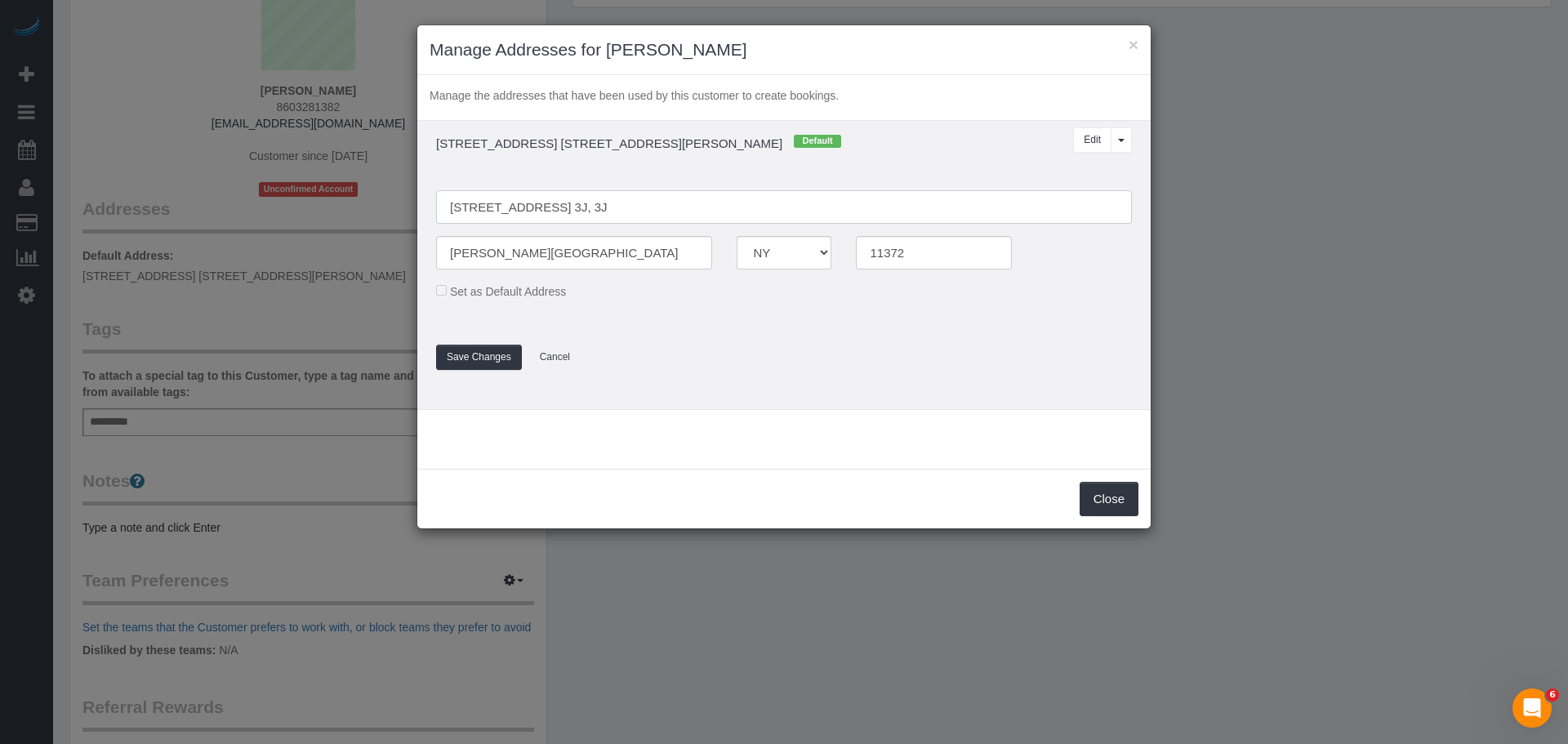
drag, startPoint x: 592, startPoint y: 210, endPoint x: 677, endPoint y: 211, distance: 85.0
click at [677, 211] on input "3521 79th Street, Apt. 3J, 3J" at bounding box center [784, 207] width 696 height 34
type input "[STREET_ADDRESS] 3J"
click at [739, 352] on fieldset "3521 79th Street, Apt. 3J Jackson Heights AK AL AR AZ CA CO CT DC DE FL GA HI I…" at bounding box center [783, 272] width 720 height 196
click at [482, 352] on button "Save Changes" at bounding box center [479, 357] width 86 height 26
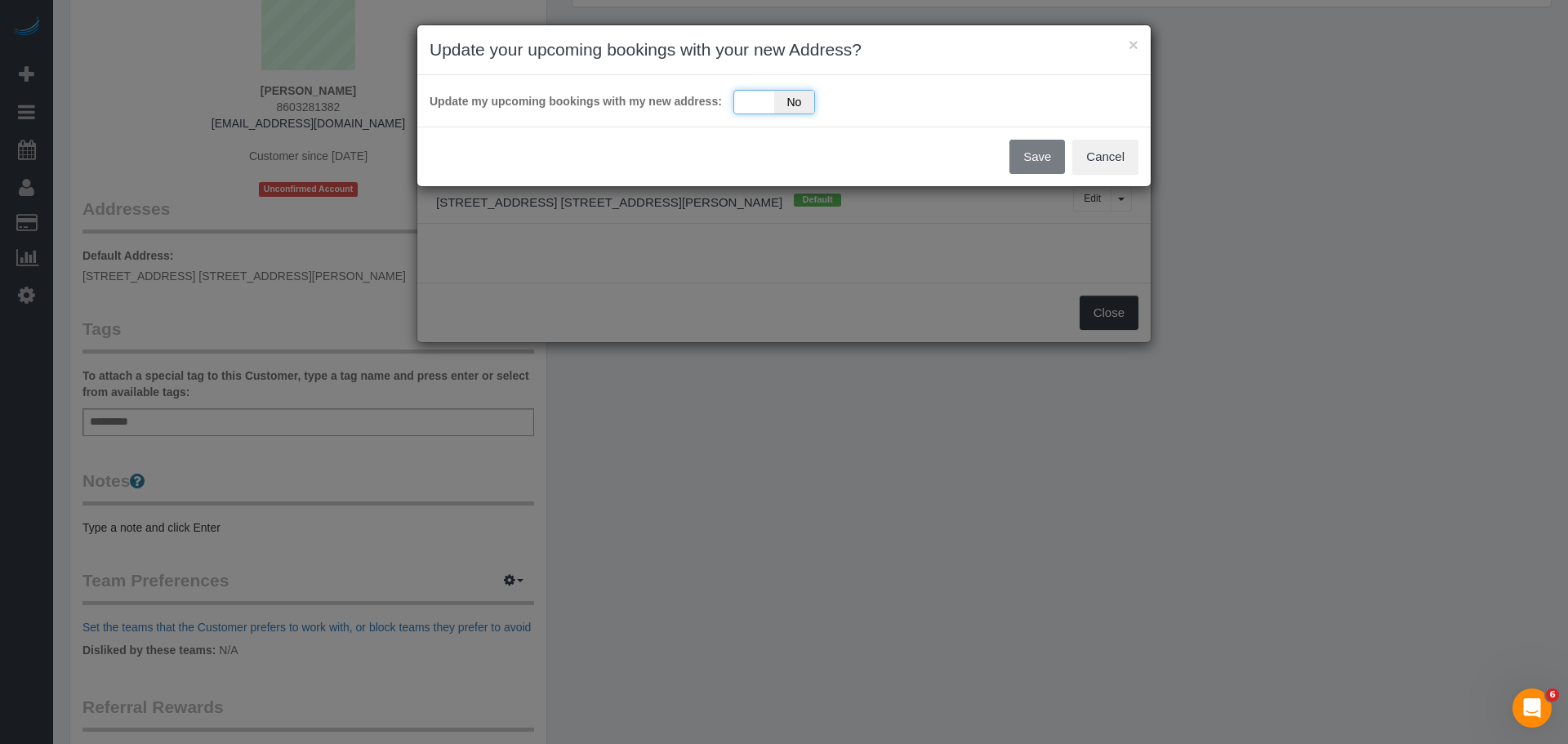
click at [747, 103] on div "Yes No" at bounding box center [774, 102] width 82 height 25
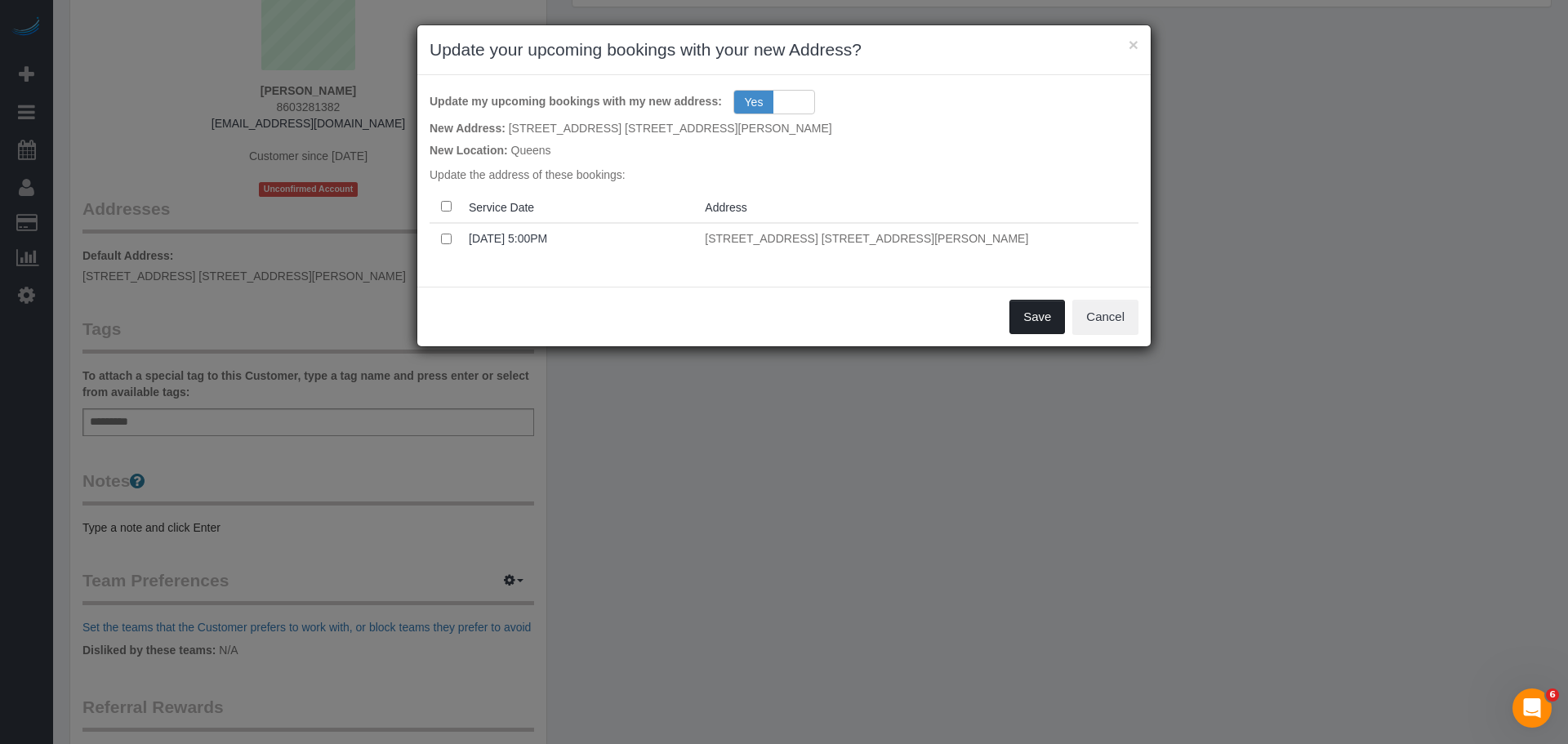
click at [1035, 312] on button "Save" at bounding box center [1037, 317] width 56 height 35
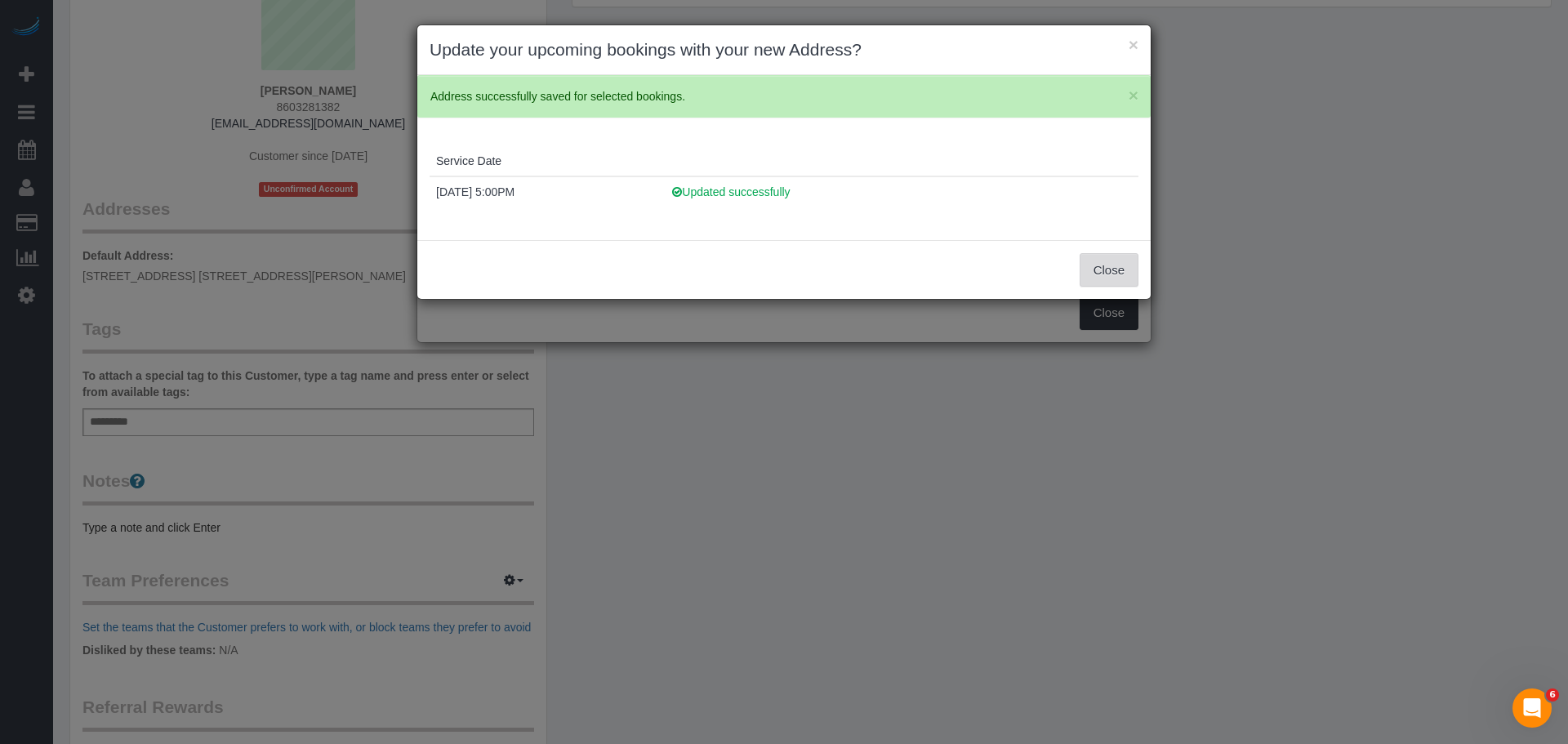
click at [1118, 259] on button "Close" at bounding box center [1109, 270] width 59 height 35
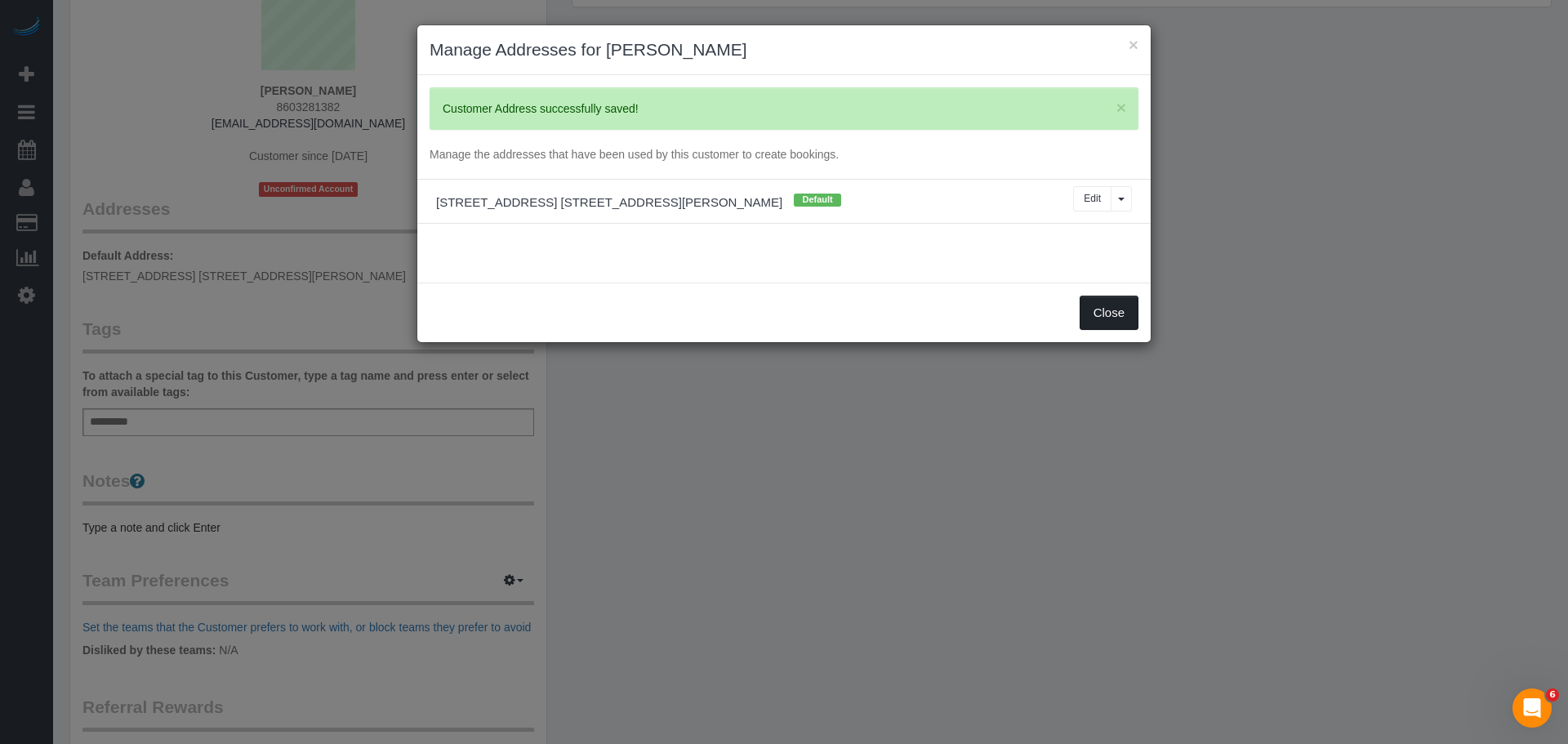
click at [1113, 312] on button "Close" at bounding box center [1109, 313] width 59 height 35
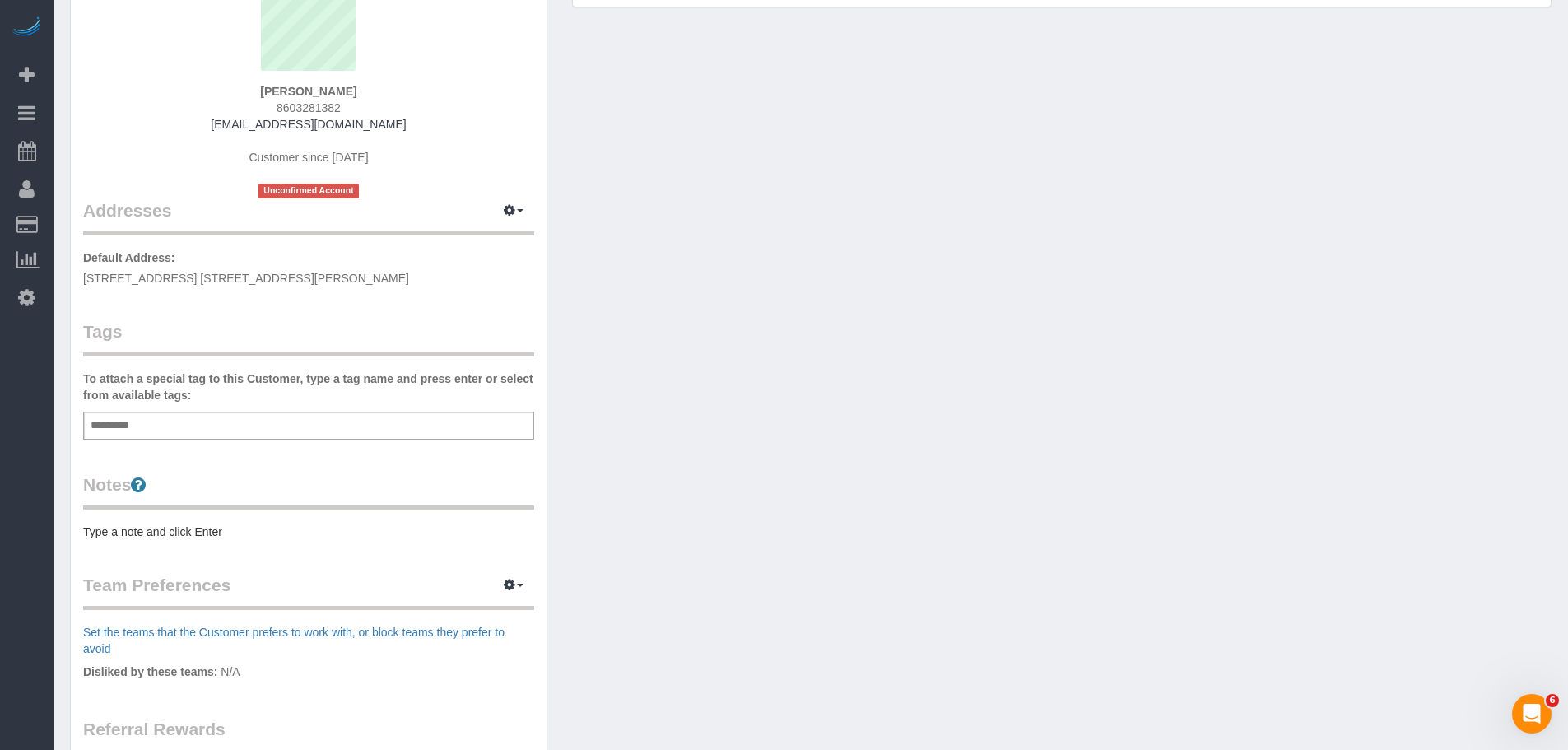
click at [283, 424] on div "Add a tag" at bounding box center [309, 425] width 451 height 28
click at [264, 430] on div "Add a tag" at bounding box center [309, 425] width 451 height 28
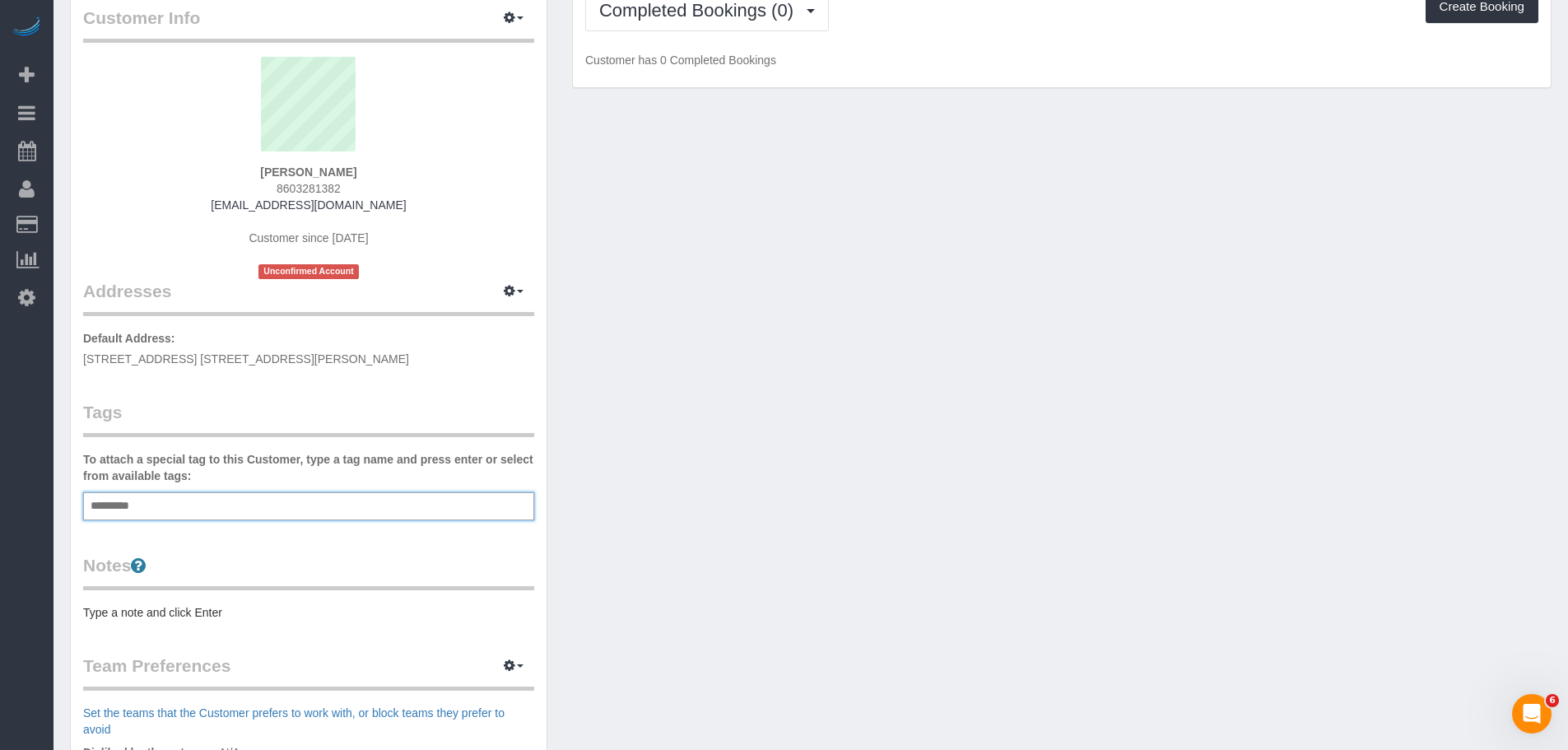
scroll to position [247, 0]
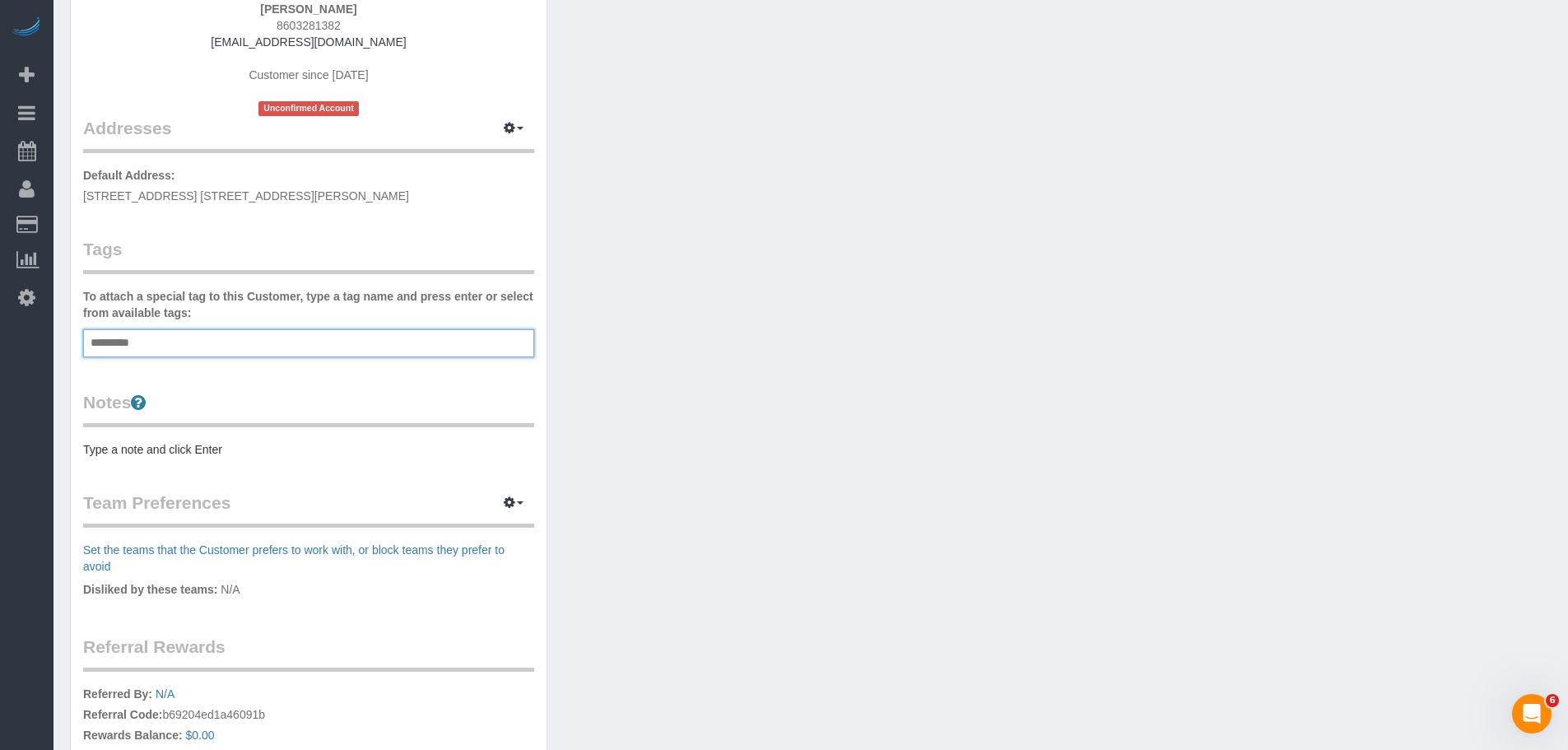
click at [227, 458] on div "Customer Info Edit Contact Info Send Message Email Preferences Special Sales Ta…" at bounding box center [309, 356] width 476 height 1086
click at [232, 453] on pre "Type a note and click Enter" at bounding box center [309, 449] width 451 height 16
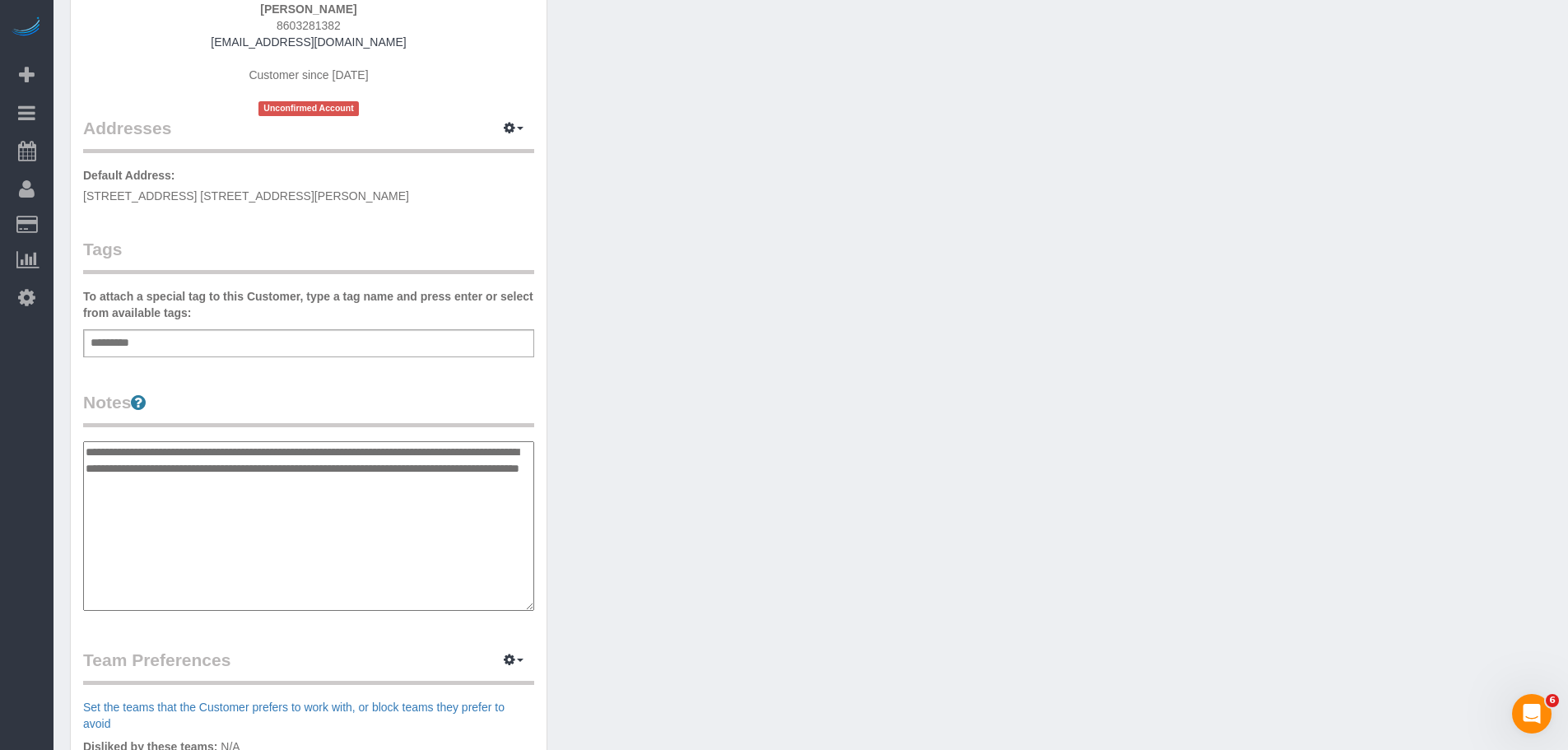
type textarea "**********"
click at [765, 474] on div "Customer Info Edit Contact Info Send Message Email Preferences Special Sales Ta…" at bounding box center [810, 443] width 1506 height 1261
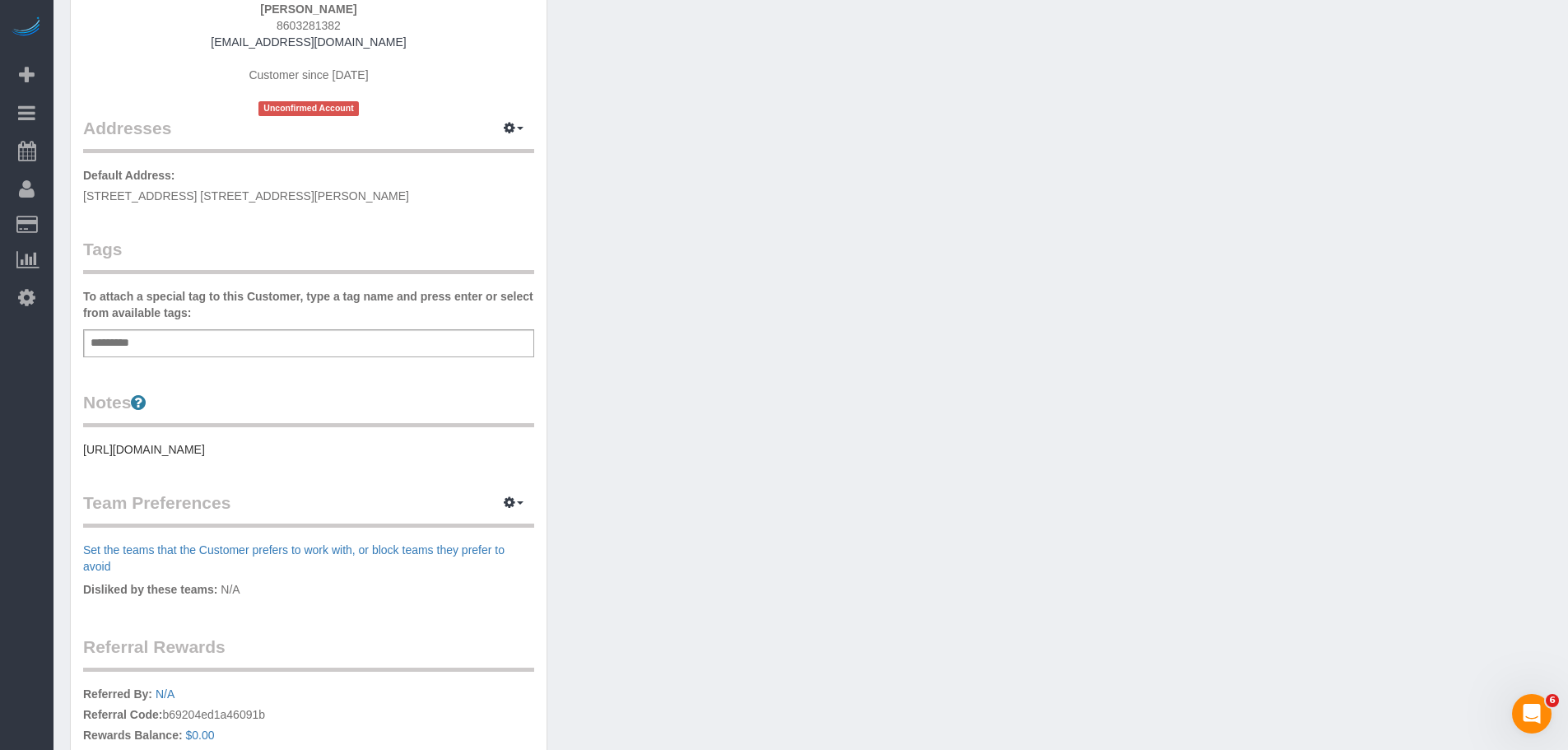
click at [496, 216] on div "Customer Info Edit Contact Info Send Message Email Preferences Special Sales Ta…" at bounding box center [309, 356] width 476 height 1086
click at [225, 353] on div "Add a tag" at bounding box center [309, 343] width 451 height 28
type input "*"
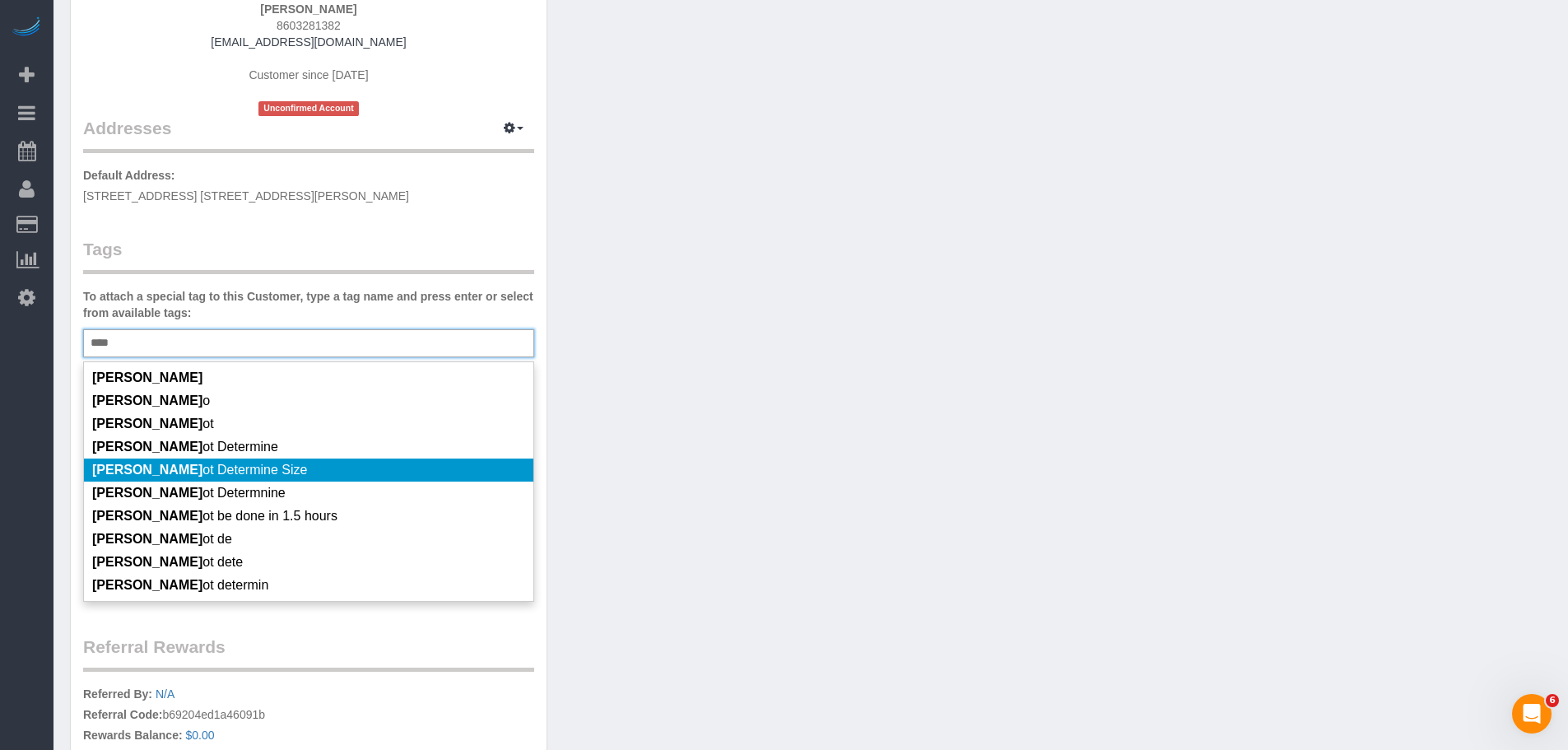
type input "****"
click at [365, 469] on li "Cann ot Determine Size" at bounding box center [309, 470] width 449 height 23
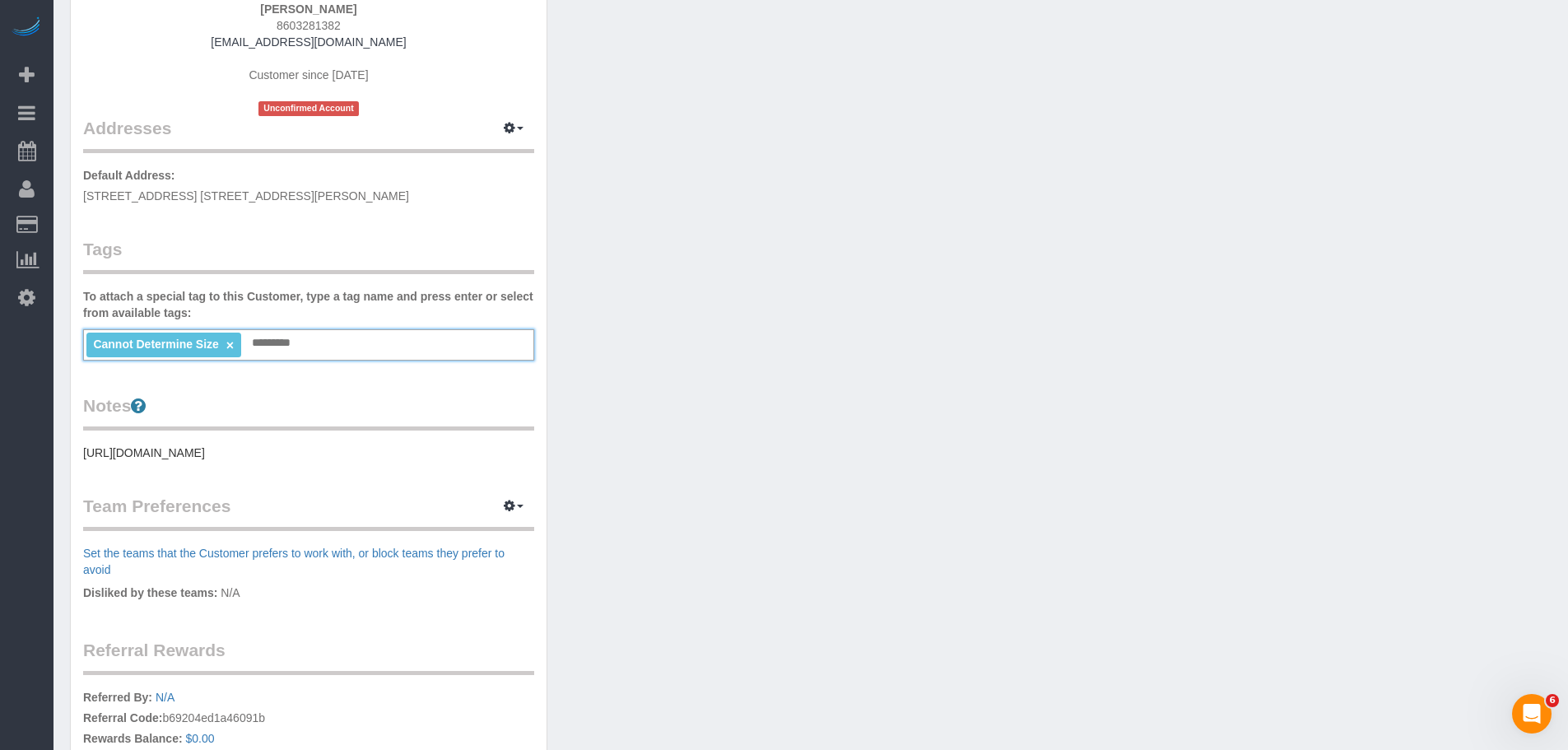
click at [763, 363] on div "Customer Info Edit Contact Info Send Message Email Preferences Special Sales Ta…" at bounding box center [810, 366] width 1506 height 1106
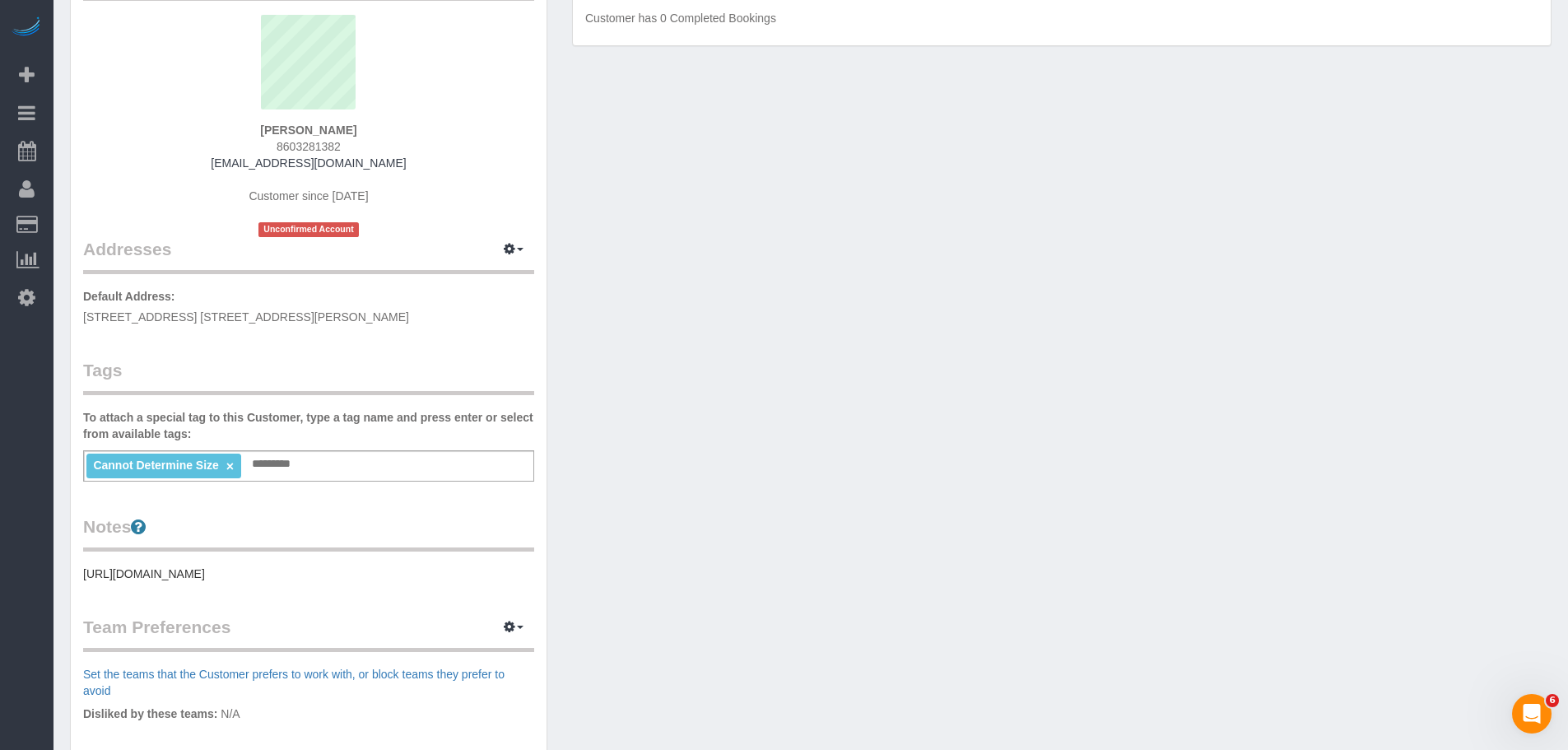
scroll to position [0, 0]
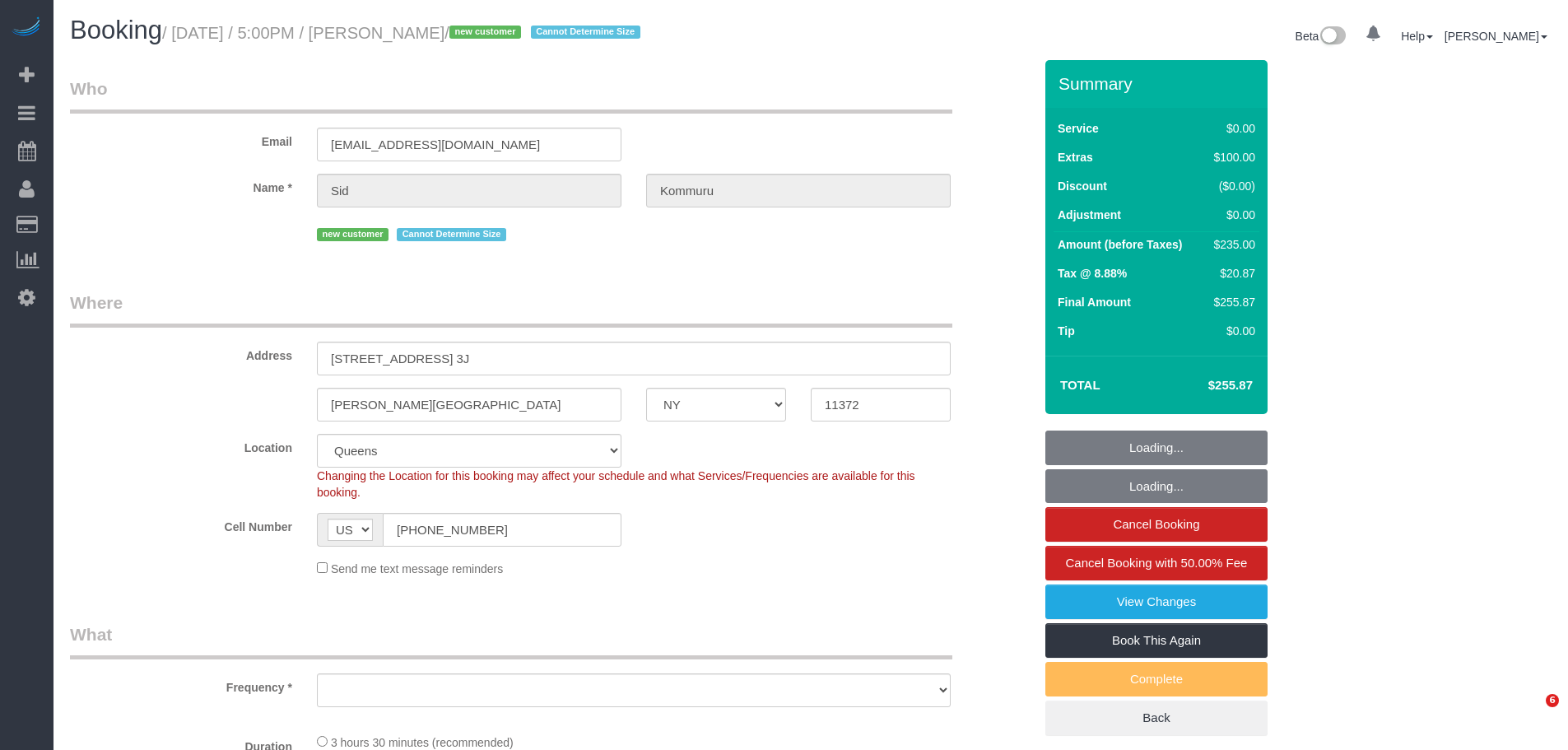
select select "NY"
select select "number:56"
select select "number:73"
select select "number:15"
select select "number:5"
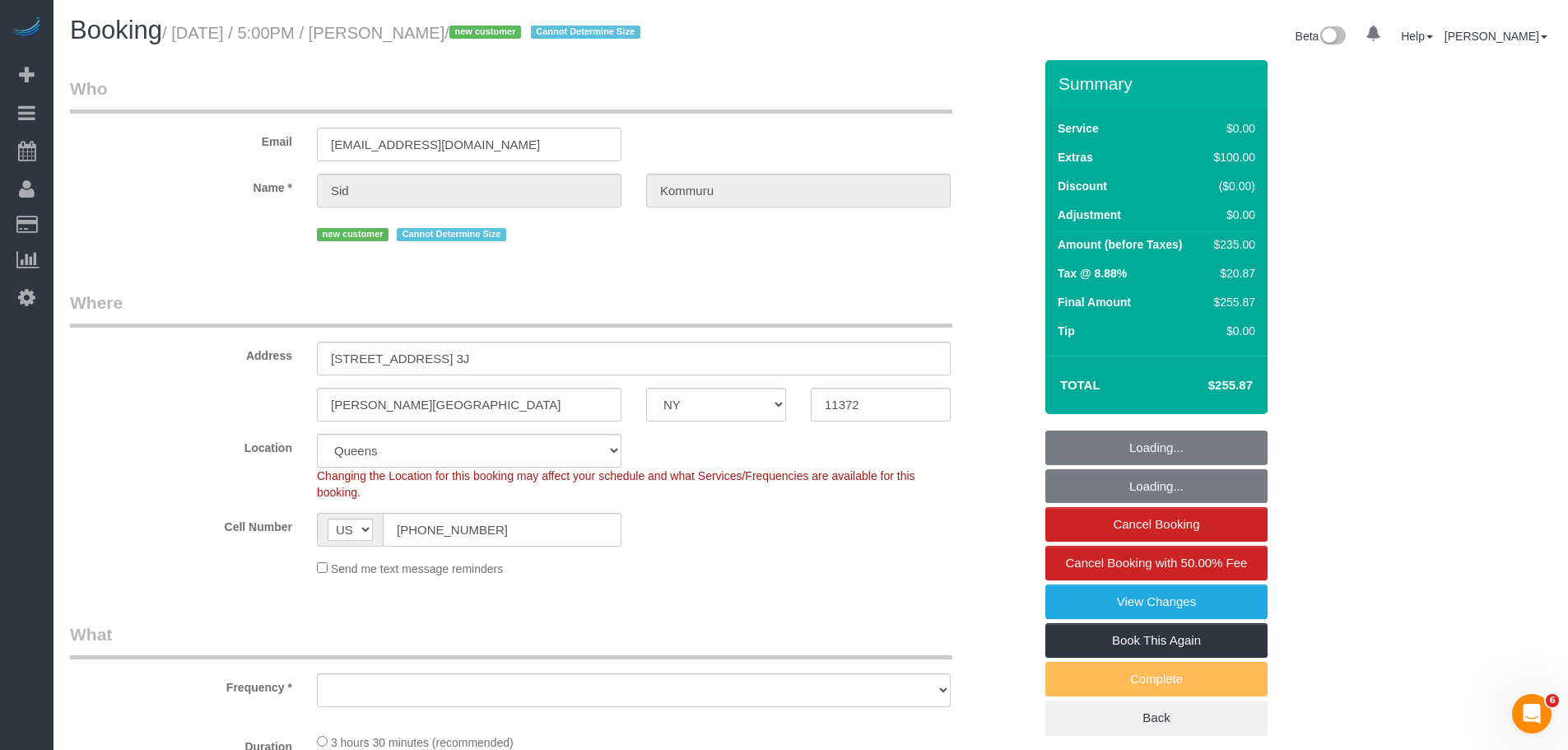
select select "object:964"
select select "string:stripe-pm_1SG43K4VGloSiKo7MgYjdkEP"
select select "spot1"
select select "1"
select select "object:1422"
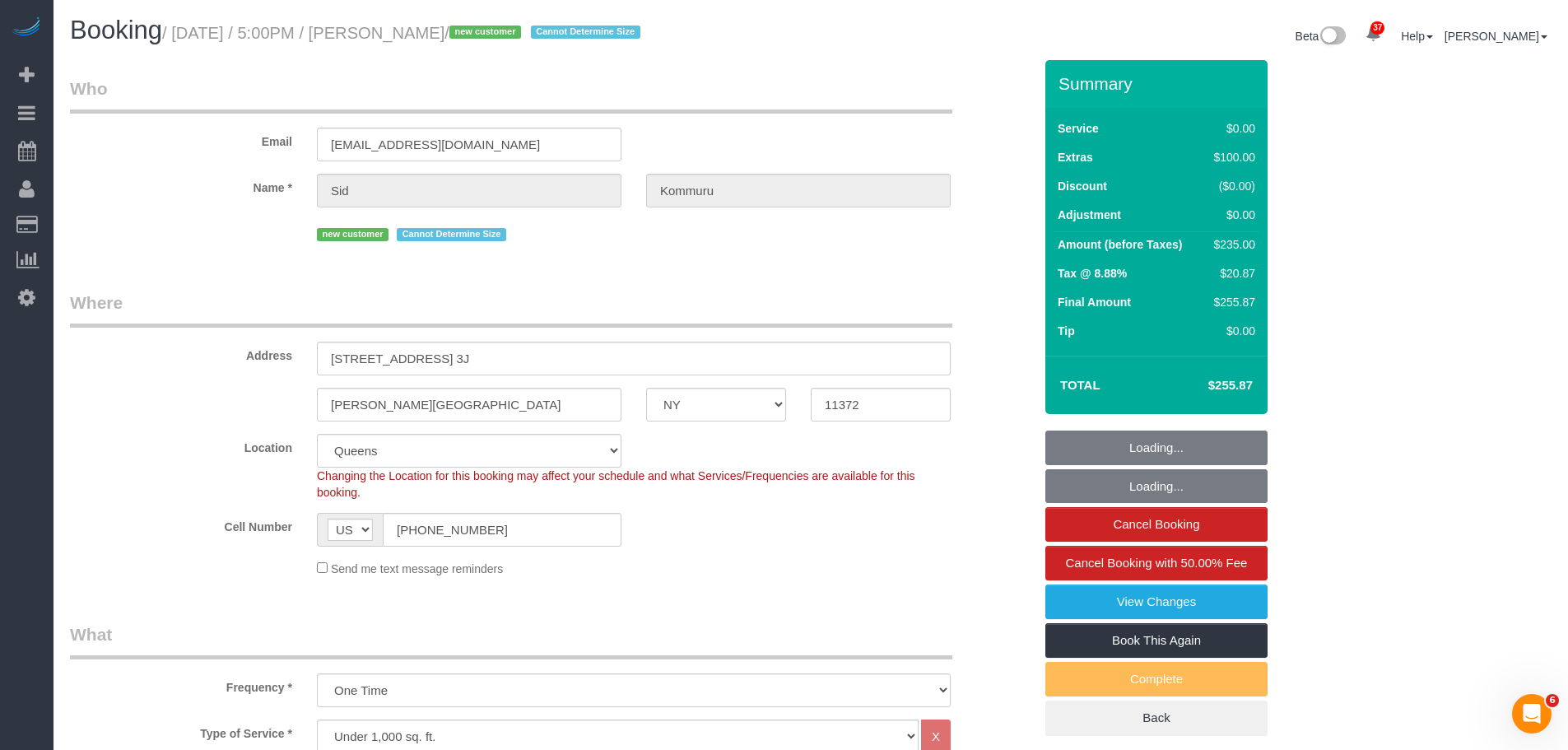
select select "1"
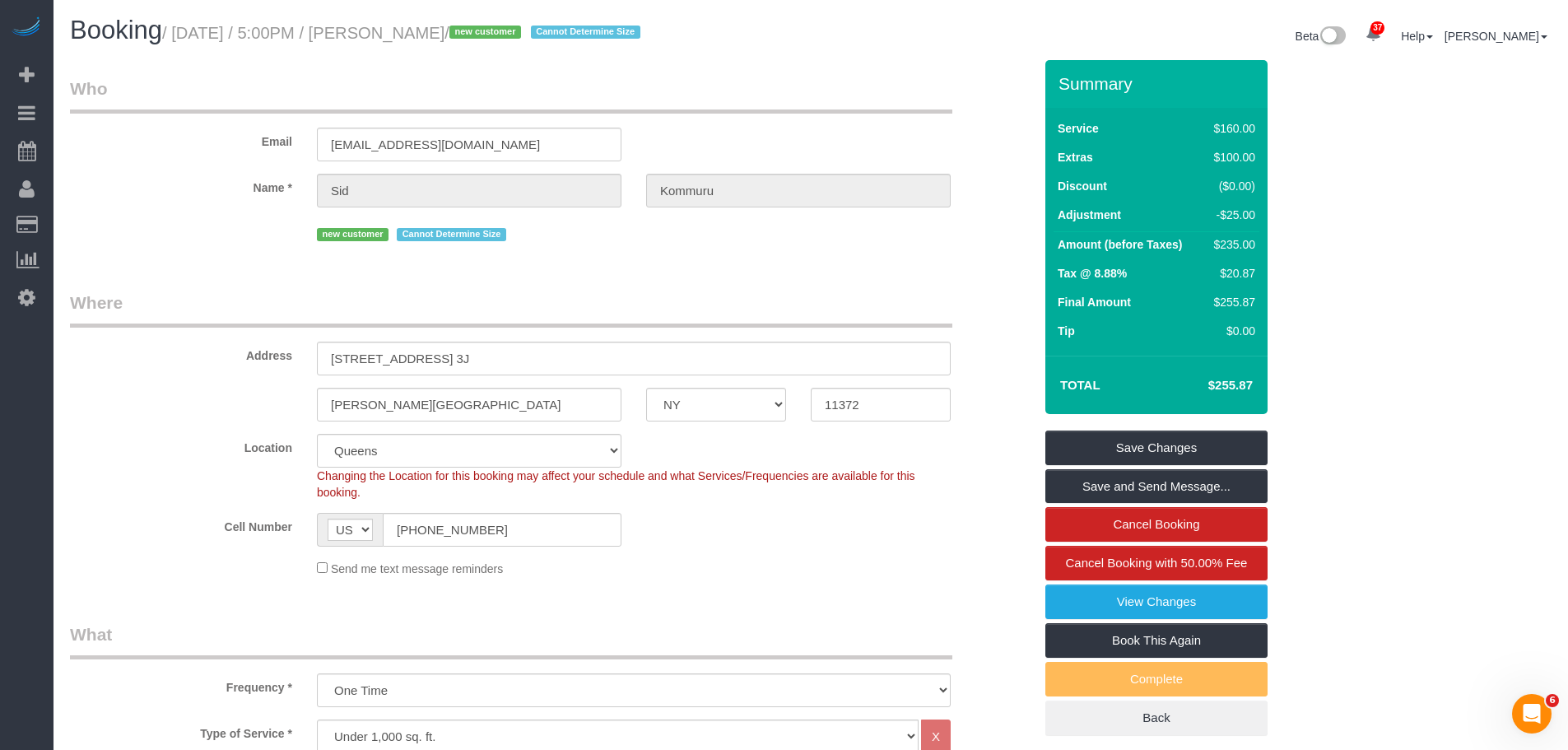
click at [672, 315] on legend "Where" at bounding box center [511, 309] width 882 height 37
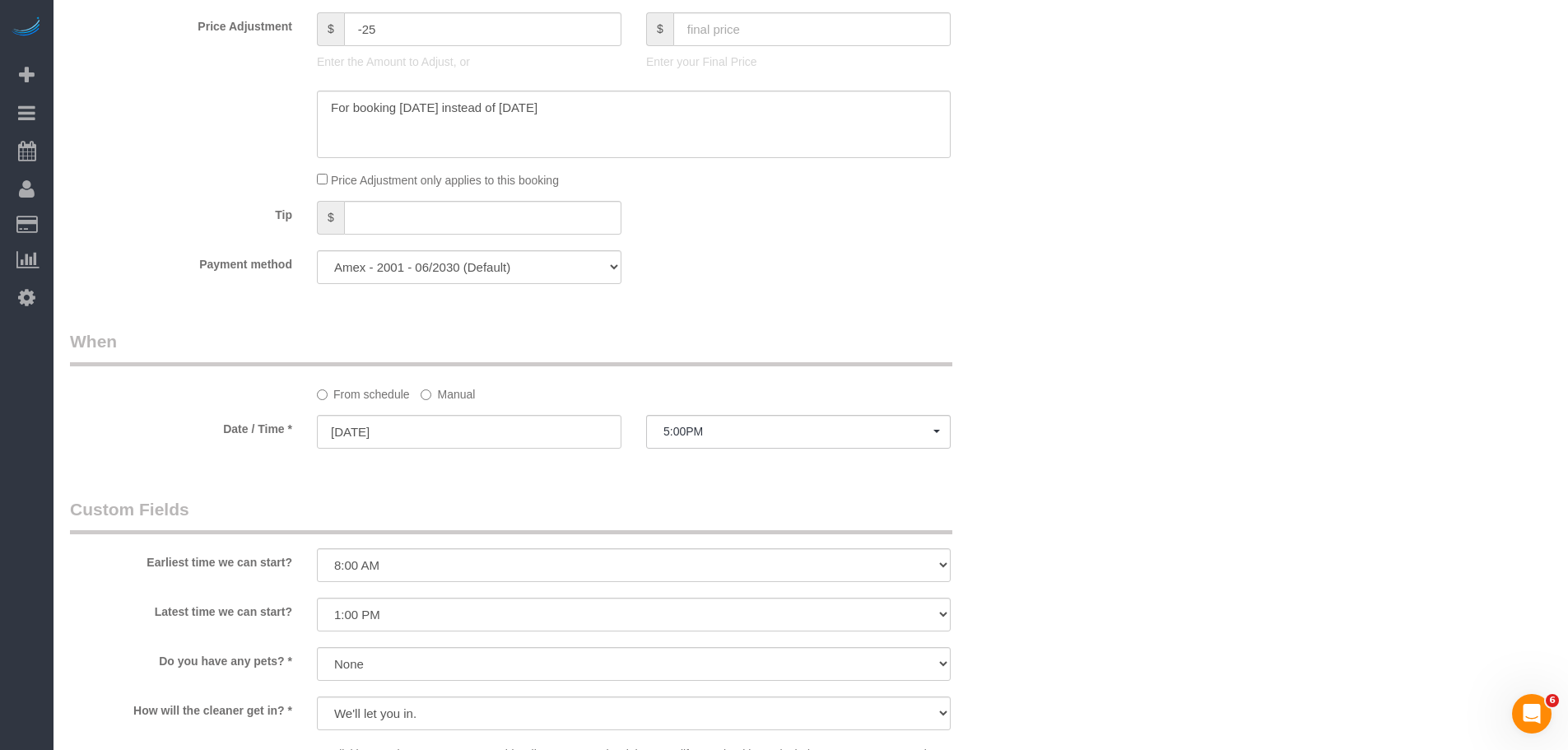
scroll to position [1482, 0]
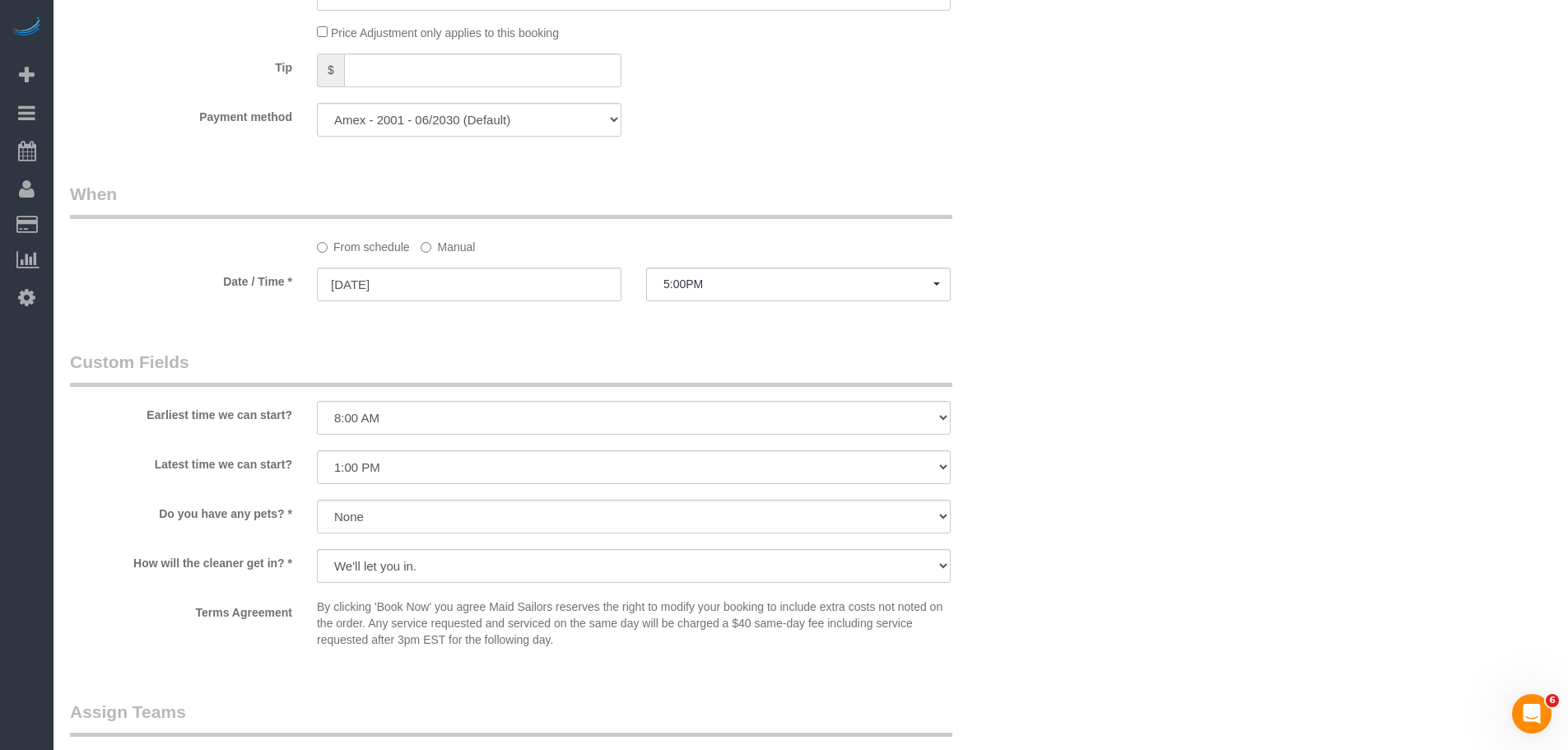
click at [445, 249] on label "Manual" at bounding box center [447, 243] width 55 height 22
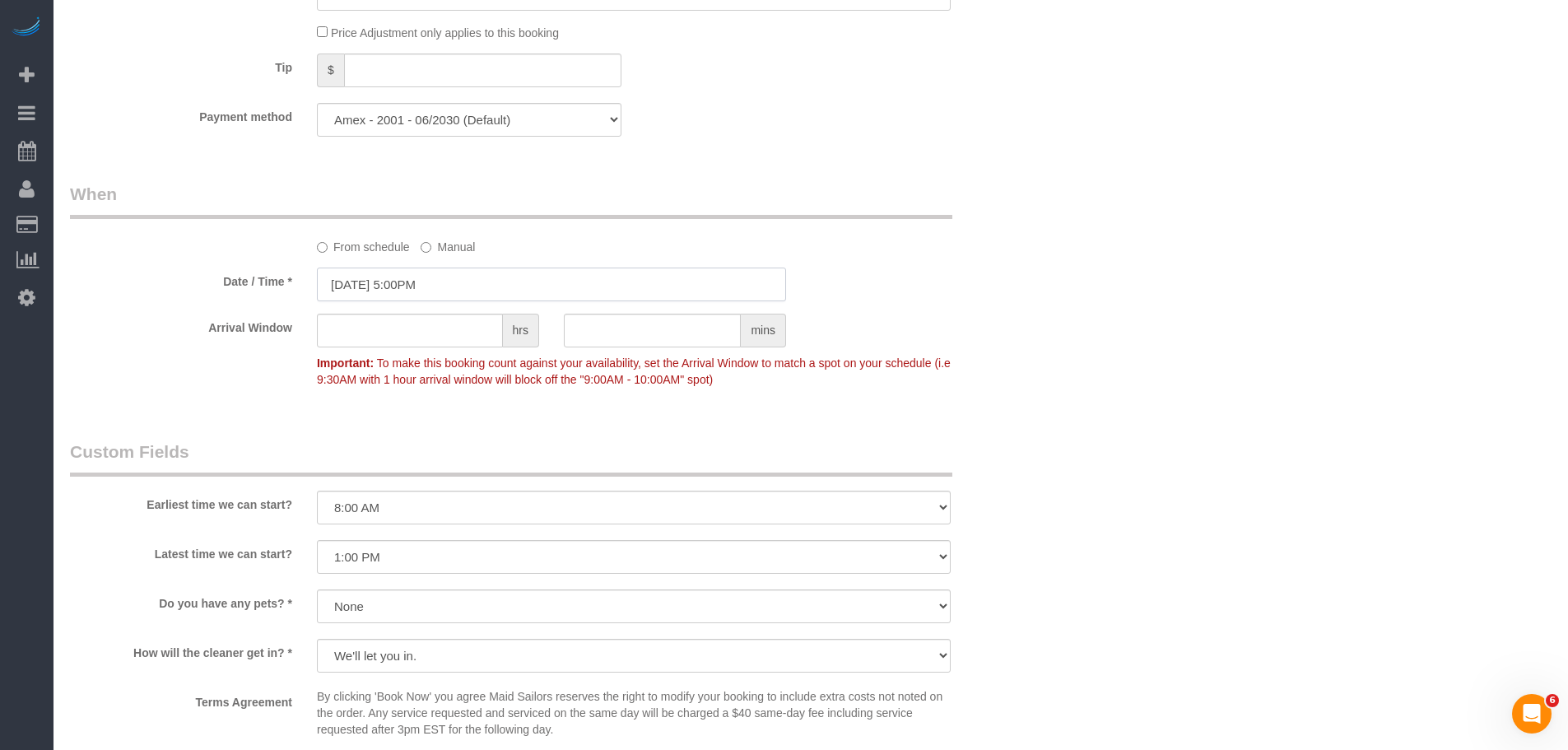
click at [475, 286] on input "[DATE] 5:00PM" at bounding box center [551, 285] width 469 height 34
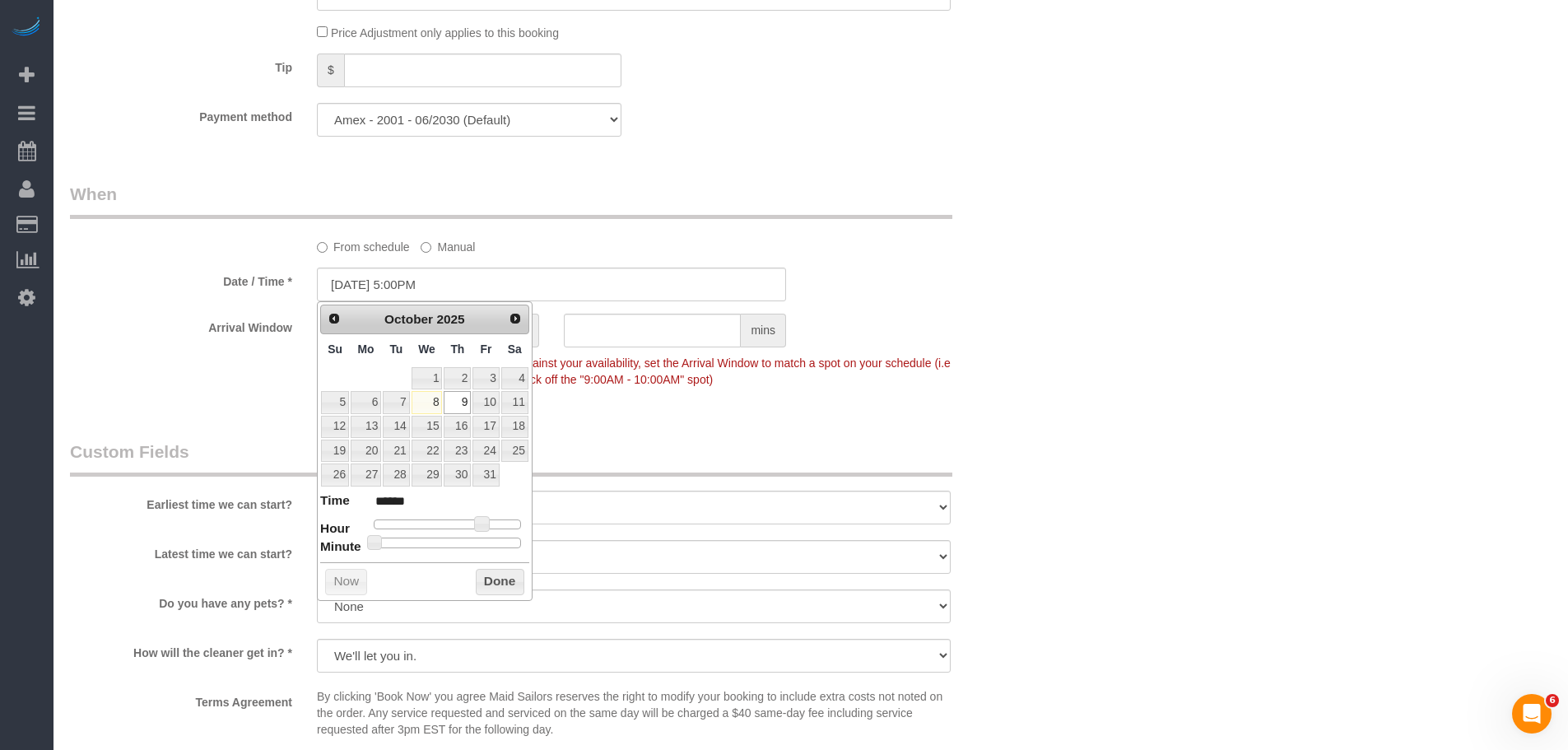
type input "[DATE] 5:30PM"
type input "******"
click at [453, 542] on div at bounding box center [447, 542] width 148 height 10
click at [512, 587] on button "Done" at bounding box center [500, 582] width 48 height 26
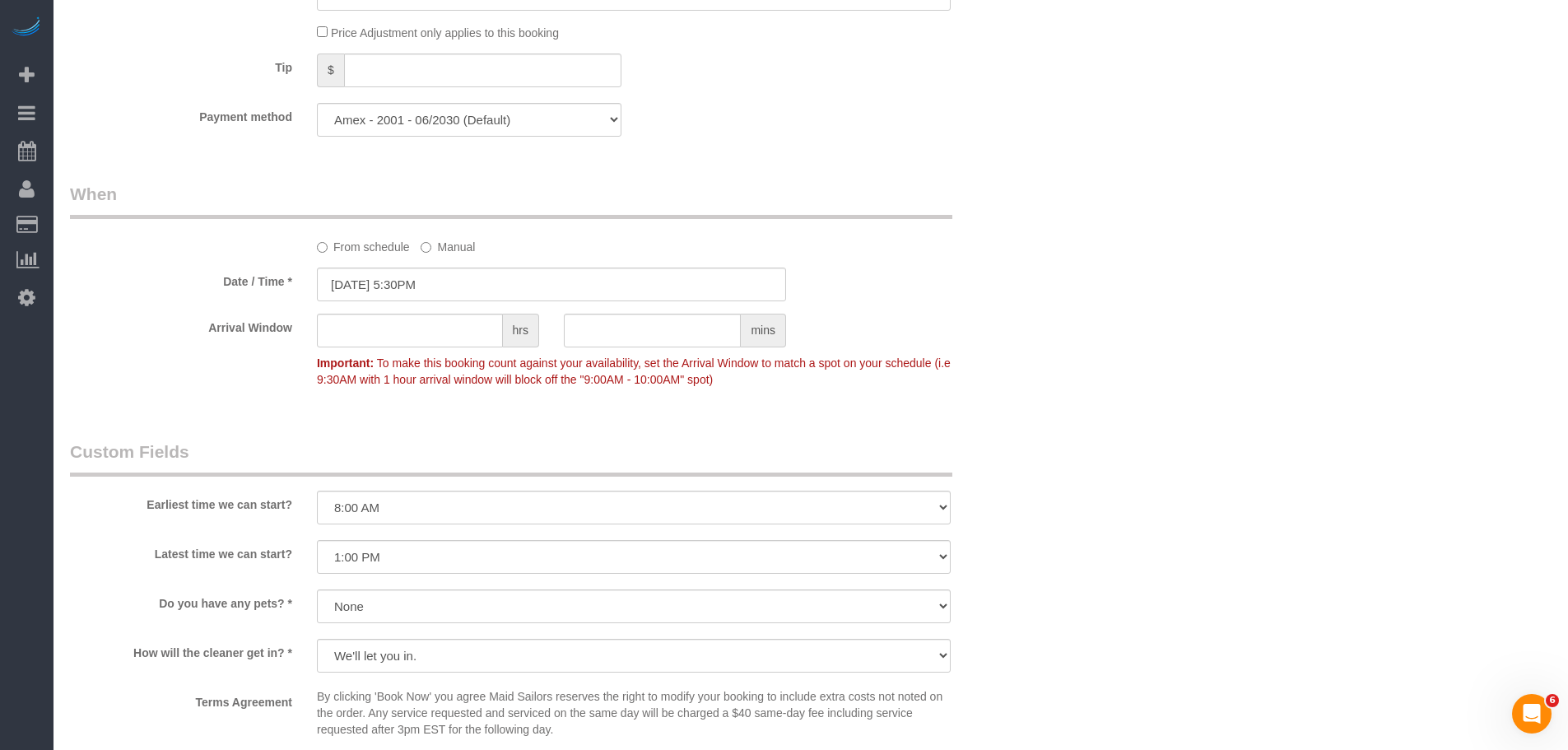
click at [961, 394] on div "Arrival Window hrs mins Important: To make this booking count against your avai…" at bounding box center [551, 354] width 987 height 81
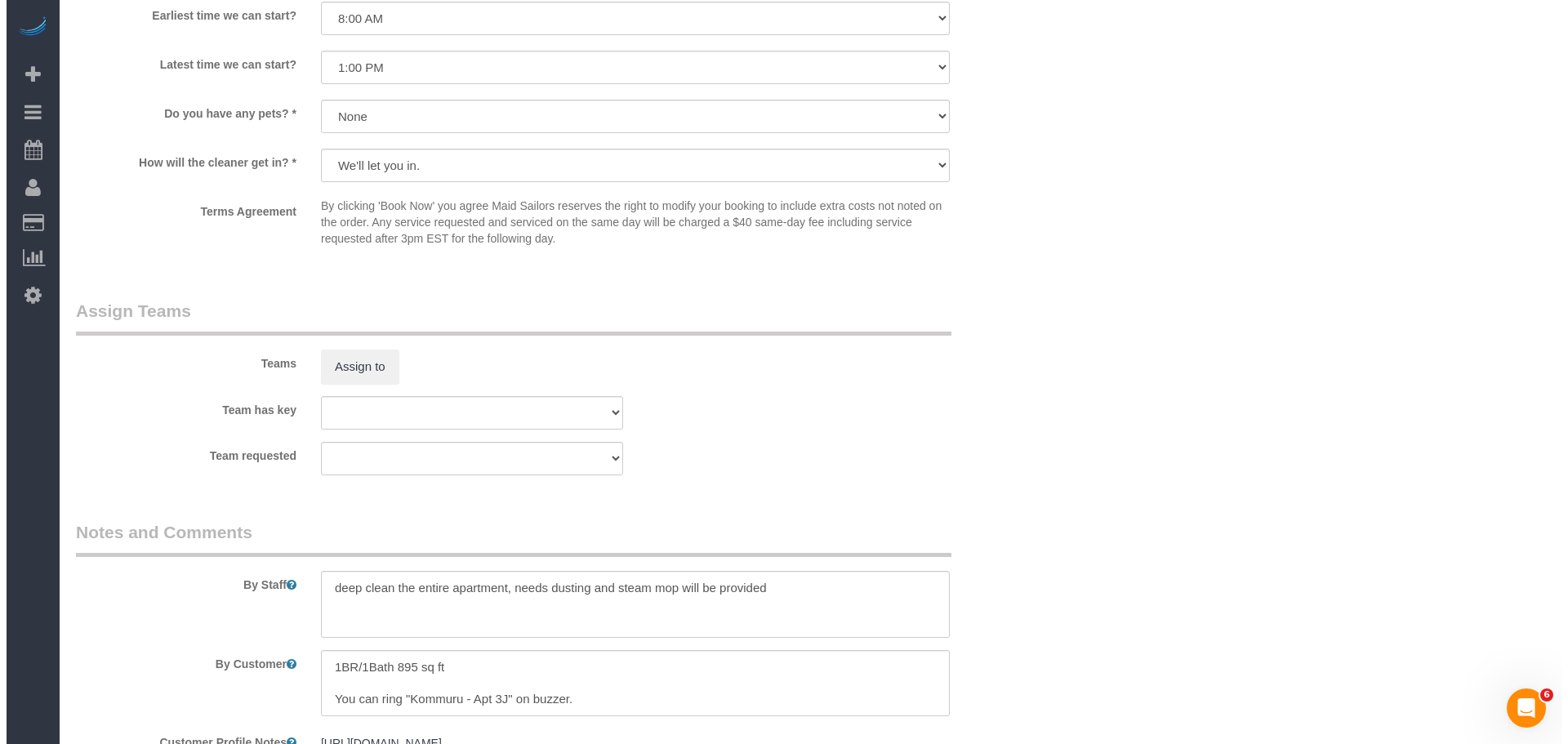
scroll to position [1960, 0]
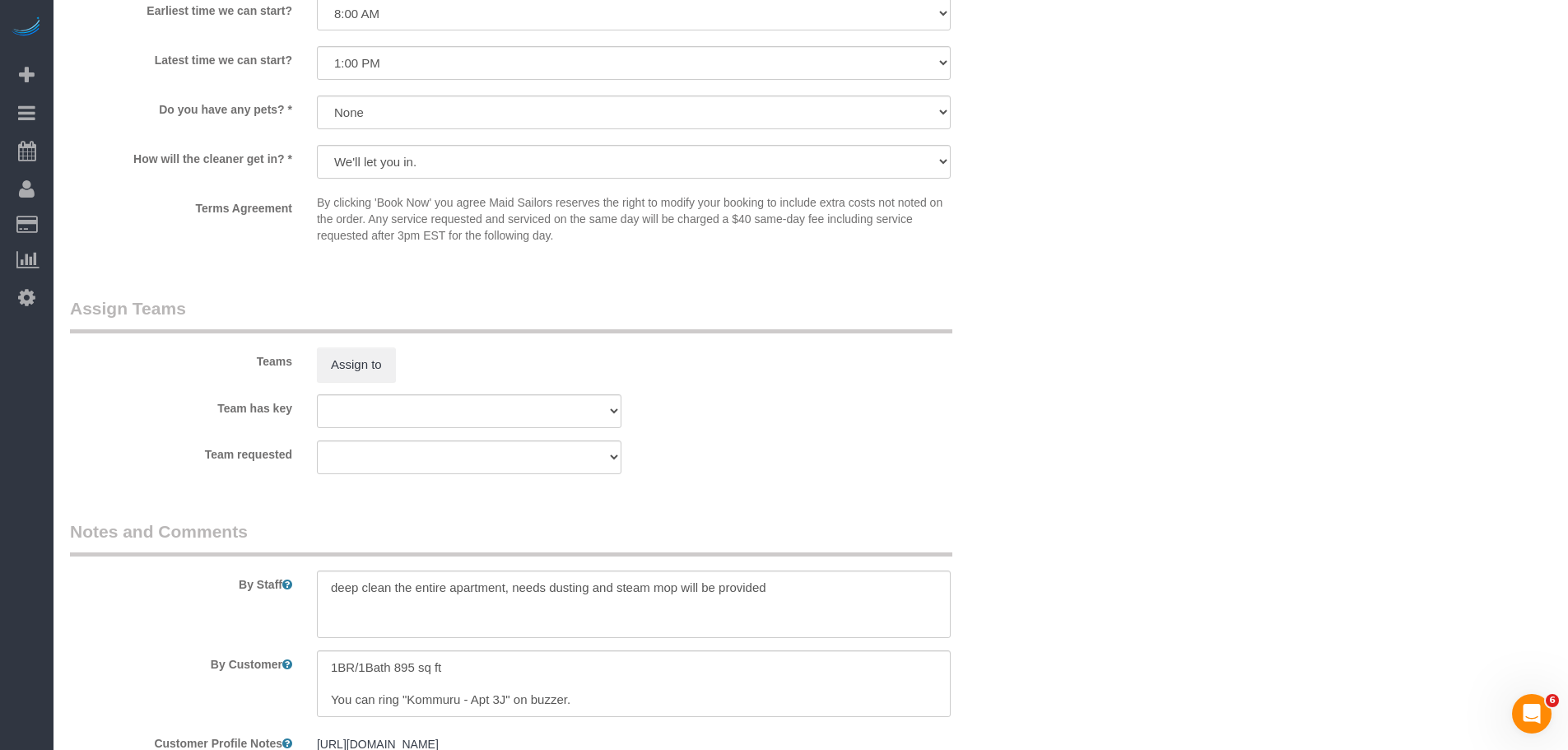
click at [355, 383] on sui-booking-teams "Teams Assign to Team has key 000- [PERSON_NAME] 000 - Partnerships 000 - TEAM J…" at bounding box center [551, 385] width 962 height 178
click at [367, 363] on button "Assign to" at bounding box center [356, 364] width 79 height 35
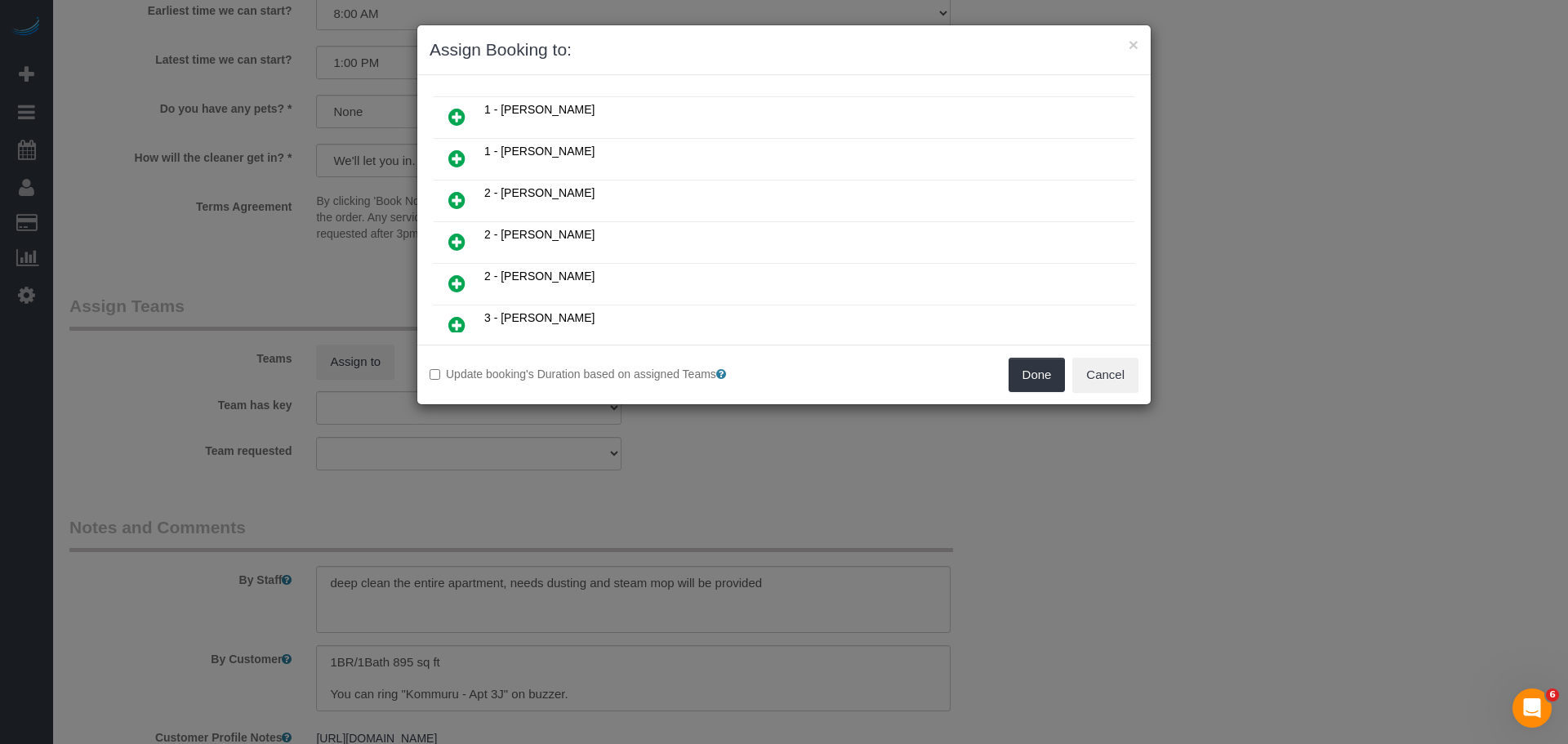
scroll to position [327, 0]
click at [464, 162] on icon at bounding box center [456, 163] width 17 height 20
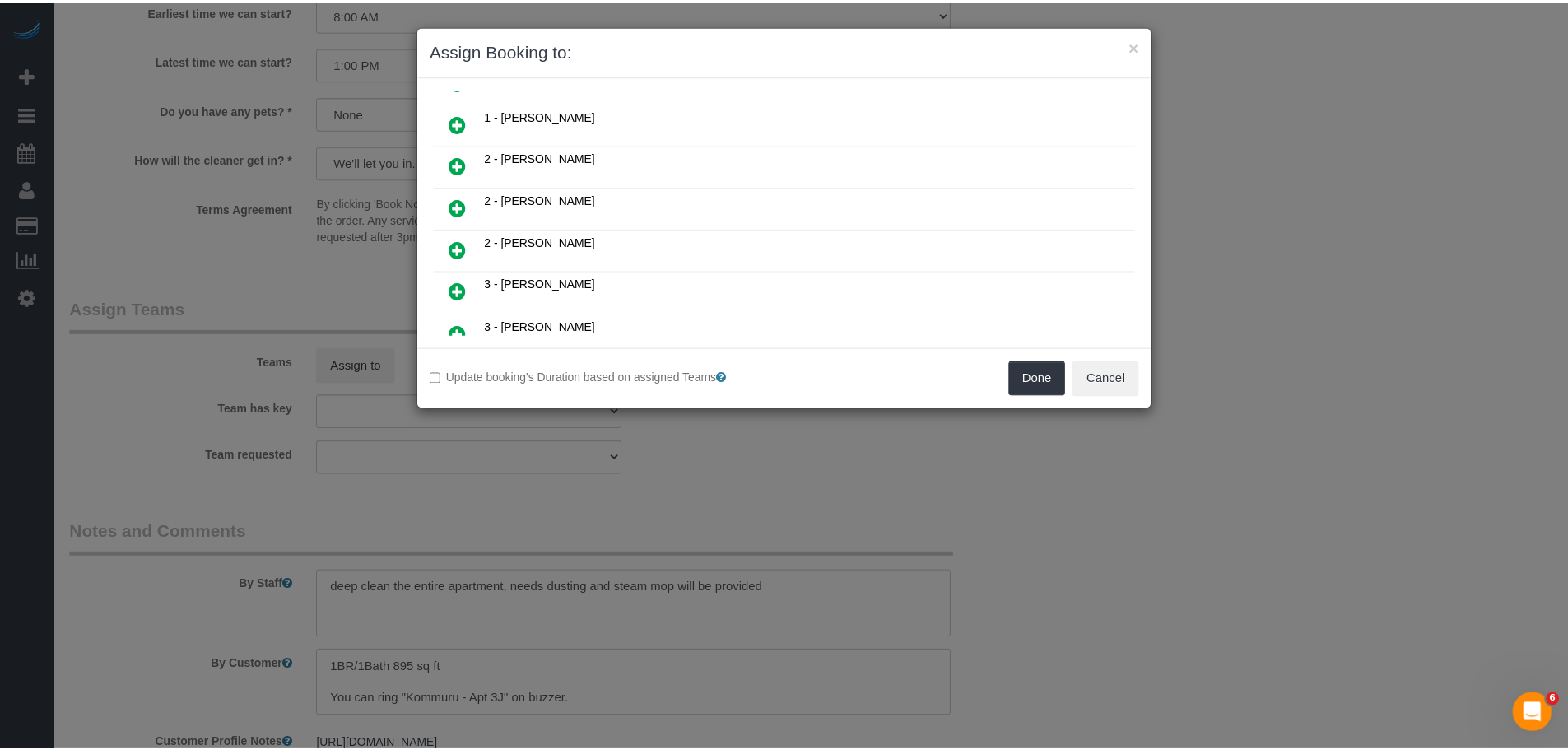
scroll to position [369, 0]
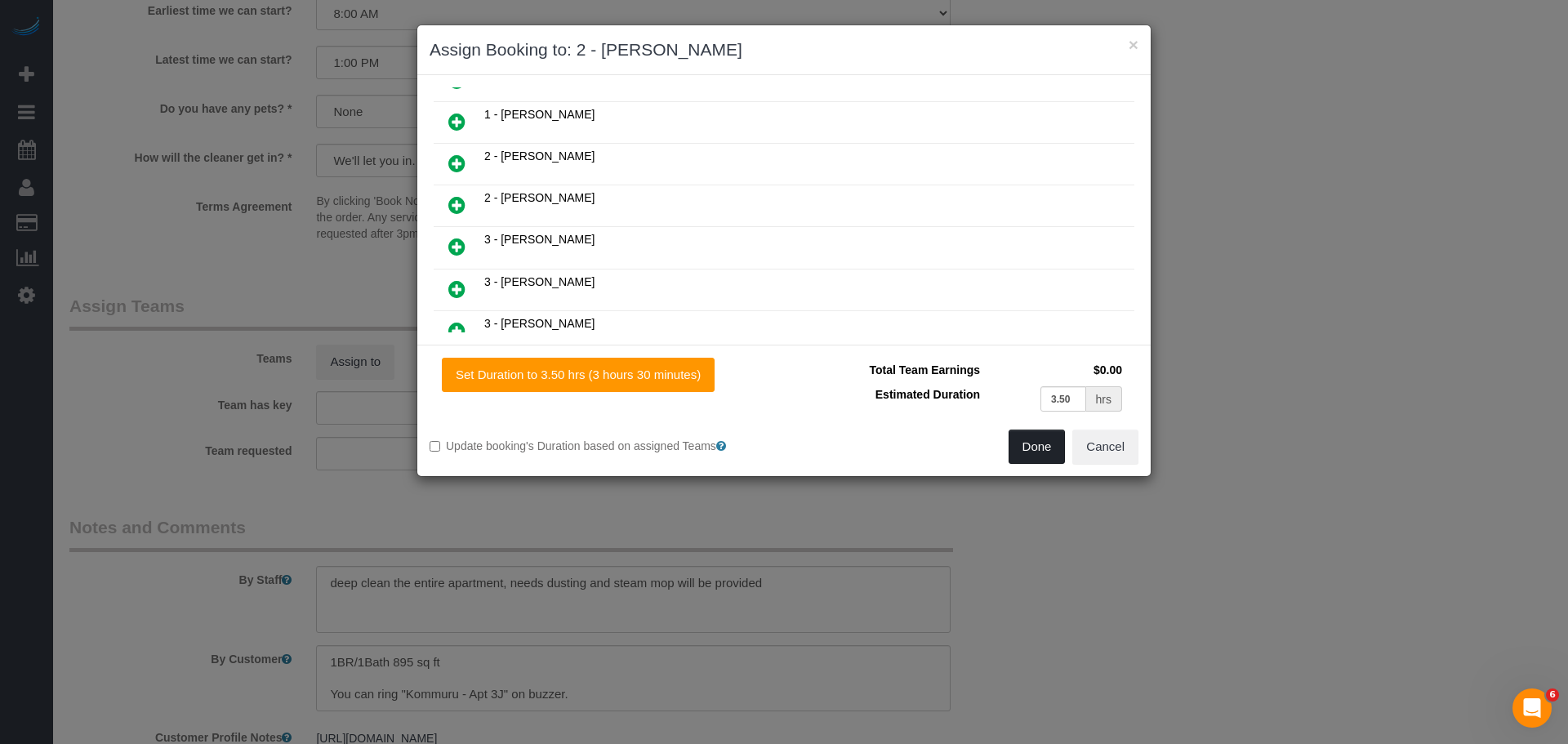
click at [1026, 444] on button "Done" at bounding box center [1037, 447] width 57 height 35
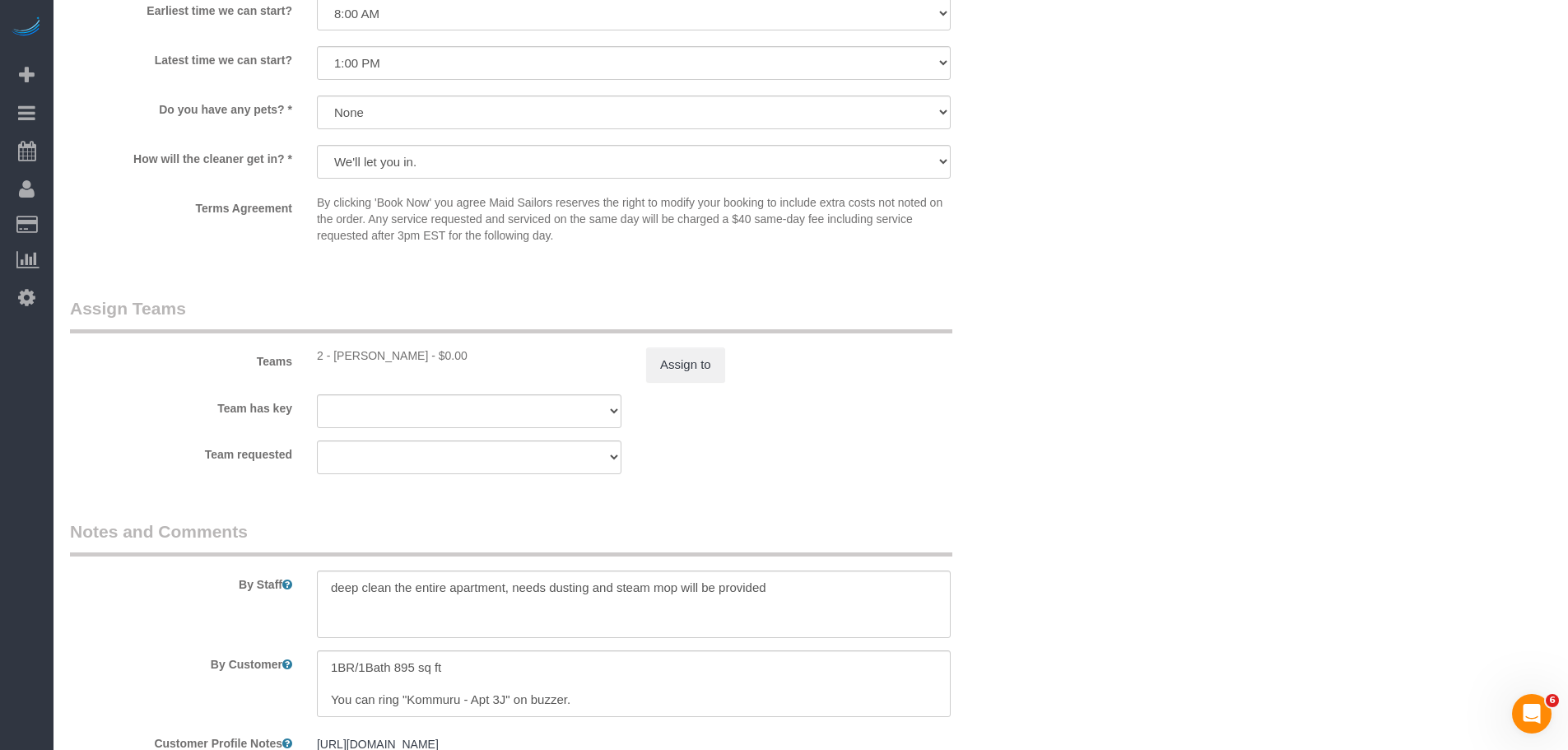
click at [1038, 455] on div "Team requested 000- [PERSON_NAME] 000 - Partnerships 000 - TEAM JOB 0 - [PERSON…" at bounding box center [551, 457] width 987 height 34
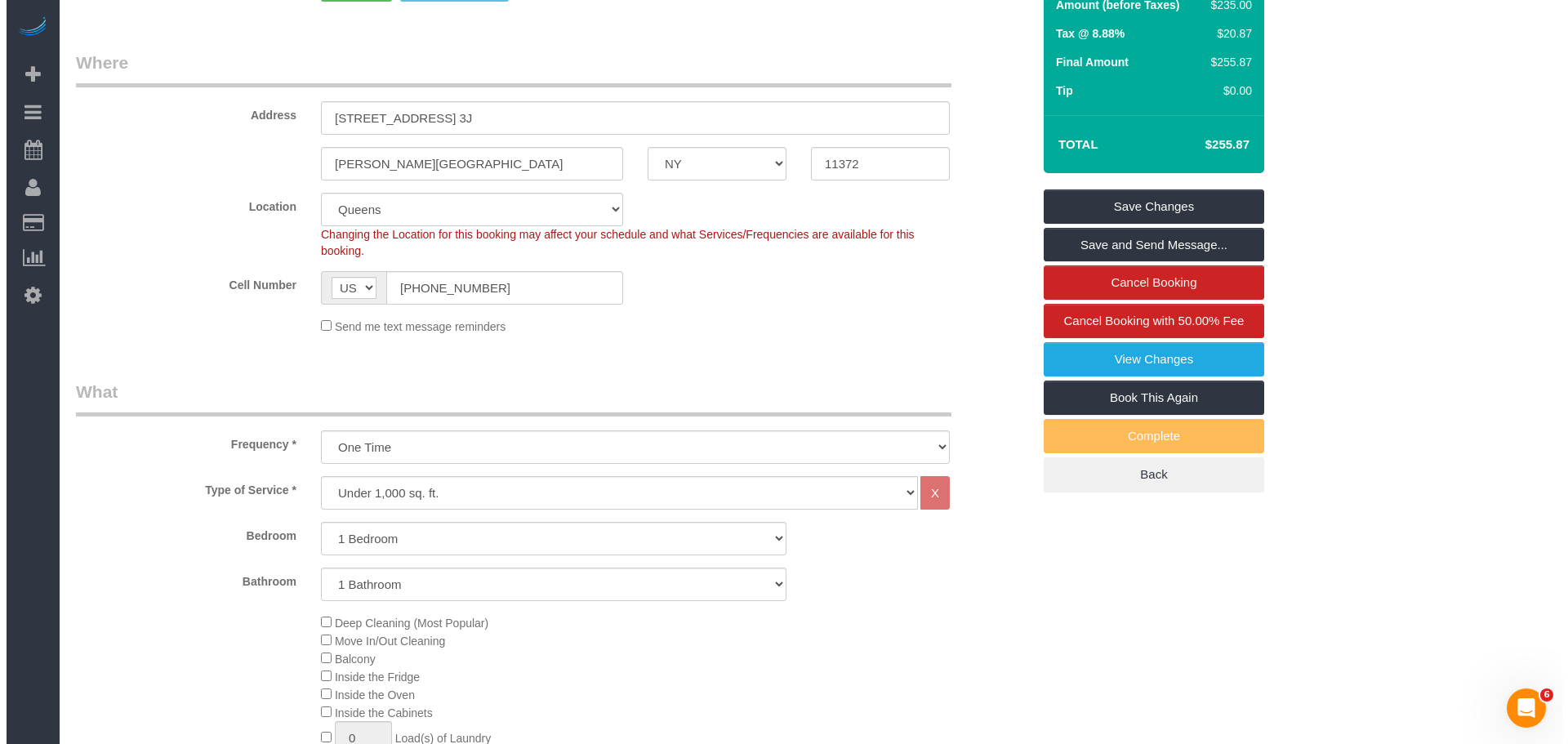
scroll to position [234, 0]
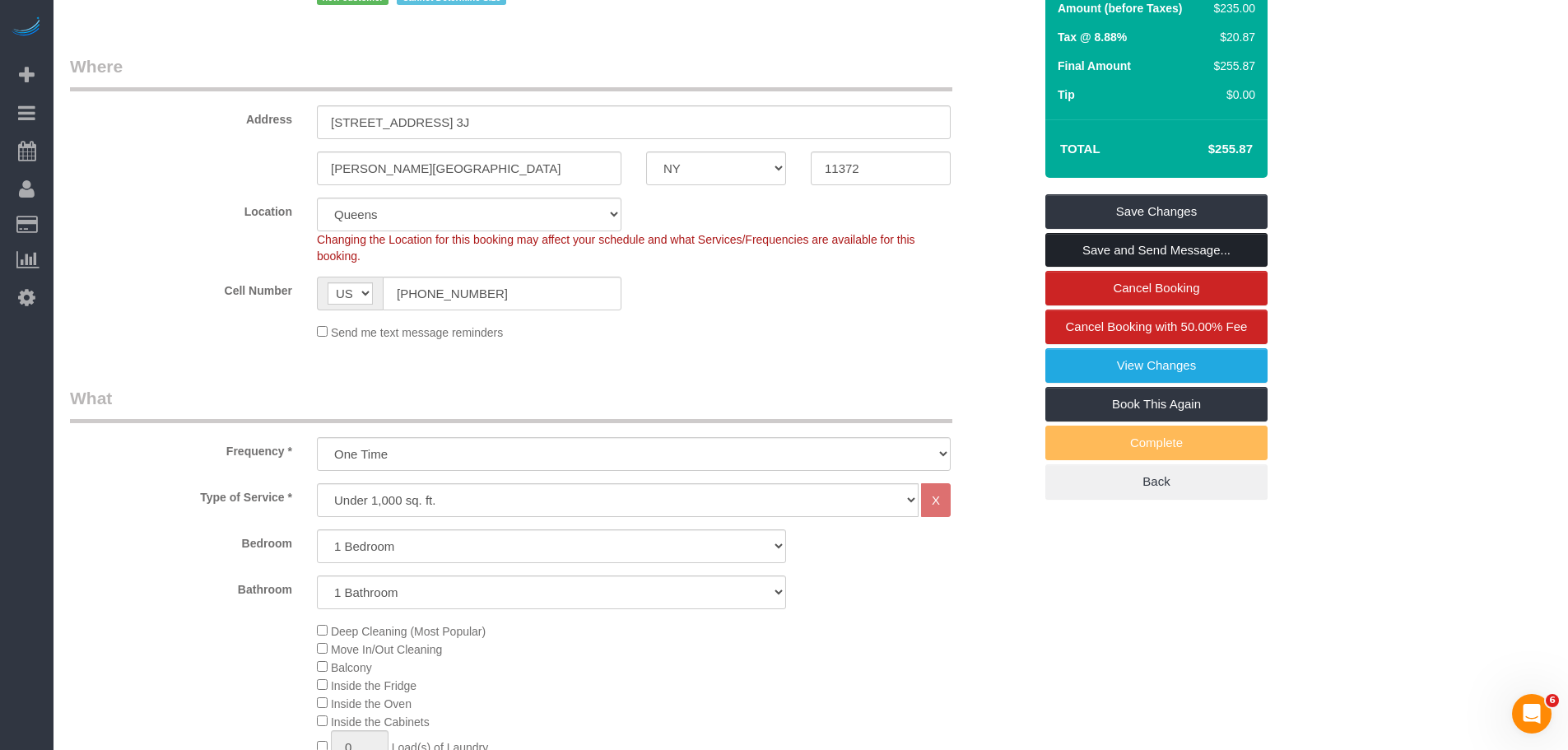
click at [1191, 256] on link "Save and Send Message..." at bounding box center [1156, 250] width 222 height 35
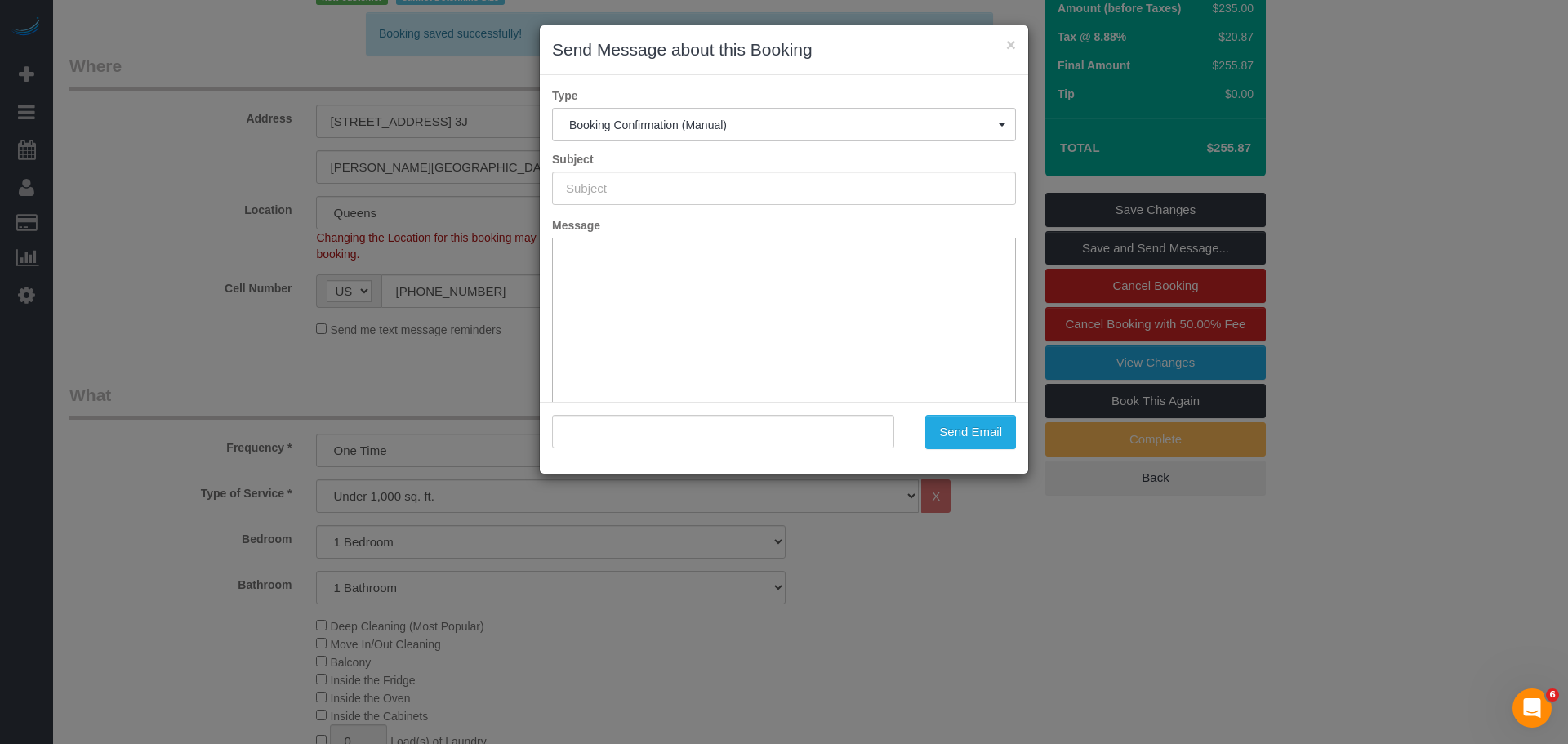
type input "Cleaning Confirmed for [DATE] 5:30pm"
type input ""[PERSON_NAME]" <[EMAIL_ADDRESS][DOMAIN_NAME]>"
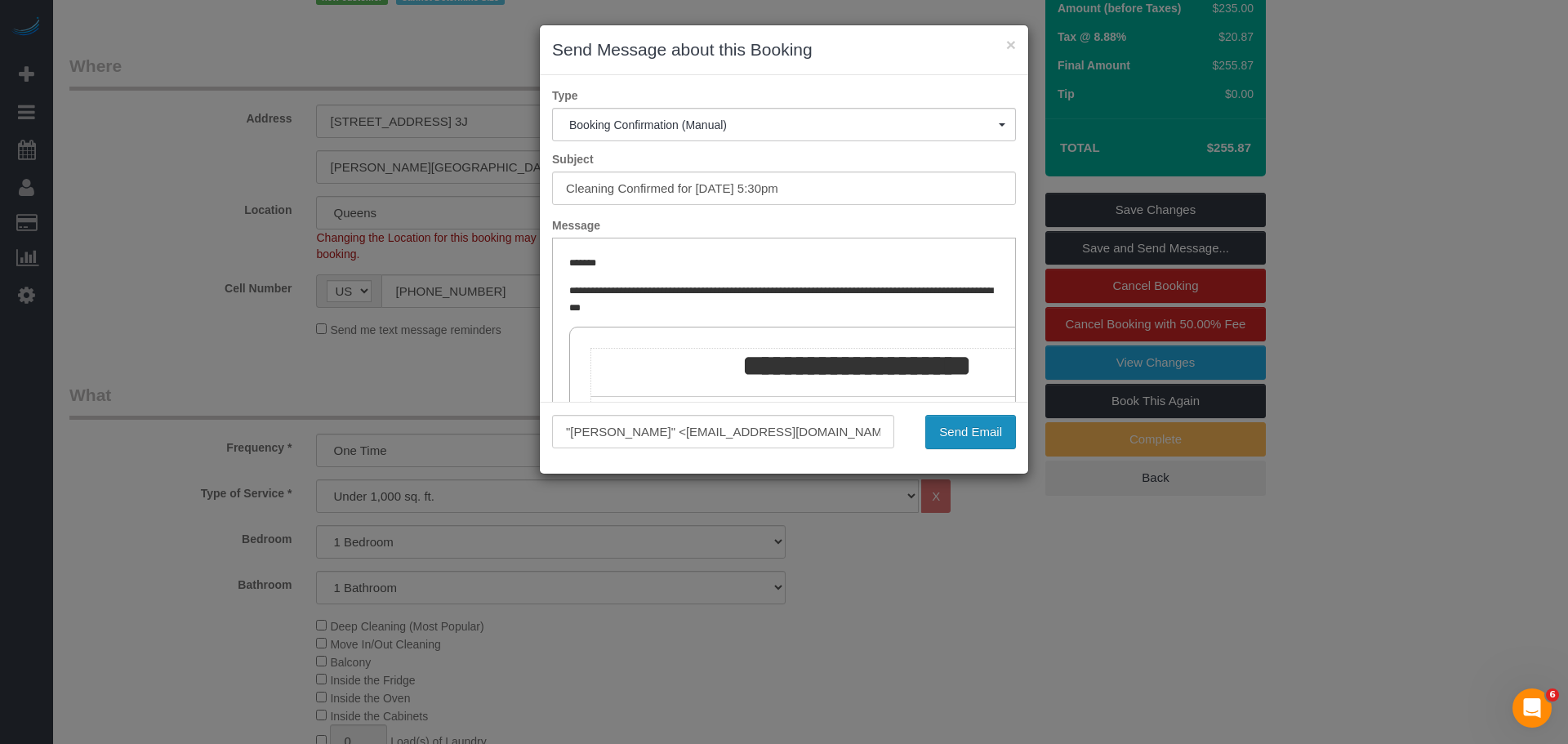
click at [986, 427] on button "Send Email" at bounding box center [970, 431] width 91 height 35
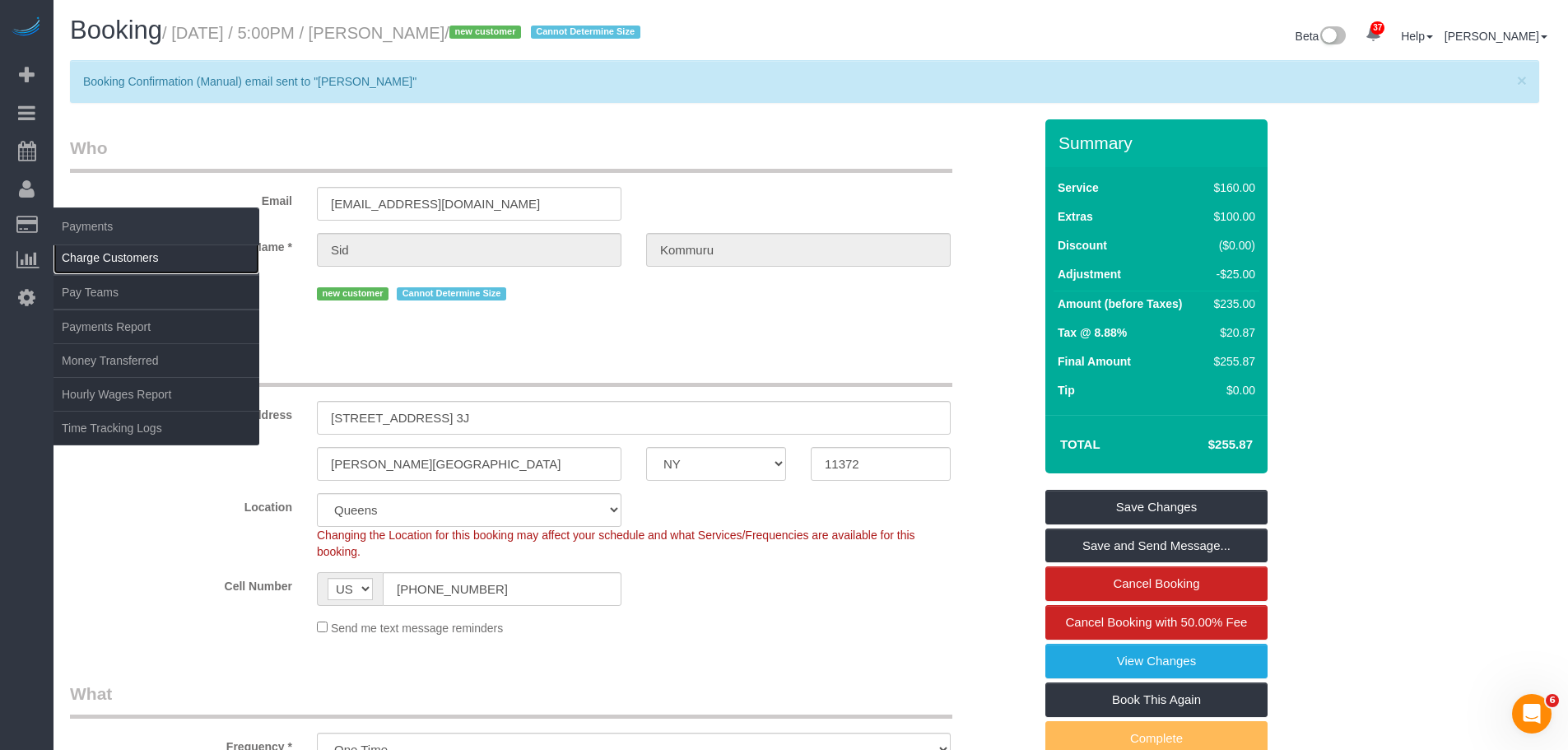
drag, startPoint x: 112, startPoint y: 262, endPoint x: 151, endPoint y: 265, distance: 39.1
click at [113, 262] on link "Charge Customers" at bounding box center [157, 258] width 206 height 33
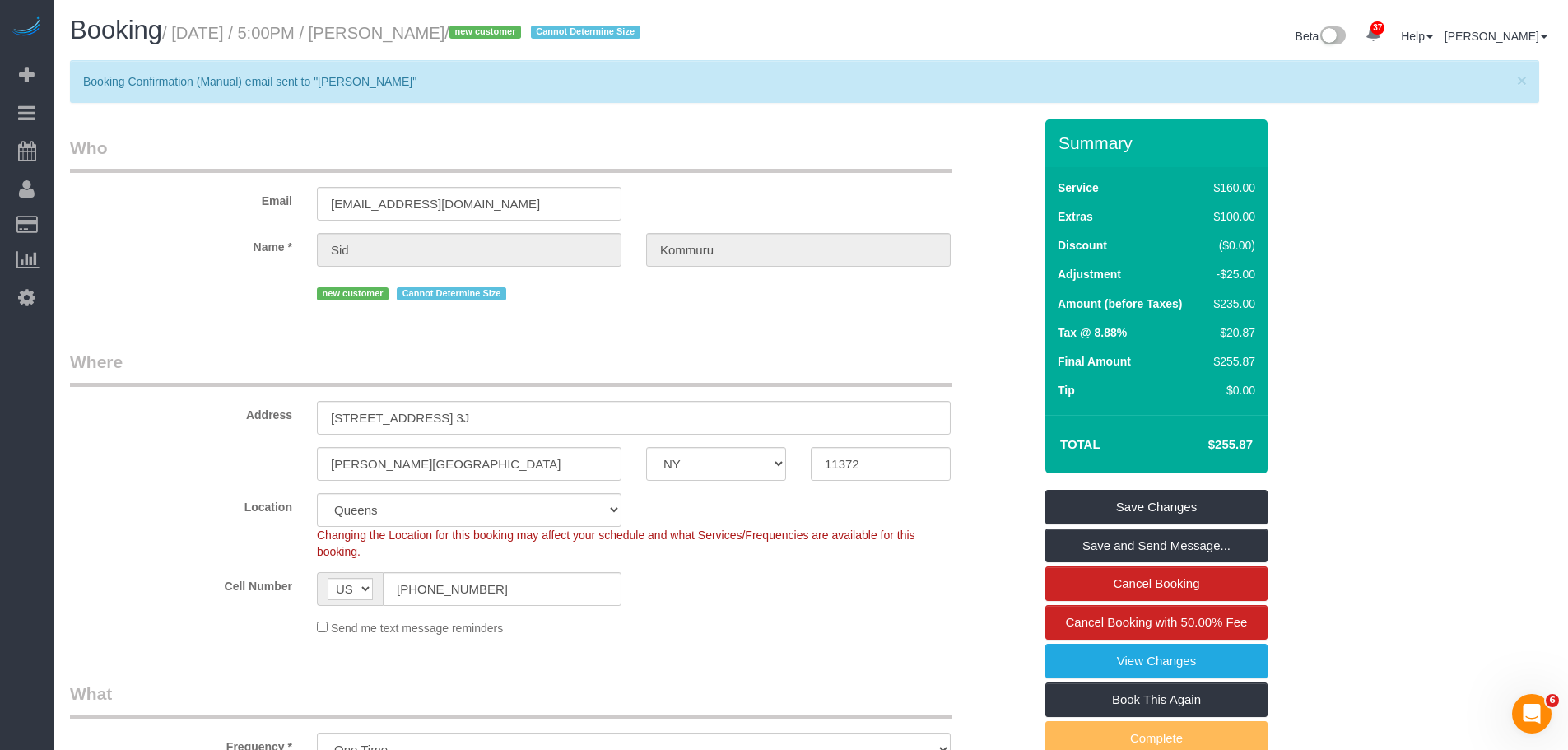
select select
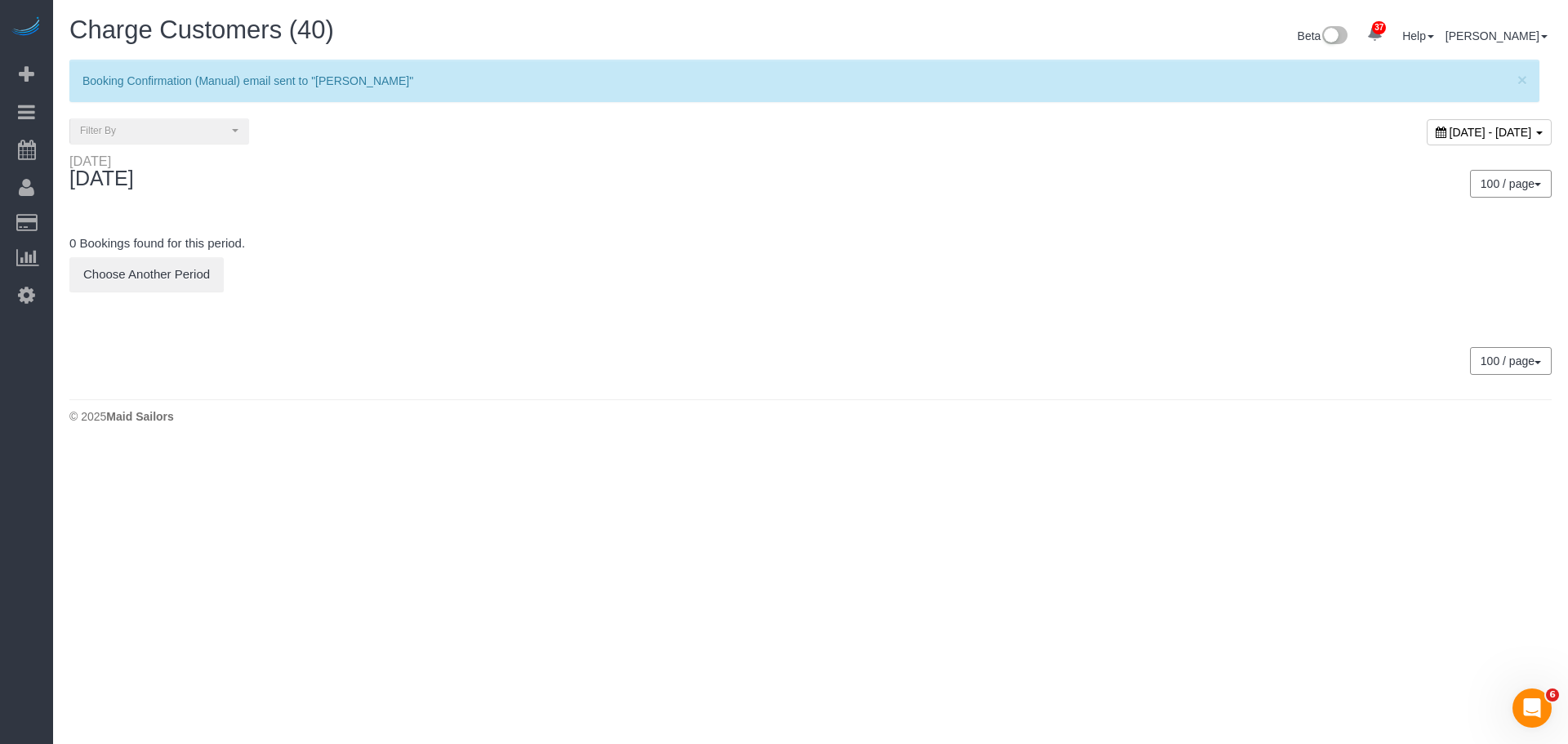
drag, startPoint x: 1392, startPoint y: 125, endPoint x: 1367, endPoint y: 149, distance: 34.7
click at [1450, 126] on span "[DATE] - [DATE]" at bounding box center [1491, 132] width 83 height 13
type input "**********"
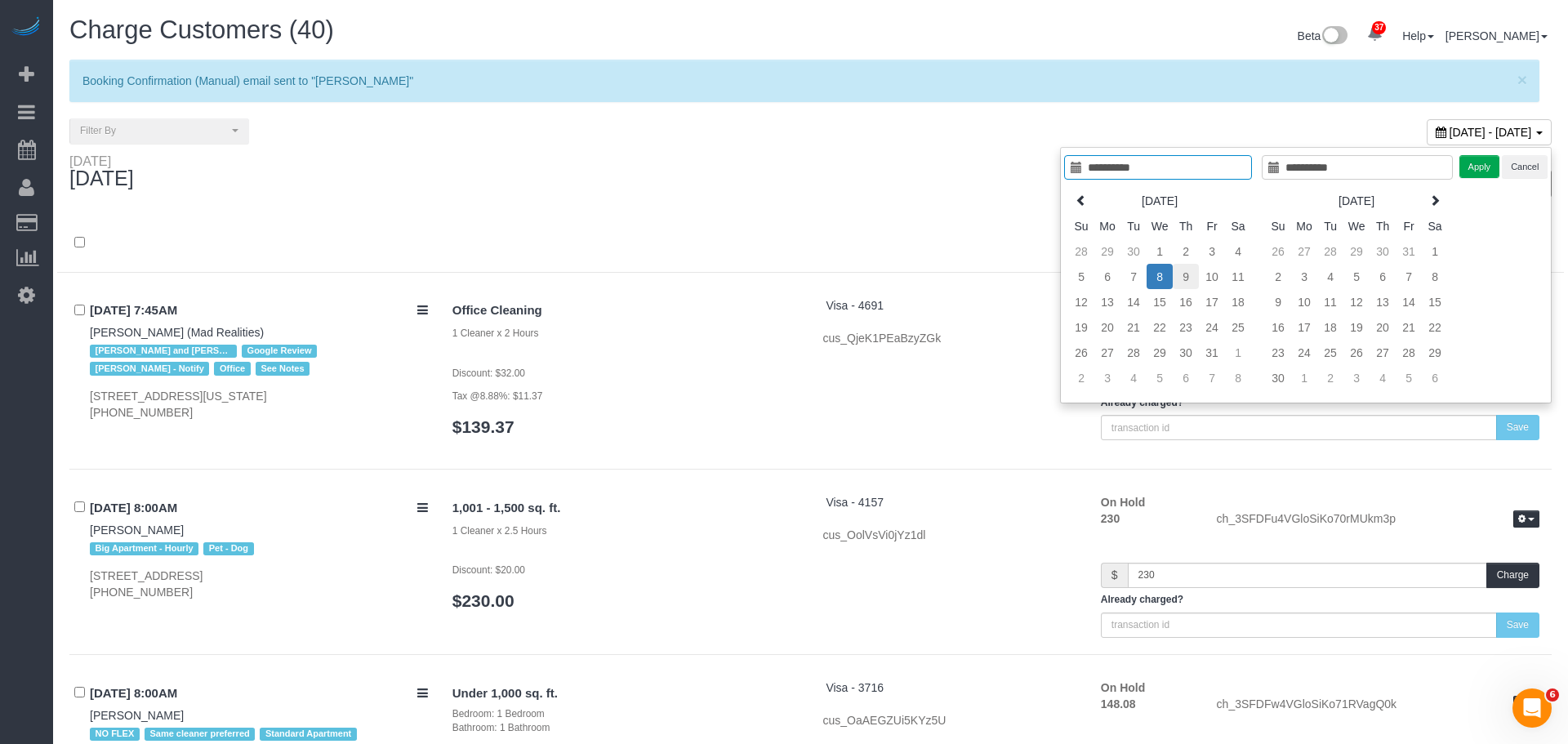
type input "**********"
click at [1173, 276] on td "9" at bounding box center [1185, 276] width 26 height 26
type input "**********"
click at [1174, 276] on td "9" at bounding box center [1173, 276] width 26 height 26
type input "**********"
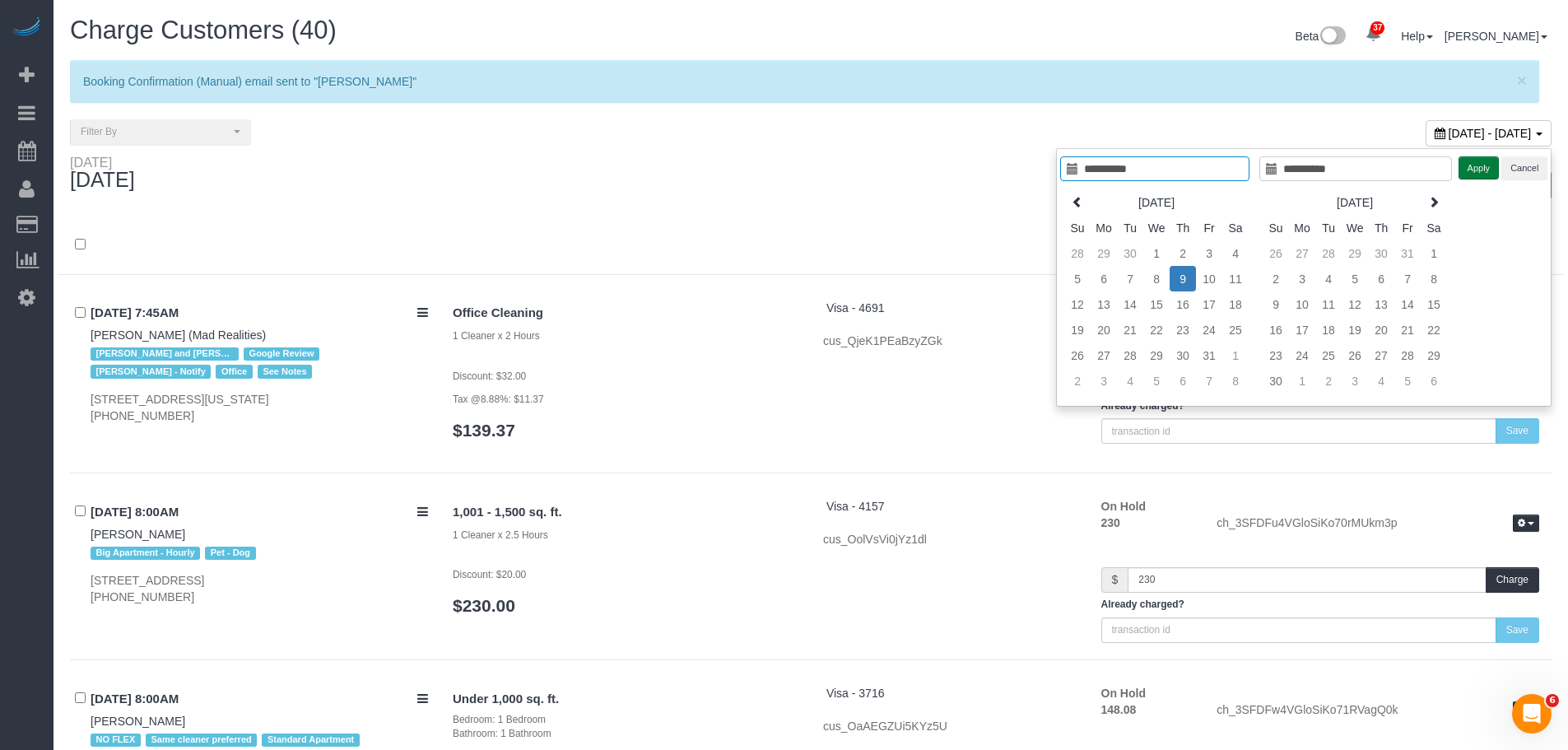
click at [1481, 168] on button "Apply" at bounding box center [1479, 168] width 41 height 24
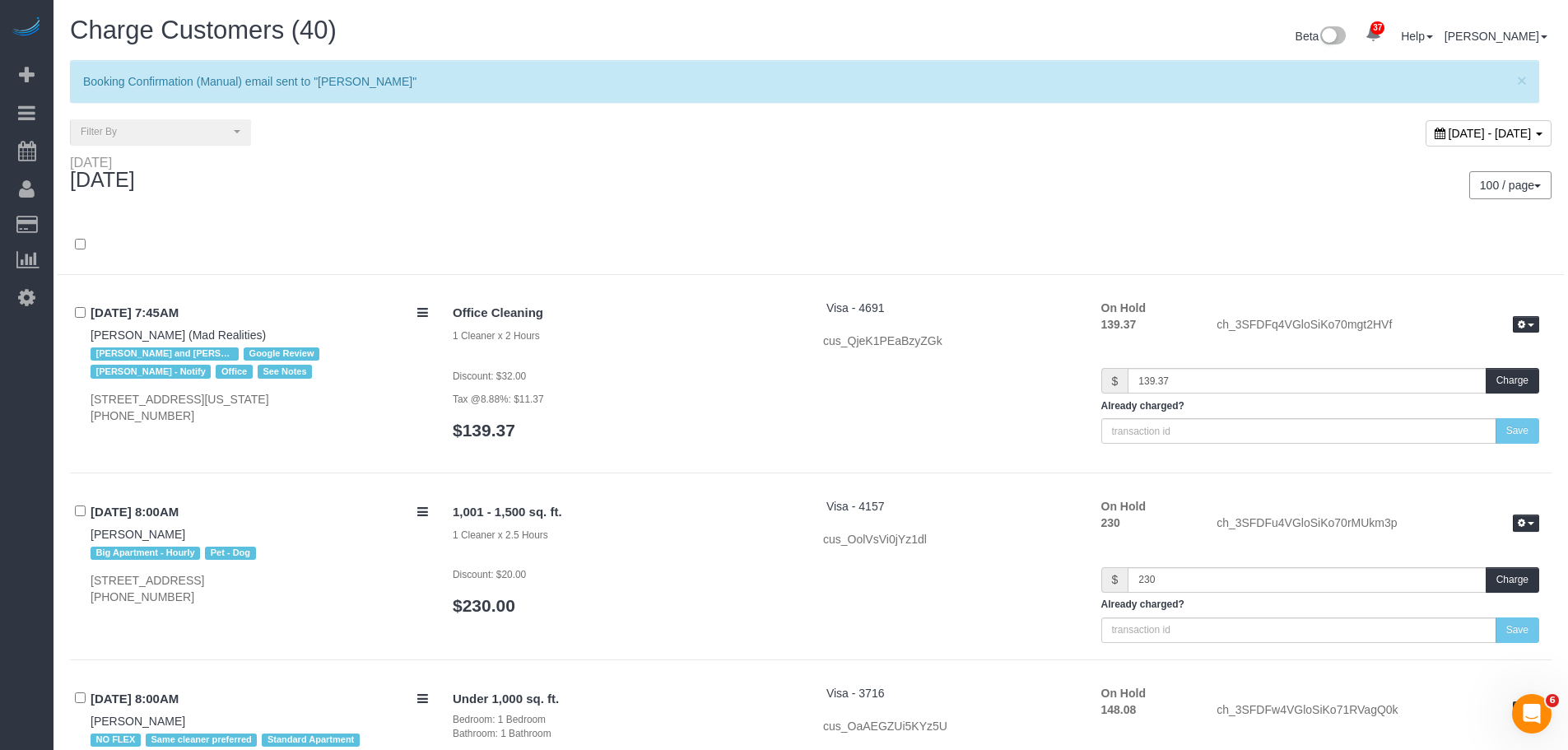
click at [717, 212] on div "Thursday October 09, 2025 100 / page 10 / page 20 / page 30 / page 40 / page 50…" at bounding box center [810, 185] width 1506 height 61
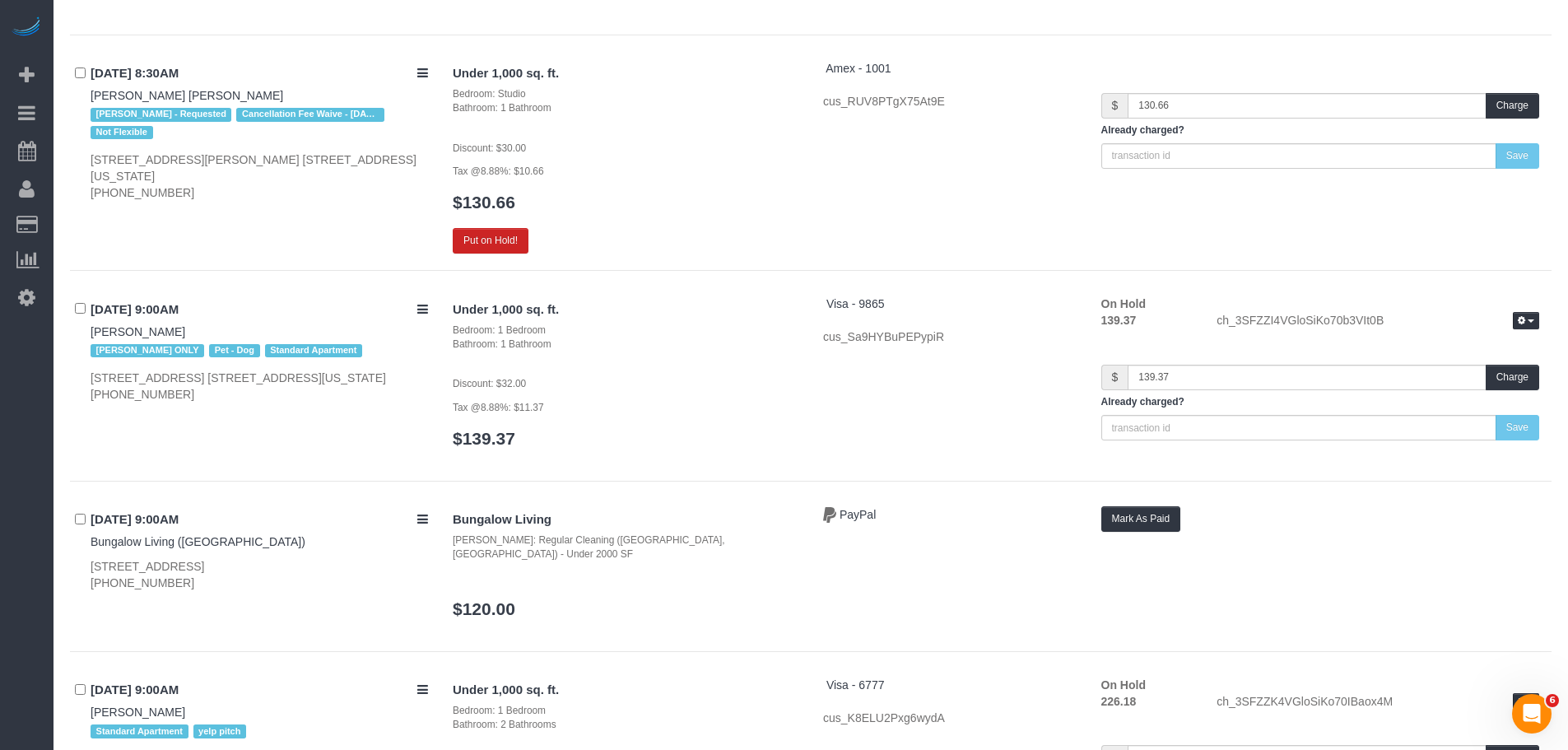
scroll to position [1070, 0]
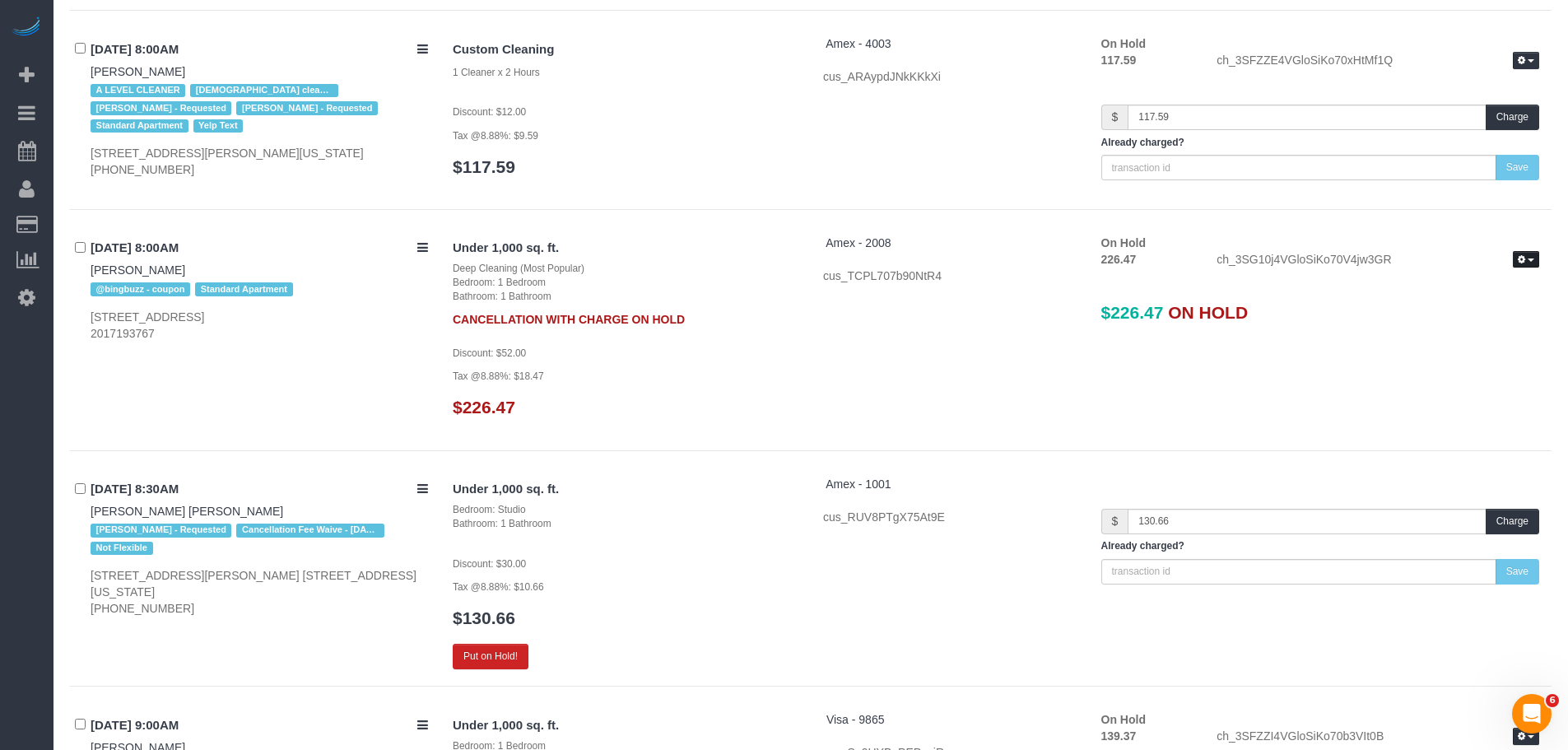
click at [1522, 266] on button "button" at bounding box center [1525, 260] width 26 height 17
click at [1491, 287] on link "Release Hold" at bounding box center [1472, 287] width 130 height 21
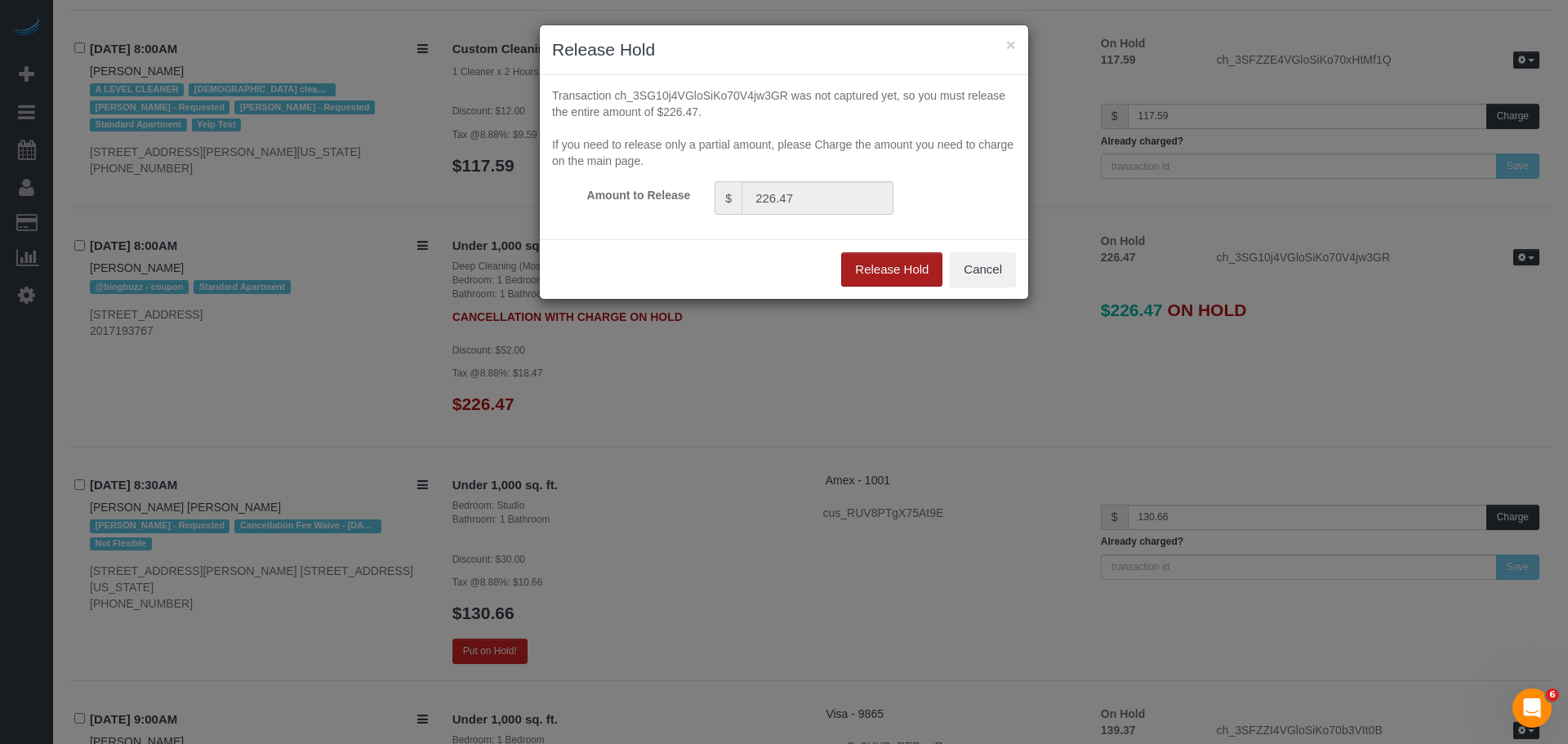
click at [885, 265] on button "Release Hold" at bounding box center [892, 269] width 101 height 35
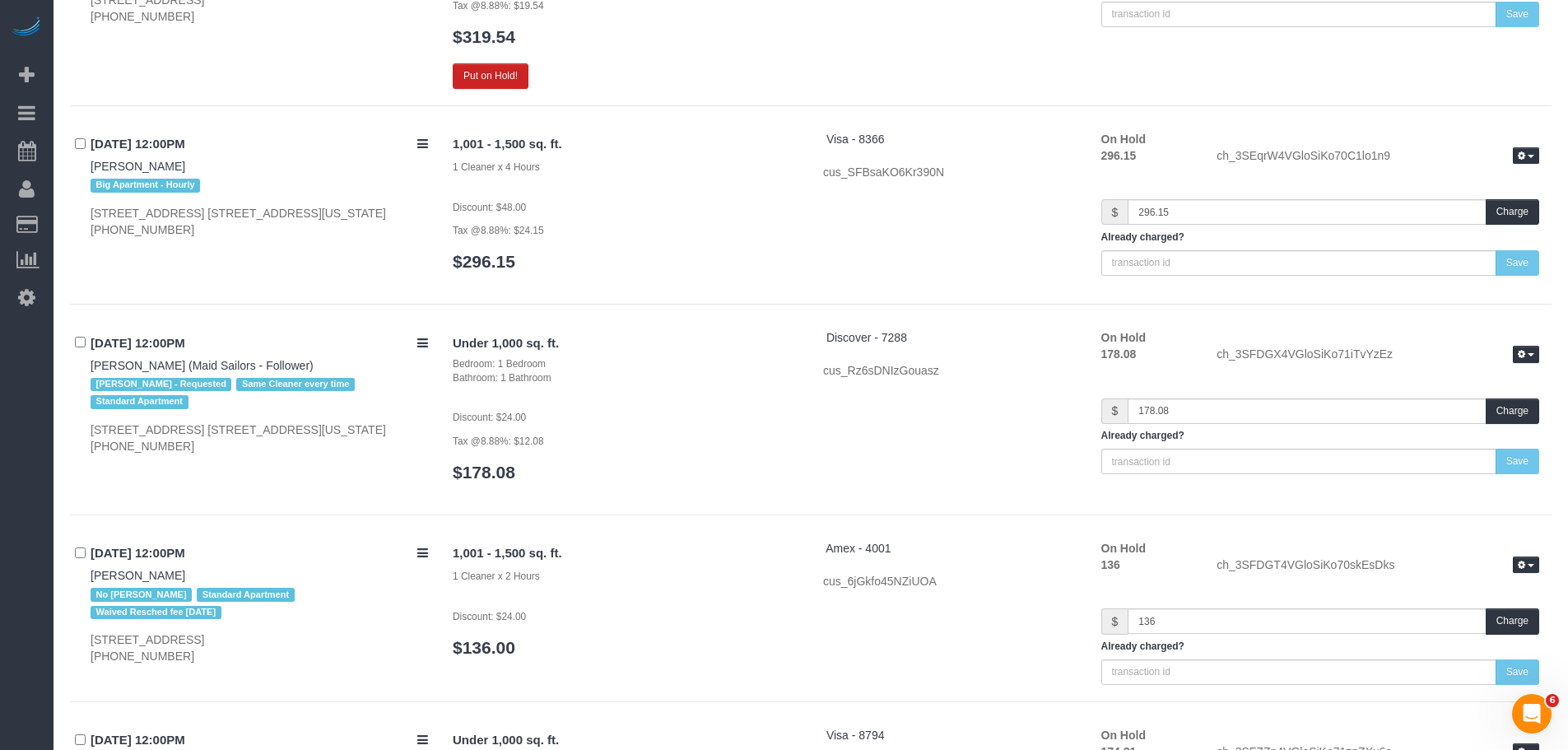
scroll to position [8069, 0]
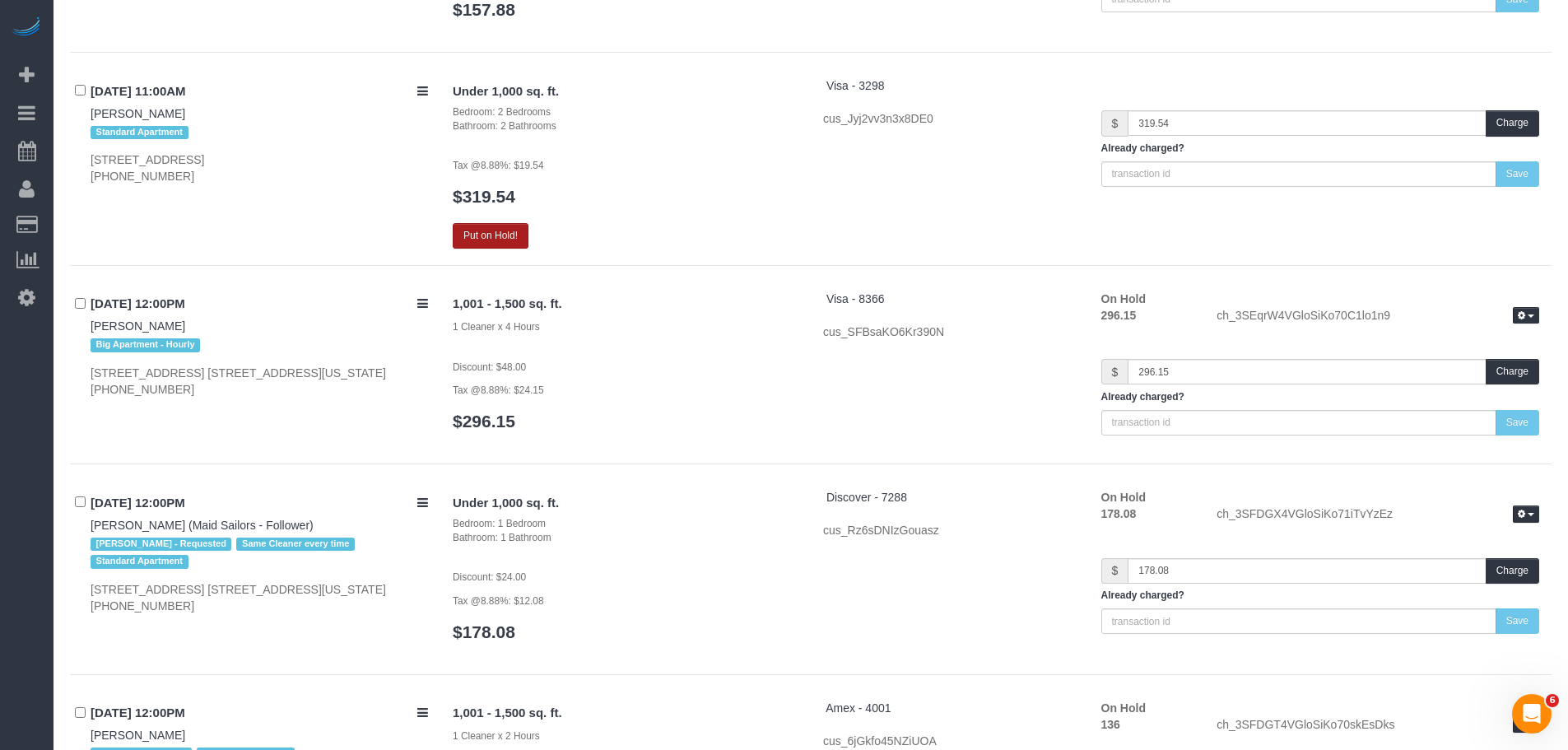
click at [507, 223] on button "Put on Hold!" at bounding box center [490, 235] width 76 height 26
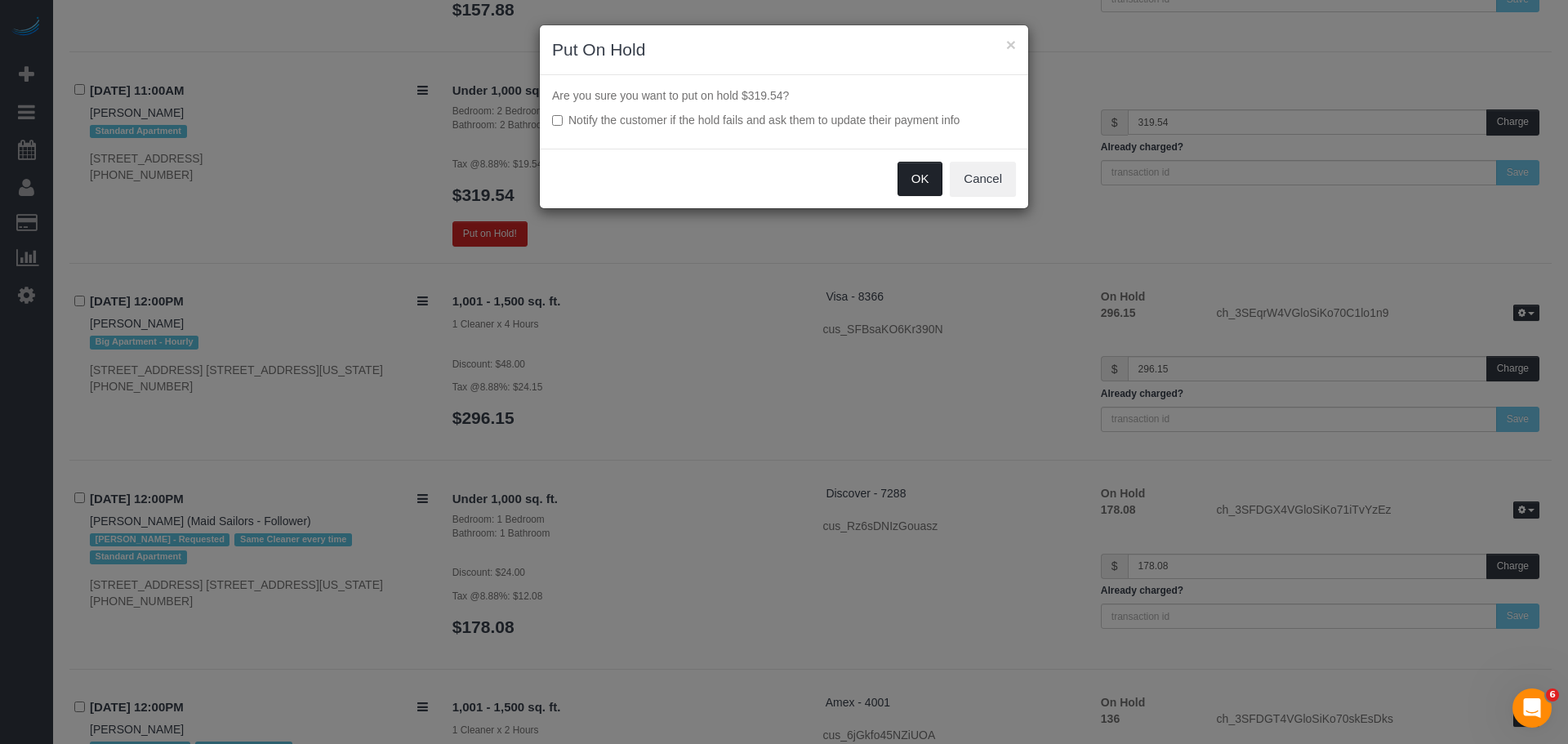
drag, startPoint x: 921, startPoint y: 172, endPoint x: 907, endPoint y: 218, distance: 48.1
click at [922, 172] on button "OK" at bounding box center [921, 178] width 46 height 35
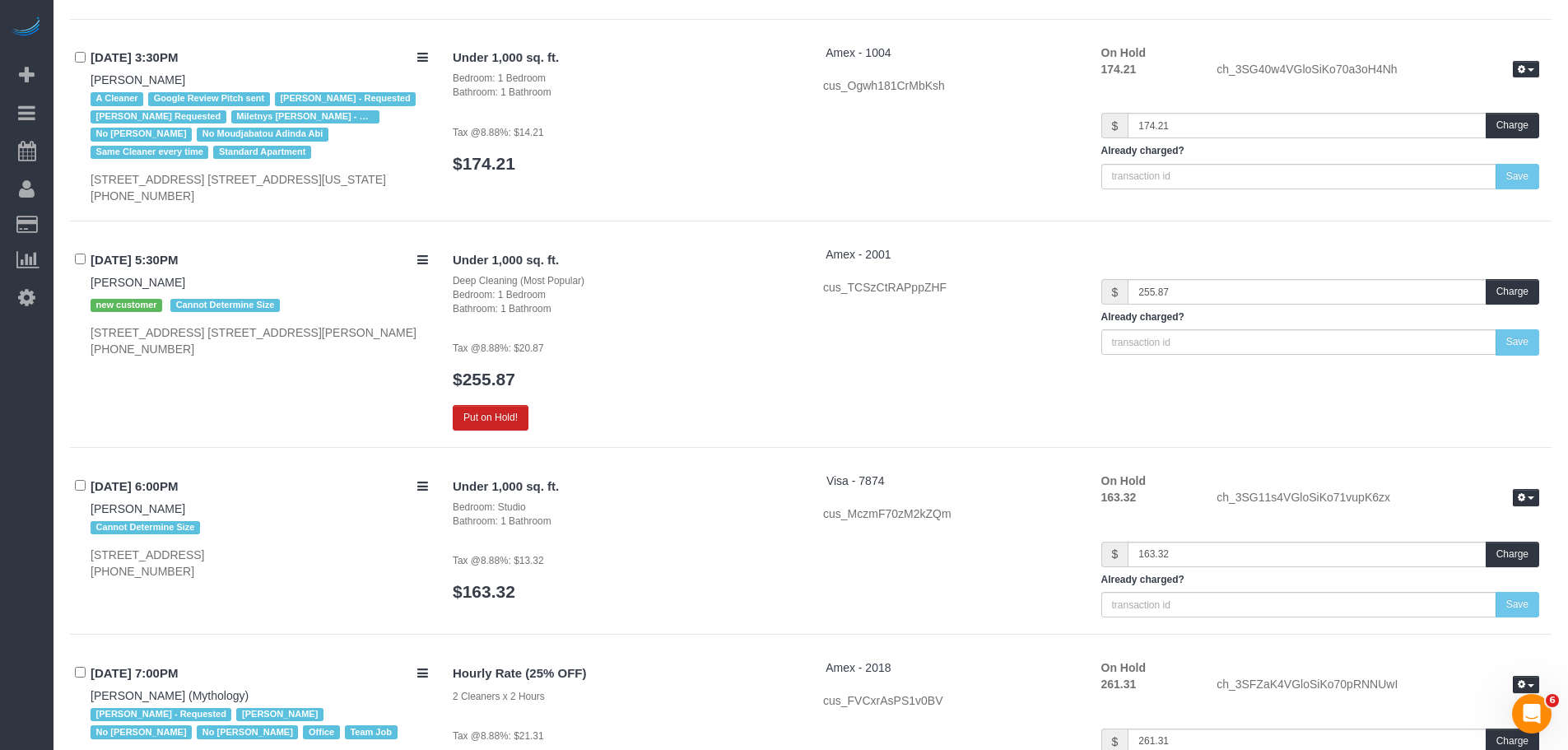
scroll to position [12127, 0]
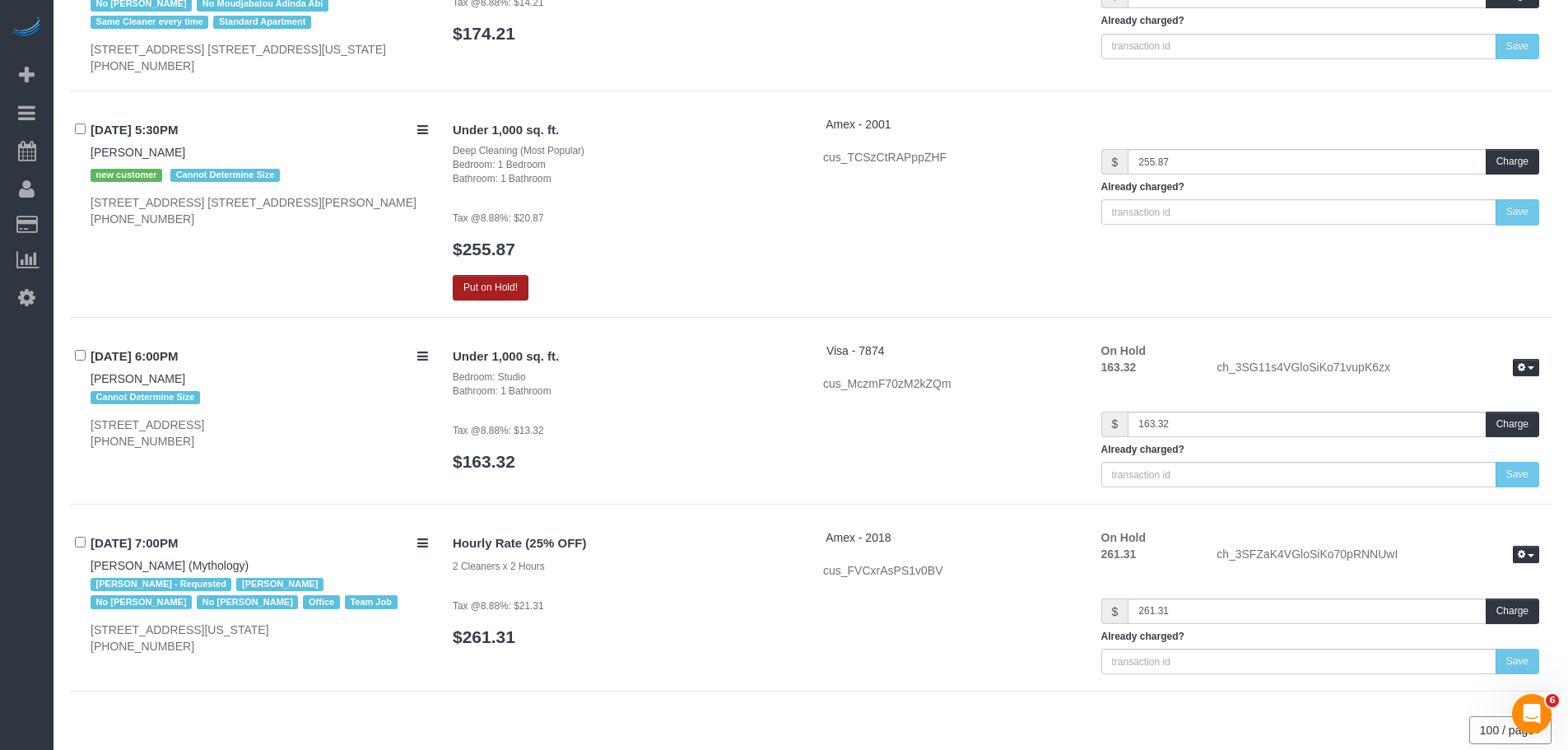
click at [493, 275] on button "Put on Hold!" at bounding box center [490, 287] width 76 height 26
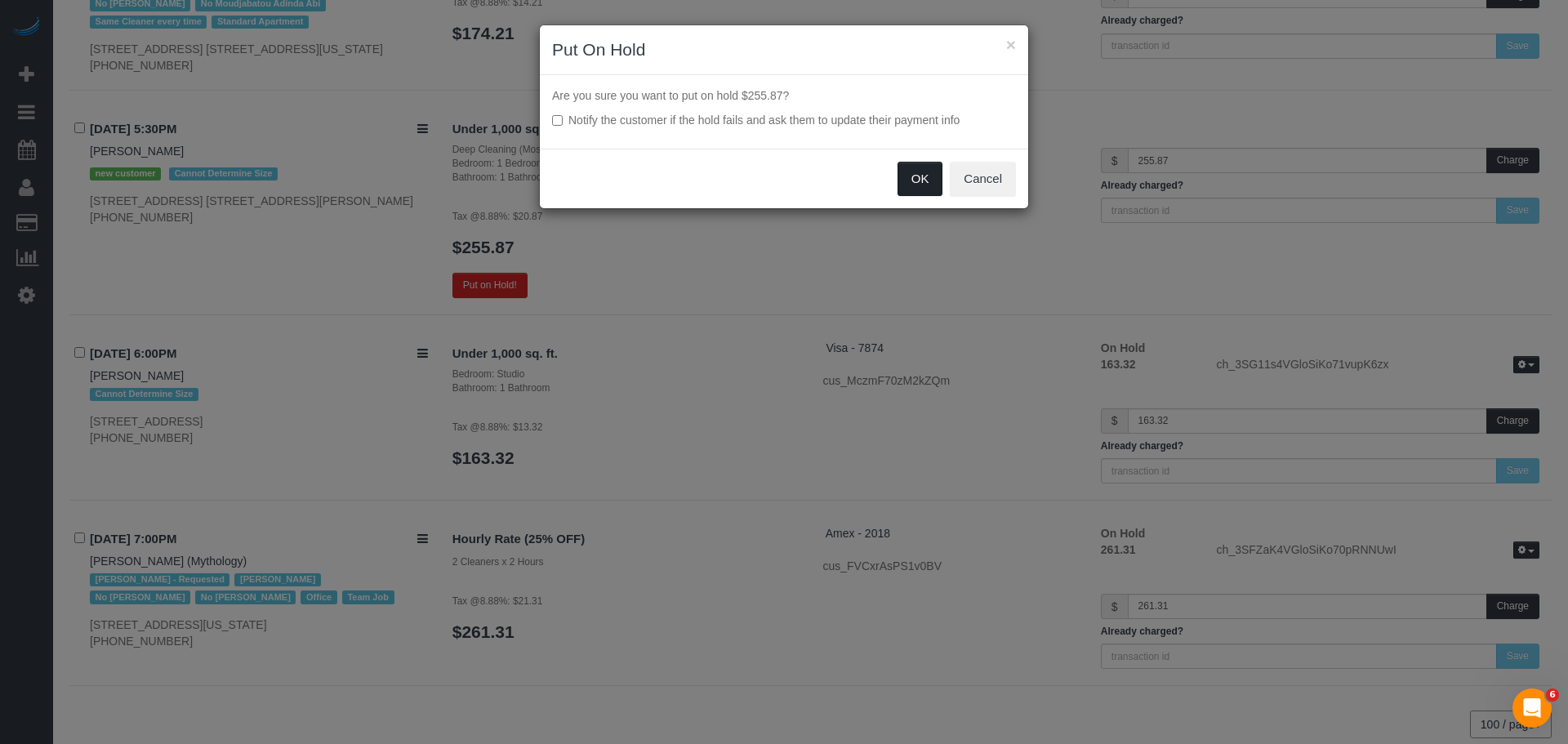
click at [915, 184] on button "OK" at bounding box center [921, 178] width 46 height 35
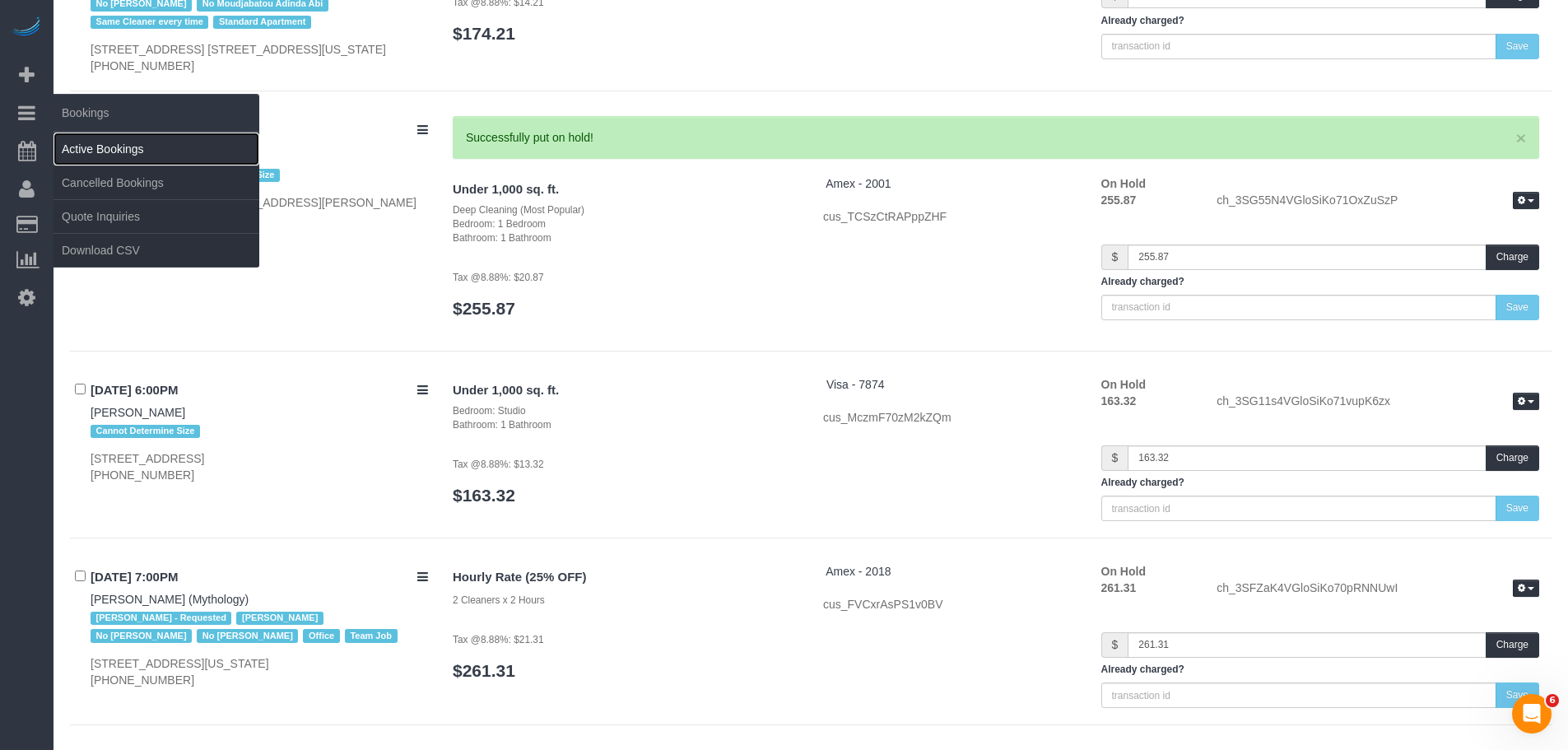
click at [97, 135] on link "Active Bookings" at bounding box center [157, 149] width 206 height 33
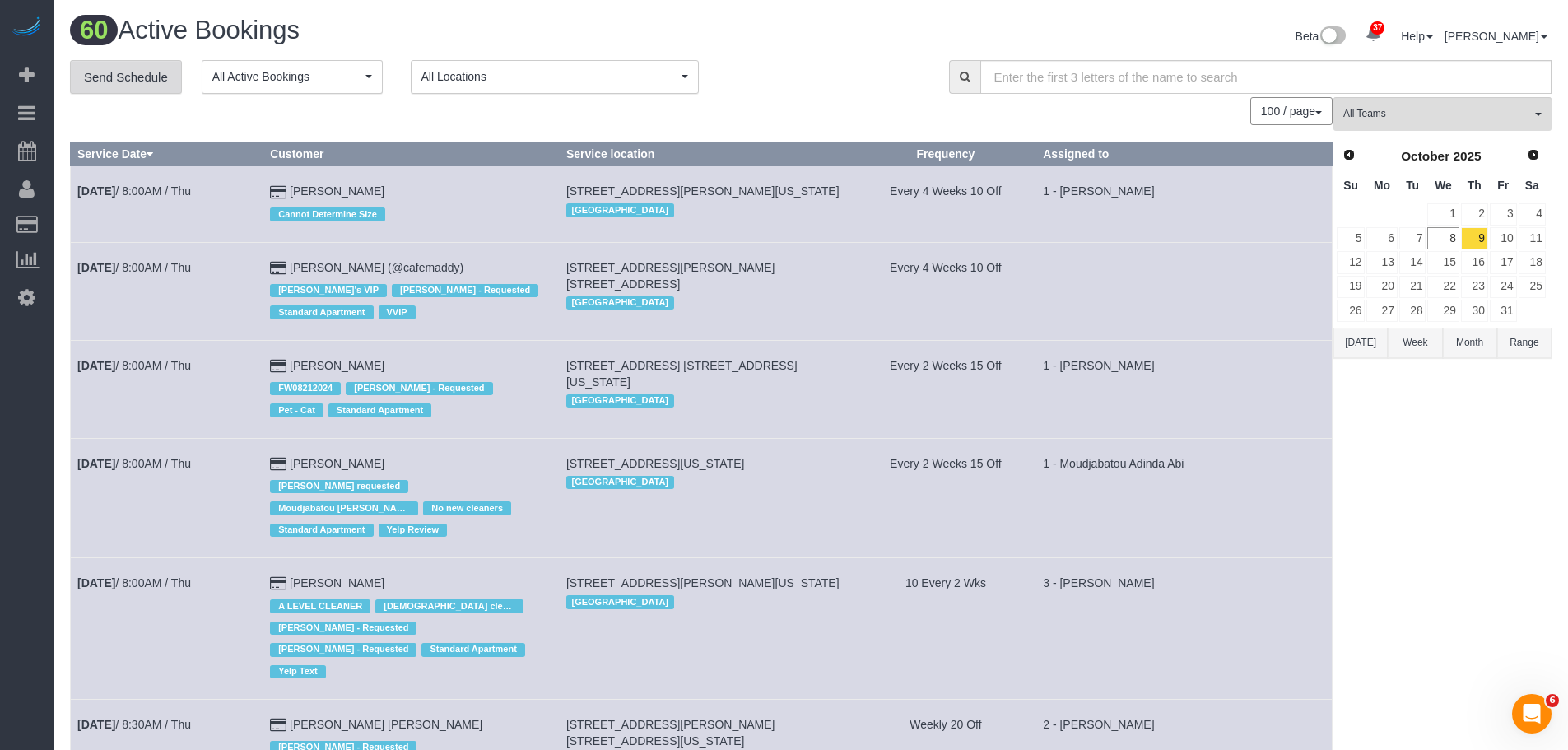
click at [145, 77] on link "Send Schedule" at bounding box center [125, 77] width 112 height 35
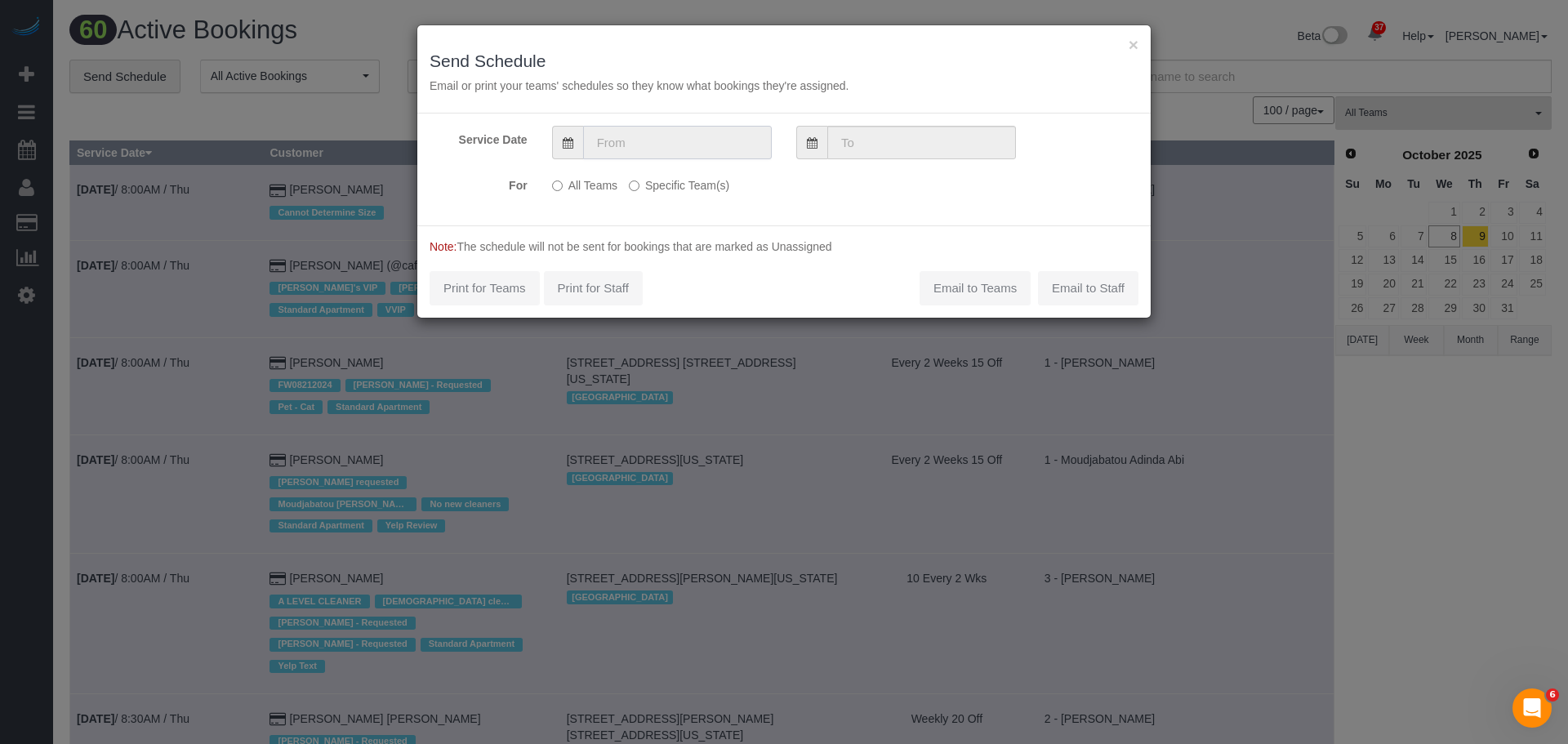
click at [616, 137] on input "text" at bounding box center [677, 143] width 189 height 34
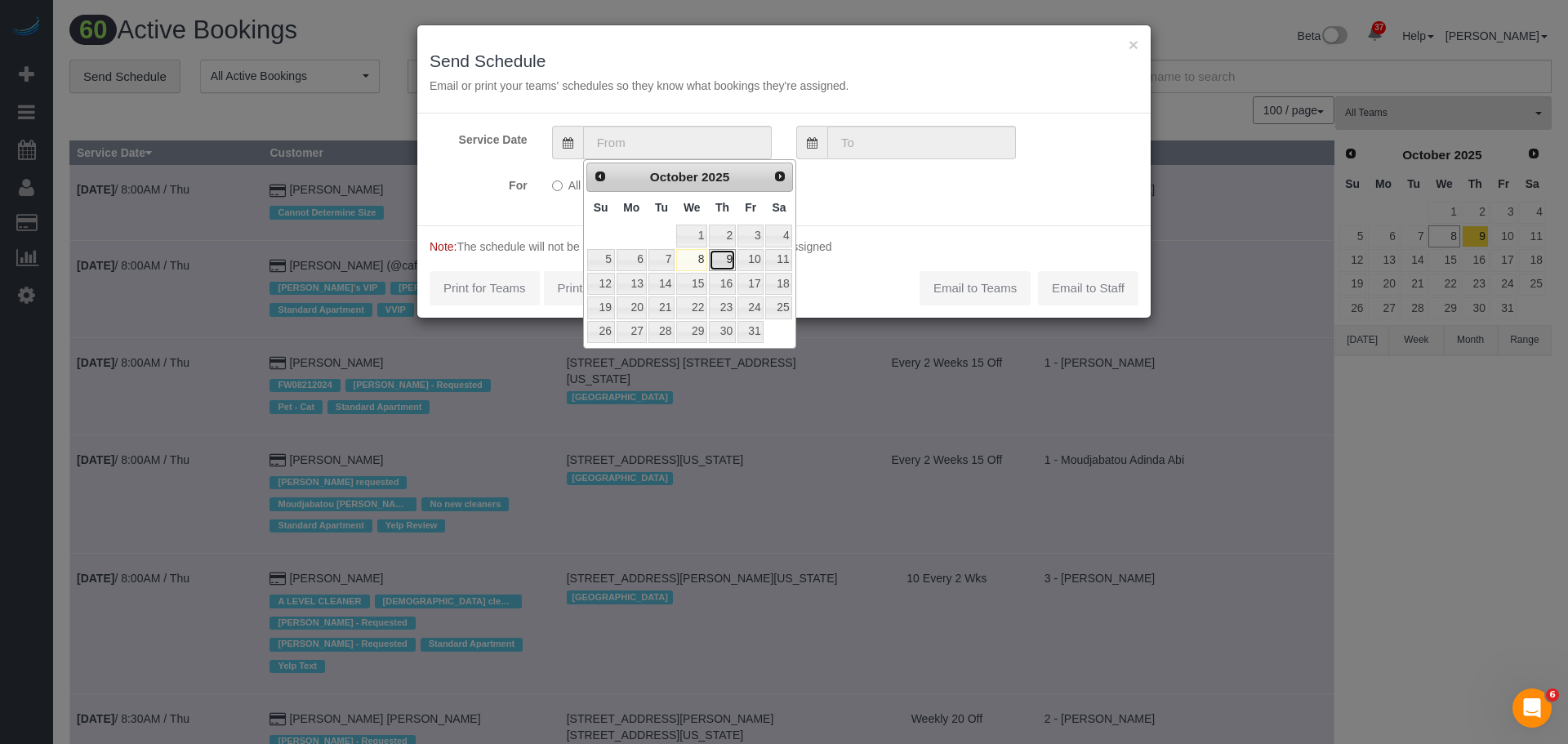
click at [725, 263] on link "9" at bounding box center [723, 260] width 27 height 22
type input "10/09/2025"
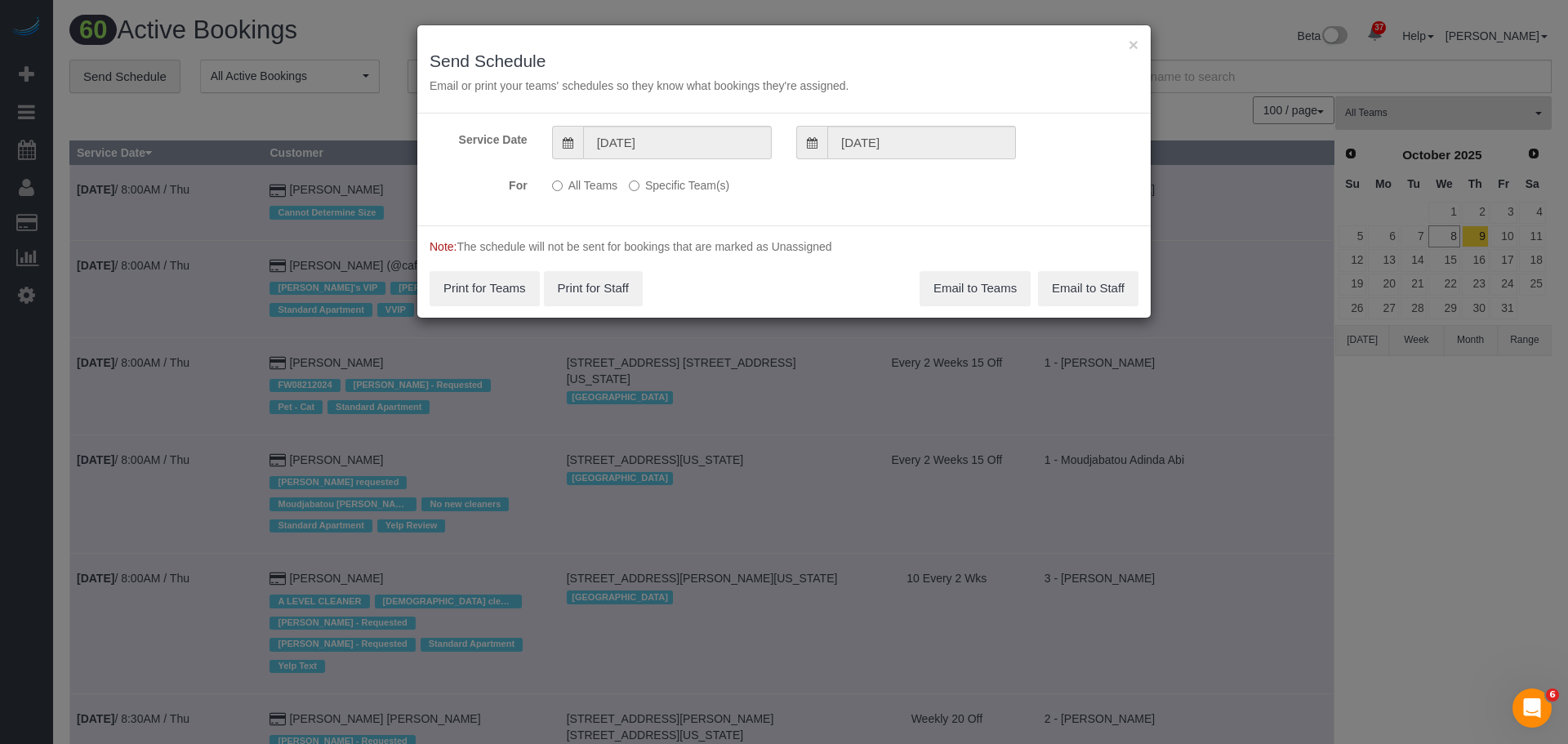
click at [645, 185] on label "Specific Team(s)" at bounding box center [678, 182] width 100 height 22
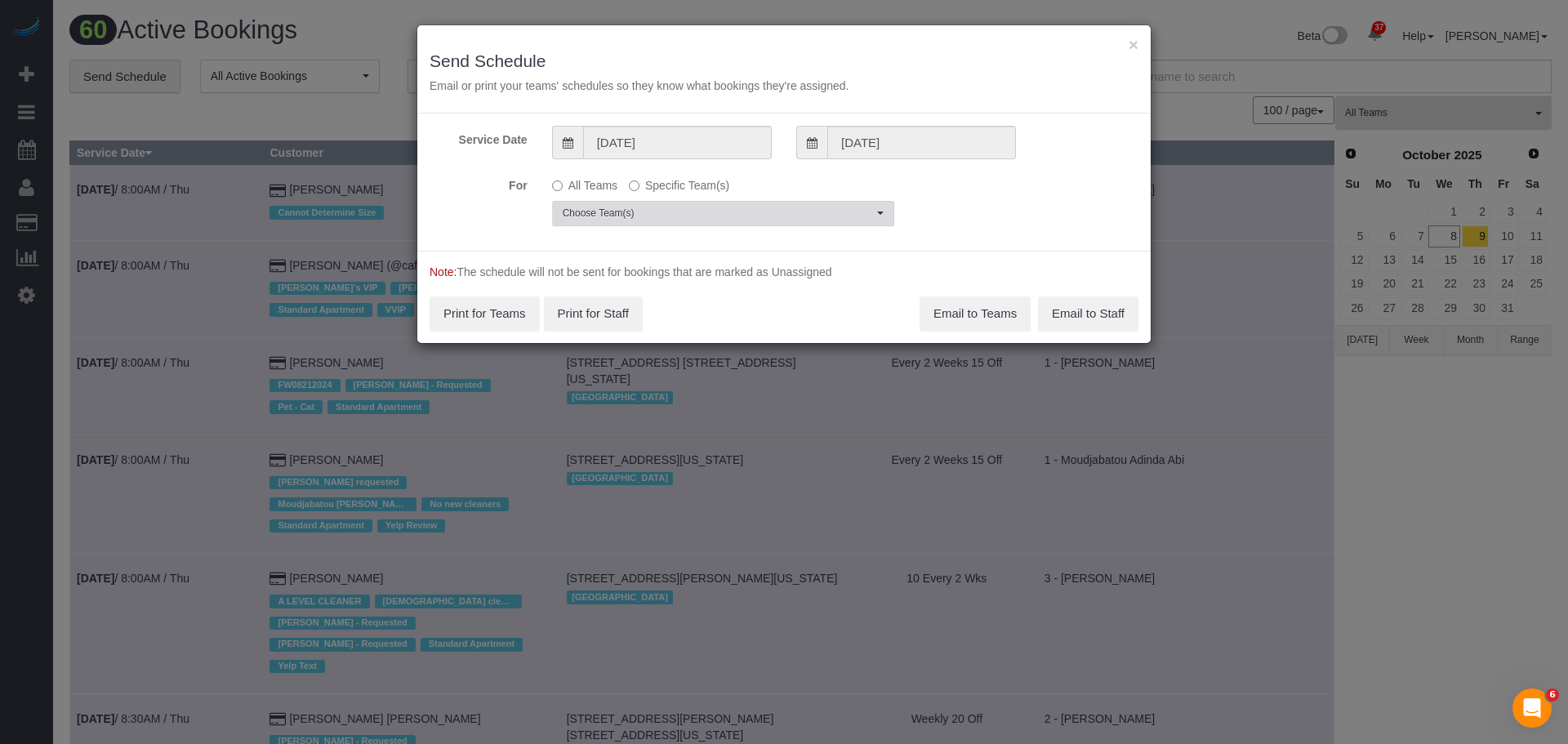
click at [685, 202] on button "Choose Team(s)" at bounding box center [723, 213] width 342 height 26
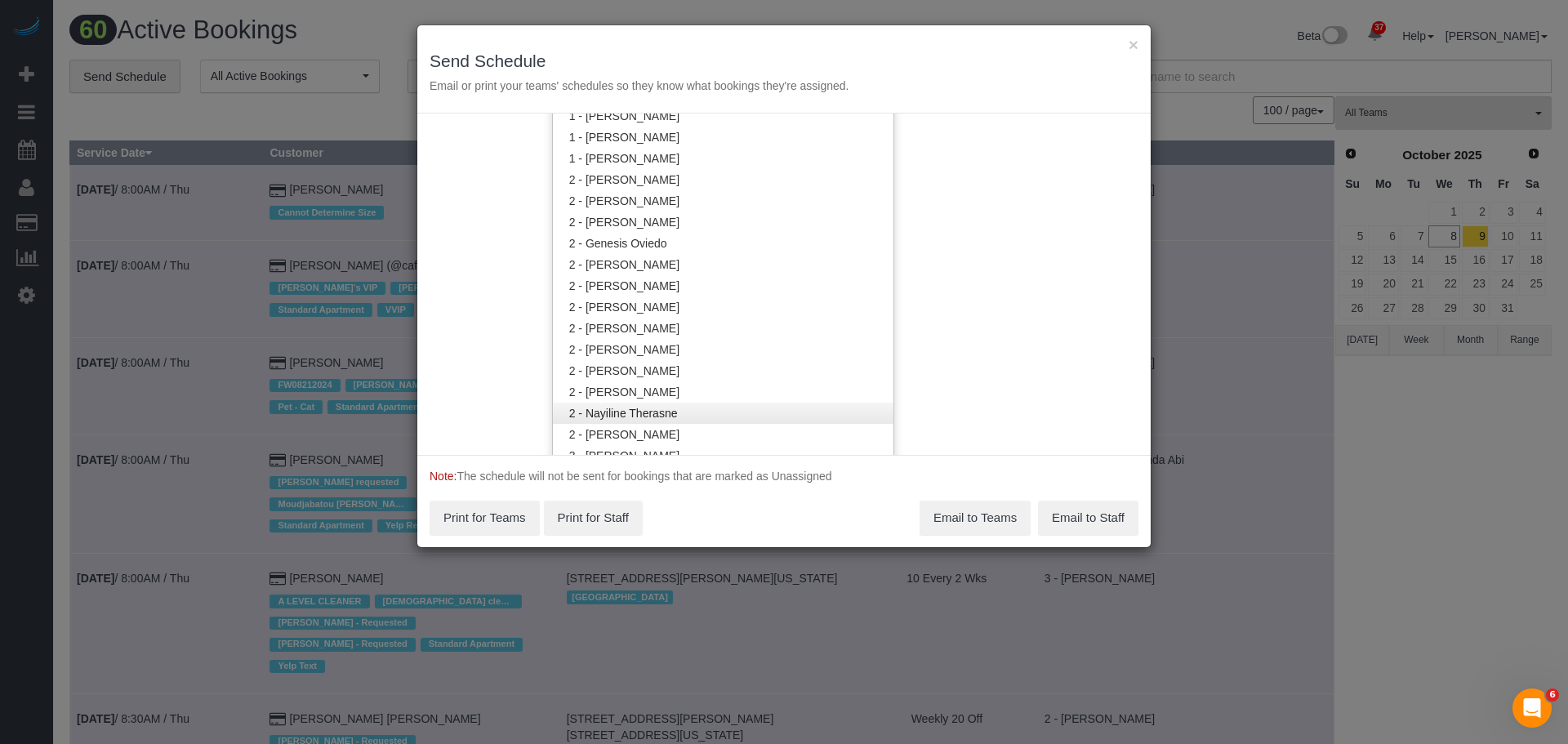
scroll to position [1065, 0]
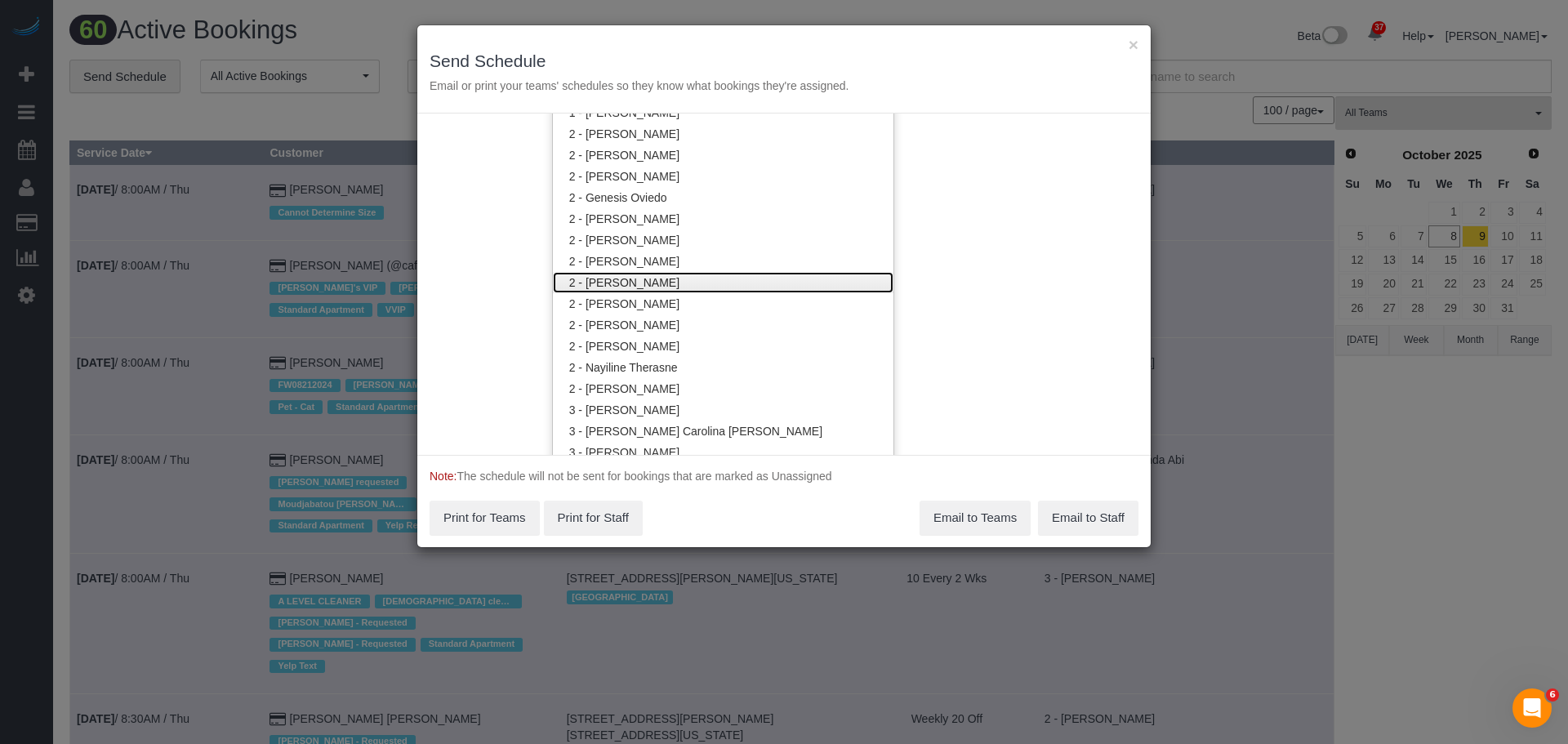
click at [701, 281] on link "2 - [PERSON_NAME]" at bounding box center [724, 282] width 341 height 21
click at [1048, 245] on div "Service Date 10/09/2025 10/09/2025 For All Teams Specific Team(s) 2 - Katherine…" at bounding box center [784, 284] width 733 height 342
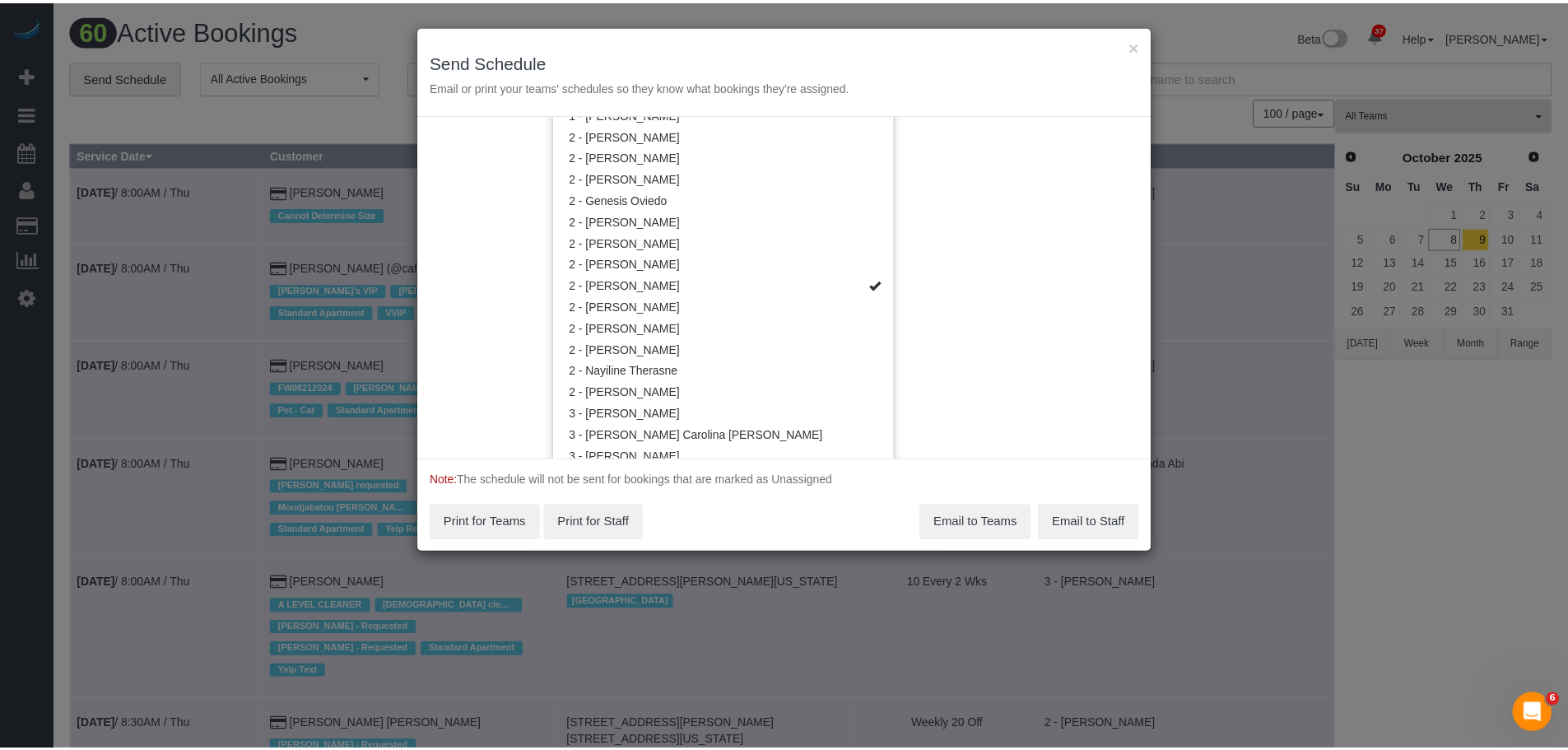
scroll to position [0, 0]
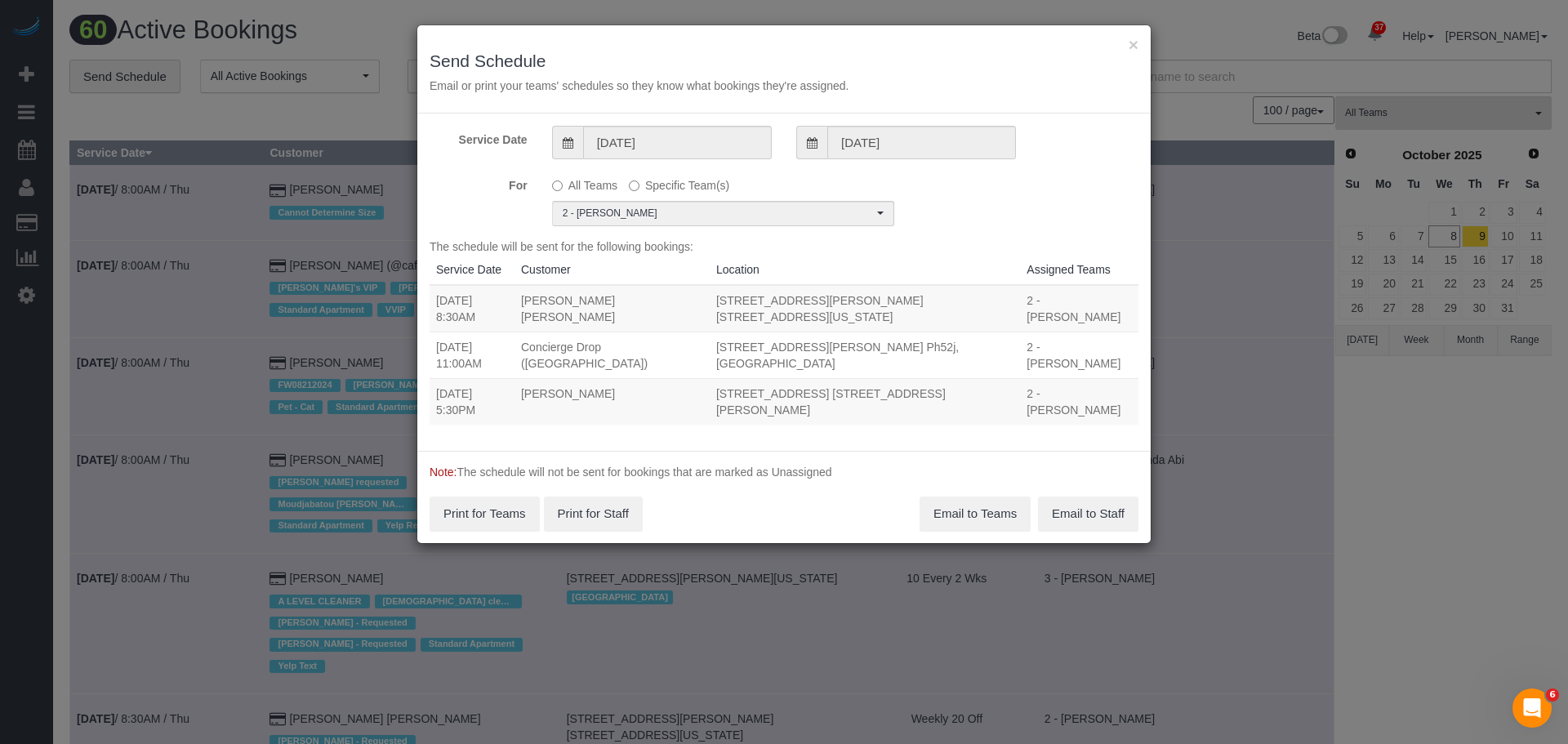
drag, startPoint x: 440, startPoint y: 361, endPoint x: 659, endPoint y: 350, distance: 219.3
click at [946, 378] on tr "10/09/2025 5:30PM Sid Kommuru 3521 79th Street, Apt. 3j, Jackson Heights, NY 11…" at bounding box center [784, 401] width 709 height 46
drag, startPoint x: 433, startPoint y: 362, endPoint x: 978, endPoint y: 369, distance: 545.0
click at [978, 378] on tr "10/09/2025 5:30PM Sid Kommuru 3521 79th Street, Apt. 3j, Jackson Heights, NY 11…" at bounding box center [784, 401] width 709 height 46
copy tr "10/09/2025 5:30PM Sid Kommuru 3521 79th Street, Apt. 3j, Jackson Heights, NY 11…"
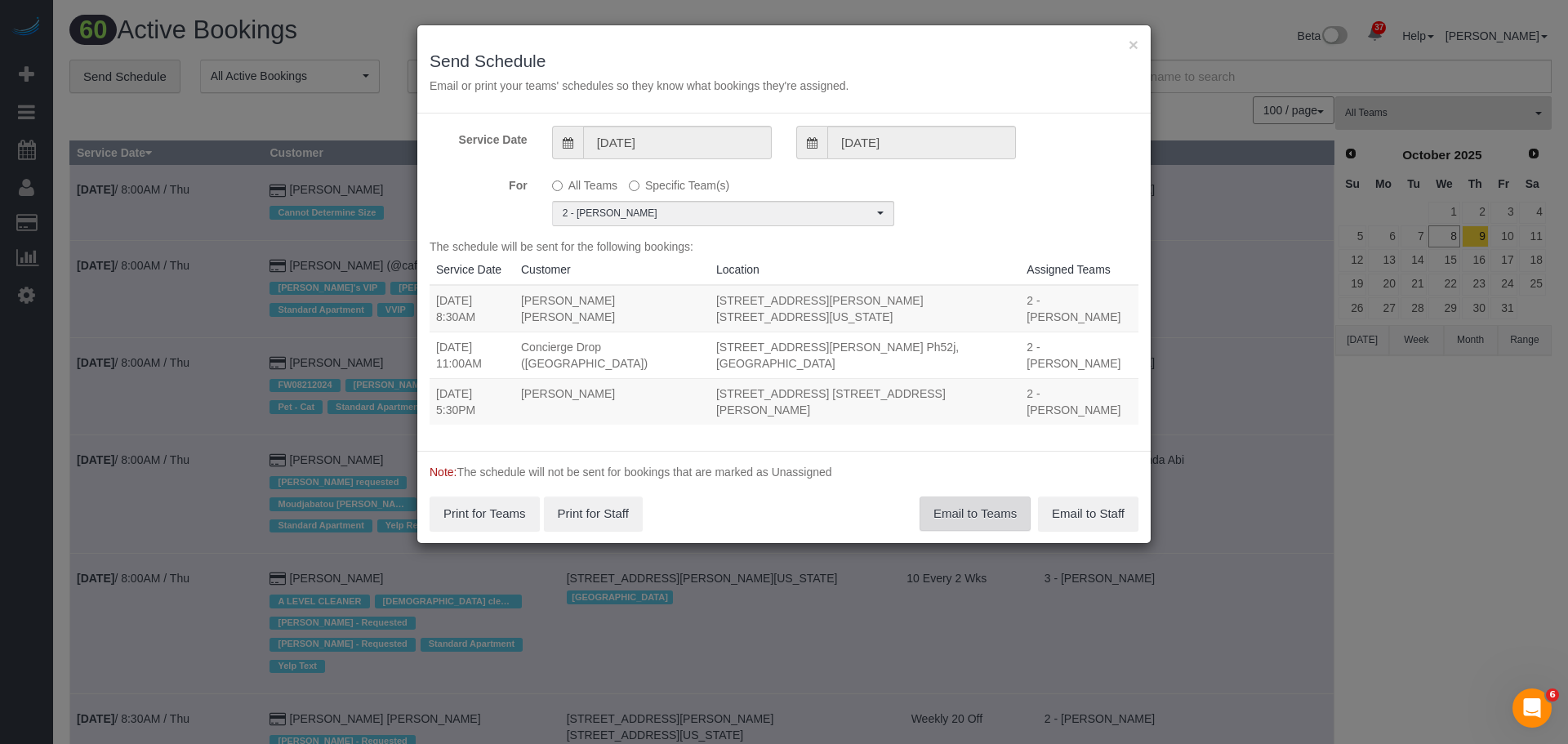
click at [965, 496] on button "Email to Teams" at bounding box center [975, 513] width 111 height 35
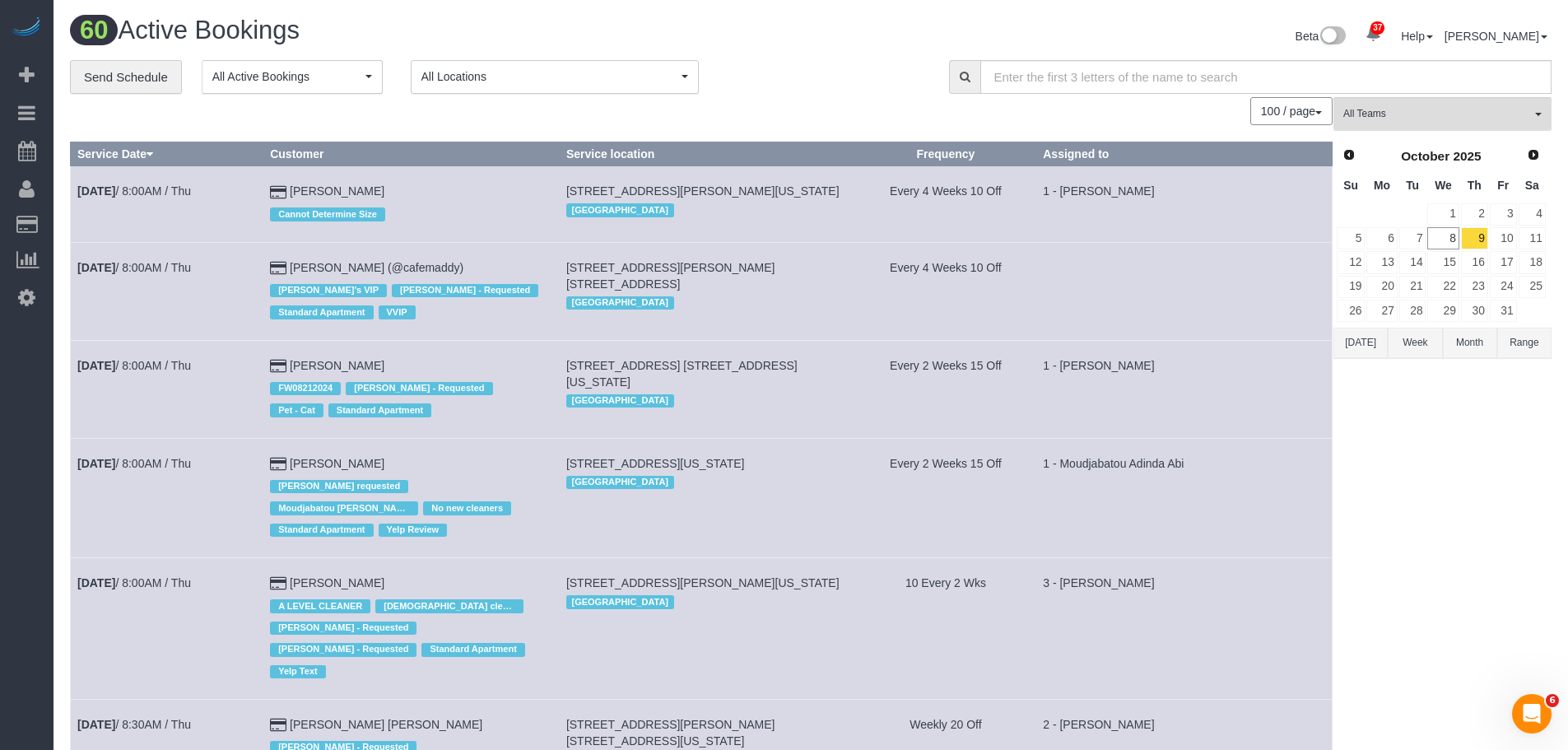
click at [736, 81] on div "**********" at bounding box center [496, 77] width 854 height 35
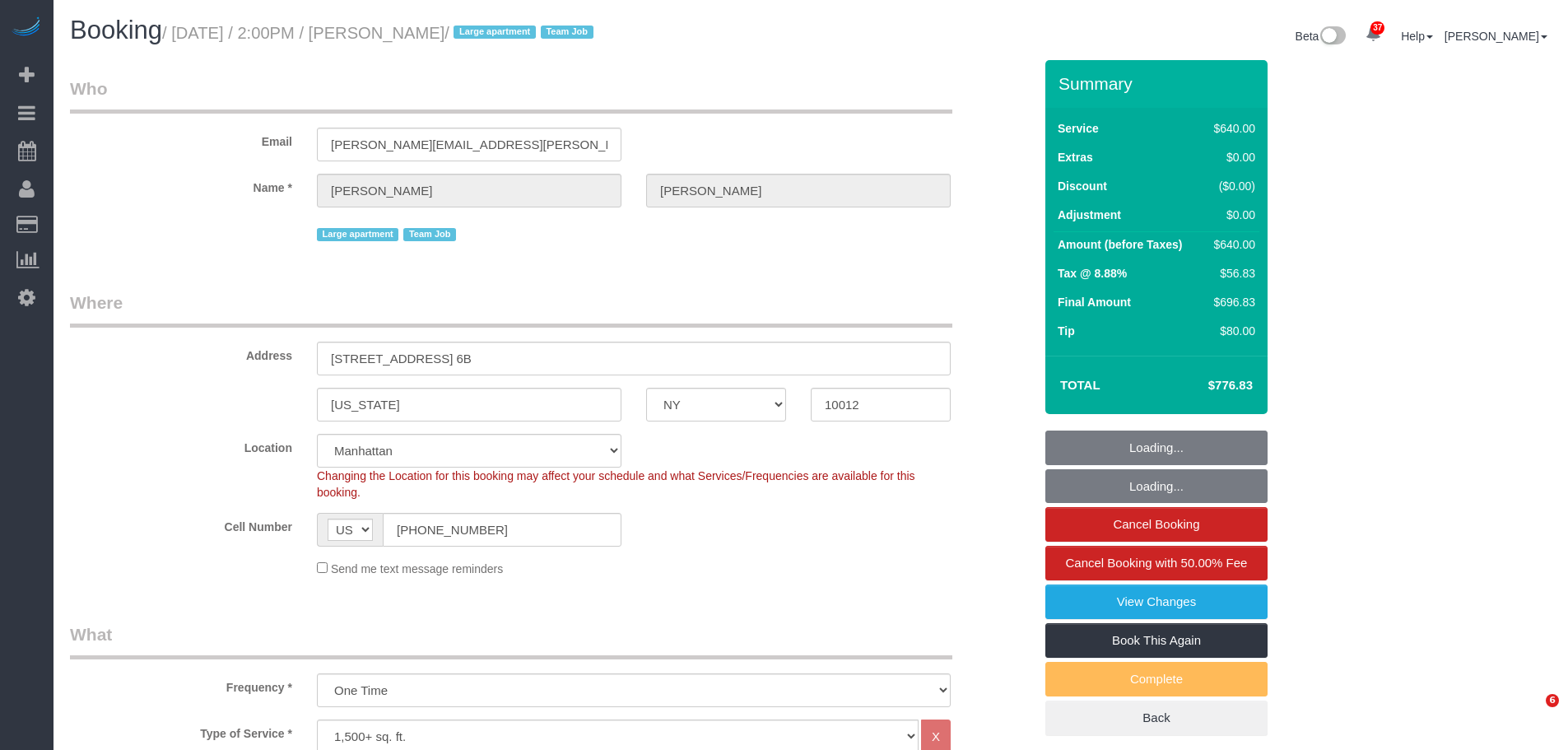
select select "NY"
select select "240"
select select "string:stripe-pm_1S6Gzo4VGloSiKo7bUrrxfkt"
select select "spot1"
select select "number:62"
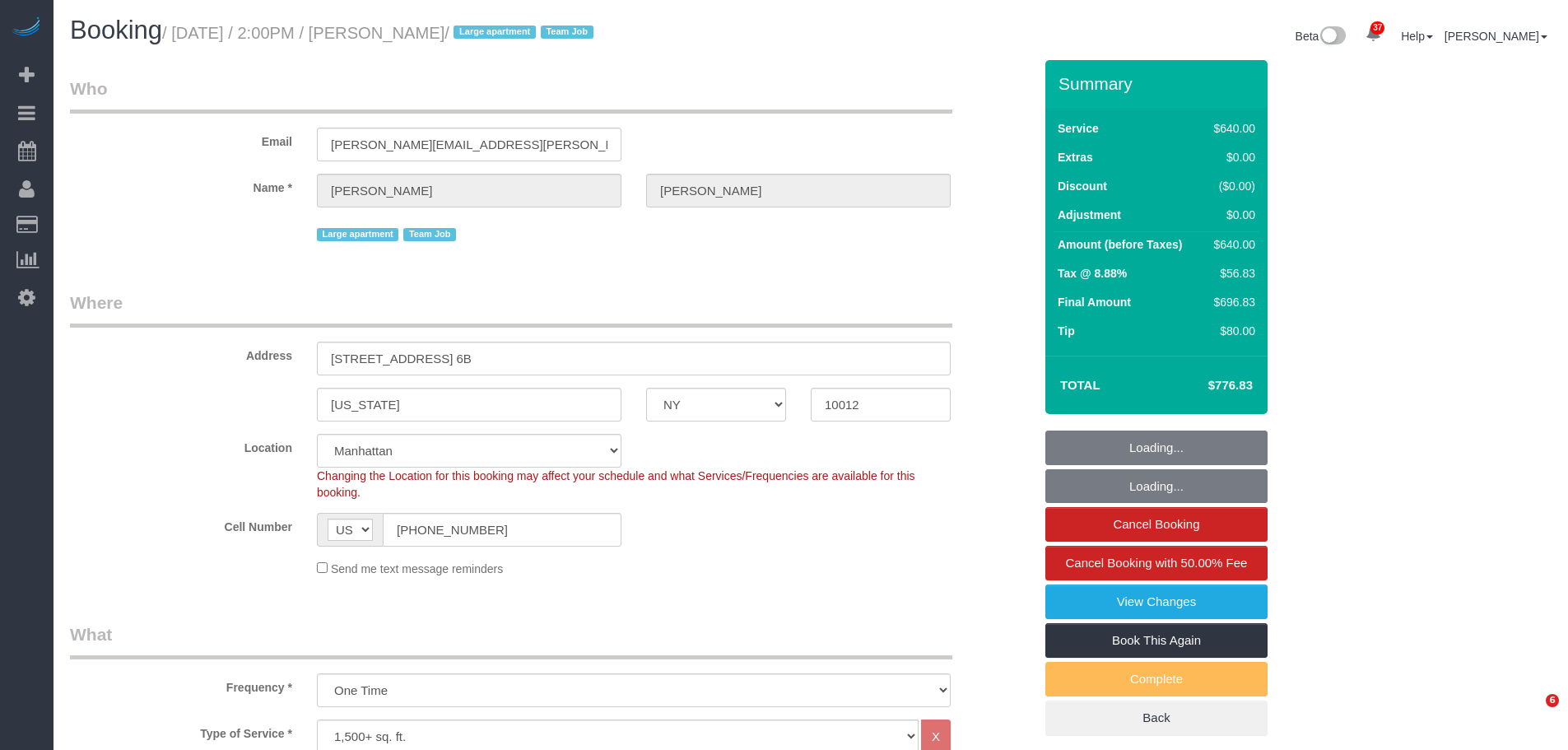
select select "number:75"
select select "number:15"
select select "number:6"
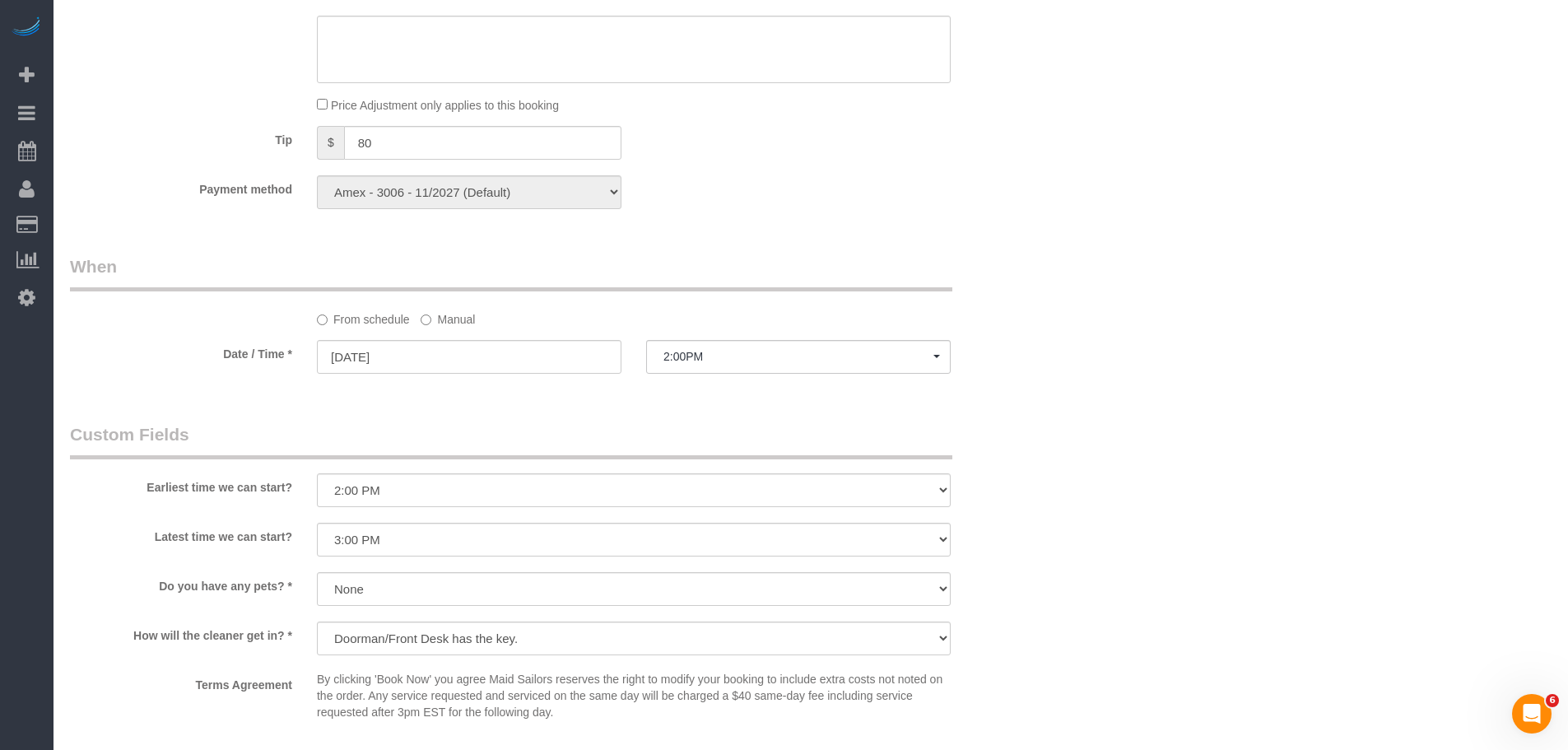
scroll to position [1235, 0]
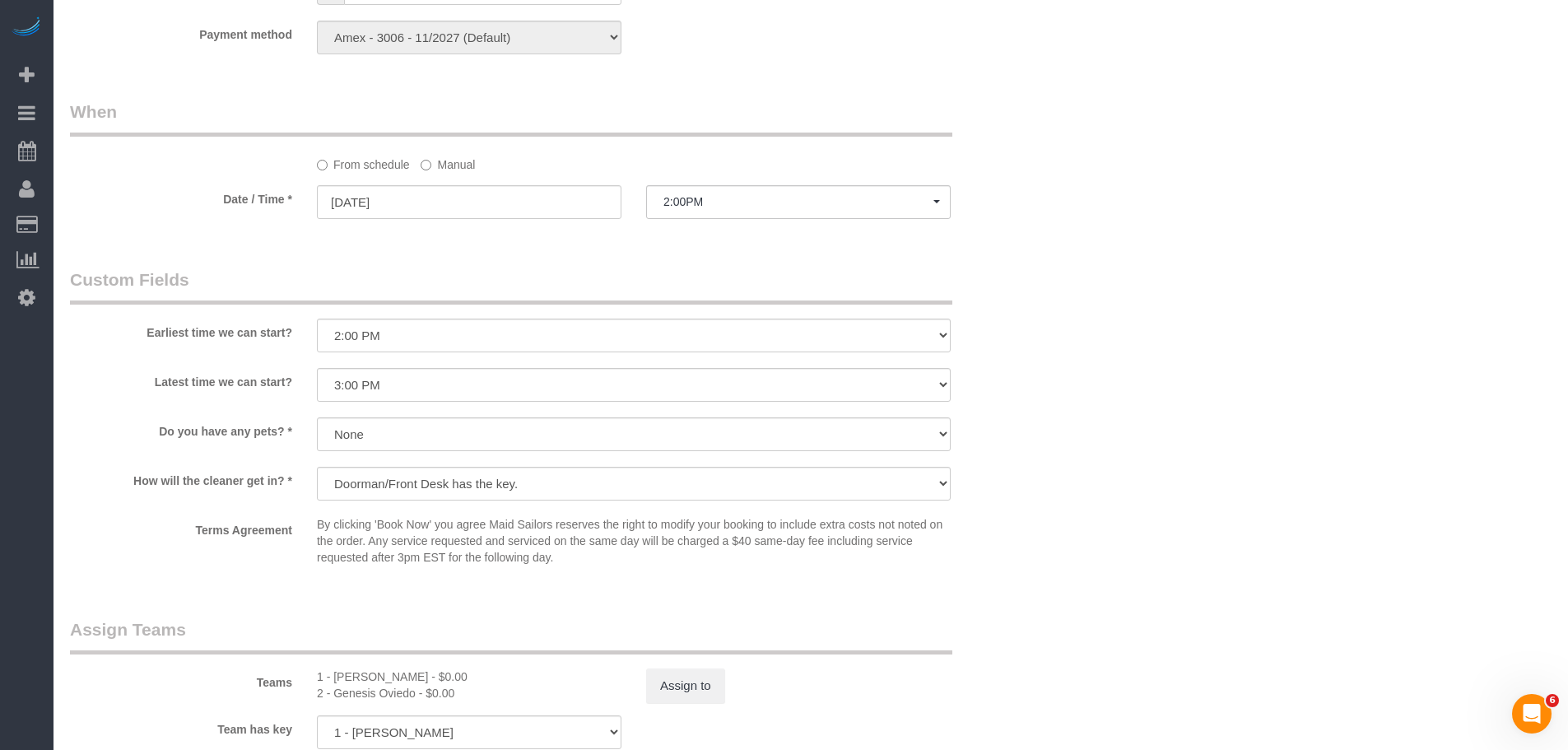
click at [1184, 264] on div "Who Email stephanie.zilberman@gmail.com Name * Stephanie Zilberman Large apartm…" at bounding box center [810, 30] width 1481 height 2409
click at [733, 106] on legend "When" at bounding box center [511, 117] width 882 height 37
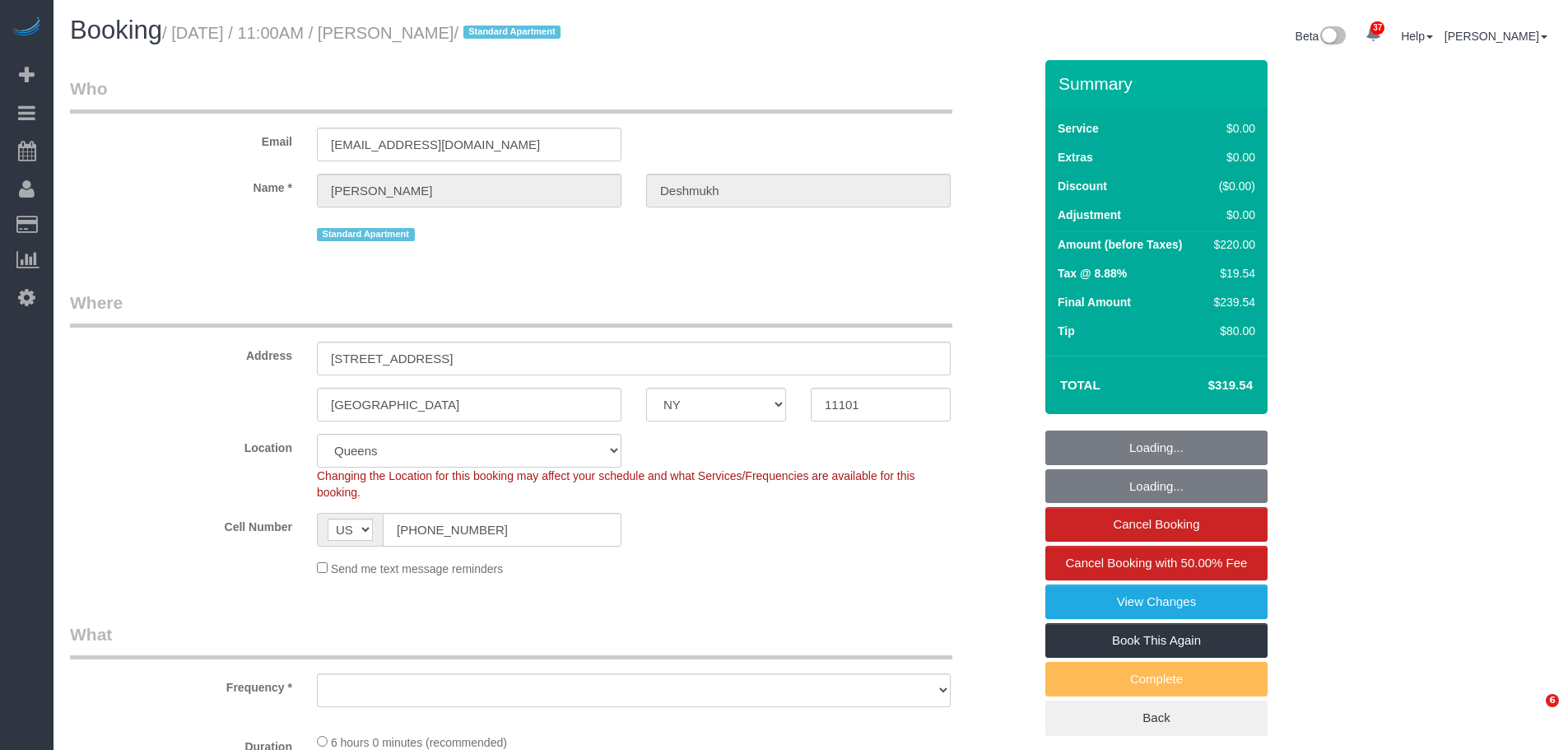
select select "NY"
select select "spot1"
select select "number:59"
select select "number:73"
select select "number:15"
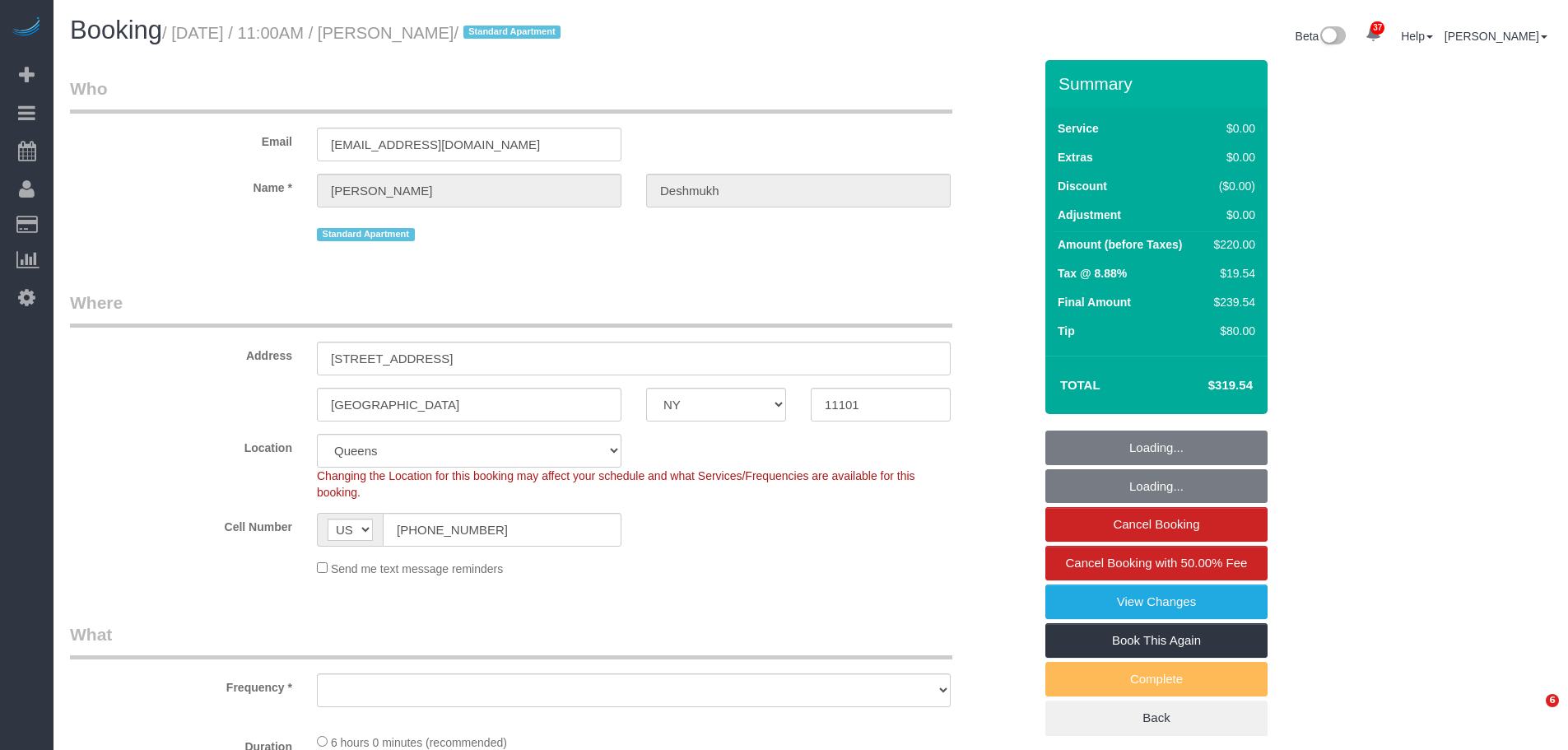
select select "number:6"
select select "spot47"
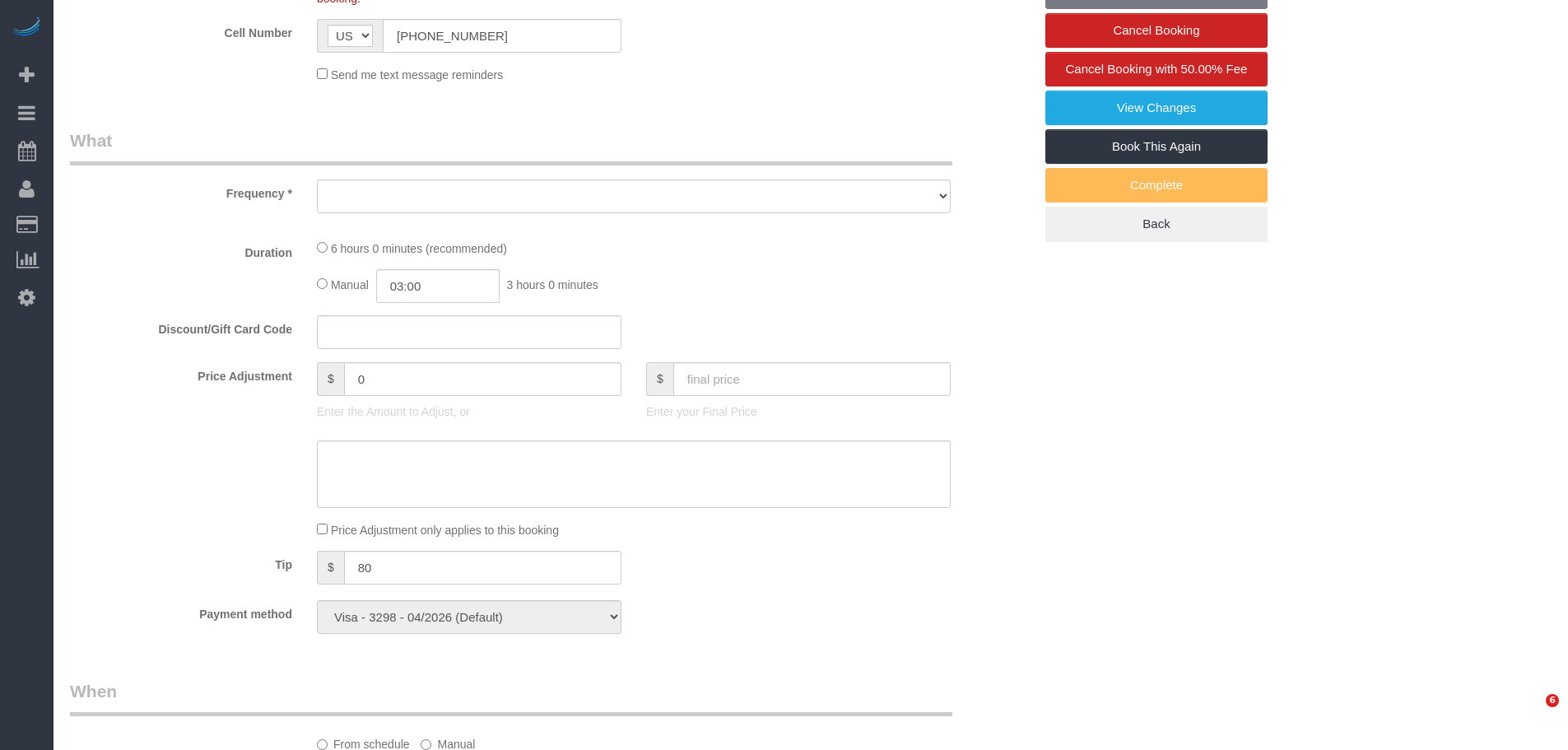
select select "object:1418"
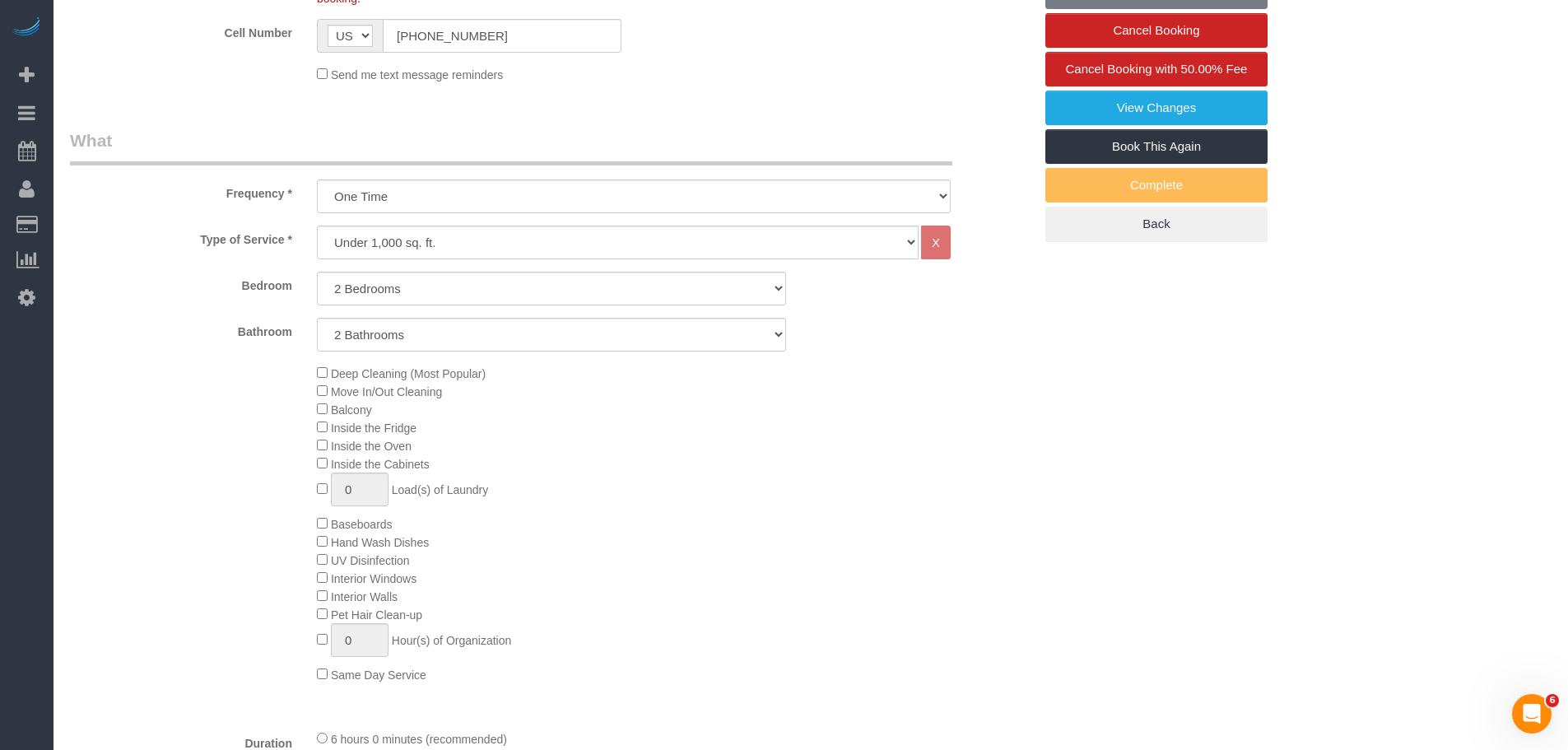
select select "2"
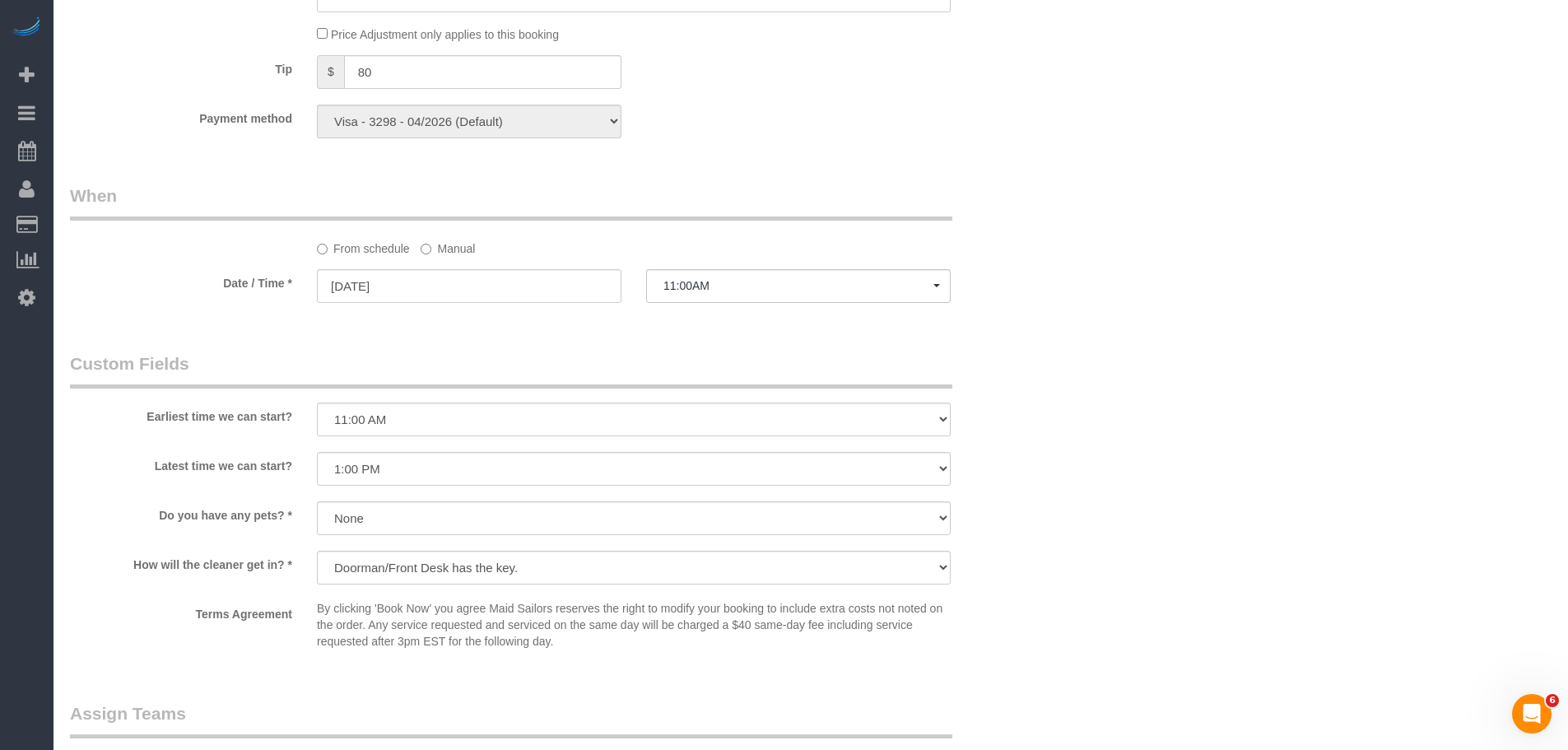
scroll to position [1482, 0]
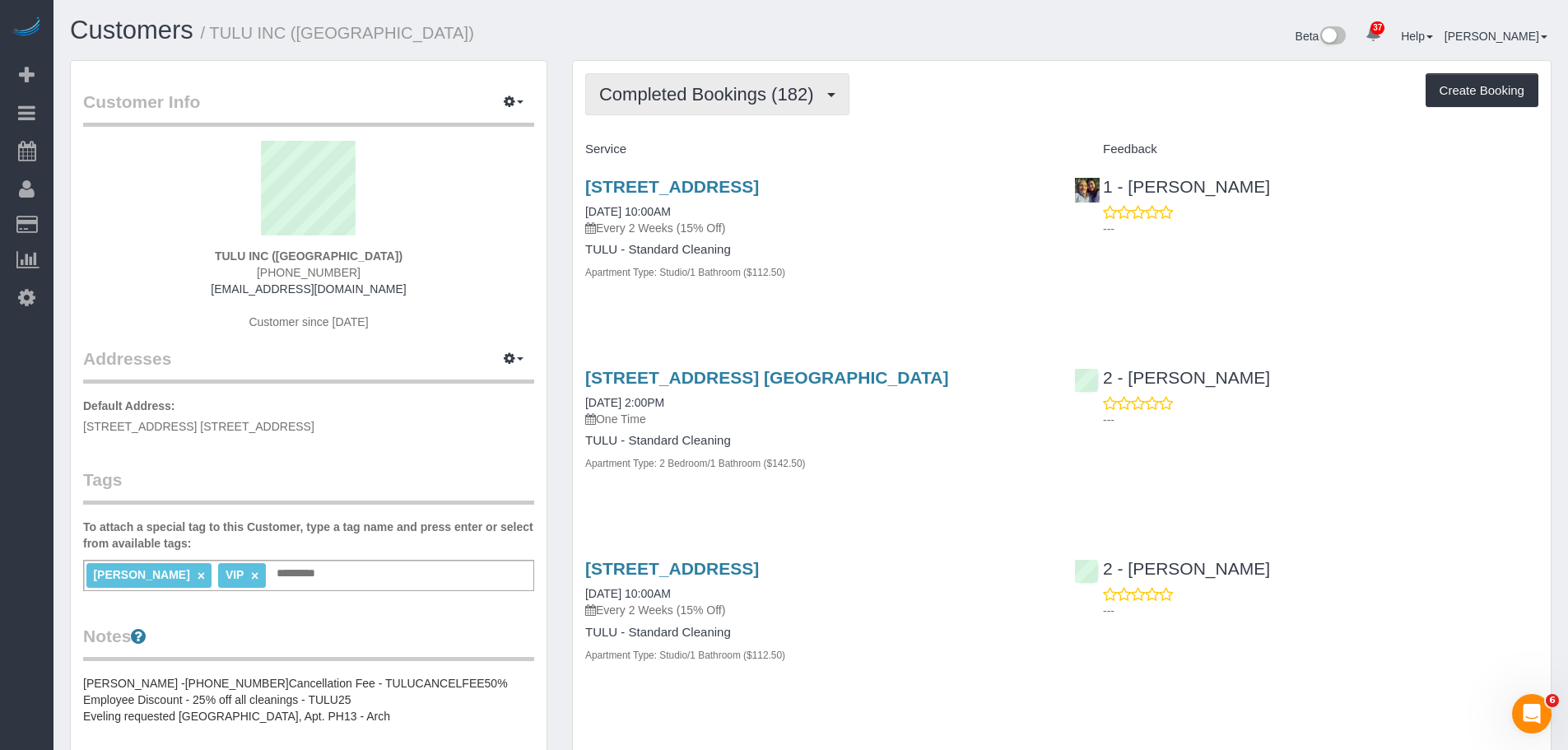
click at [732, 89] on span "Completed Bookings (182)" at bounding box center [710, 94] width 222 height 21
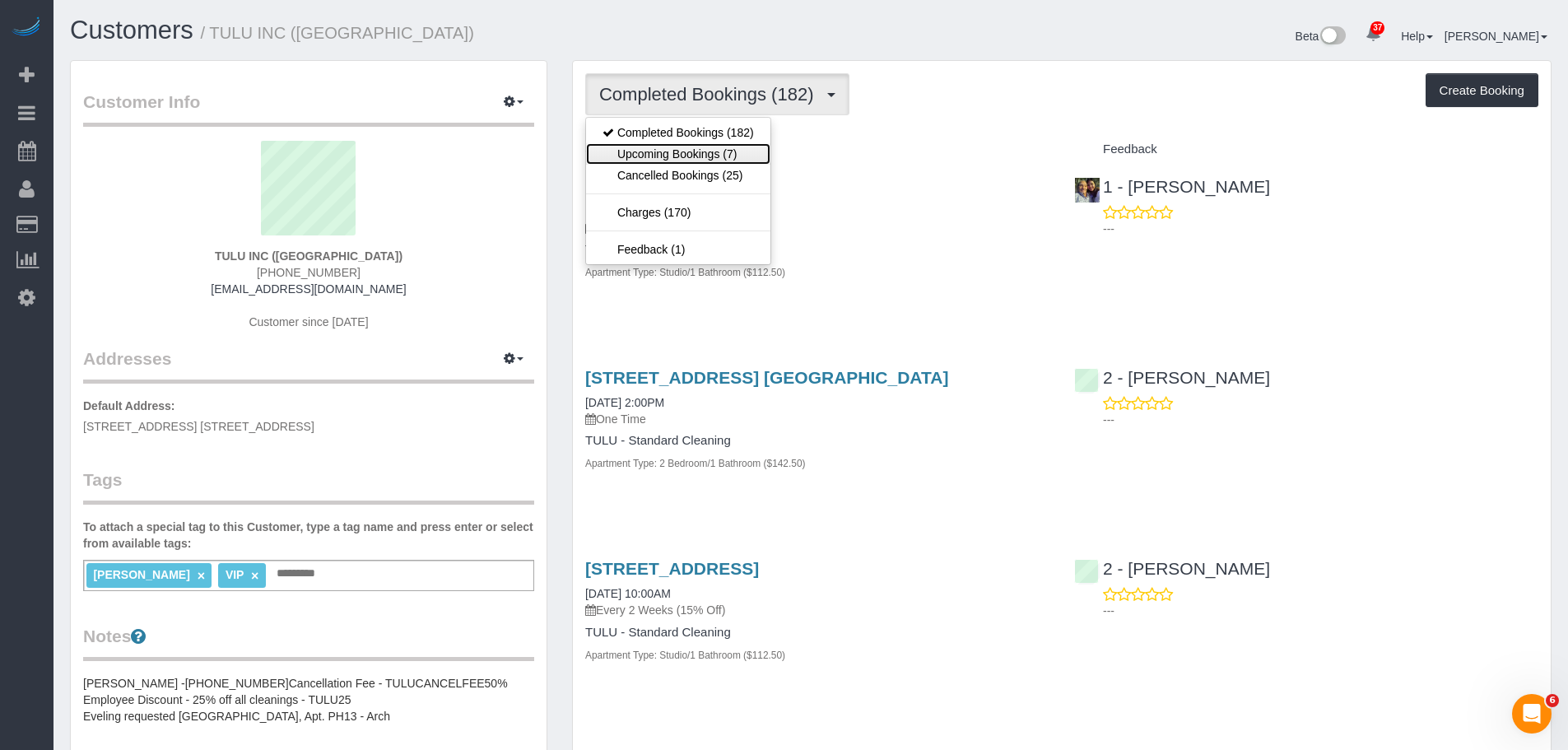
click at [716, 152] on link "Upcoming Bookings (7)" at bounding box center [678, 154] width 184 height 21
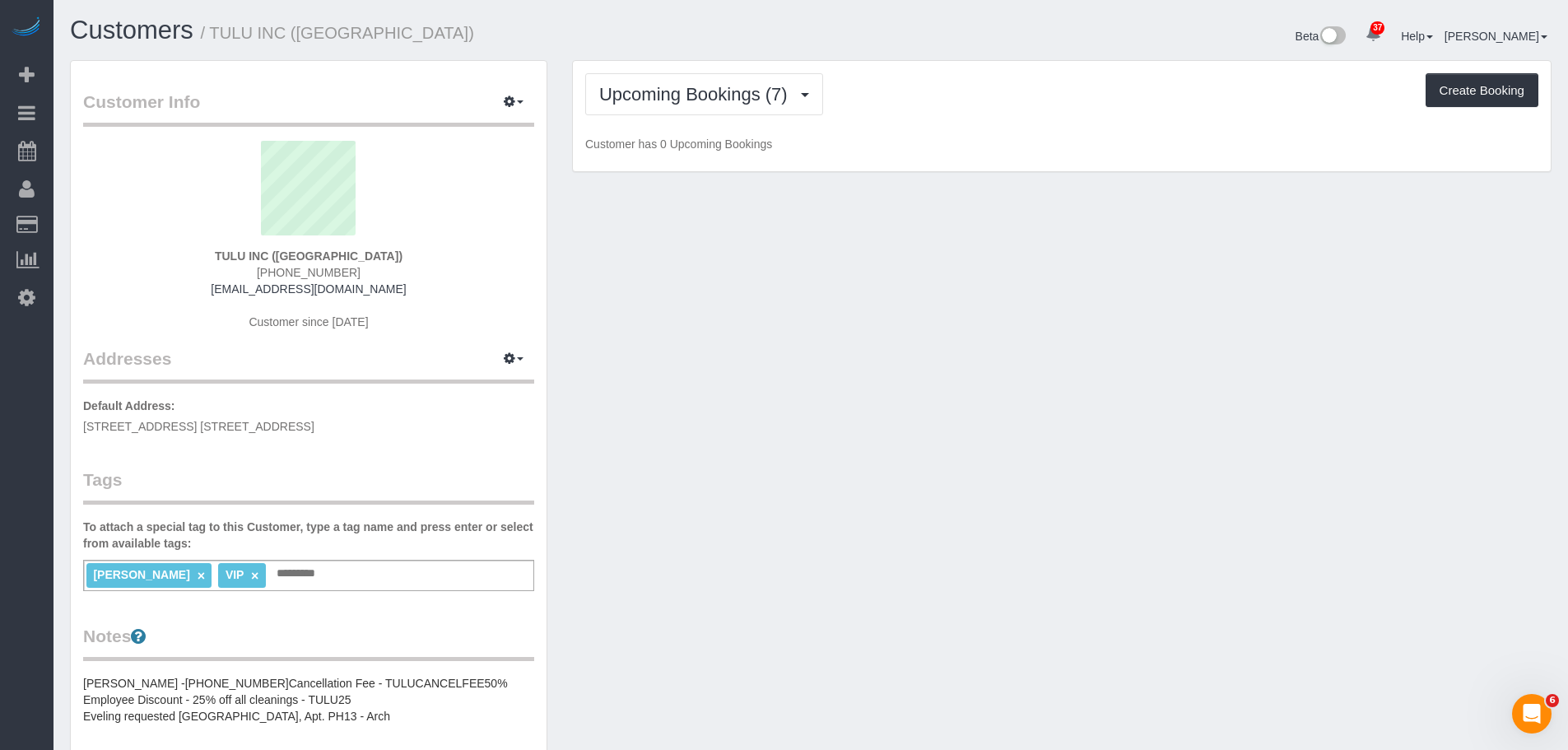
click at [971, 118] on div "Upcoming Bookings (7) Completed Bookings (182) Upcoming Bookings (7) Cancelled …" at bounding box center [1061, 116] width 978 height 111
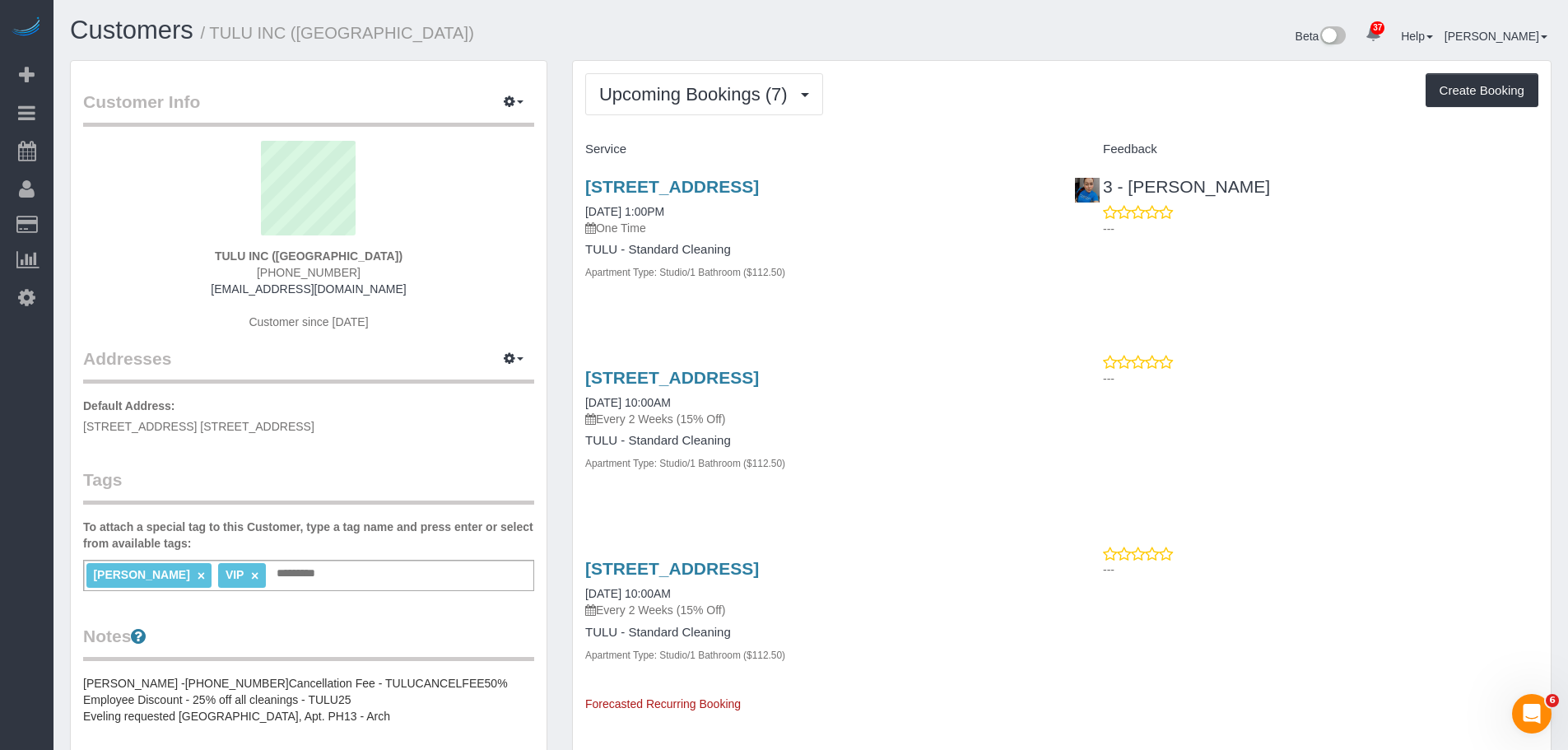
click at [984, 303] on div "[STREET_ADDRESS] [DATE] 1:00PM One Time TULU - Standard Cleaning Apartment Type…" at bounding box center [817, 237] width 488 height 149
click at [850, 312] on div "[STREET_ADDRESS] [DATE] 1:00PM One Time TULU - Standard Cleaning Apartment Type…" at bounding box center [817, 237] width 488 height 149
click at [990, 111] on div "Upcoming Bookings (7) Completed Bookings (182) Upcoming Bookings (7) Cancelled …" at bounding box center [1061, 94] width 953 height 42
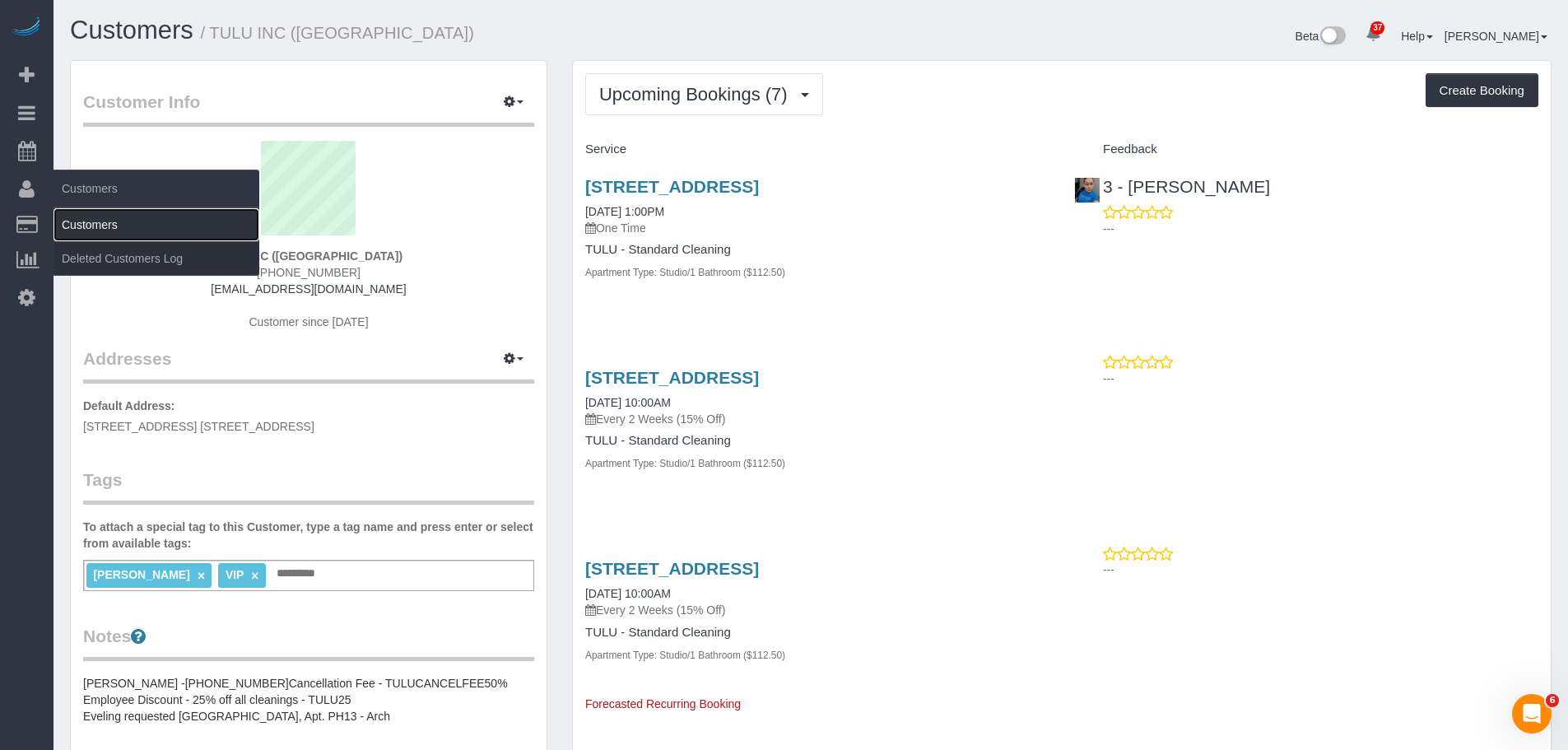
click at [114, 223] on link "Customers" at bounding box center [157, 225] width 206 height 33
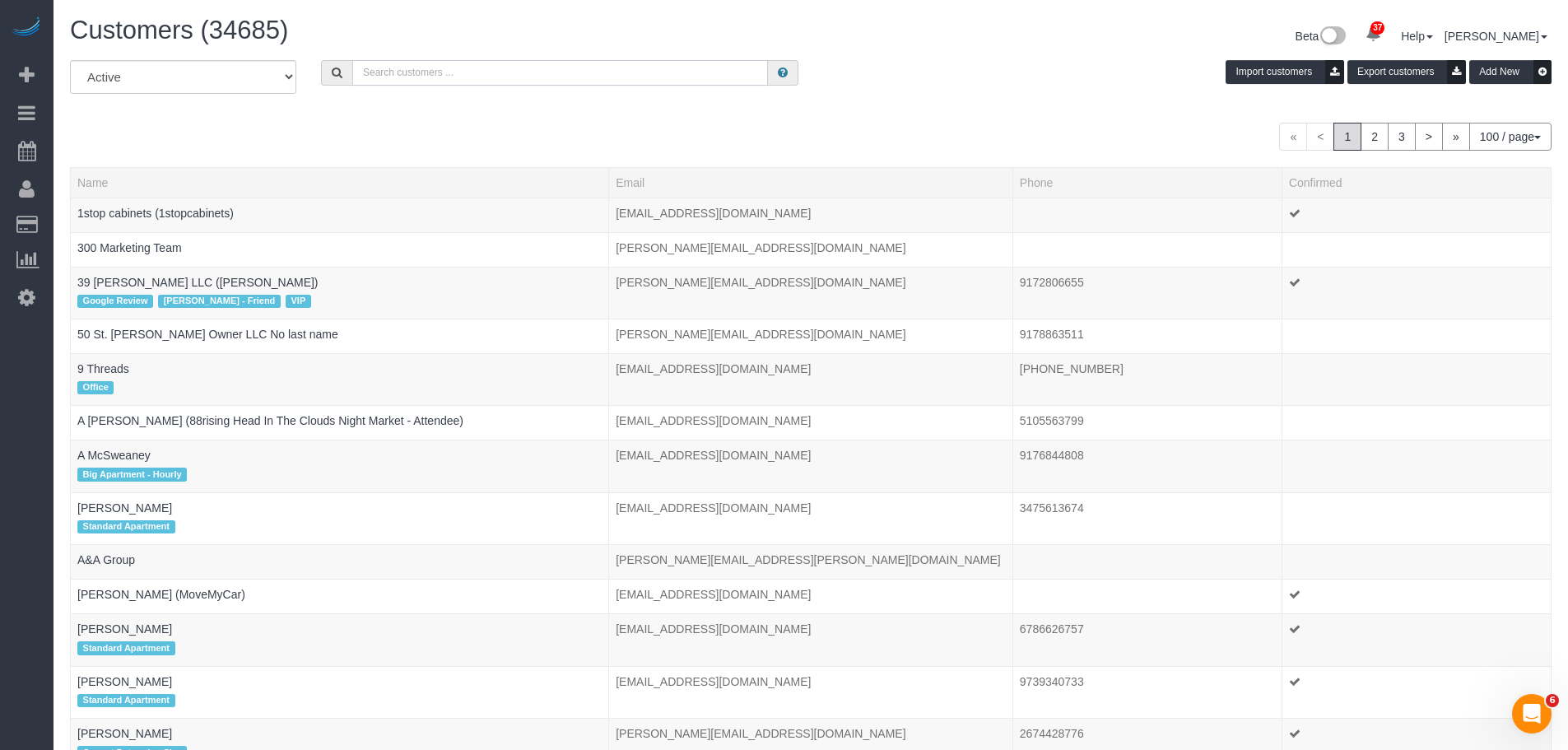
click at [409, 82] on input "text" at bounding box center [560, 72] width 416 height 26
type input "tulu"
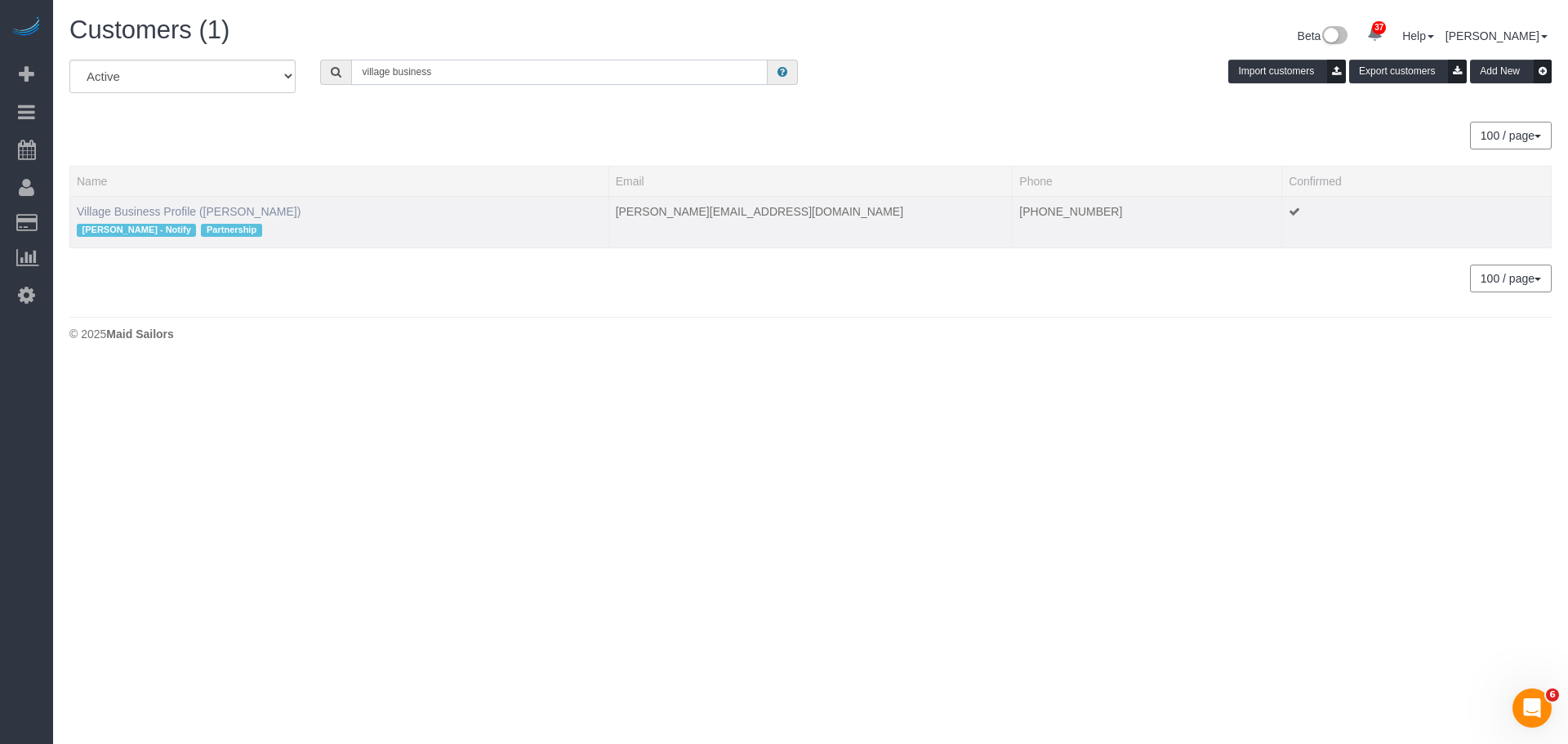
type input "village business"
click at [185, 216] on link "Village Business Profile (James Anthony)" at bounding box center [188, 211] width 224 height 13
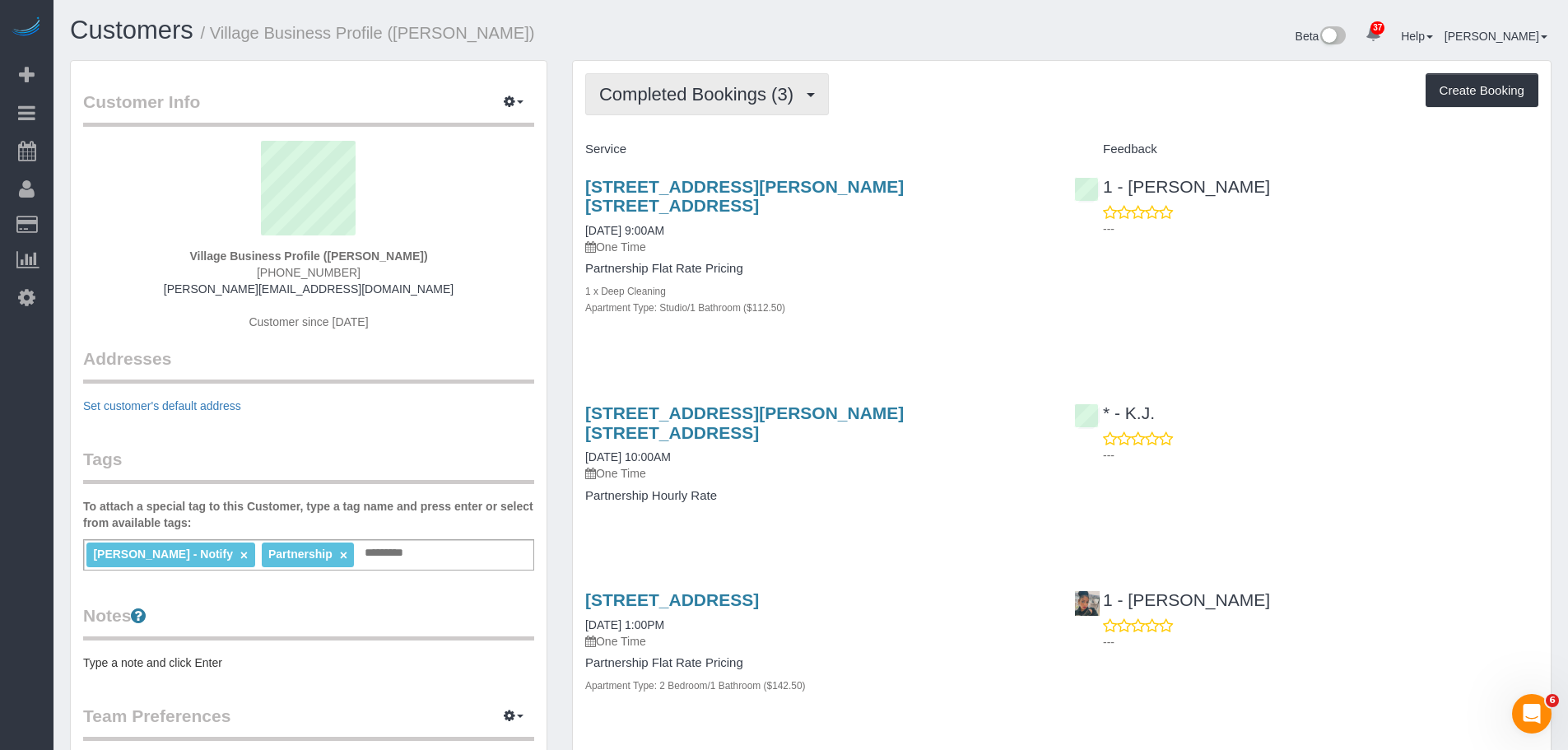
click at [750, 103] on span "Completed Bookings (3)" at bounding box center [700, 94] width 202 height 21
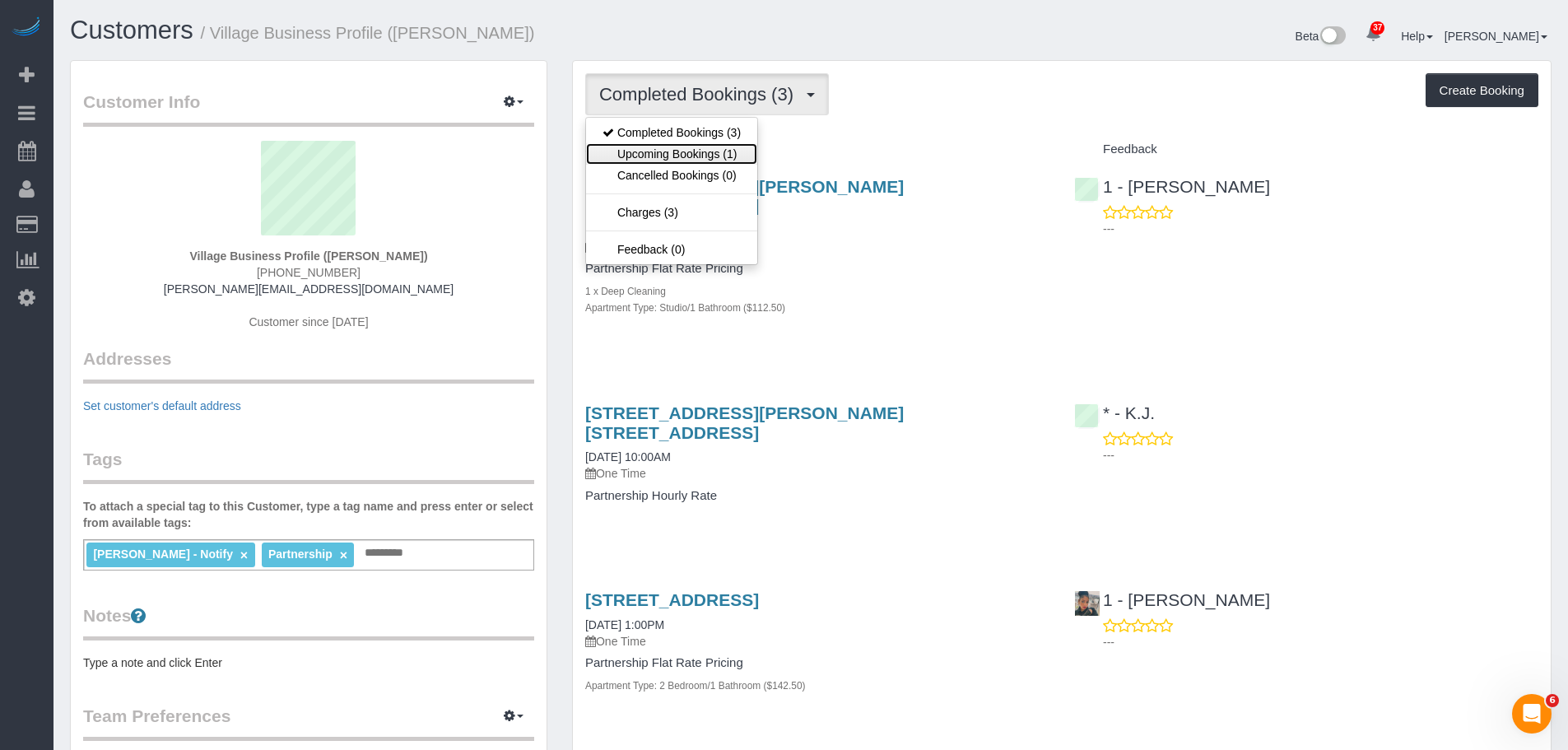
click at [750, 158] on link "Upcoming Bookings (1)" at bounding box center [671, 154] width 171 height 21
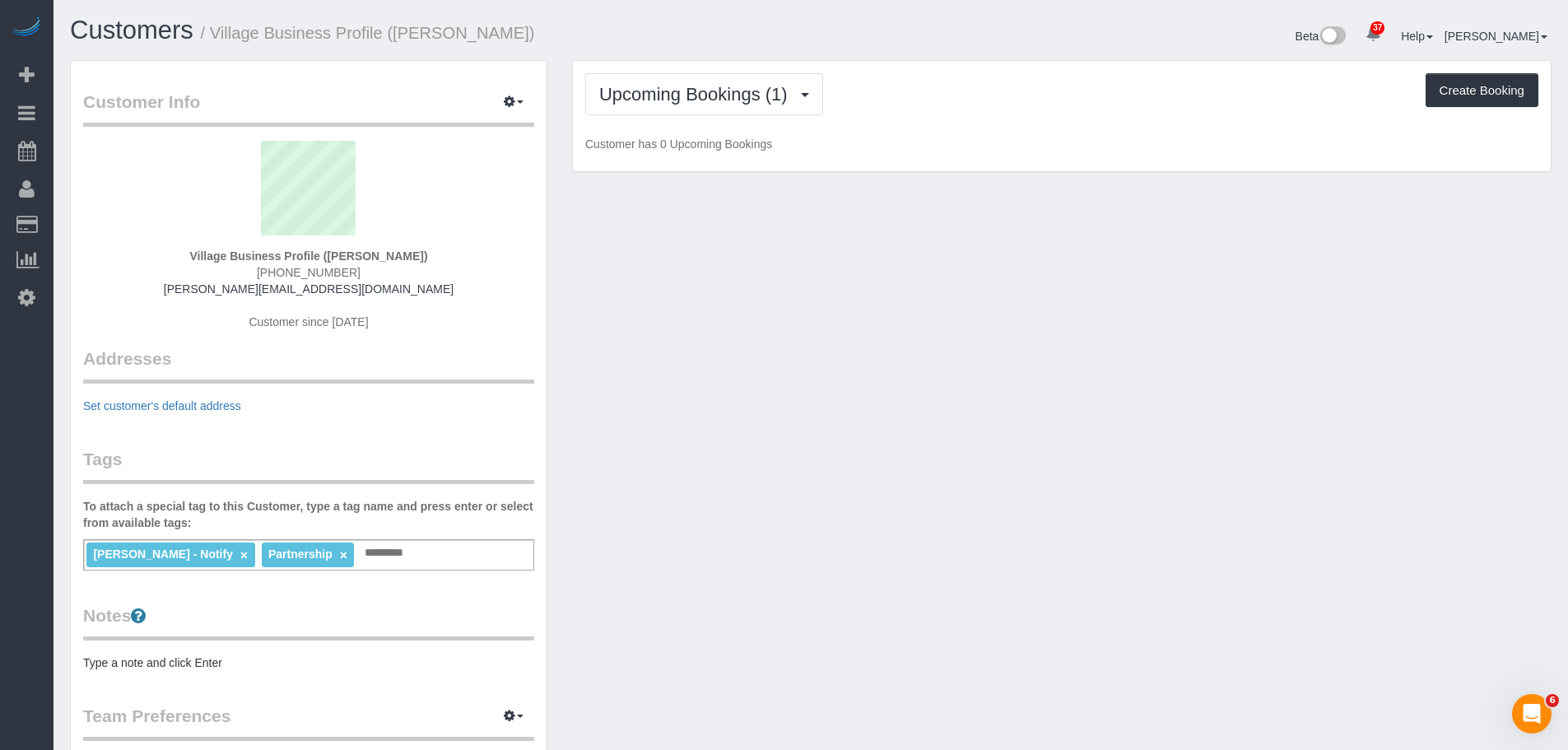
click at [917, 134] on div "Upcoming Bookings (1) Completed Bookings (3) Upcoming Bookings (1) Cancelled Bo…" at bounding box center [1061, 116] width 978 height 111
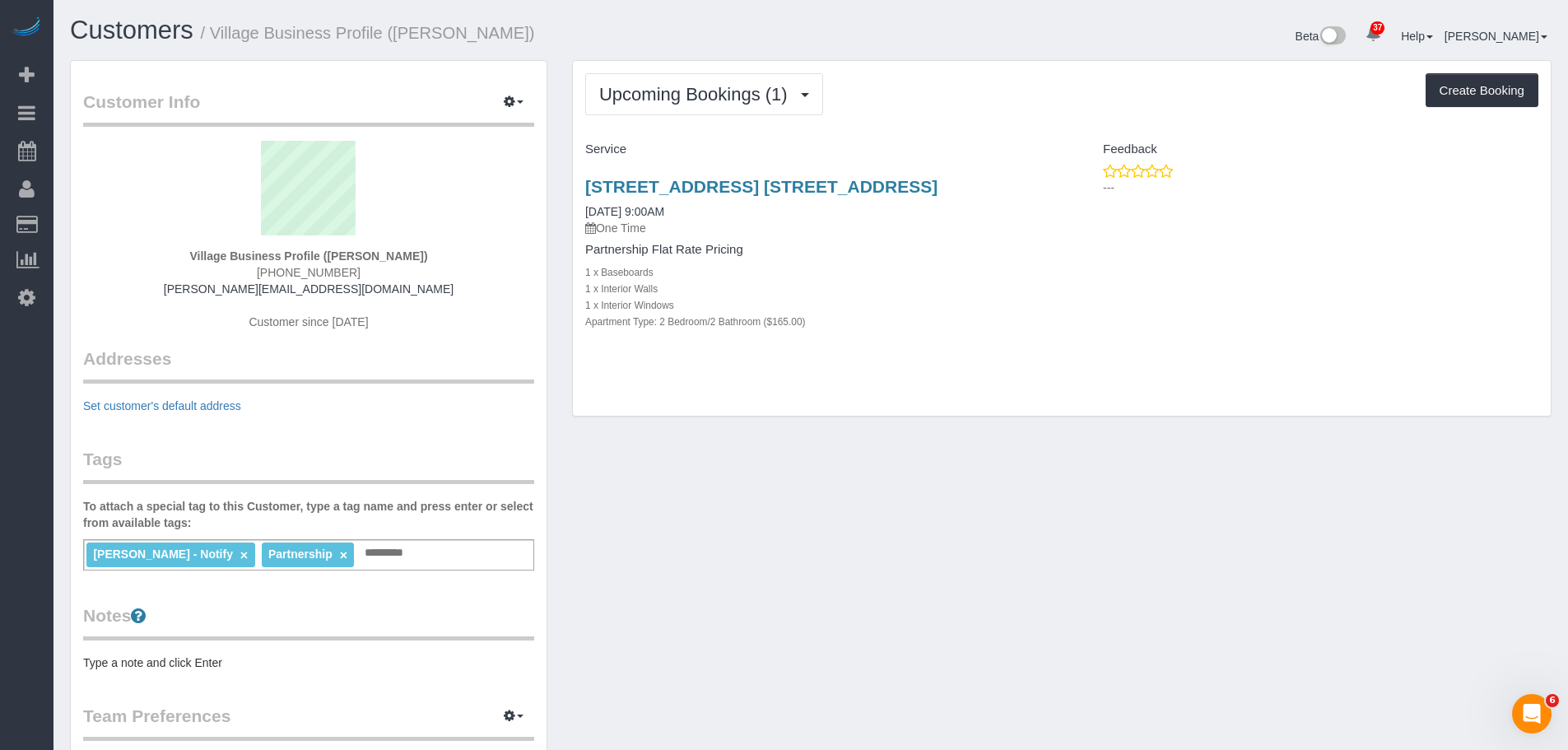
click at [1028, 288] on div "1 x Interior Walls" at bounding box center [817, 288] width 464 height 16
click at [1053, 330] on div "81 Fleet Place, Apt. 10d, Brooklyn, NY 11201 10/12/2025 9:00AM One Time Partner…" at bounding box center [817, 262] width 488 height 200
click at [1013, 149] on h4 "Service" at bounding box center [817, 149] width 464 height 14
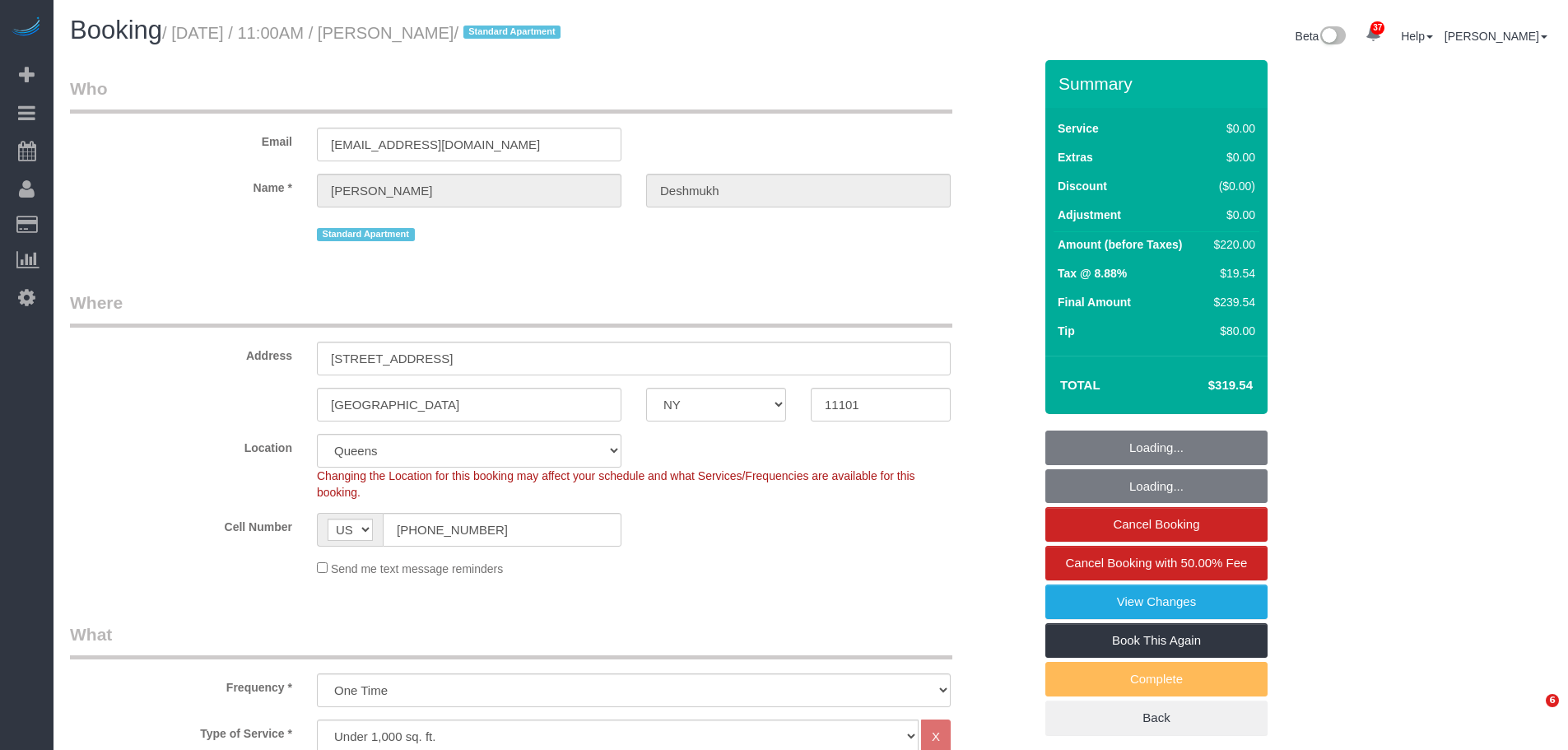
select select "NY"
select select "2"
select select "spot1"
select select "number:59"
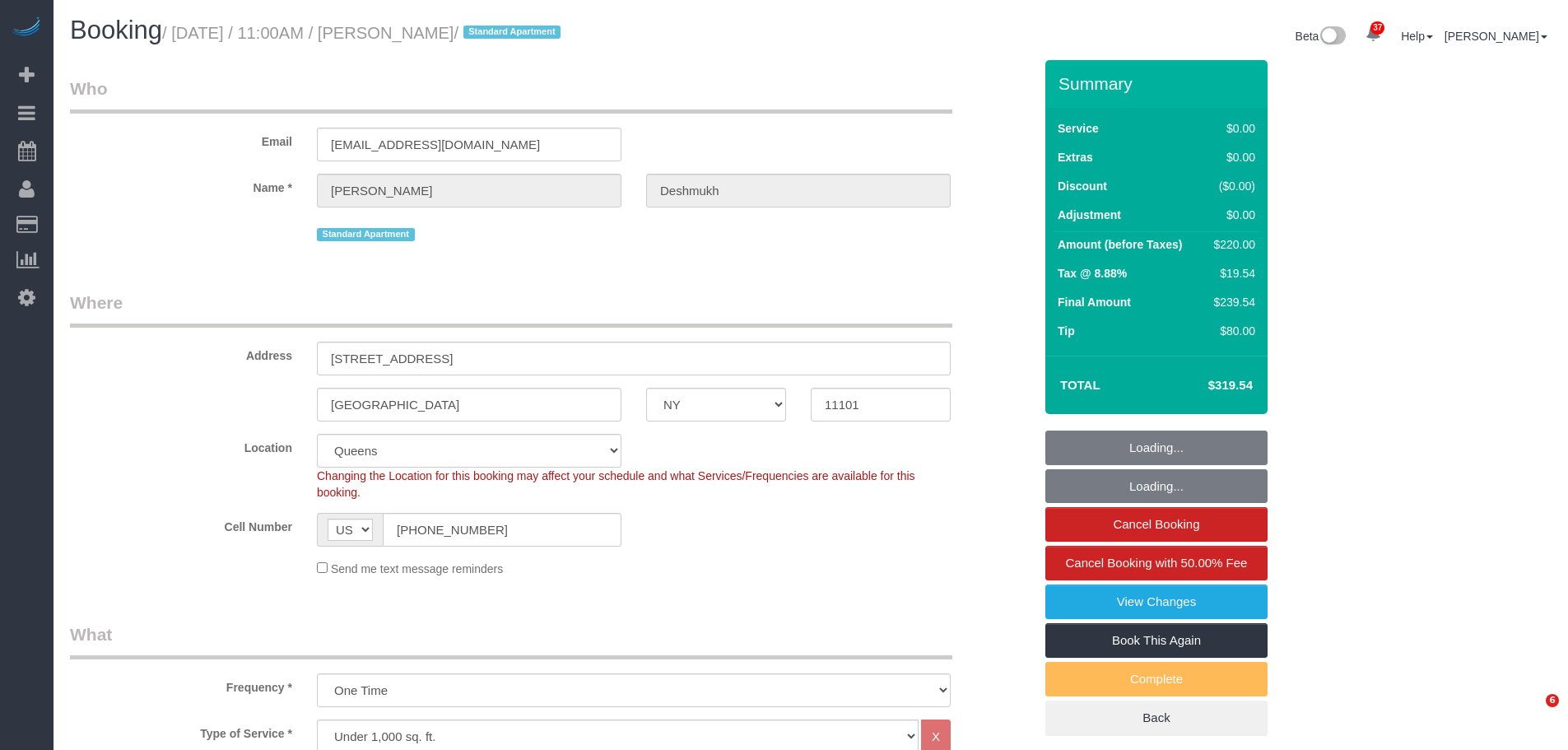
select select "number:73"
select select "number:15"
select select "number:6"
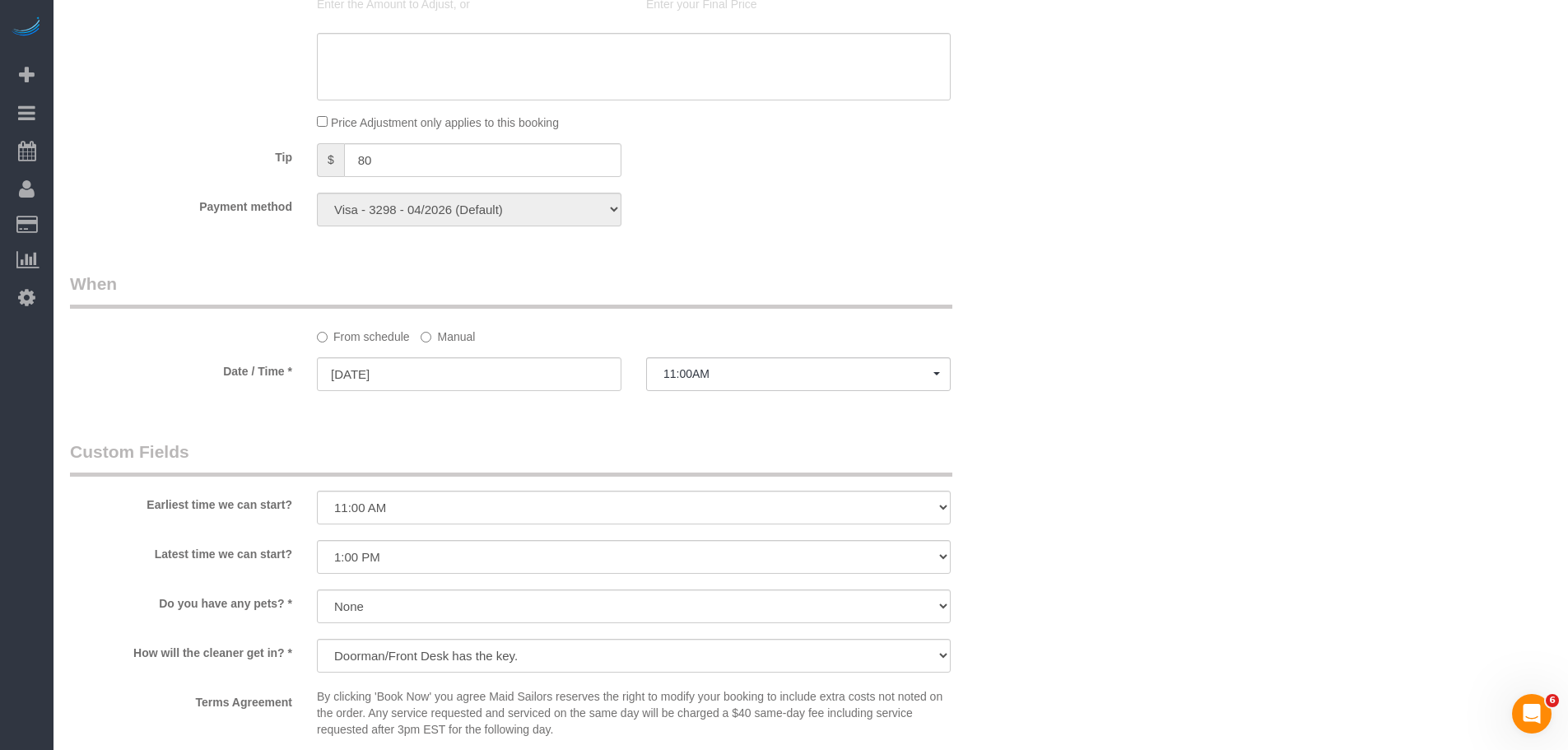
scroll to position [1400, 0]
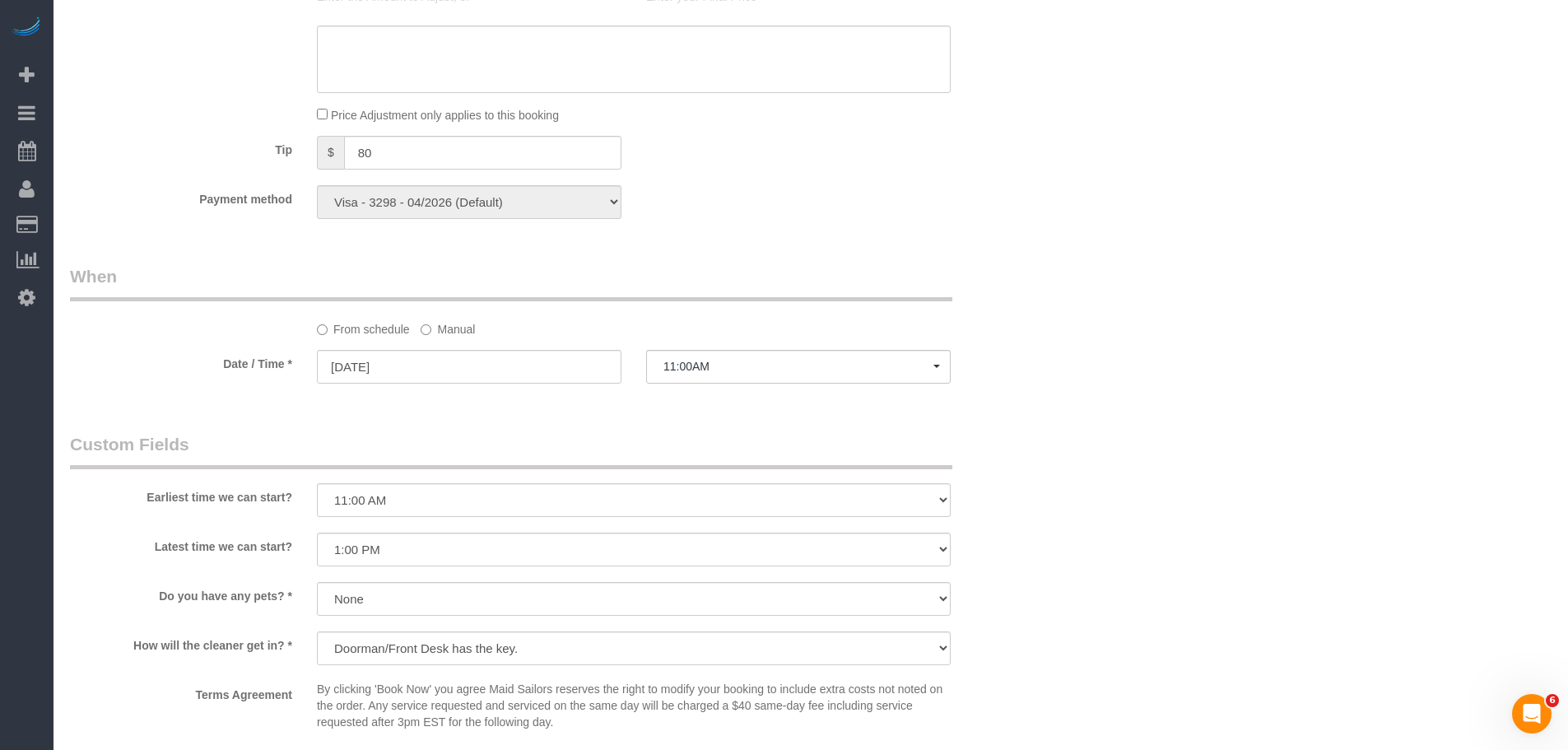
click at [454, 329] on label "Manual" at bounding box center [447, 326] width 55 height 22
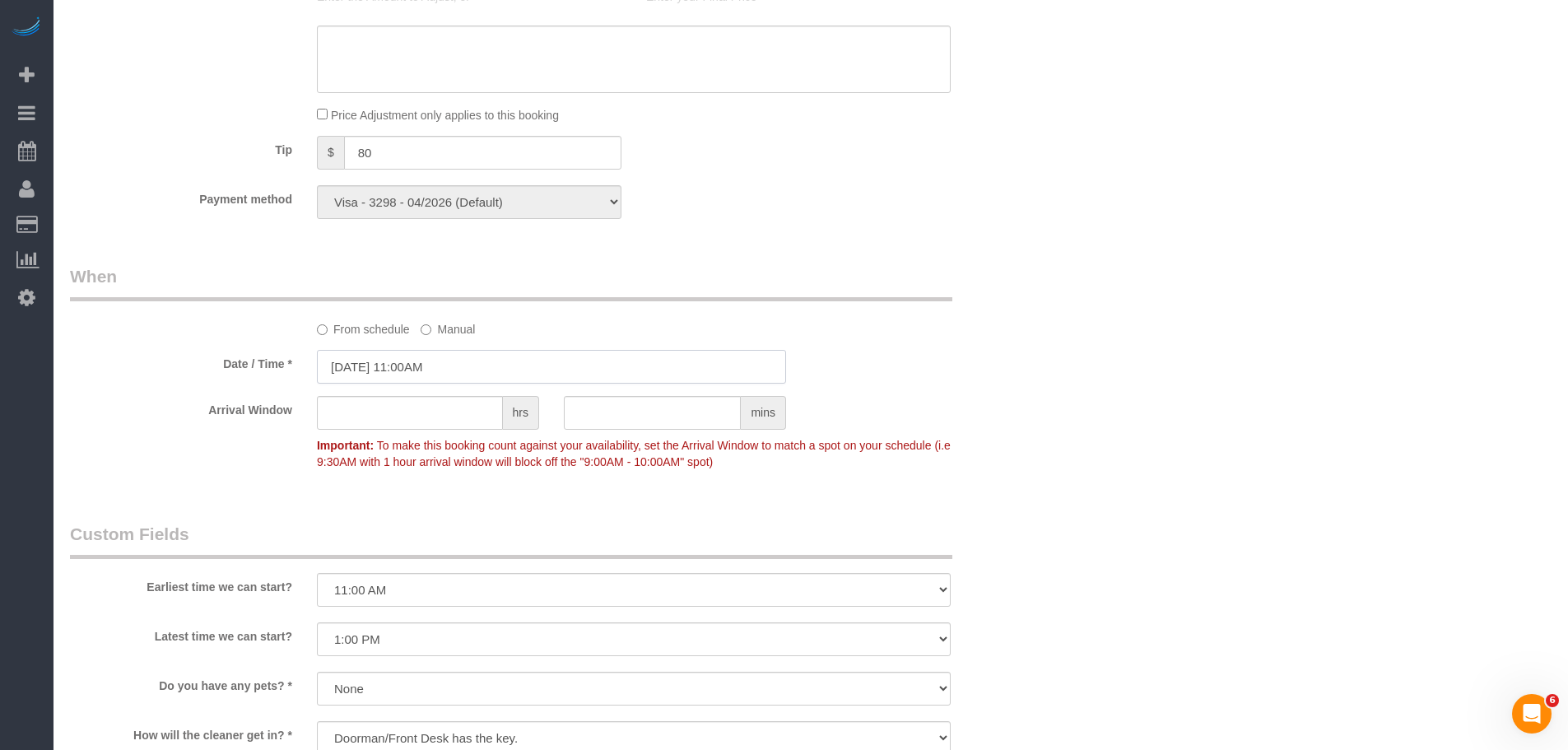
drag, startPoint x: 443, startPoint y: 361, endPoint x: 442, endPoint y: 382, distance: 21.0
click at [443, 361] on input "[DATE] 11:00AM" at bounding box center [551, 367] width 469 height 34
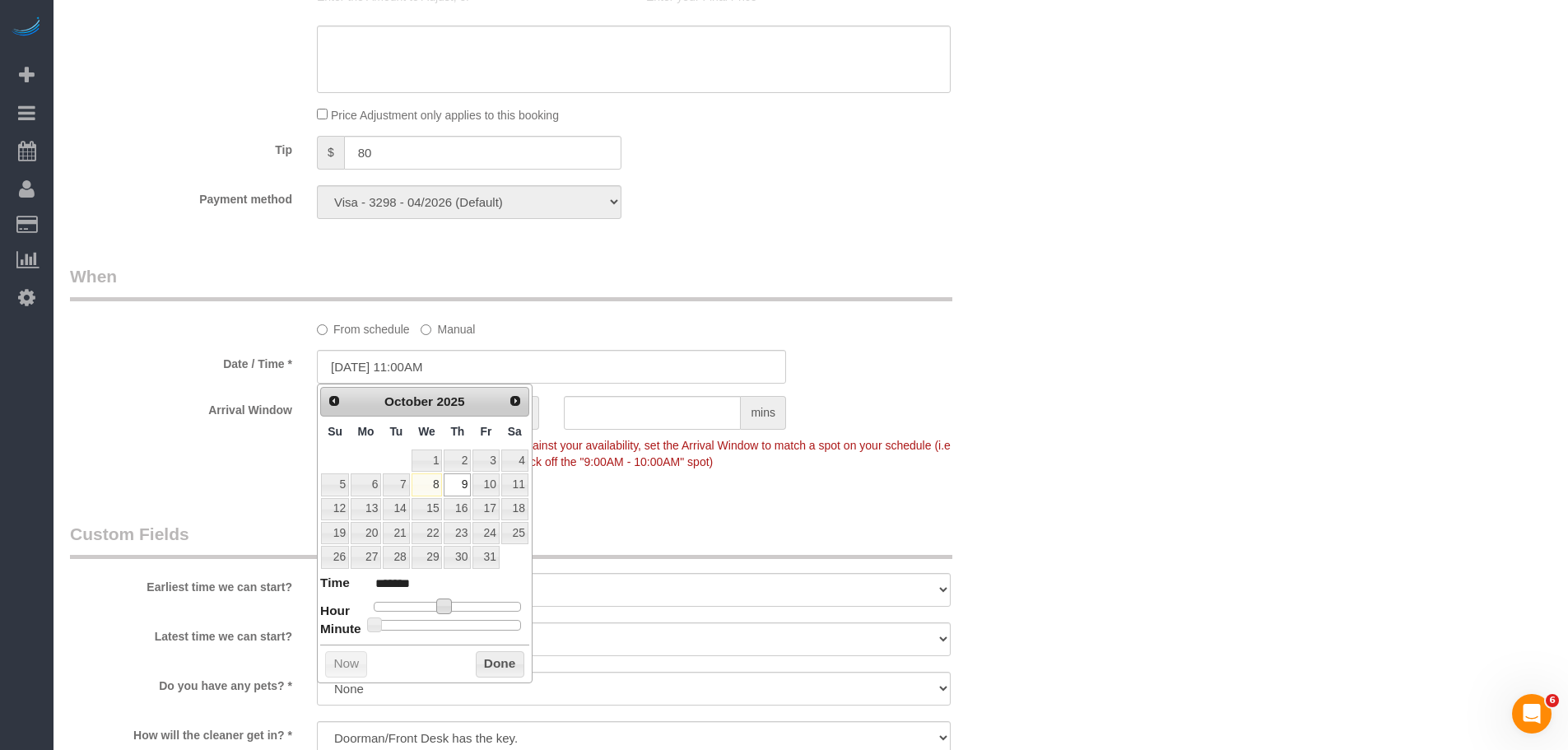
click at [444, 603] on span at bounding box center [444, 606] width 15 height 15
type input "[DATE] 1:00PM"
type input "******"
drag, startPoint x: 494, startPoint y: 664, endPoint x: 594, endPoint y: 632, distance: 105.0
click at [496, 664] on button "Done" at bounding box center [500, 664] width 48 height 26
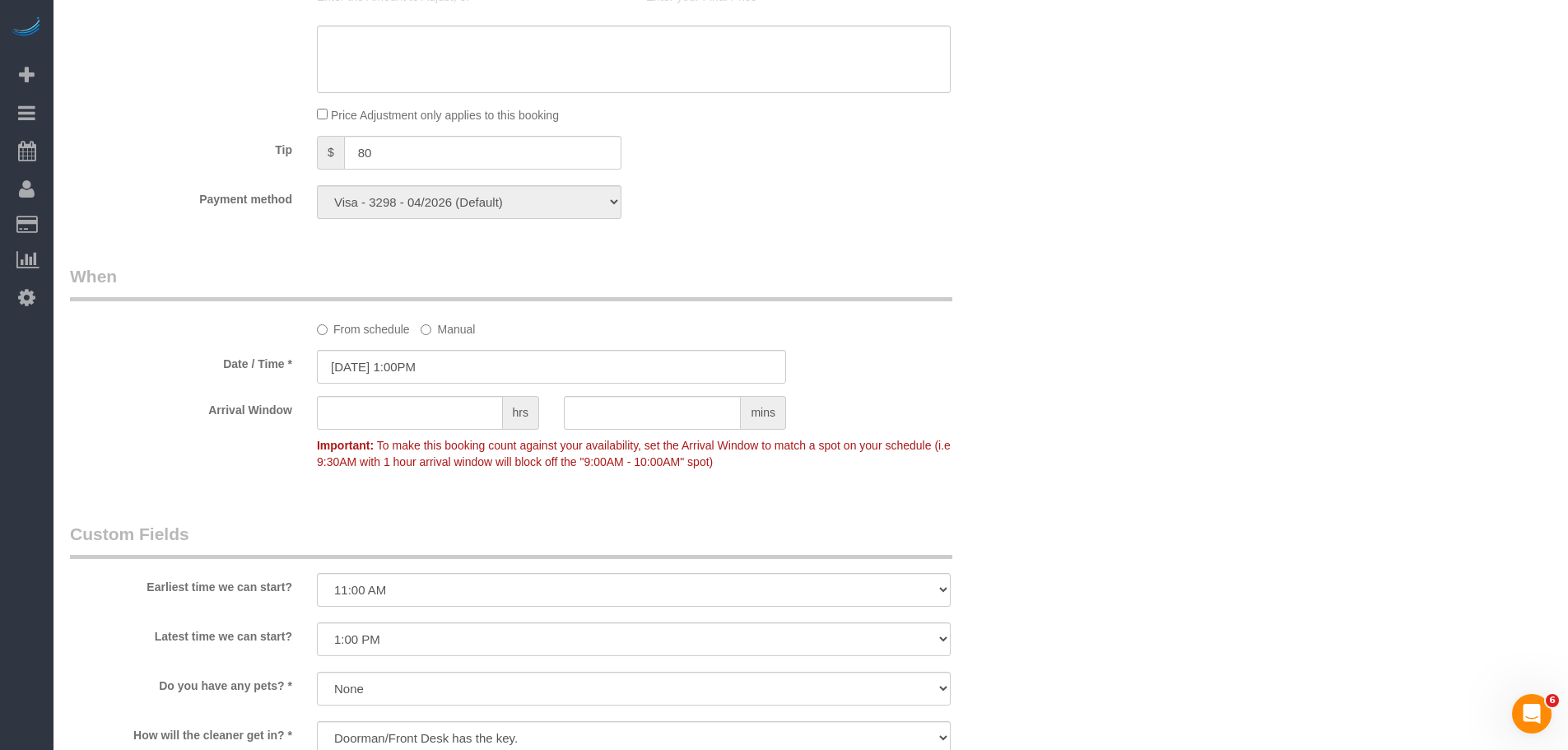
click at [1060, 499] on div "Who Email [EMAIL_ADDRESS][DOMAIN_NAME] Name * [PERSON_NAME] Standard Apartment …" at bounding box center [810, 74] width 1481 height 2829
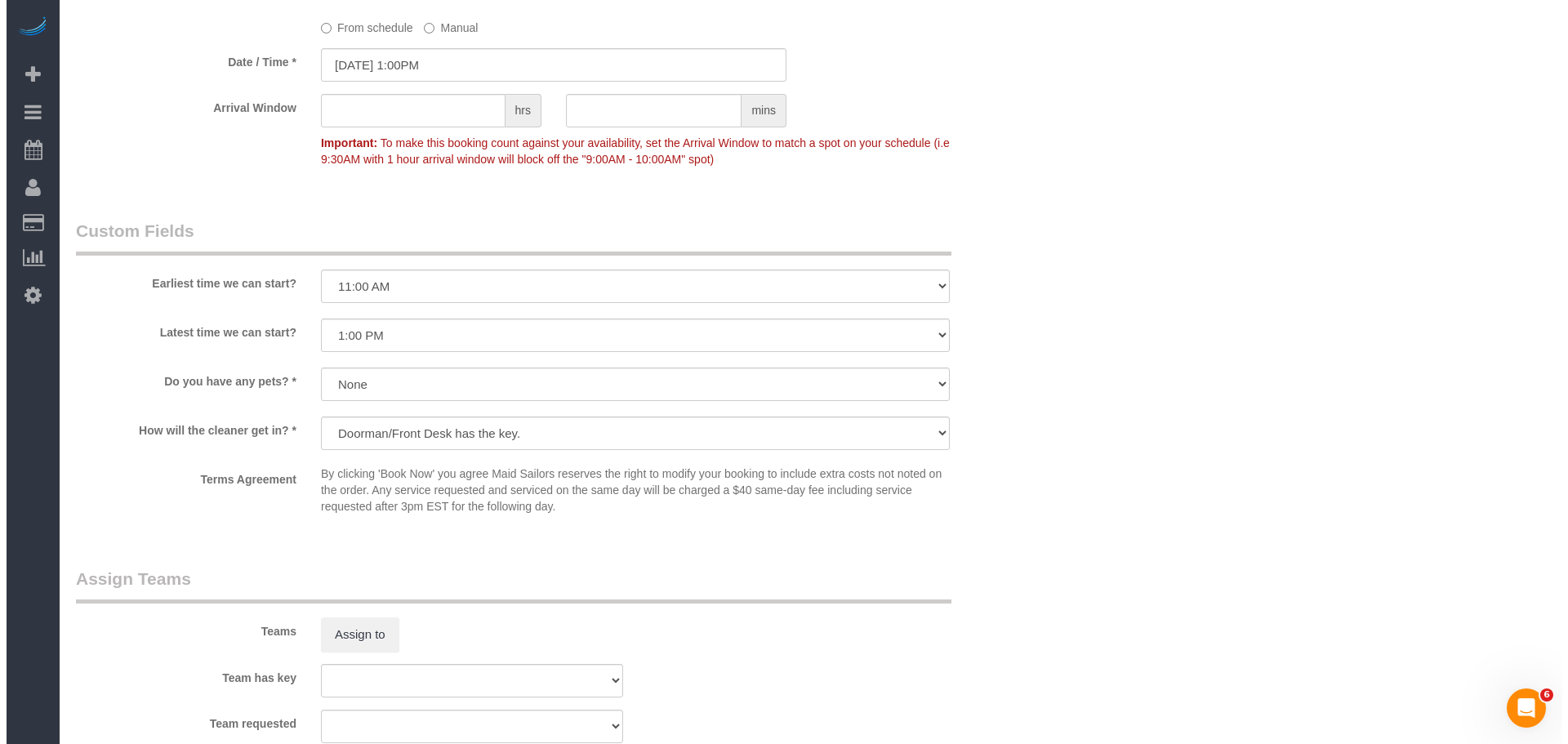
scroll to position [1797, 0]
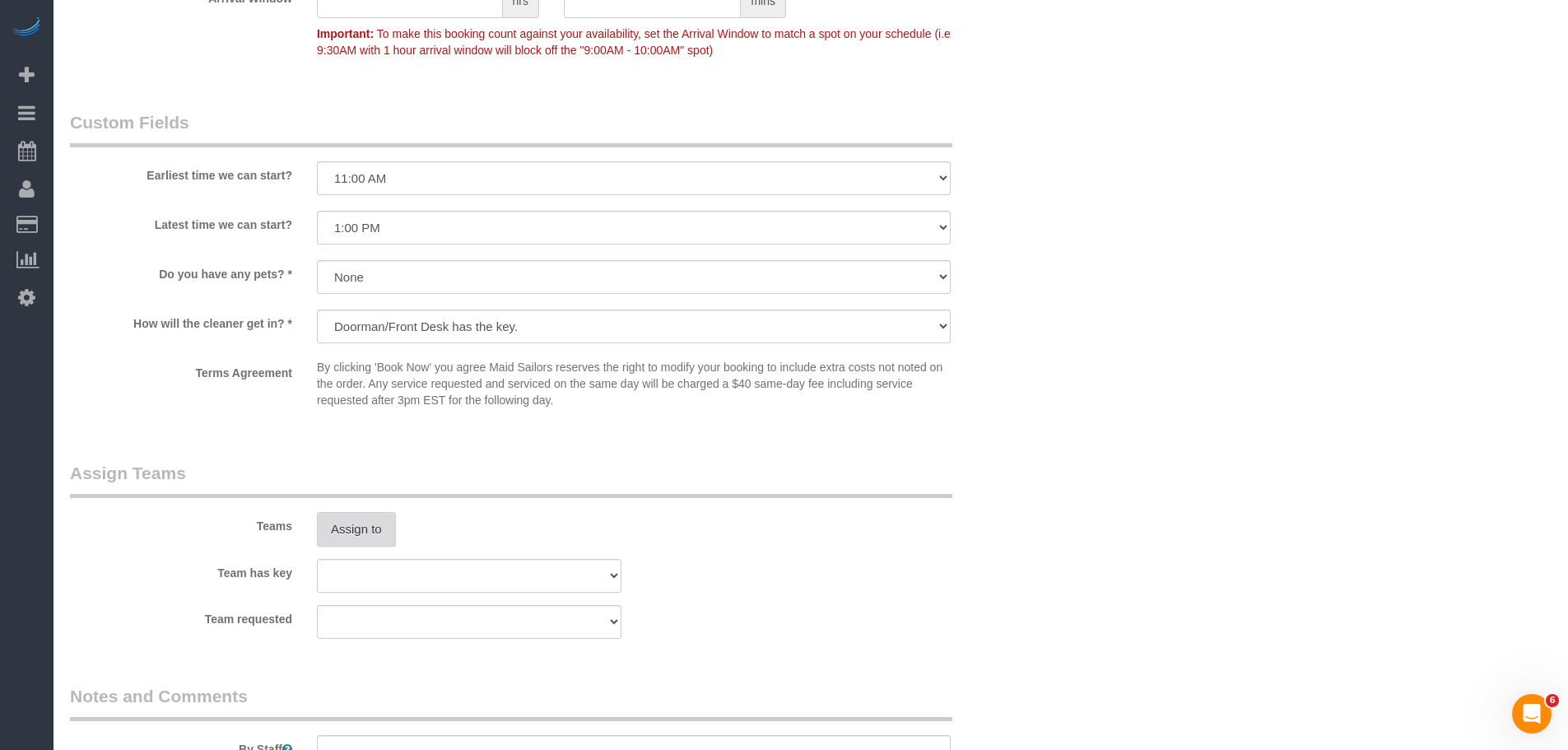
click at [337, 517] on button "Assign to" at bounding box center [356, 529] width 79 height 35
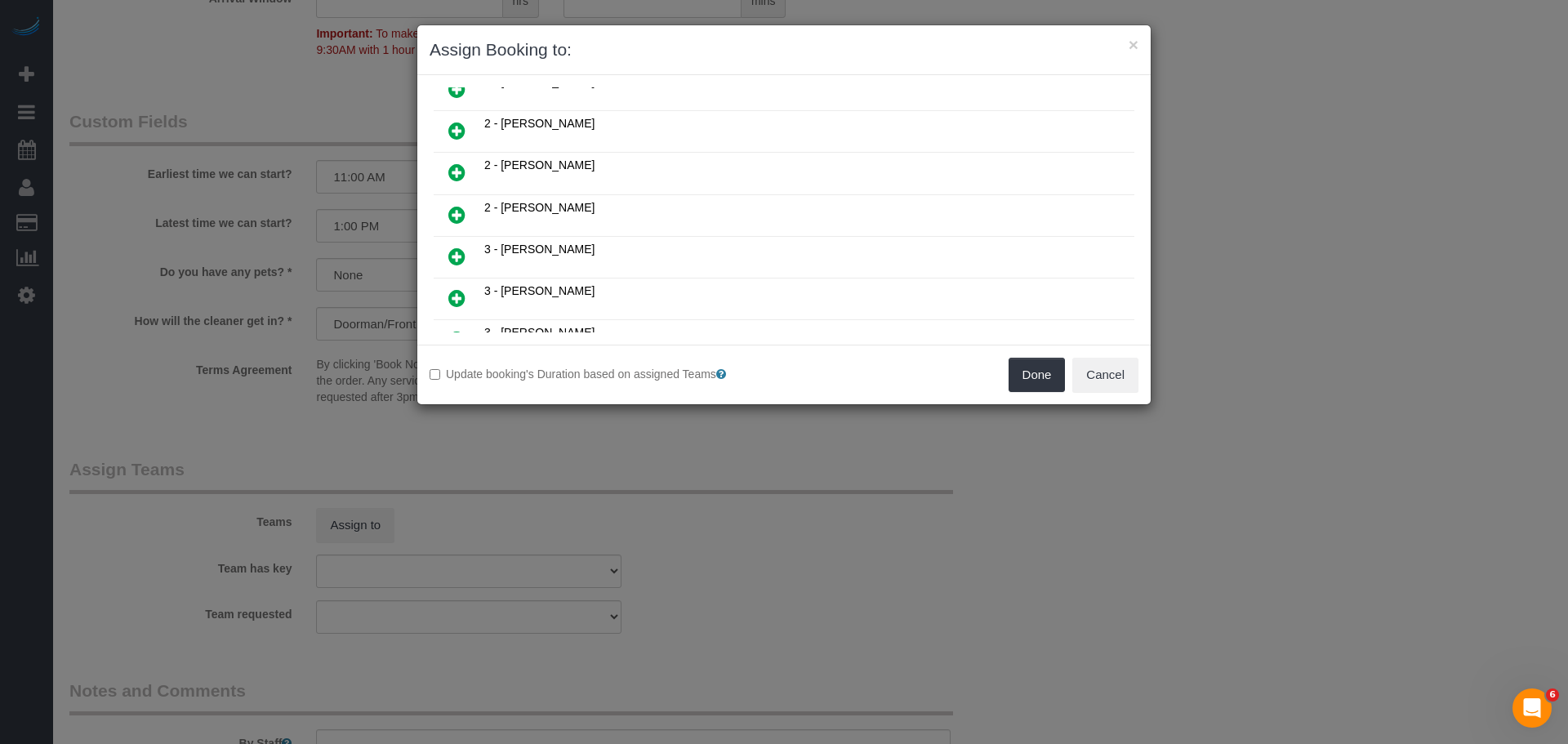
scroll to position [653, 0]
drag, startPoint x: 447, startPoint y: 252, endPoint x: 485, endPoint y: 250, distance: 38.1
click at [447, 252] on link at bounding box center [456, 255] width 38 height 33
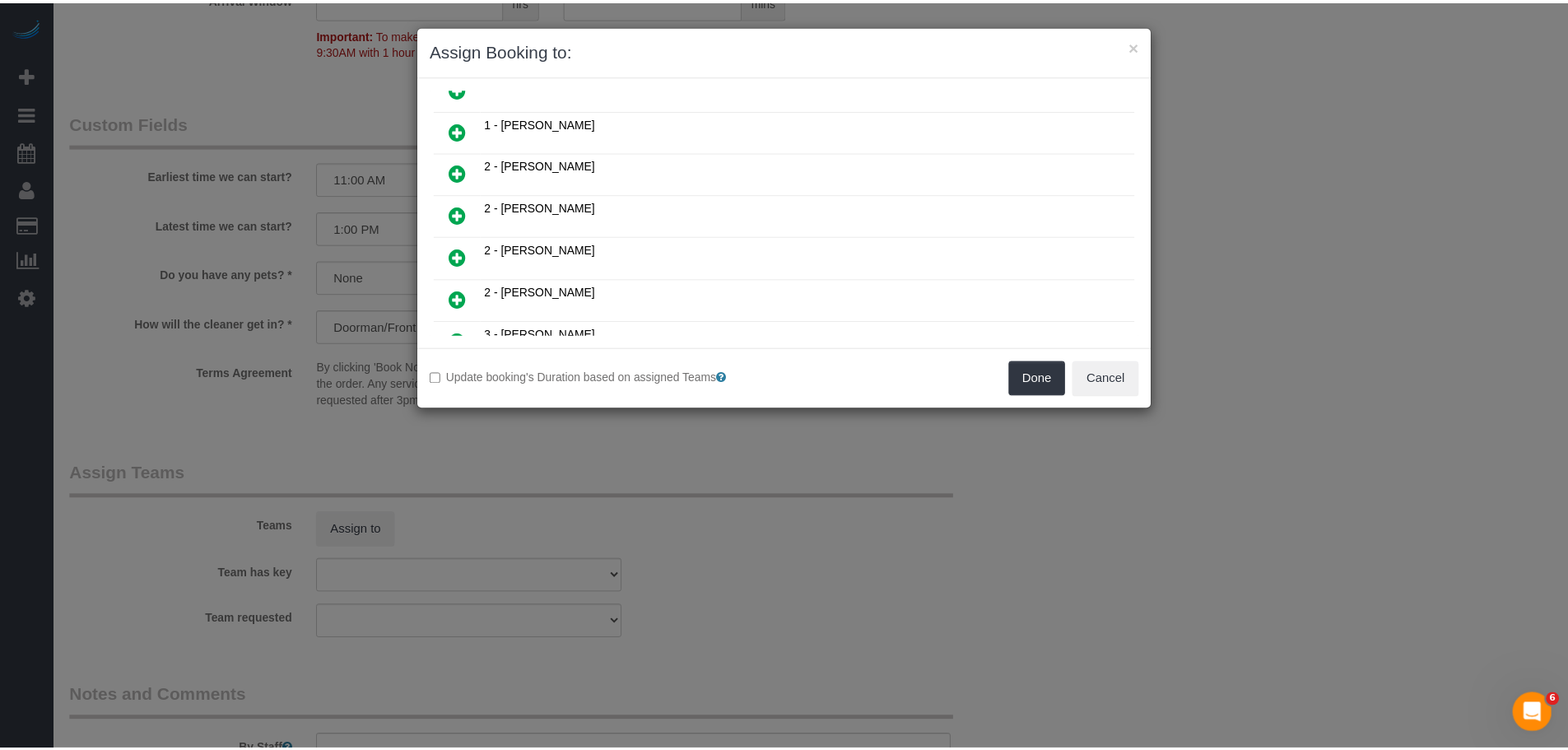
scroll to position [698, 0]
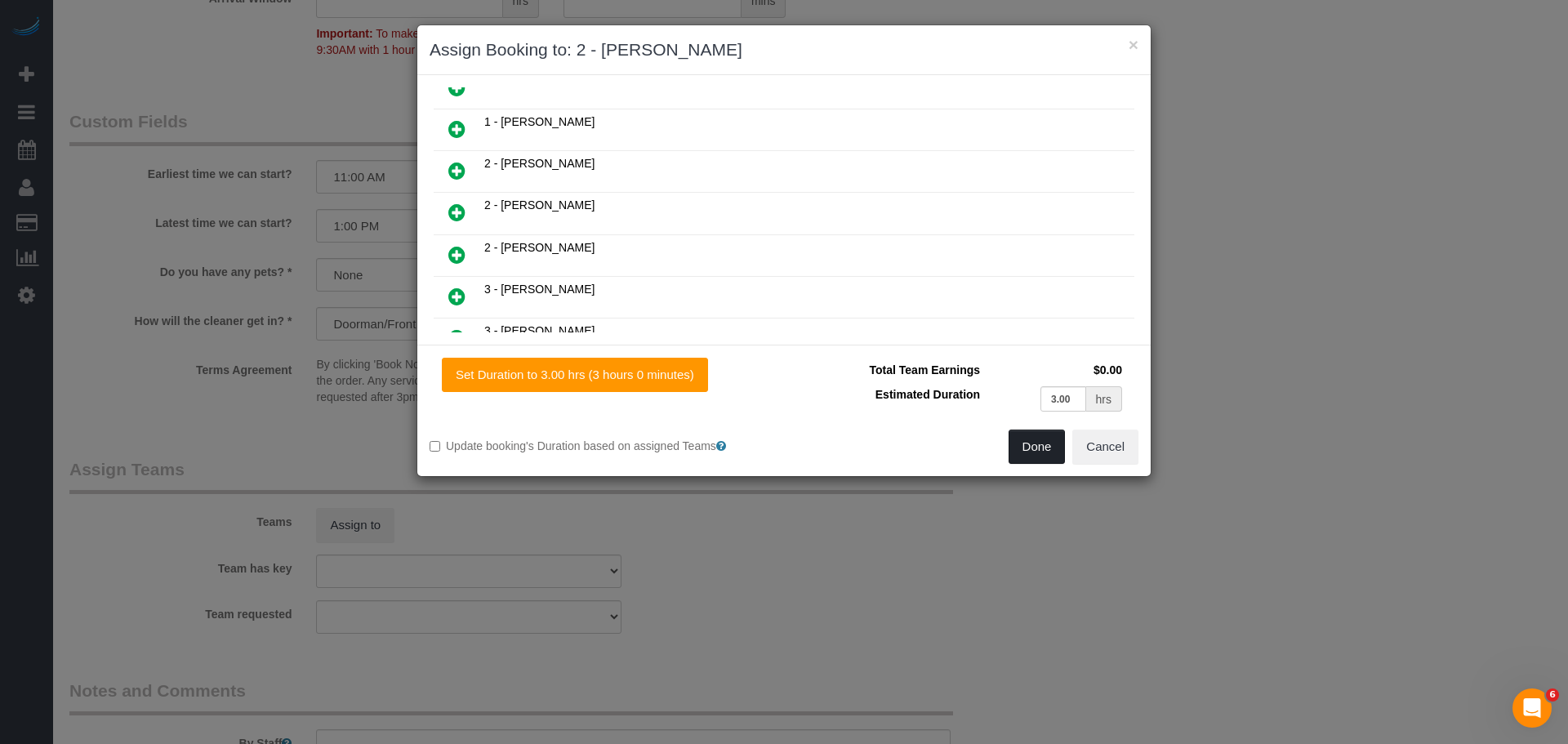
click at [1041, 454] on button "Done" at bounding box center [1037, 447] width 57 height 35
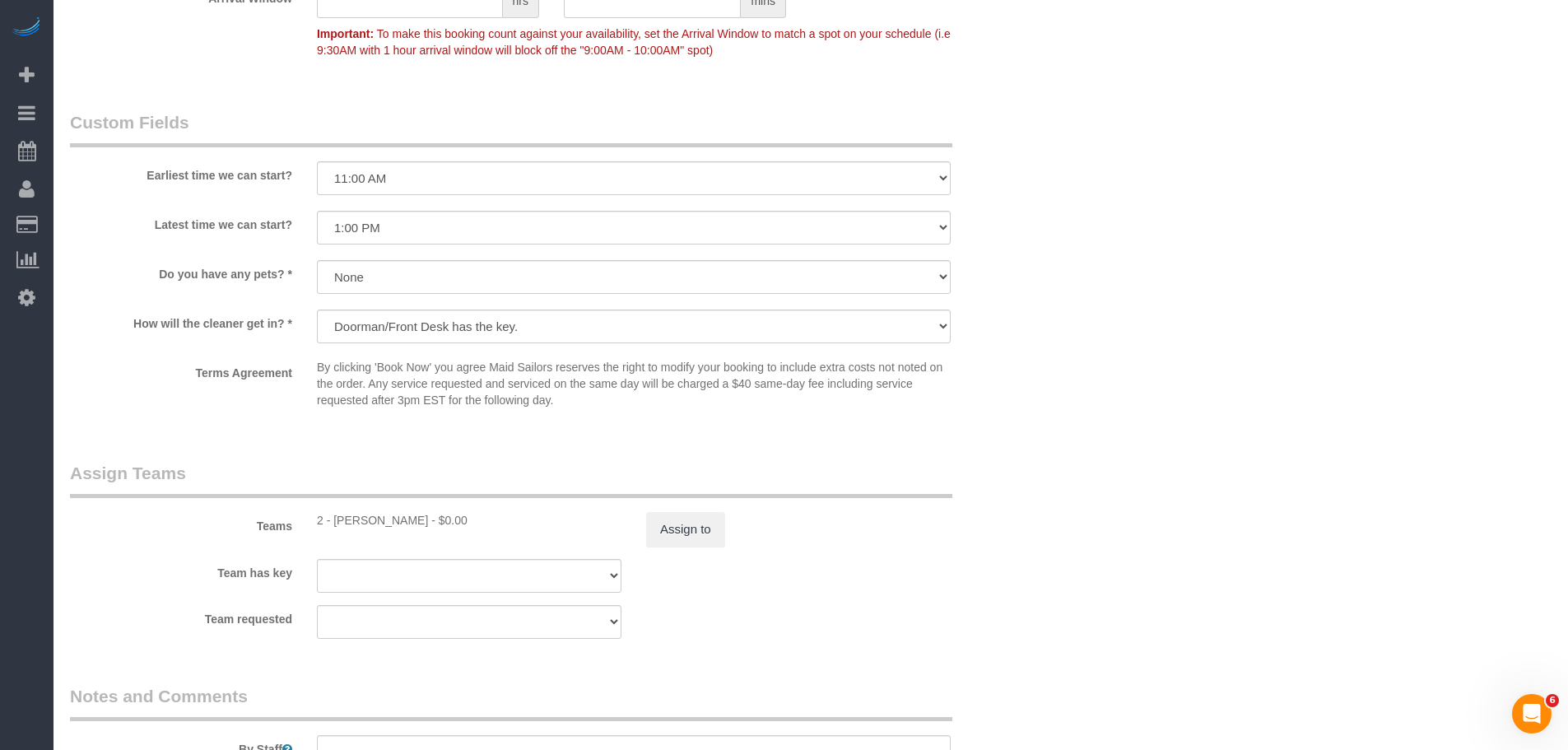
drag, startPoint x: 1087, startPoint y: 278, endPoint x: 1087, endPoint y: 314, distance: 36.0
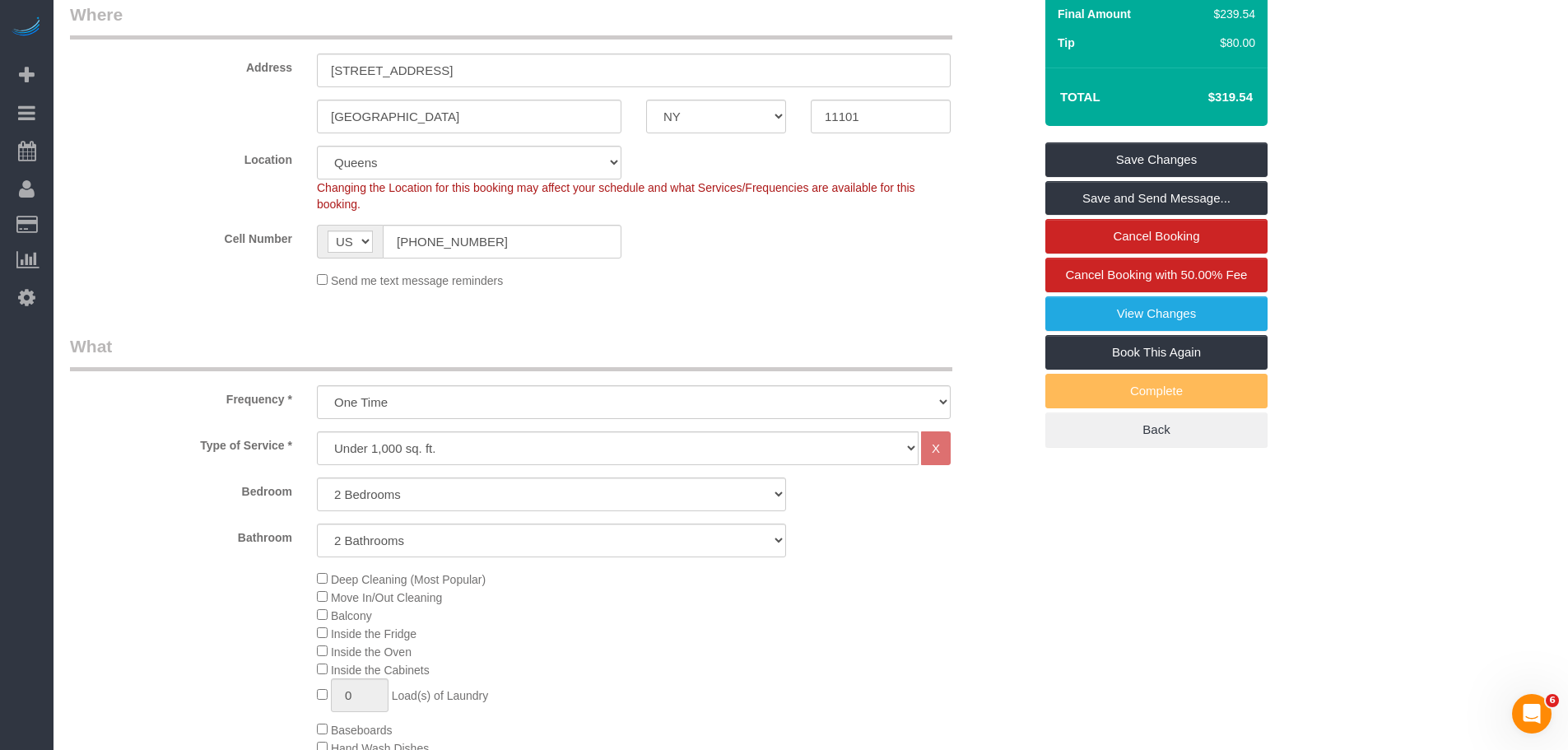
scroll to position [138, 0]
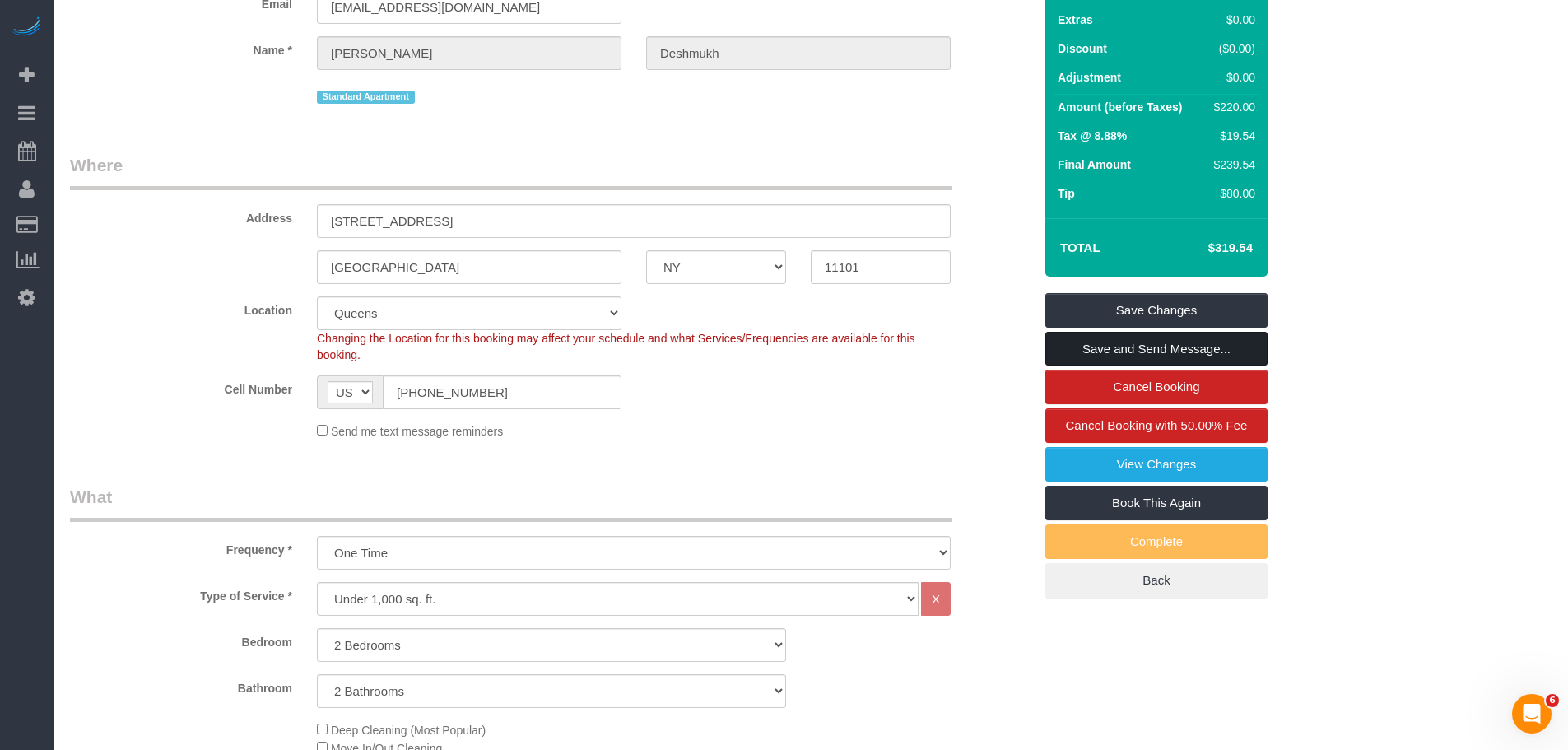
click at [1198, 352] on link "Save and Send Message..." at bounding box center [1156, 349] width 222 height 35
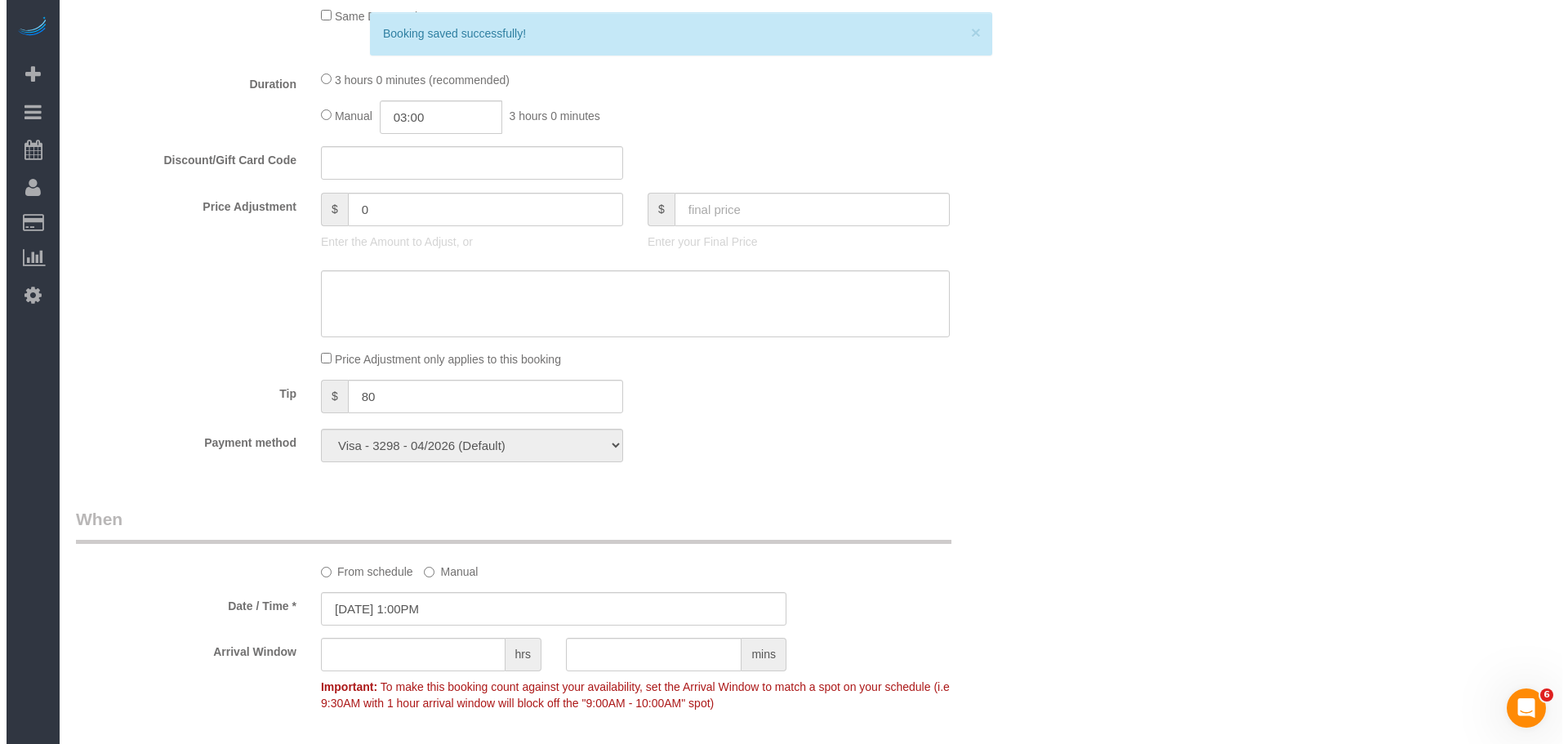
scroll to position [1389, 0]
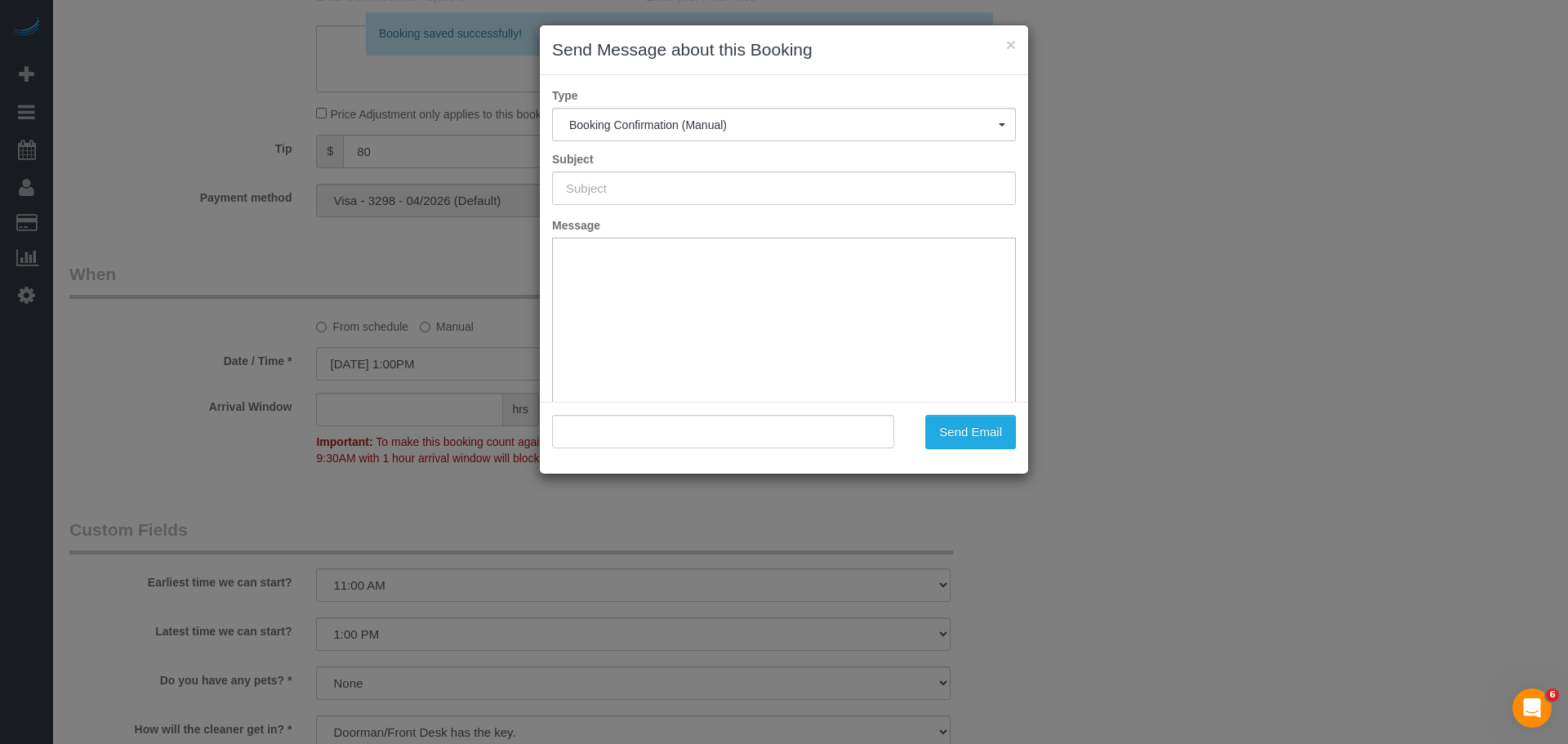
type input "Cleaning Confirmed for [DATE] 1:00pm"
type input ""[PERSON_NAME]" <[EMAIL_ADDRESS][DOMAIN_NAME]>"
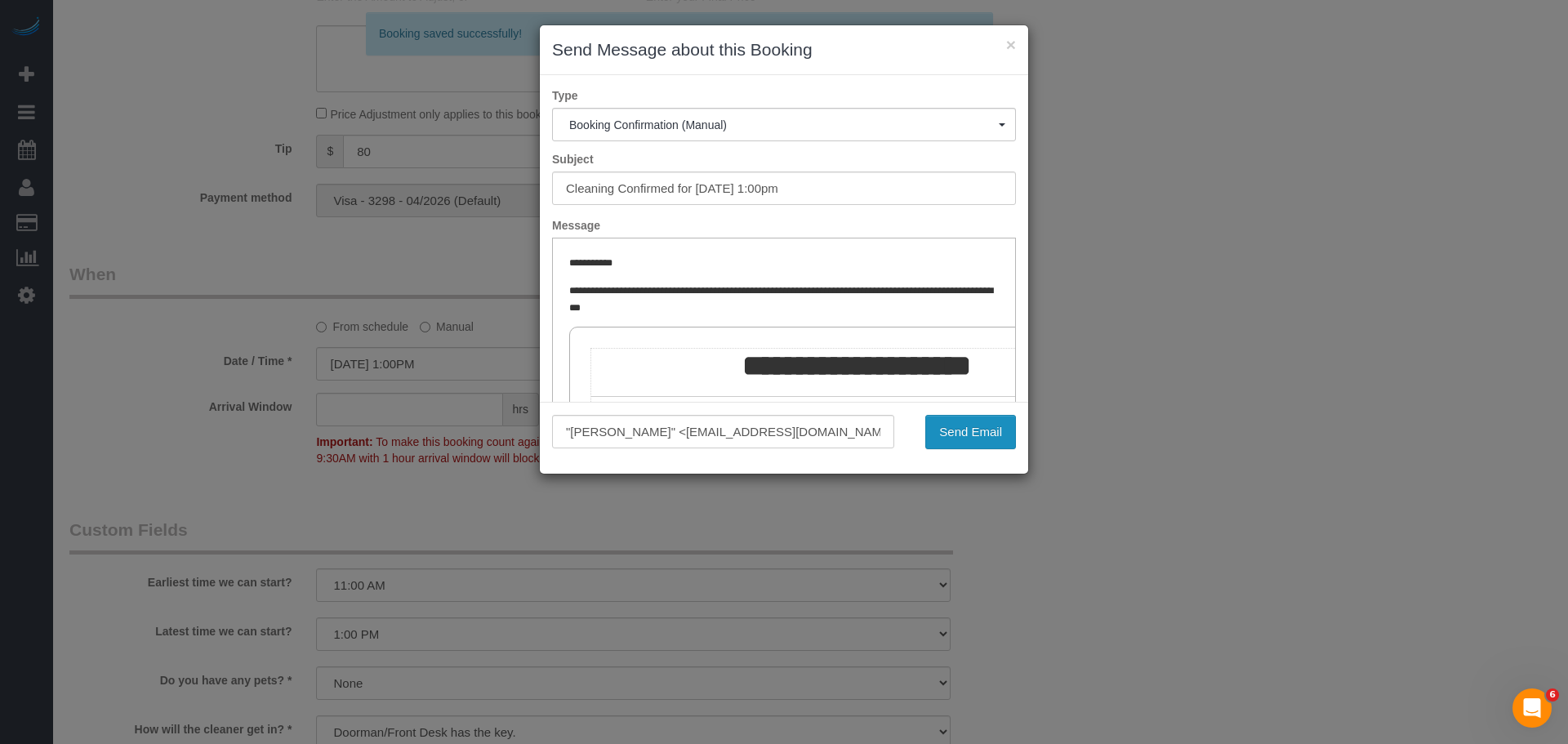
scroll to position [0, 0]
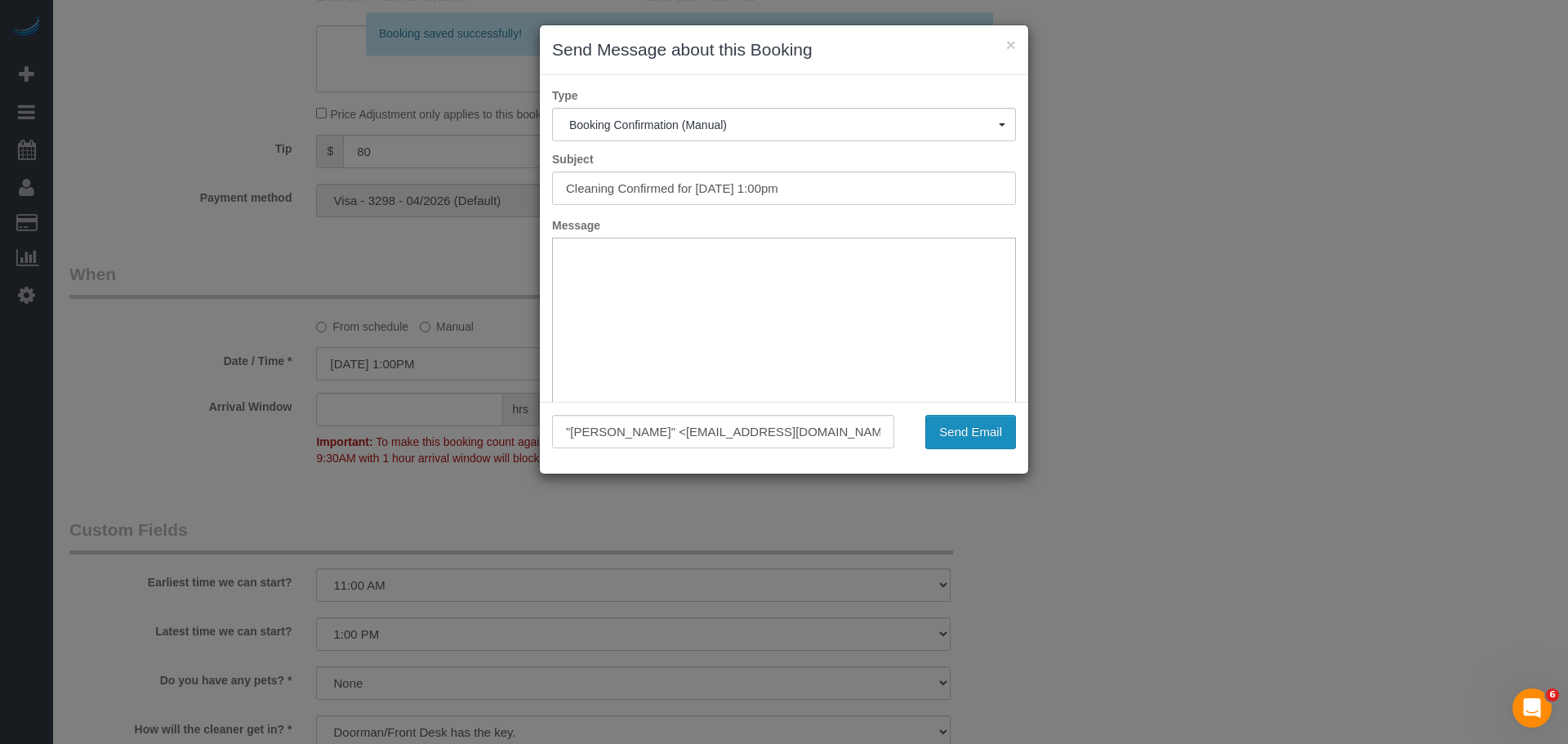
click at [978, 428] on button "Send Email" at bounding box center [970, 431] width 91 height 35
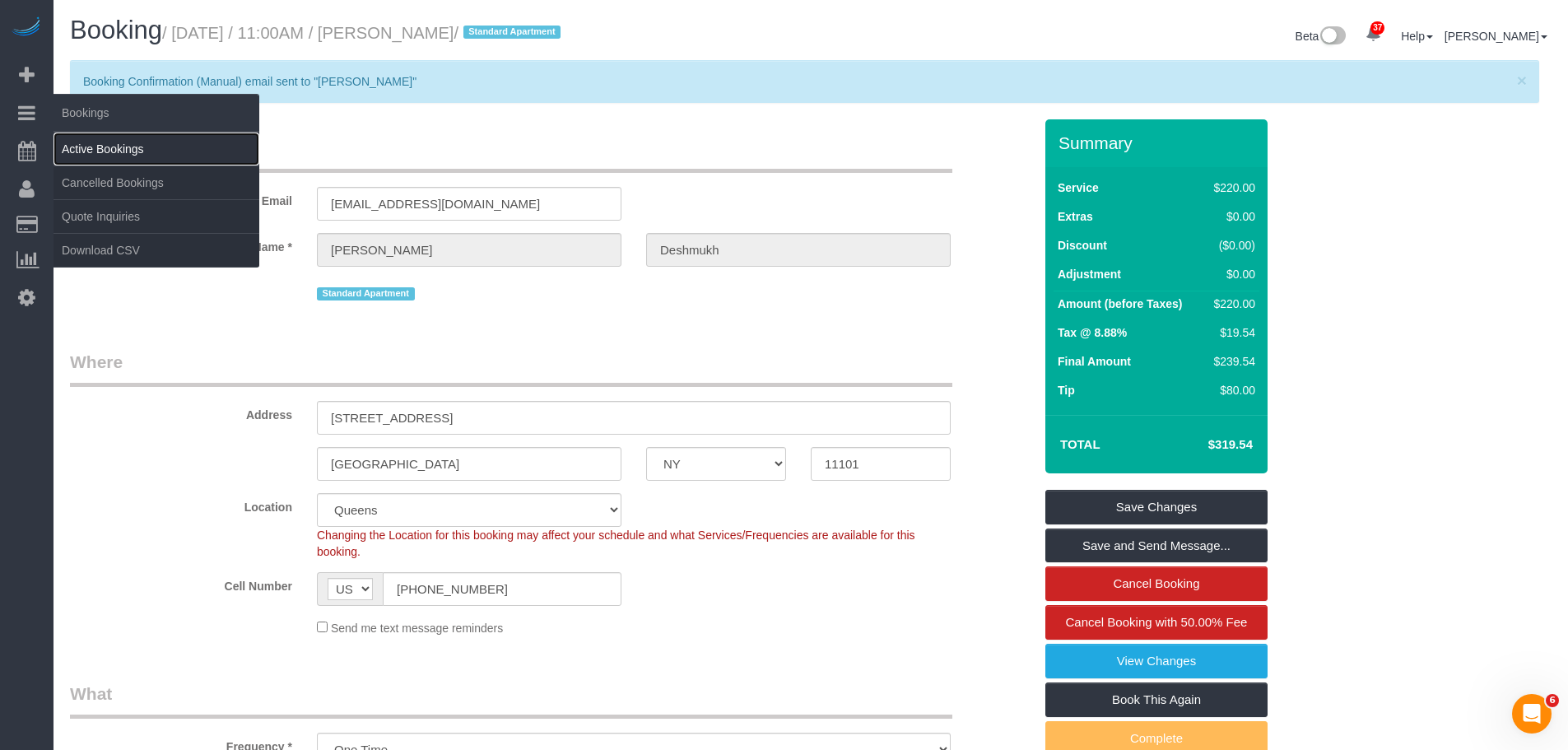
click at [137, 147] on link "Active Bookings" at bounding box center [157, 149] width 206 height 33
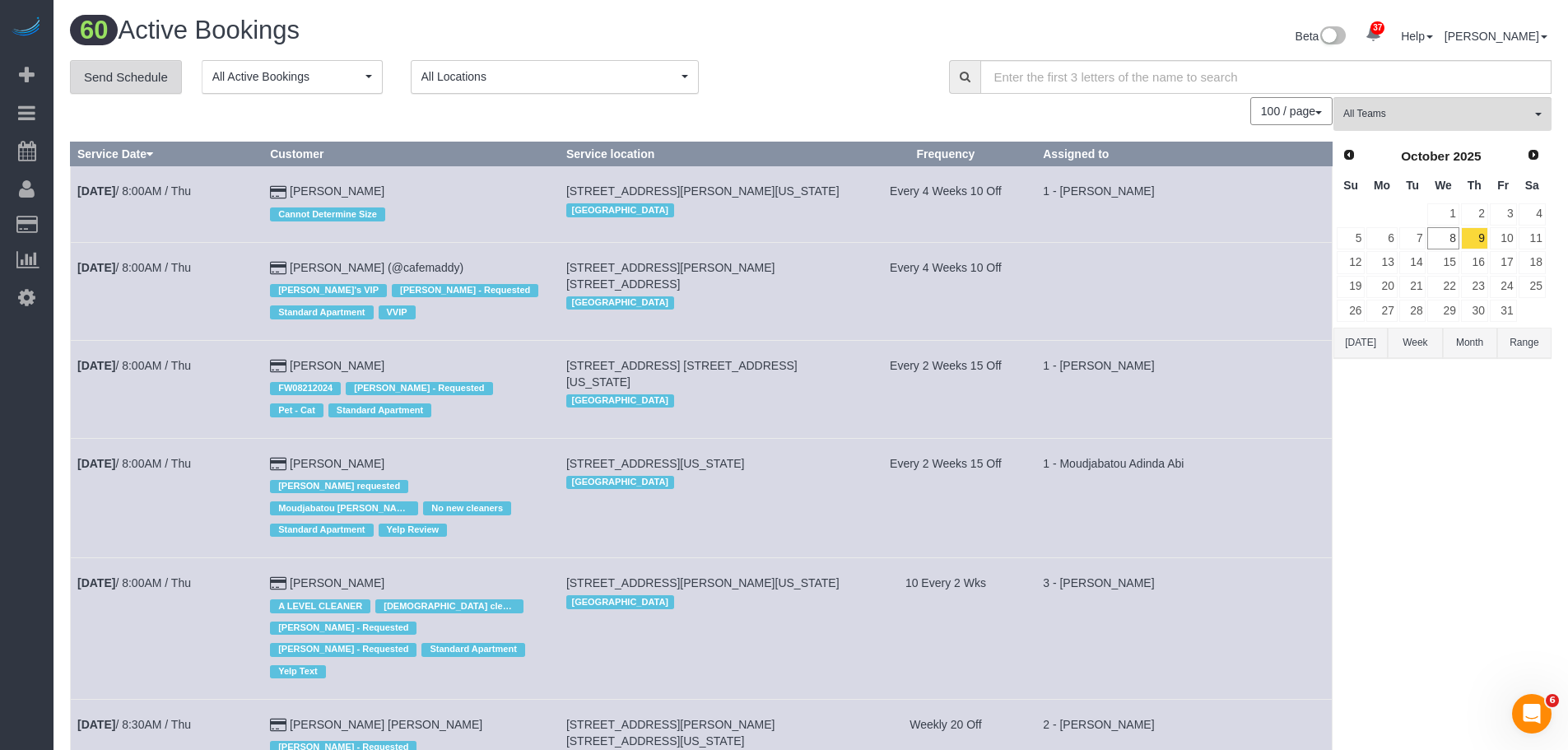
click at [89, 70] on link "Send Schedule" at bounding box center [125, 77] width 112 height 35
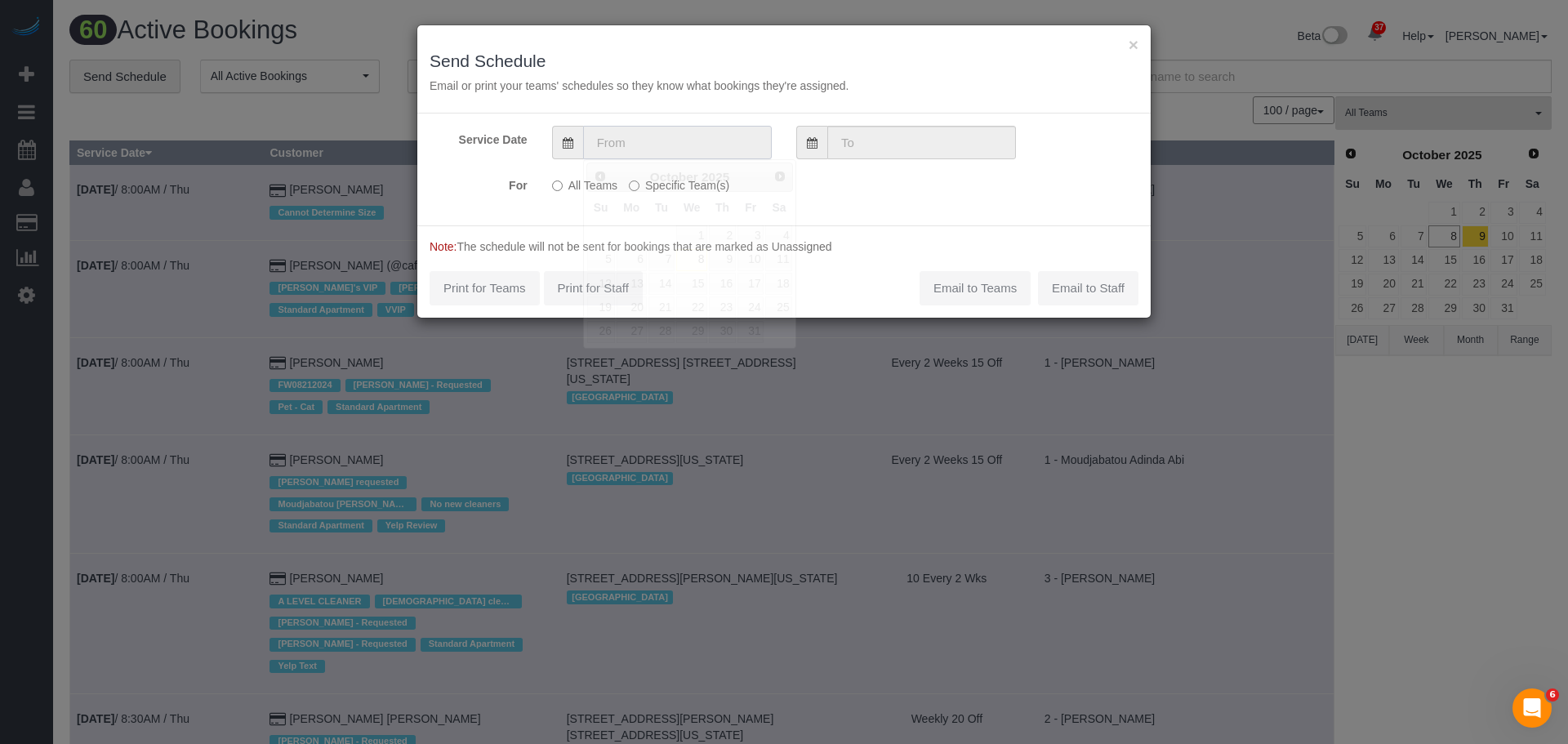
click at [709, 139] on input "text" at bounding box center [677, 143] width 189 height 34
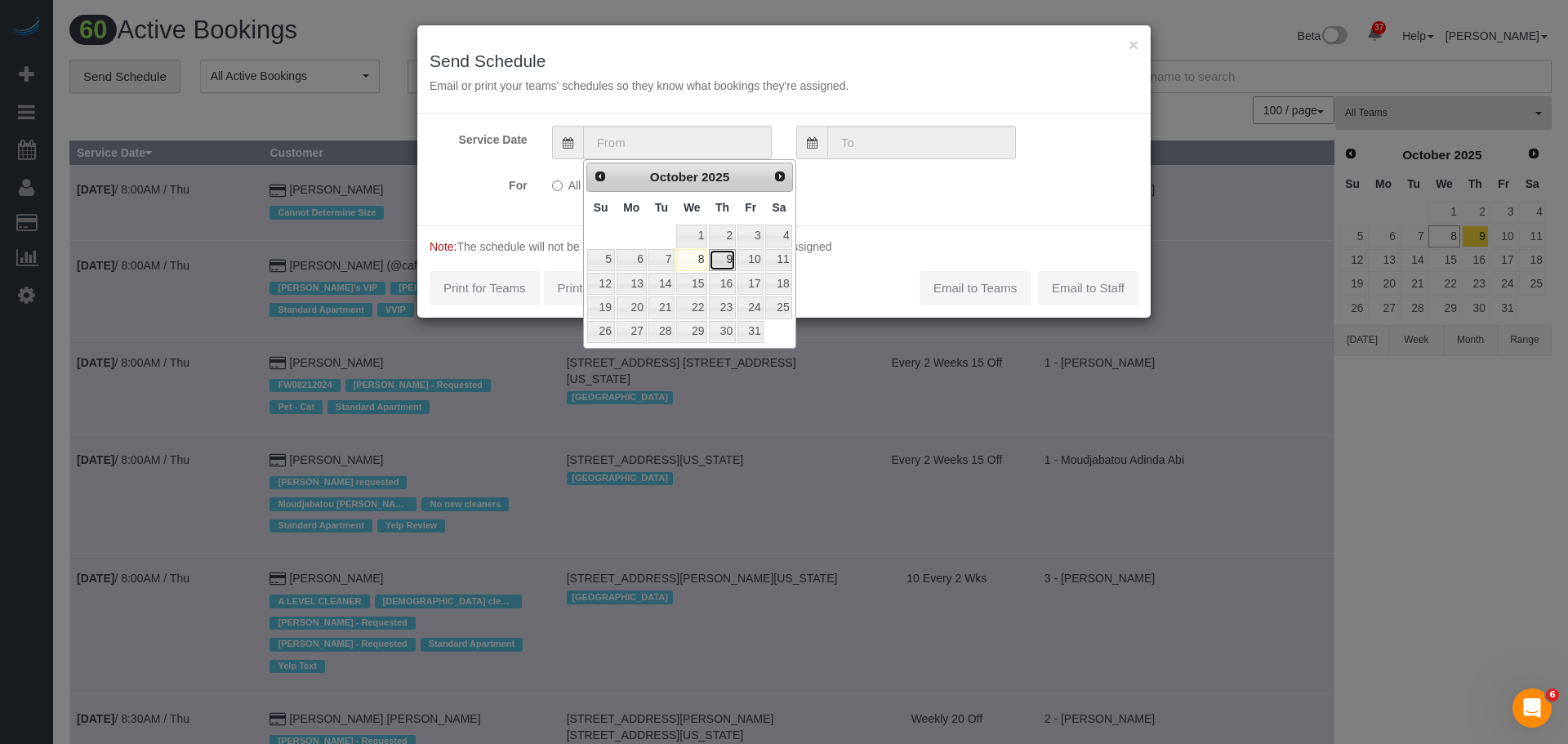
click at [720, 261] on link "9" at bounding box center [723, 260] width 27 height 22
type input "[DATE]"
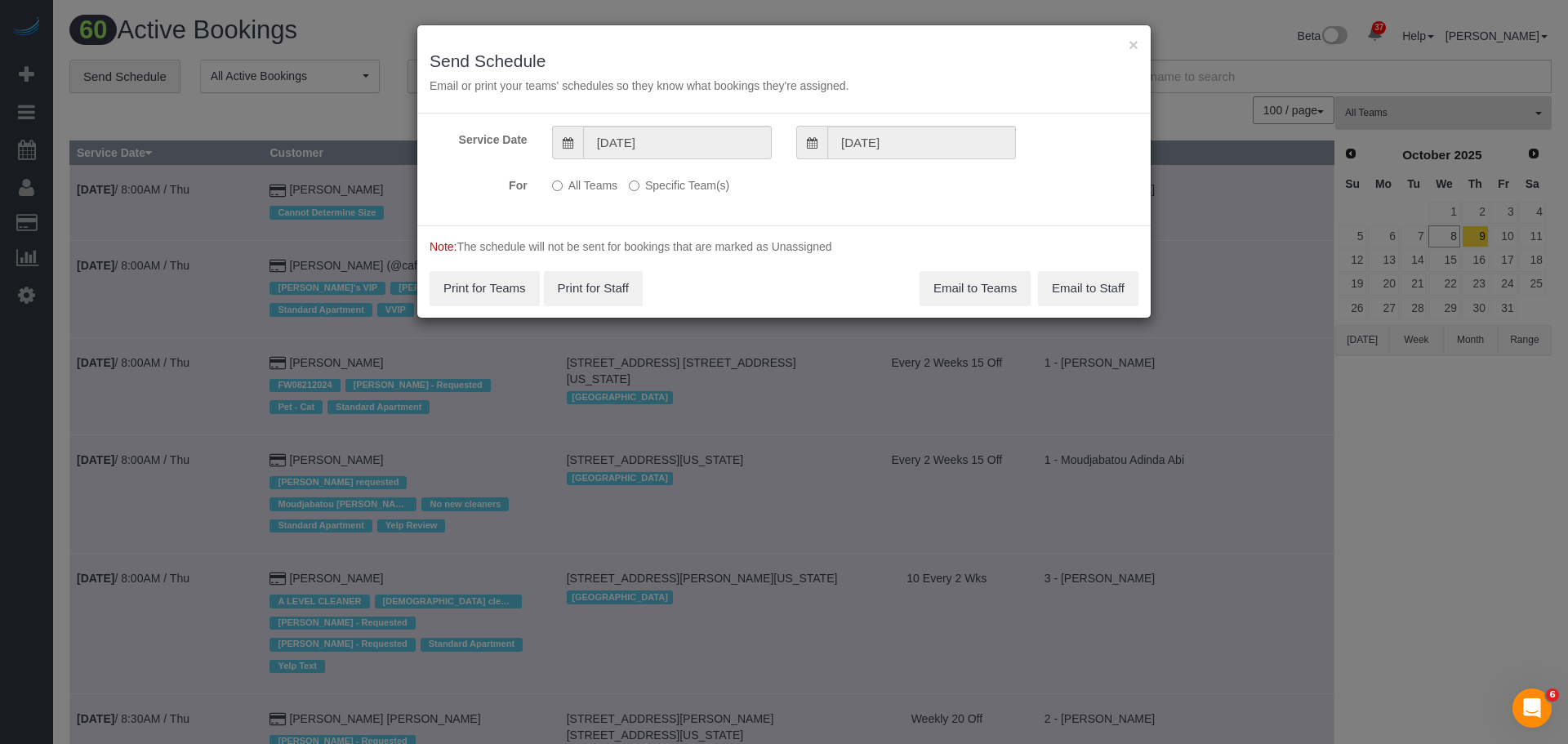
click at [673, 182] on label "Specific Team(s)" at bounding box center [678, 182] width 100 height 22
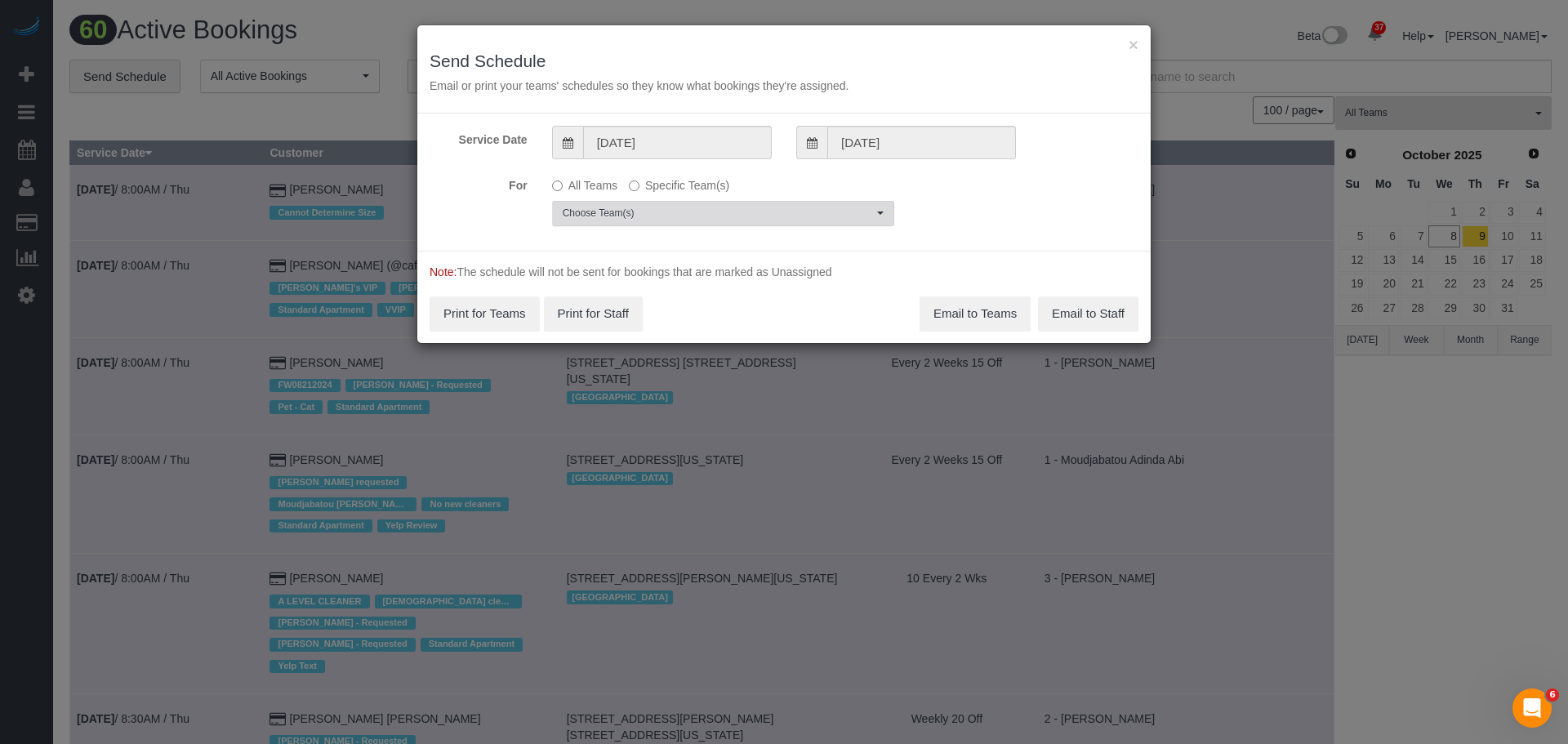
click at [704, 211] on span "Choose Team(s)" at bounding box center [718, 214] width 311 height 14
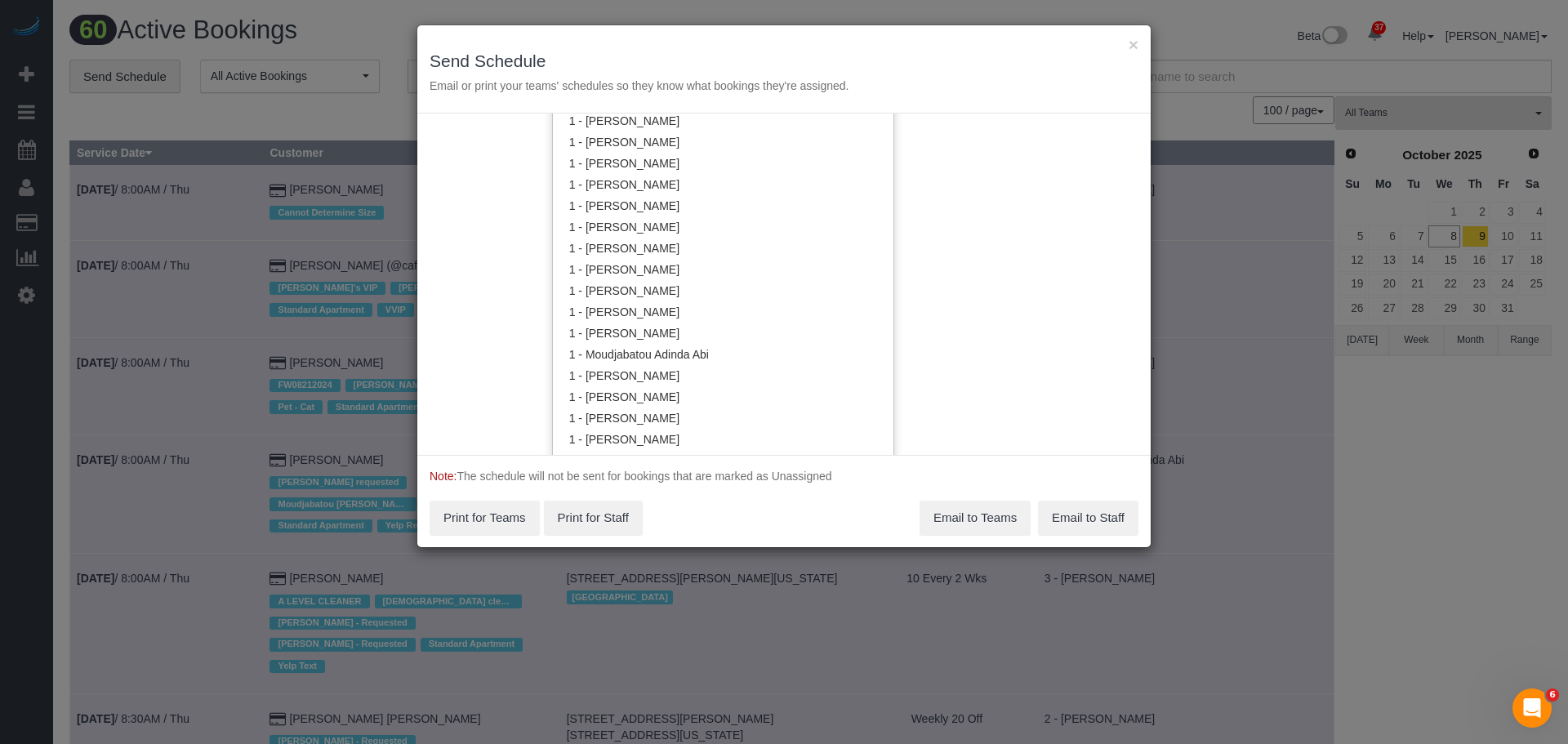
scroll to position [984, 0]
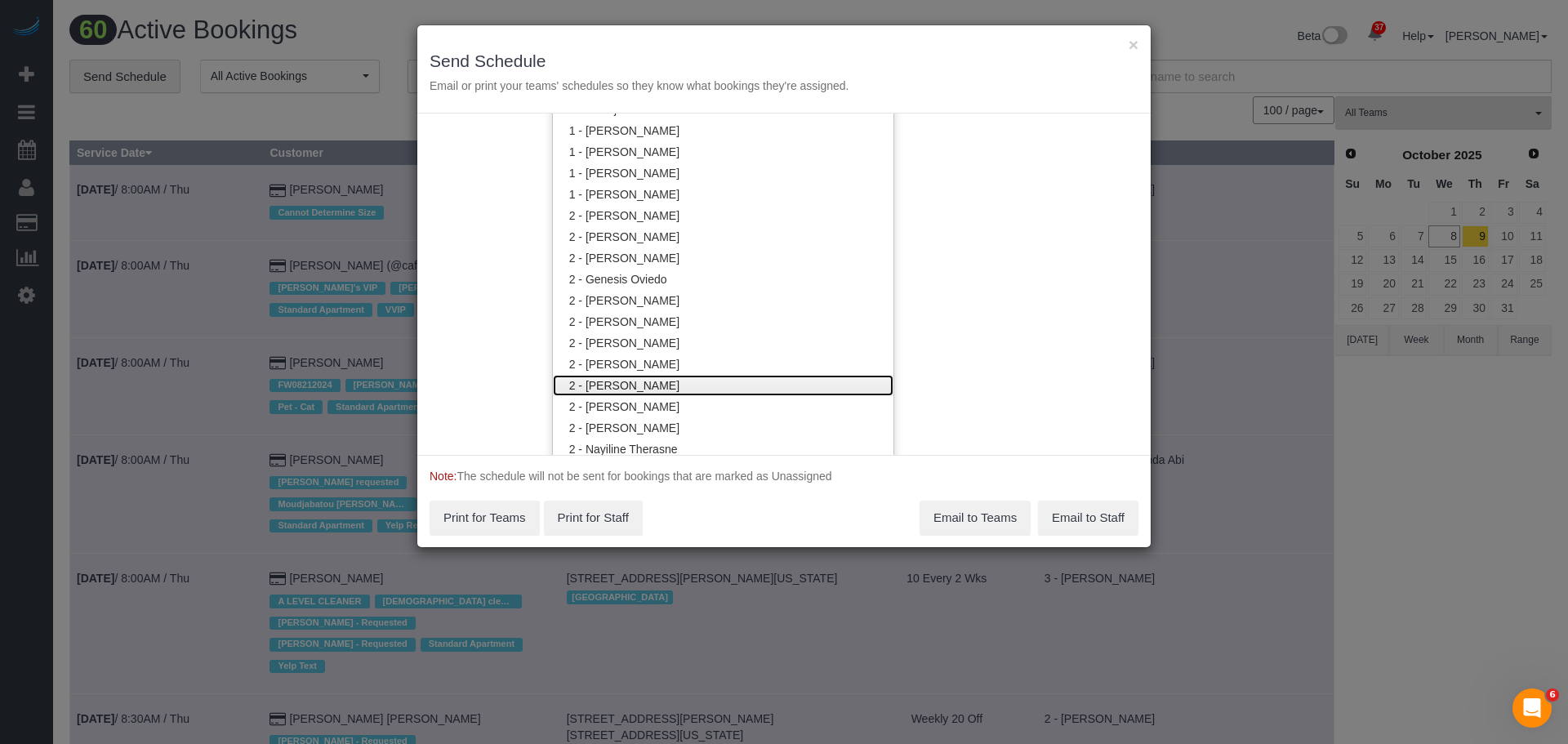
click at [721, 390] on link "2 - [PERSON_NAME]" at bounding box center [724, 385] width 341 height 21
click at [976, 320] on div "Service Date [DATE] [DATE] For All Teams Specific Team(s) 2 - [PERSON_NAME] Cho…" at bounding box center [784, 284] width 733 height 342
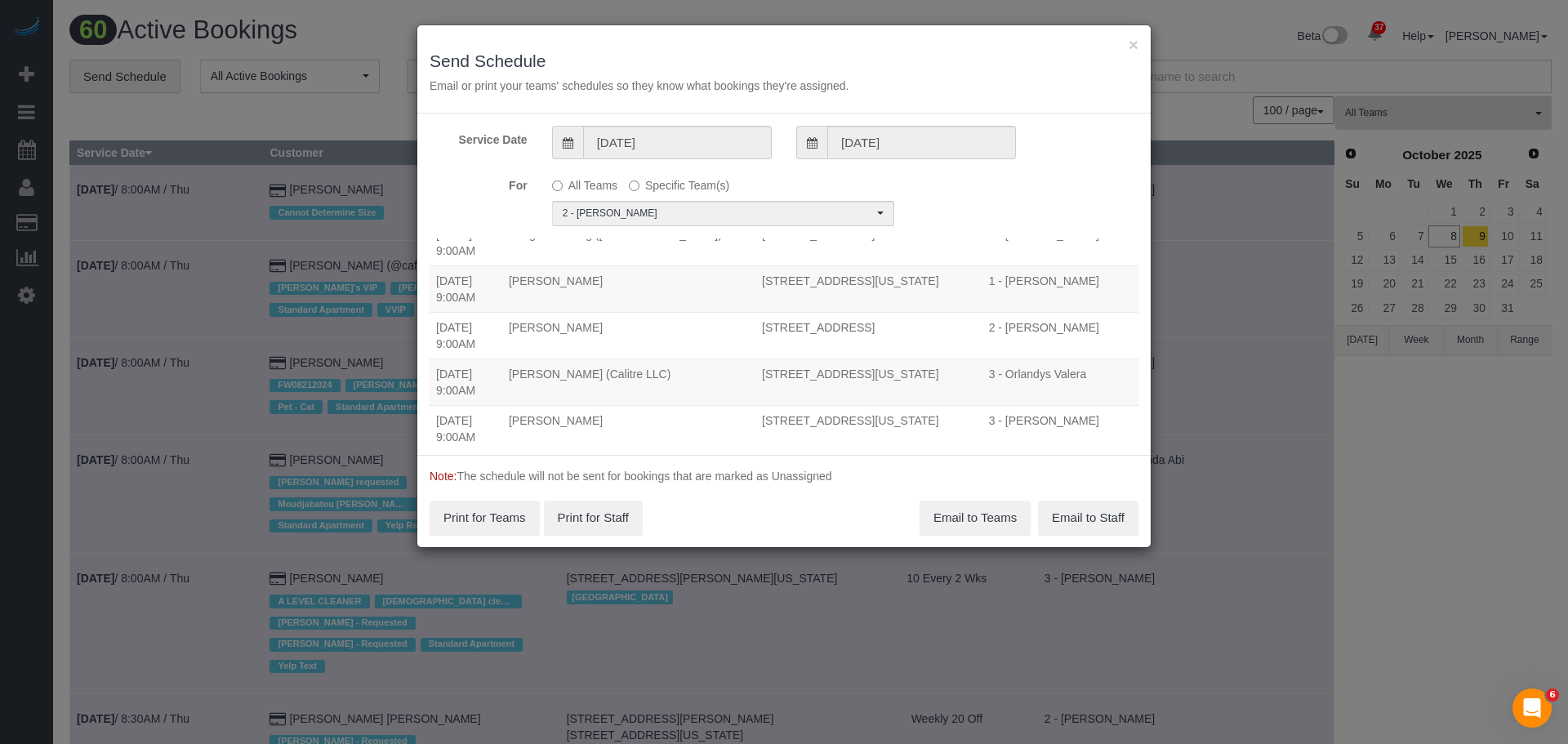
scroll to position [0, 0]
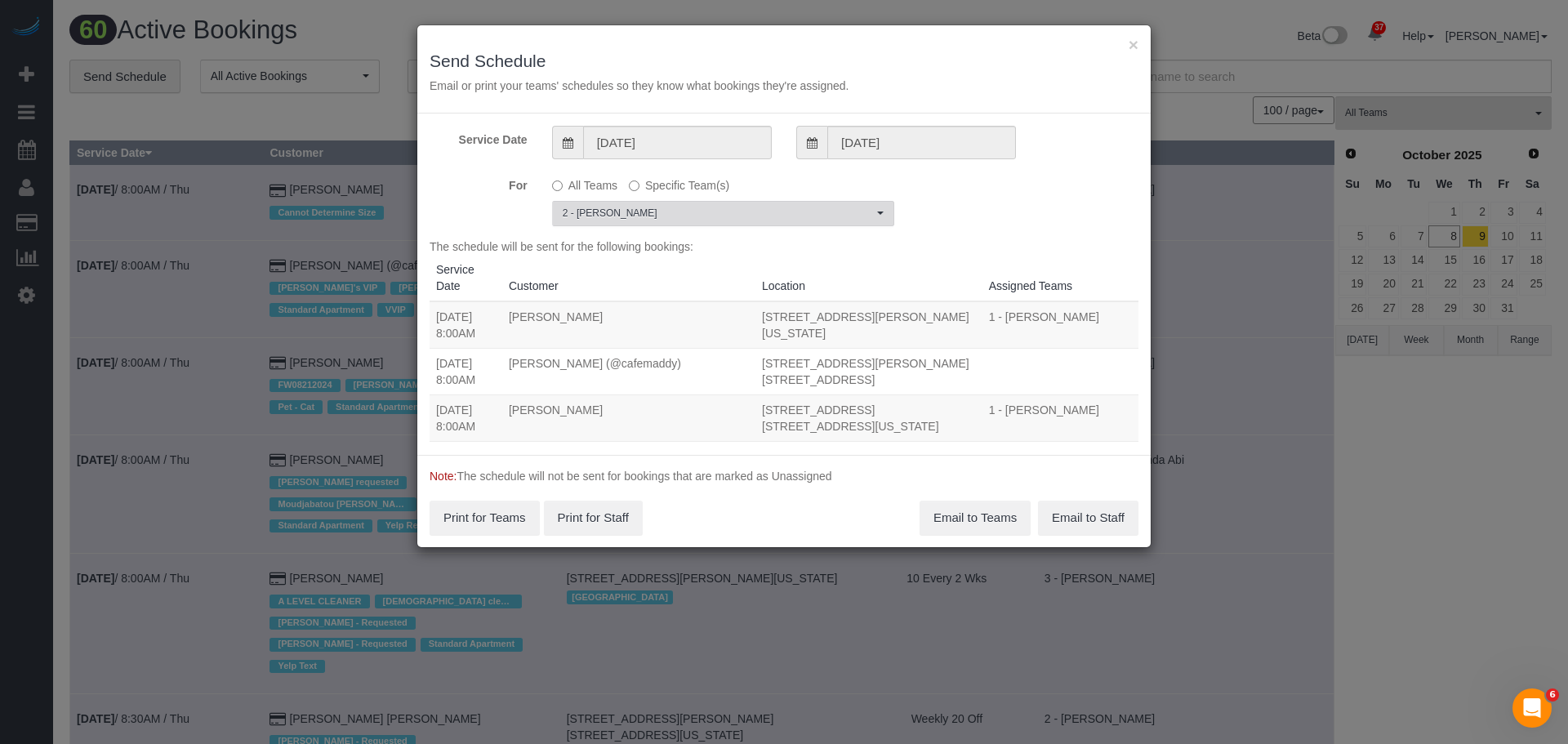
click at [814, 210] on span "2 - [PERSON_NAME]" at bounding box center [718, 214] width 311 height 14
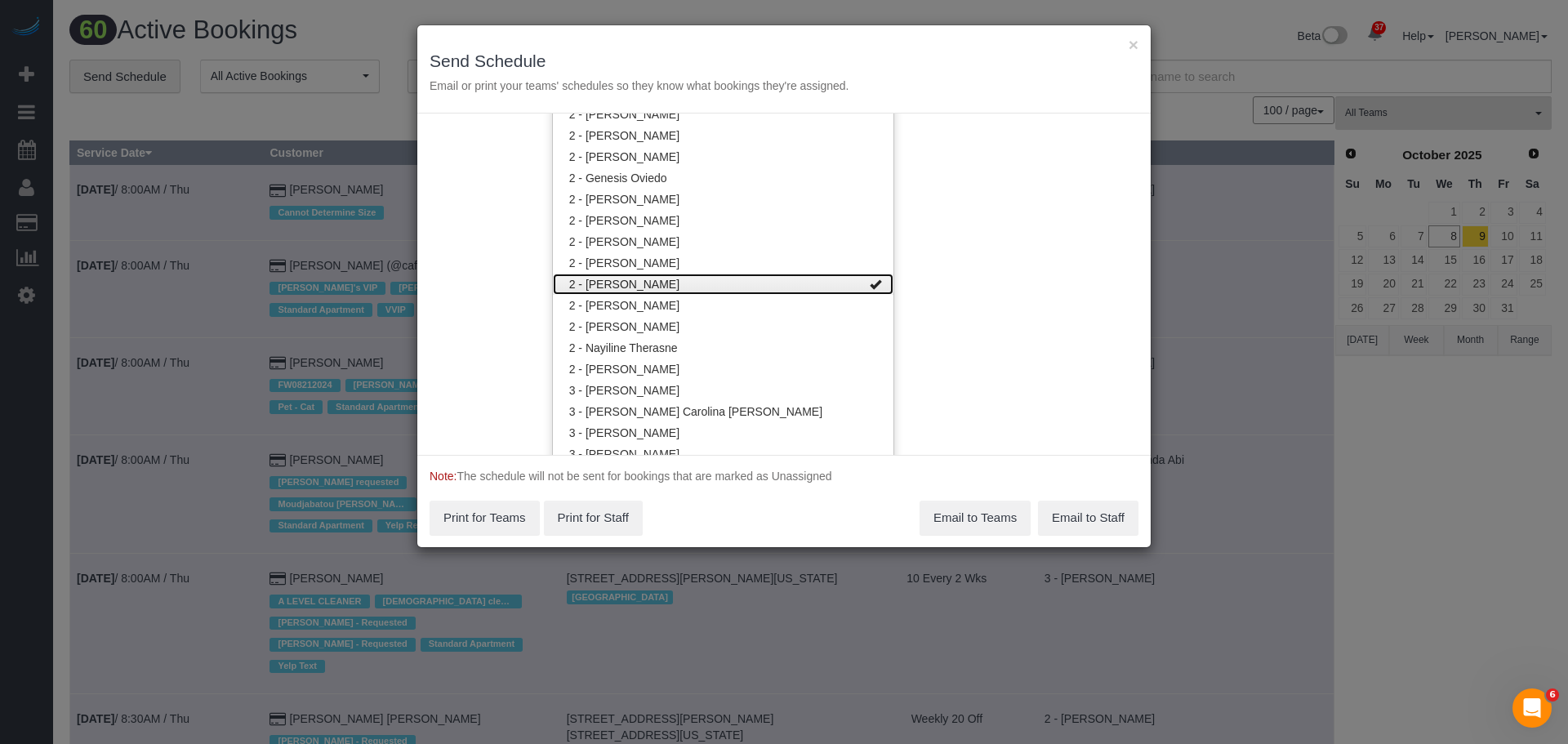
click at [800, 283] on link "2 - [PERSON_NAME]" at bounding box center [724, 284] width 341 height 21
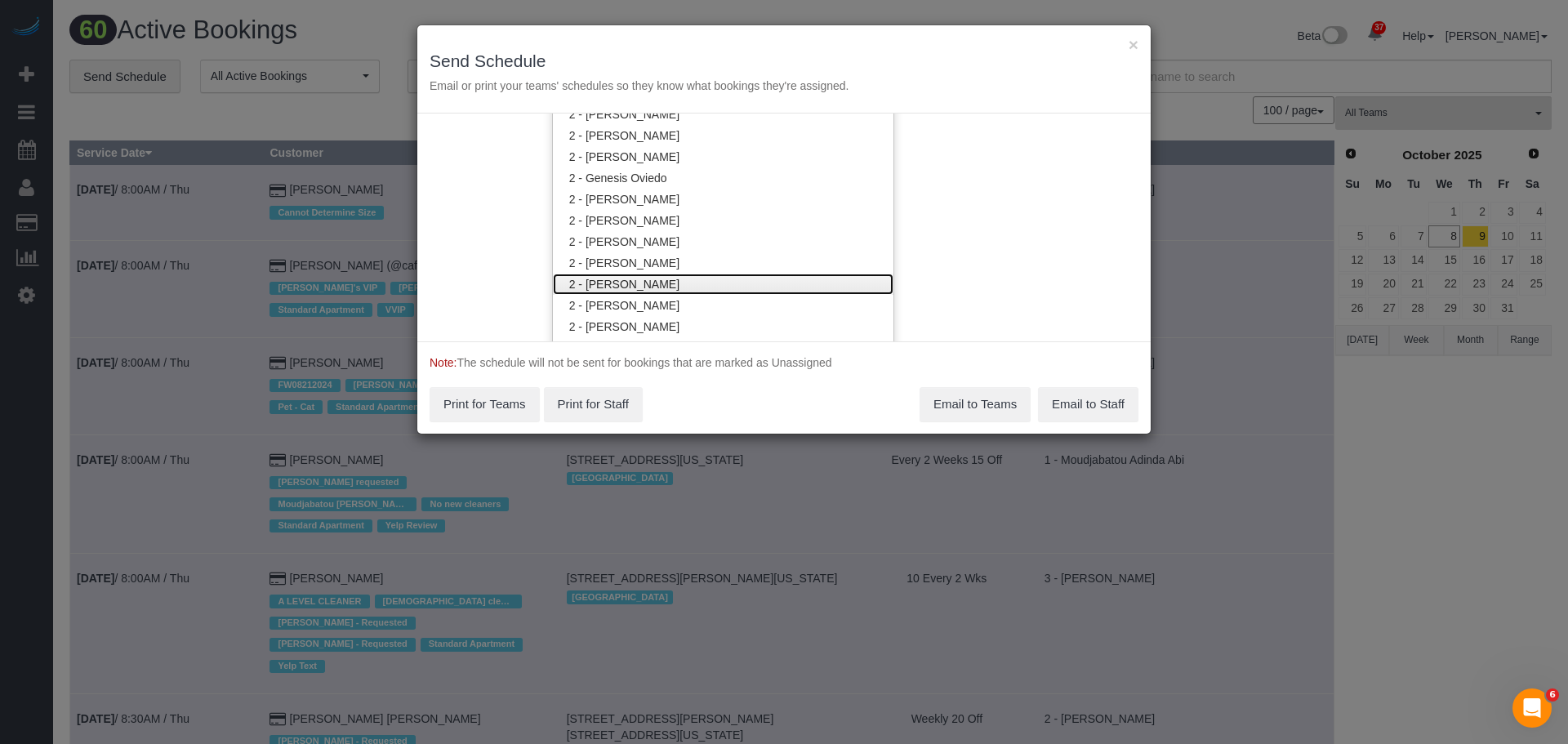
click at [802, 284] on link "2 - [PERSON_NAME]" at bounding box center [724, 284] width 341 height 21
click at [996, 252] on div "Service Date [DATE] [DATE] For All Teams Specific Team(s) 2 - [PERSON_NAME] Cho…" at bounding box center [784, 227] width 733 height 228
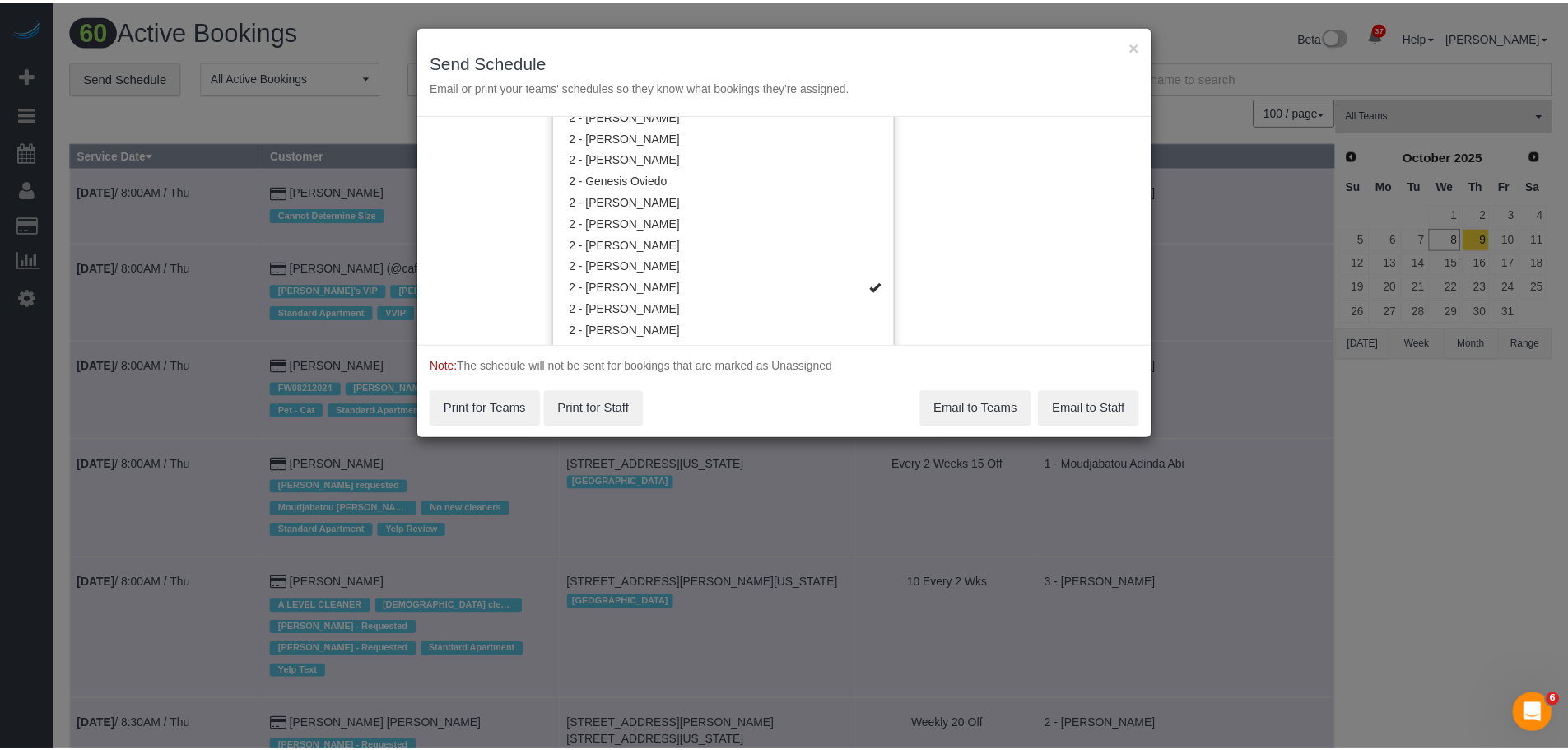
scroll to position [0, 0]
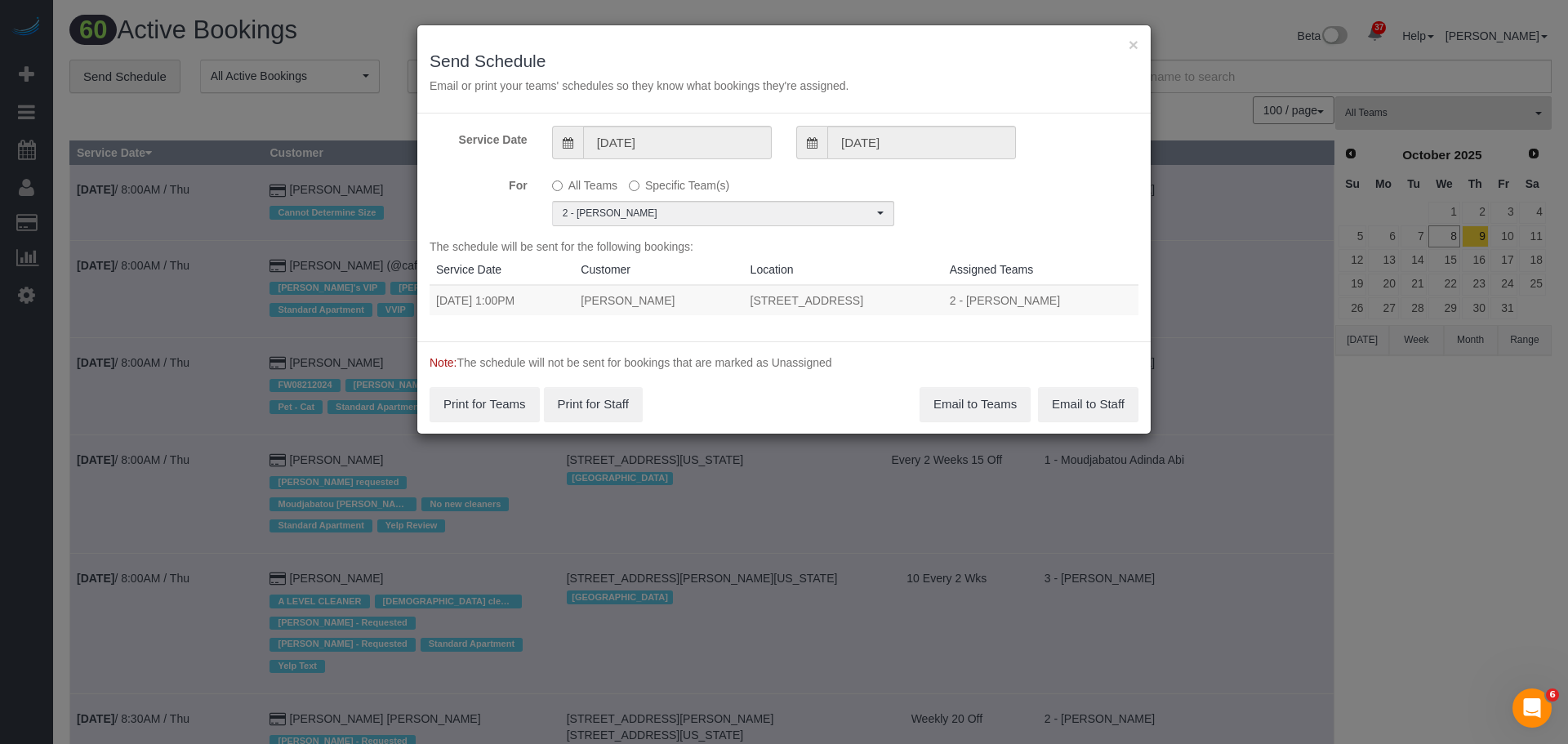
drag, startPoint x: 438, startPoint y: 301, endPoint x: 977, endPoint y: 302, distance: 539.0
click at [977, 302] on tr "[DATE] 1:00PM [PERSON_NAME] [STREET_ADDRESS] 2 - [PERSON_NAME] Unassigned" at bounding box center [784, 300] width 709 height 30
copy tr "[DATE] 1:00PM [PERSON_NAME] [STREET_ADDRESS]"
drag, startPoint x: 994, startPoint y: 403, endPoint x: 1467, endPoint y: 355, distance: 475.4
click at [994, 402] on button "Email to Teams" at bounding box center [975, 404] width 111 height 35
